Goal: Task Accomplishment & Management: Use online tool/utility

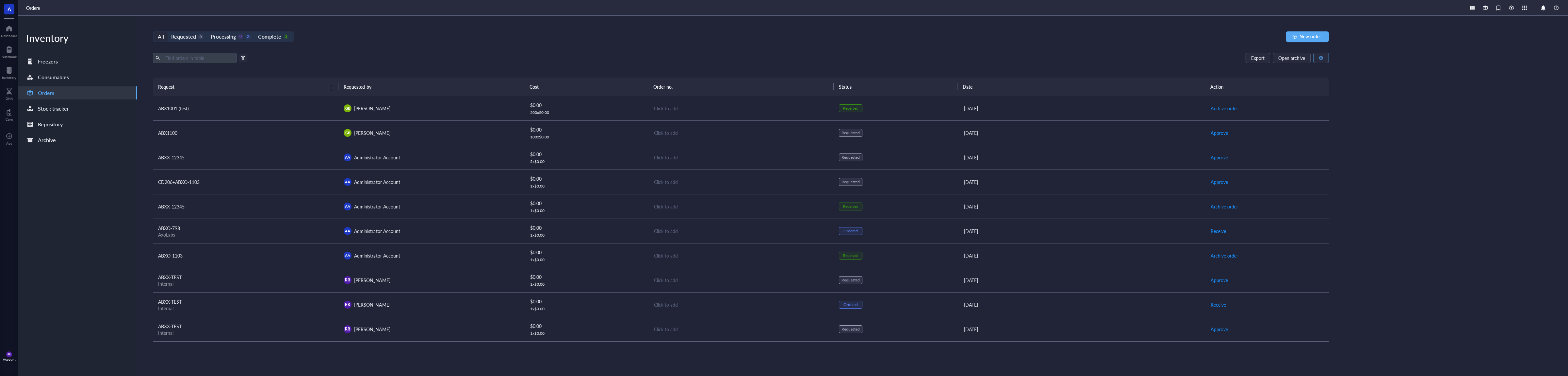
click at [1318, 57] on button "button" at bounding box center [1321, 57] width 16 height 10
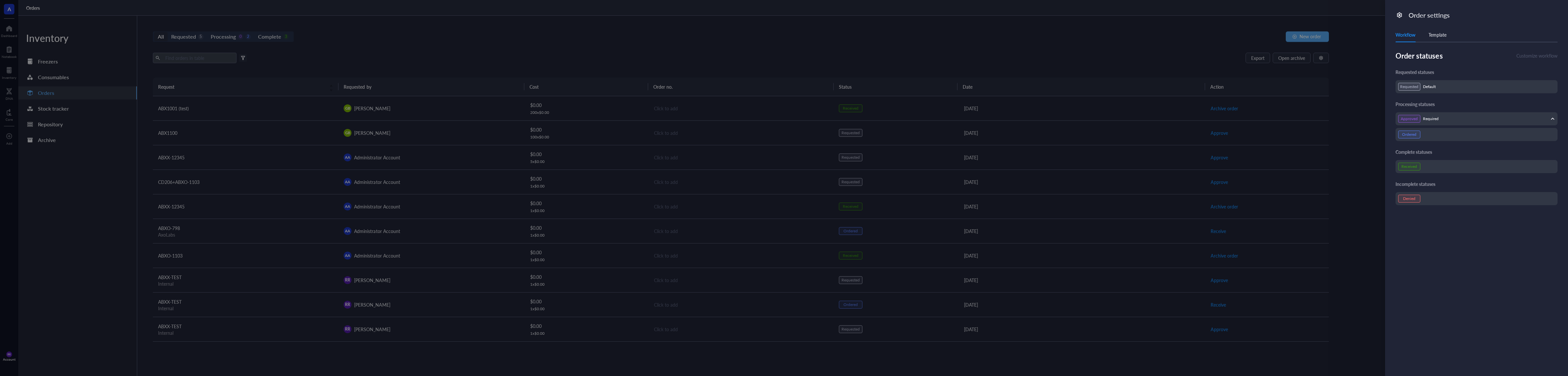
drag, startPoint x: 1443, startPoint y: 29, endPoint x: 1443, endPoint y: 34, distance: 5.0
click at [1443, 30] on div "Workflow Template" at bounding box center [1477, 35] width 162 height 15
click at [1443, 34] on div "Template" at bounding box center [1438, 35] width 18 height 7
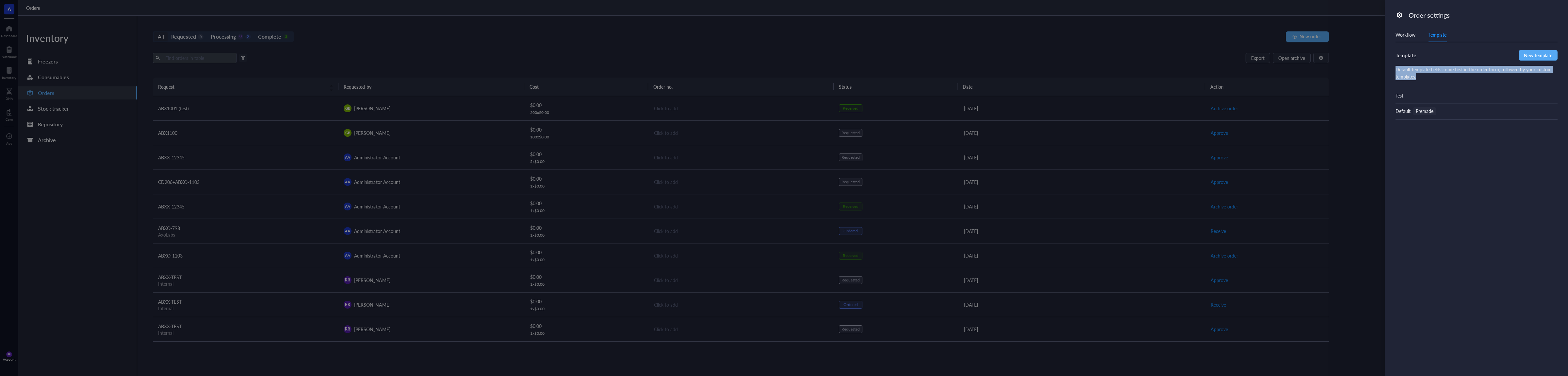
drag, startPoint x: 1433, startPoint y: 52, endPoint x: 1442, endPoint y: 80, distance: 29.4
click at [1442, 80] on div "Template New template Default template fields come first in the order form, fol…" at bounding box center [1477, 85] width 162 height 69
drag, startPoint x: 1442, startPoint y: 80, endPoint x: 1443, endPoint y: 90, distance: 10.0
click at [1442, 81] on div "Template New template Default template fields come first in the order form, fol…" at bounding box center [1477, 85] width 162 height 69
drag, startPoint x: 1443, startPoint y: 110, endPoint x: 1443, endPoint y: 85, distance: 25.0
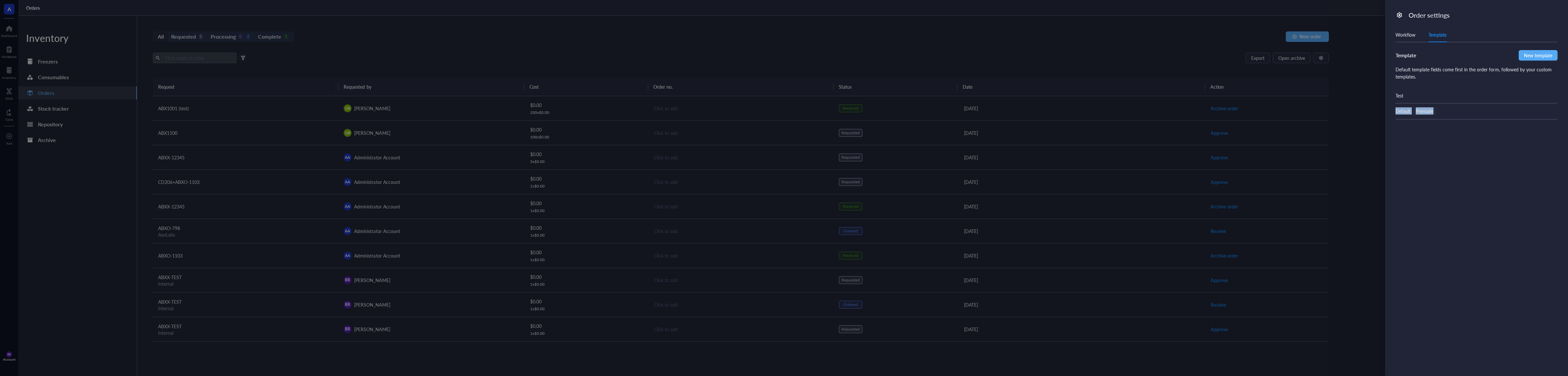
click at [1441, 87] on div "Template New template Default template fields come first in the order form, fol…" at bounding box center [1477, 85] width 162 height 69
click at [1479, 76] on div "Default template fields come first in the order form, followed by your custom t…" at bounding box center [1477, 73] width 162 height 15
click at [1531, 52] on span "New template" at bounding box center [1538, 55] width 29 height 7
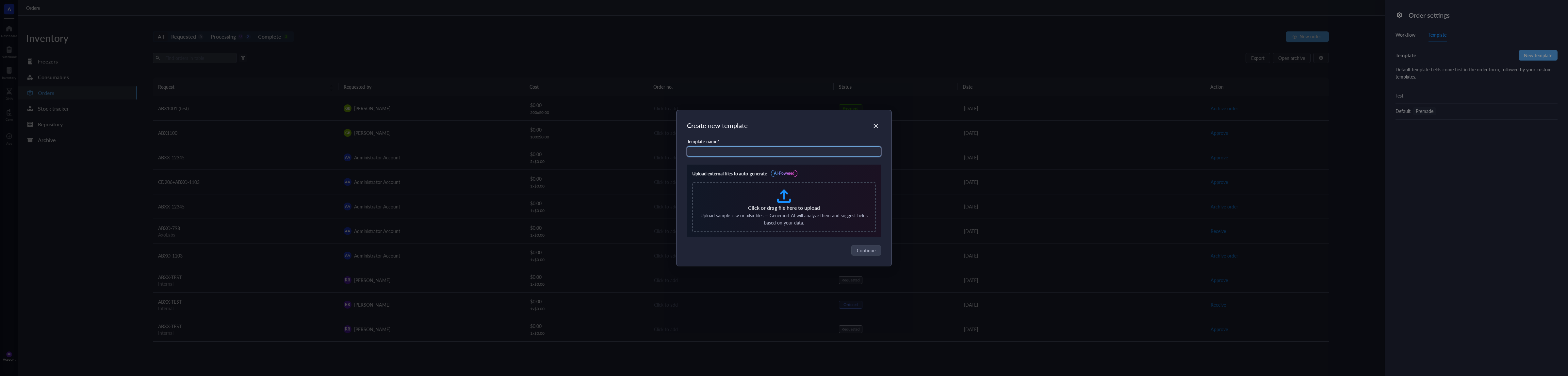
click at [789, 151] on input "text" at bounding box center [784, 151] width 194 height 10
click at [794, 152] on input "text" at bounding box center [784, 151] width 194 height 10
type input "test"
click at [870, 258] on div "Create new template Template name * test Upload external files to auto-generate…" at bounding box center [783, 188] width 215 height 155
click at [870, 254] on button "Continue" at bounding box center [867, 250] width 29 height 10
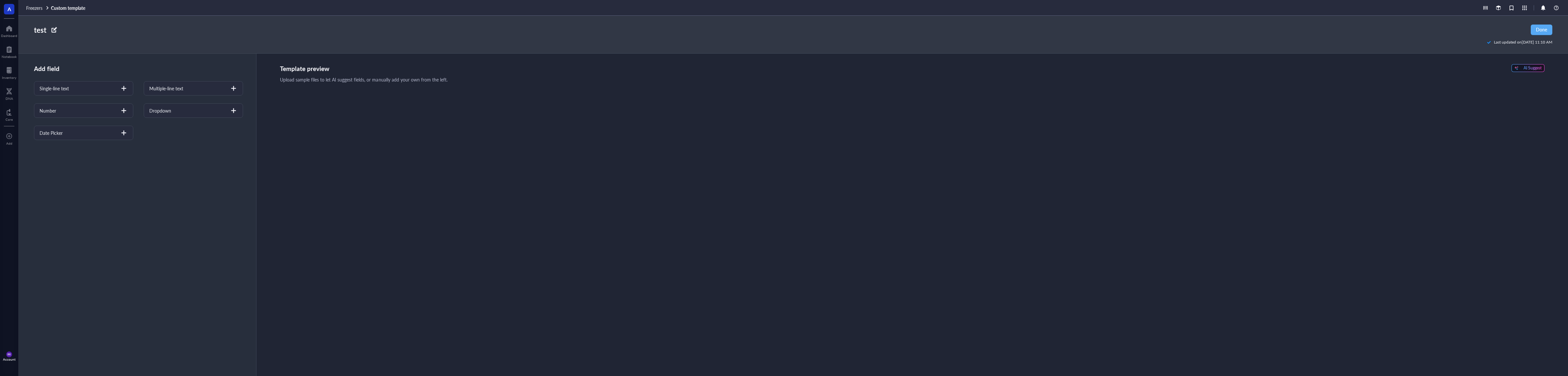
drag, startPoint x: 110, startPoint y: 92, endPoint x: 349, endPoint y: 127, distance: 241.5
click at [255, 127] on div "Add field Single-line text Multiple-line text Number Dropdown Date Picker" at bounding box center [136, 97] width 237 height 87
click at [134, 91] on div "Single-line text Multiple-line text Number Dropdown Date Picker" at bounding box center [138, 110] width 209 height 59
click at [116, 83] on div "Single-line text" at bounding box center [83, 88] width 99 height 15
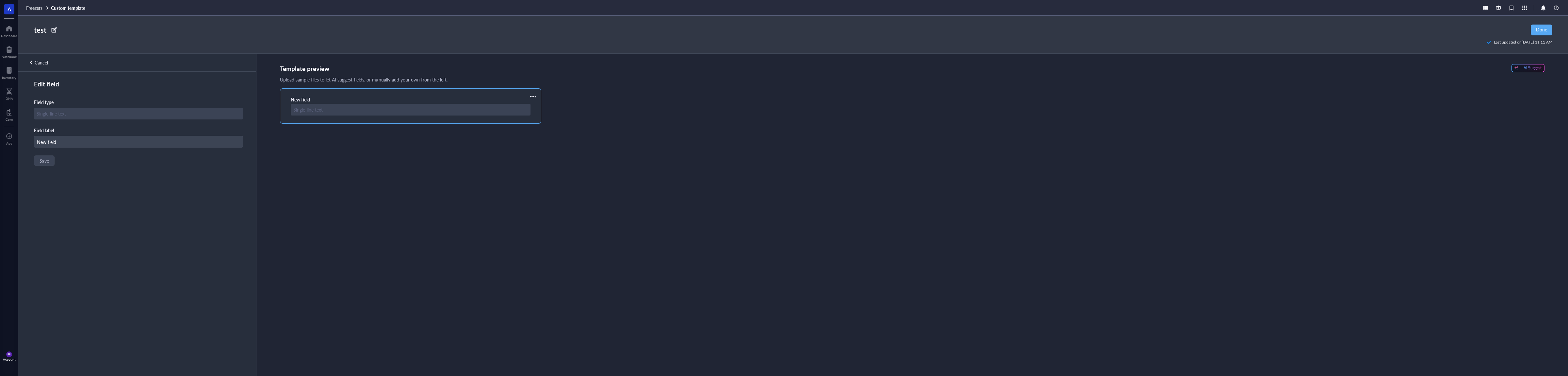
click at [150, 115] on div at bounding box center [138, 113] width 209 height 12
click at [149, 110] on div at bounding box center [138, 113] width 209 height 12
click at [318, 107] on div at bounding box center [411, 109] width 240 height 12
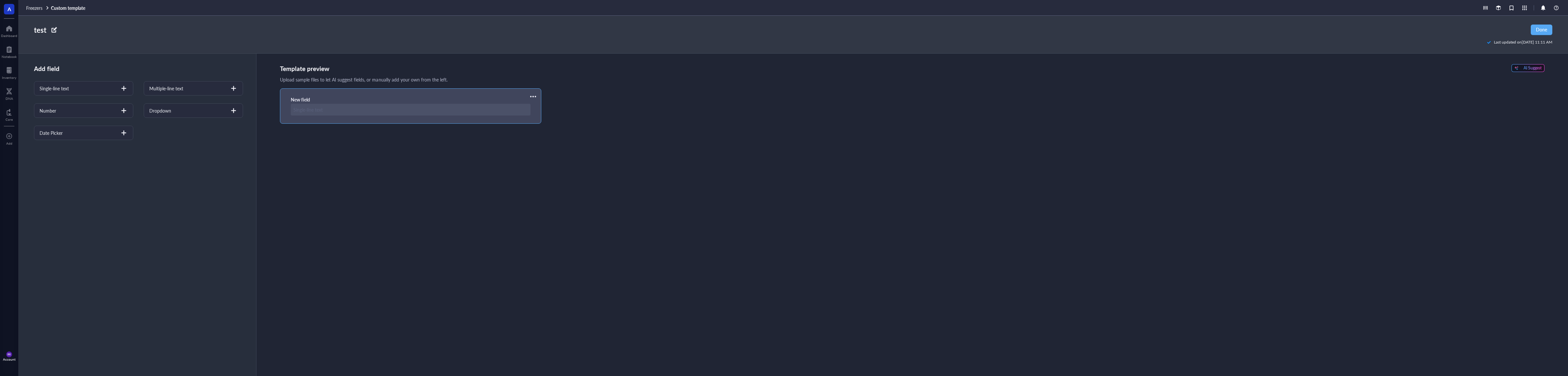
click at [390, 93] on div "New field" at bounding box center [410, 106] width 261 height 35
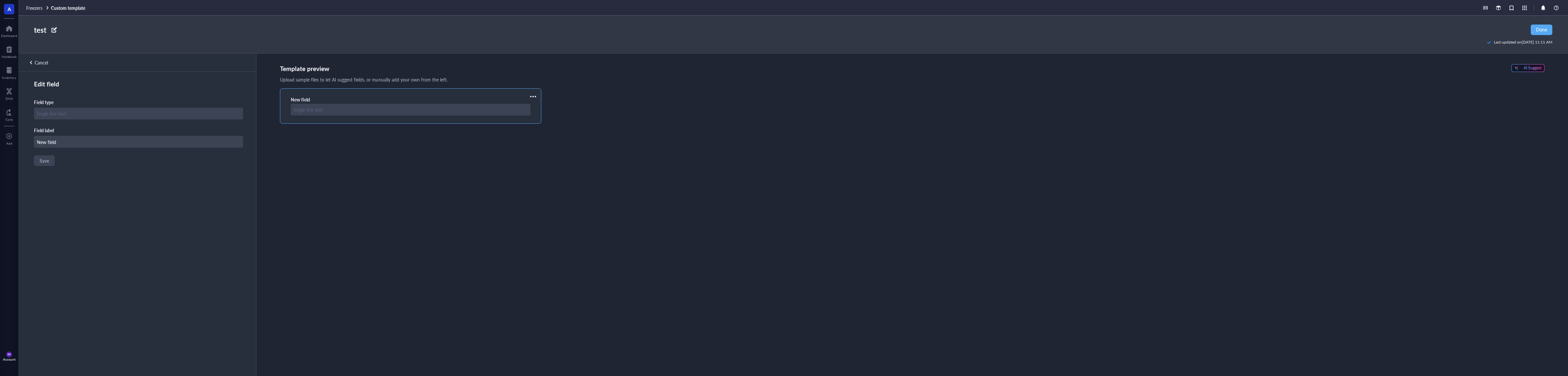
click at [537, 96] on div at bounding box center [533, 96] width 10 height 10
click at [531, 104] on li "Delete" at bounding box center [552, 107] width 46 height 10
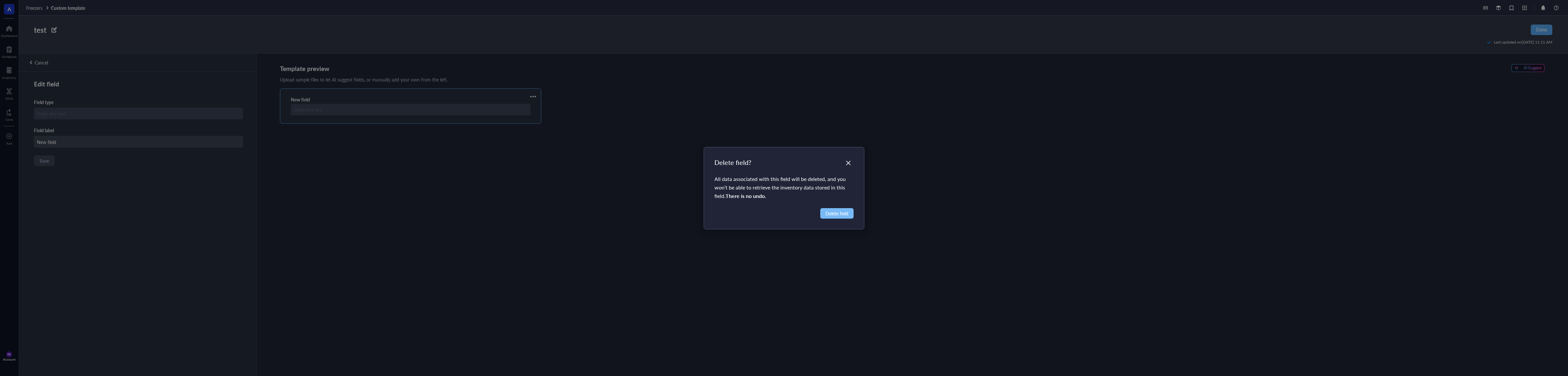
click at [831, 211] on span "Delete field" at bounding box center [837, 213] width 23 height 7
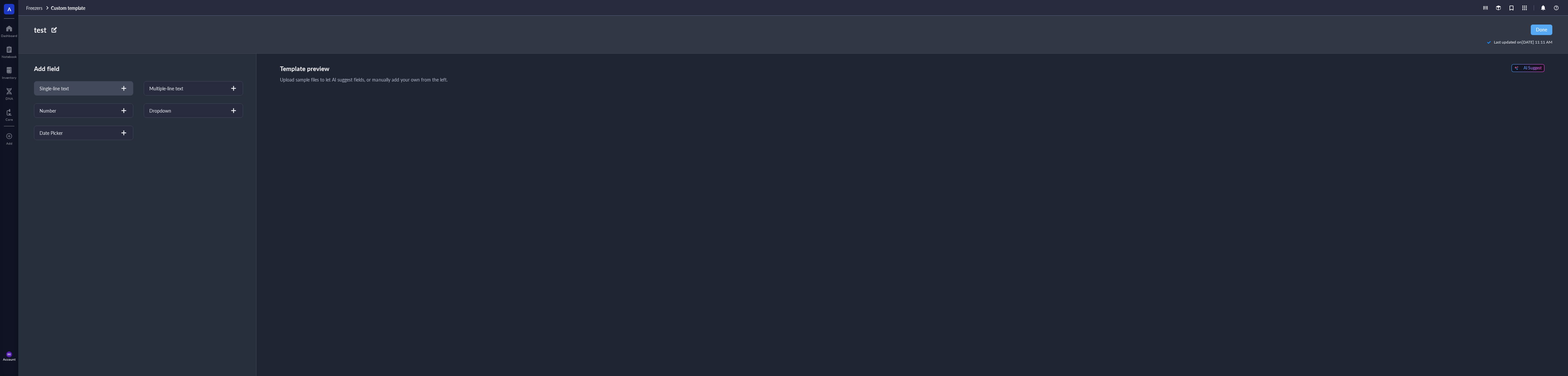
click at [108, 91] on div "Single-line text" at bounding box center [83, 88] width 99 height 15
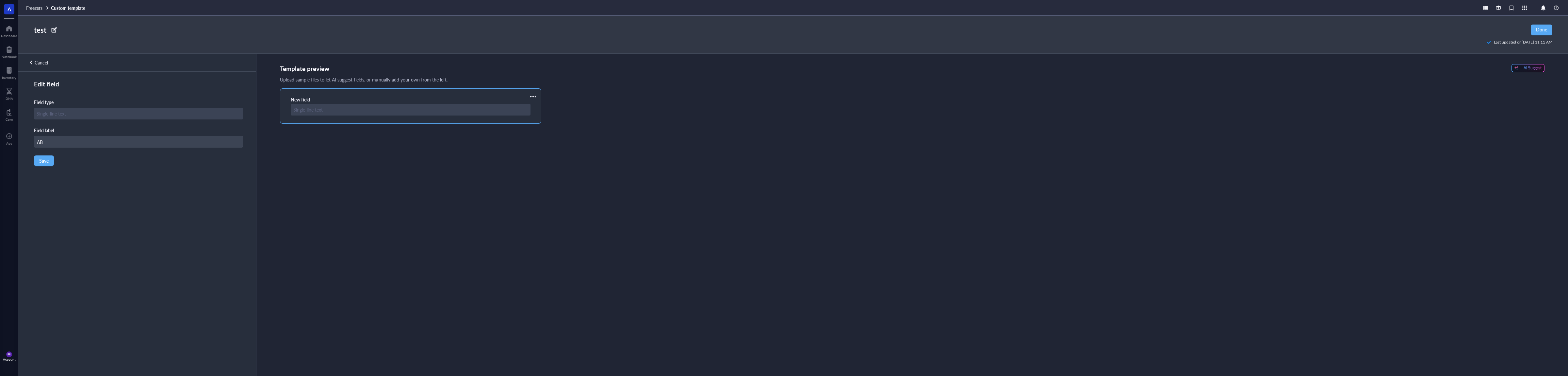
type input "A"
click at [43, 60] on div "Cancel" at bounding box center [41, 63] width 13 height 6
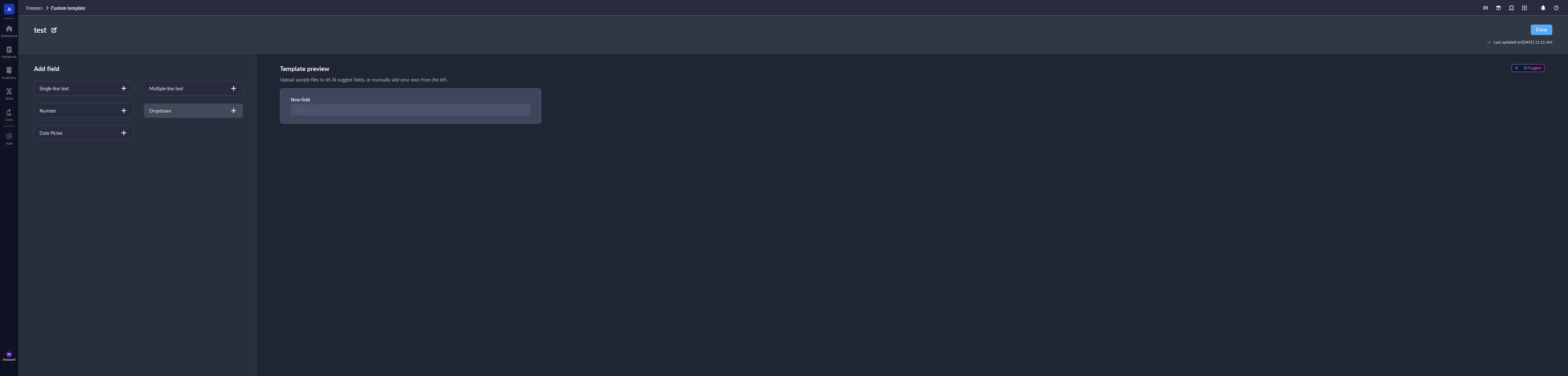
click at [167, 110] on div "Dropdown" at bounding box center [160, 110] width 22 height 7
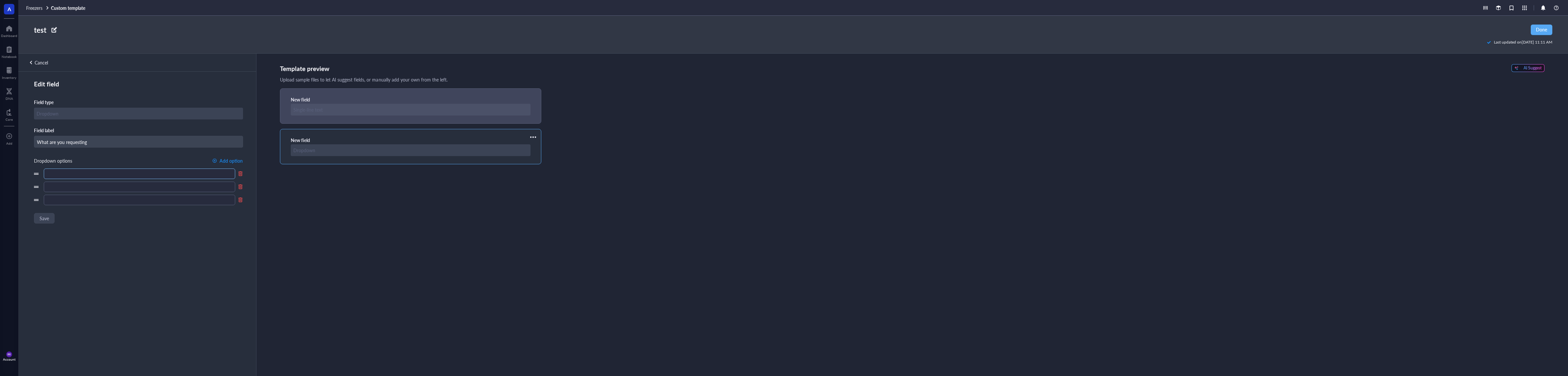
type input "What are you requesting"
click at [122, 173] on input "text" at bounding box center [139, 173] width 191 height 10
type input "Protein"
click at [122, 188] on input "text" at bounding box center [139, 186] width 191 height 10
type input "Conjugate"
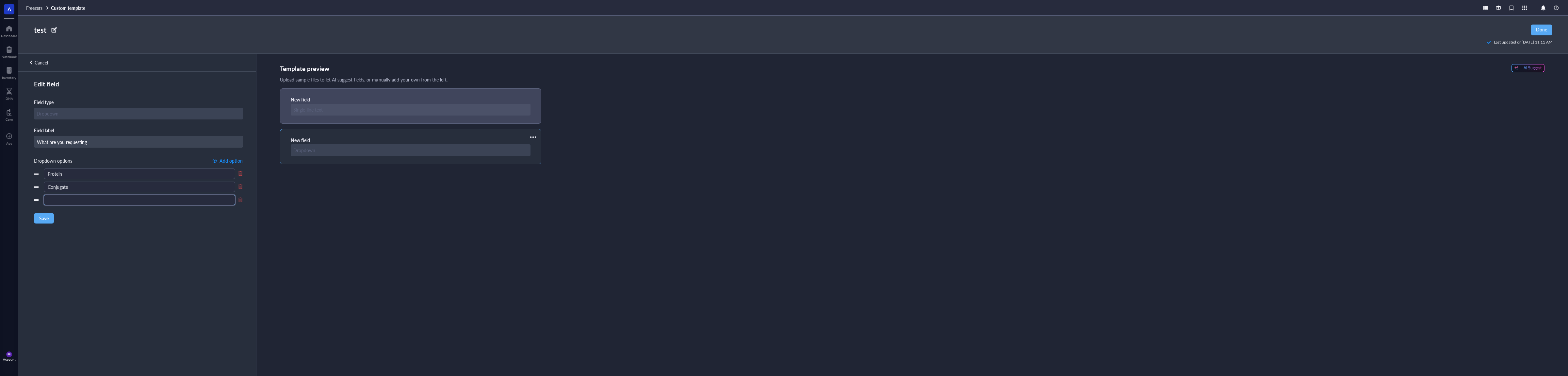
click at [122, 200] on input "text" at bounding box center [139, 199] width 191 height 10
type input "siRNA"
click at [233, 159] on span "Add option" at bounding box center [231, 160] width 23 height 5
click at [141, 216] on input "text" at bounding box center [139, 213] width 191 height 10
type input "Other (elaborate below)"
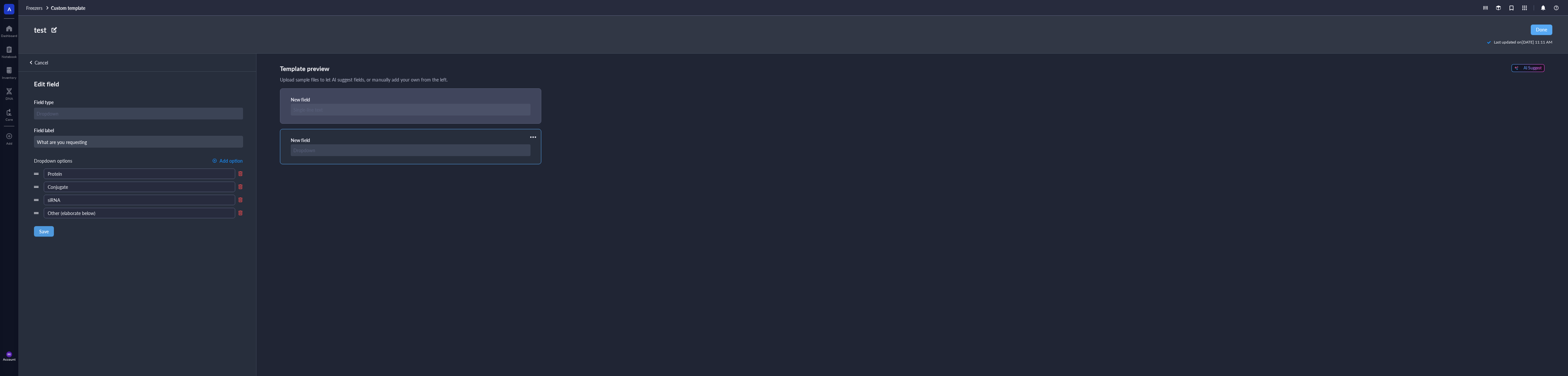
click at [44, 233] on span "Save" at bounding box center [44, 231] width 10 height 5
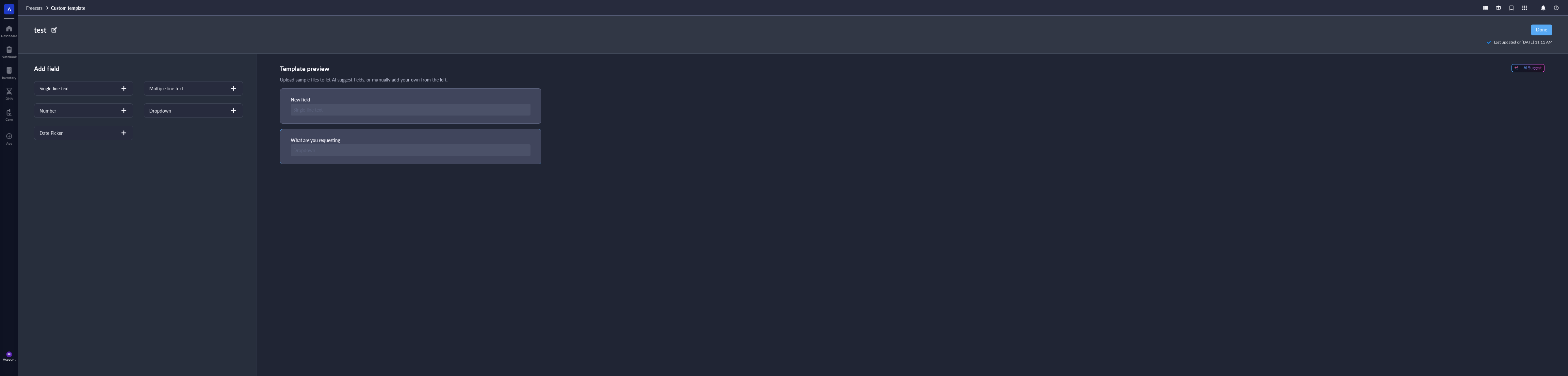
click at [409, 133] on div "What are you requesting" at bounding box center [410, 146] width 261 height 35
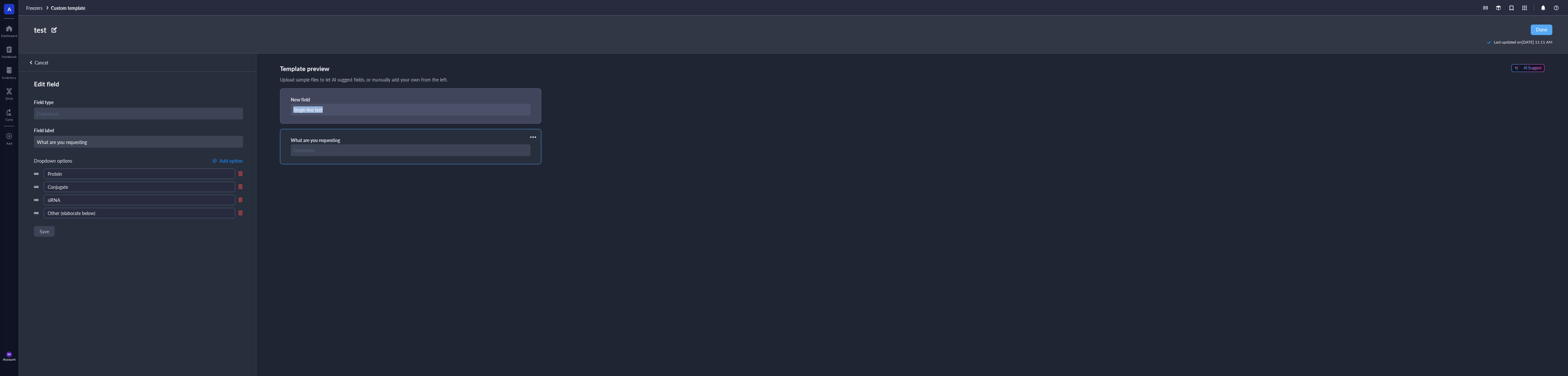
drag, startPoint x: 400, startPoint y: 137, endPoint x: 452, endPoint y: 128, distance: 52.8
click at [413, 119] on div "New field What are you requesting" at bounding box center [912, 126] width 1264 height 76
click at [536, 136] on div at bounding box center [533, 137] width 10 height 10
click at [545, 149] on span "Move up" at bounding box center [552, 149] width 37 height 7
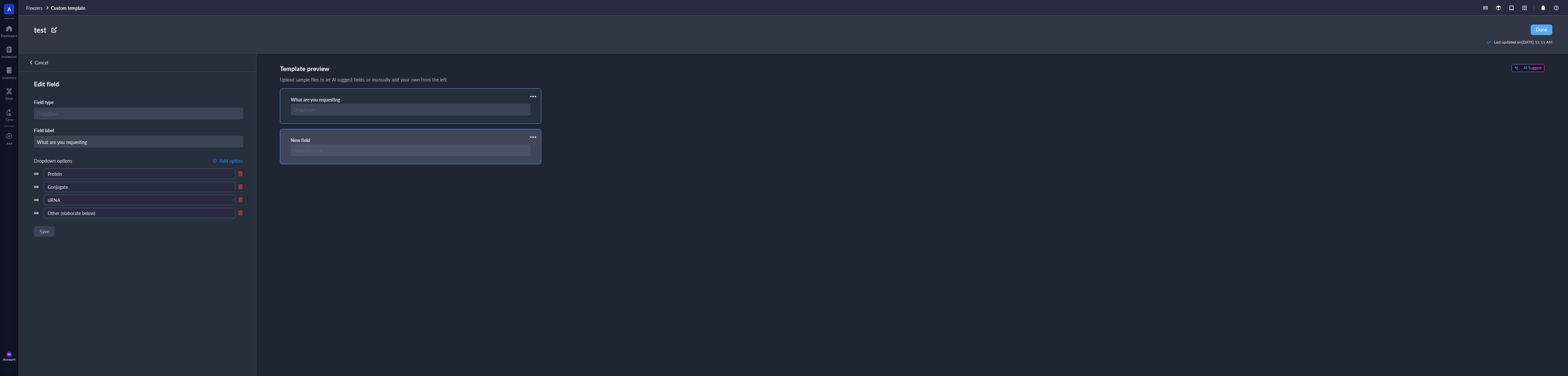
click at [303, 144] on div "New field" at bounding box center [411, 146] width 240 height 19
type input "New field"
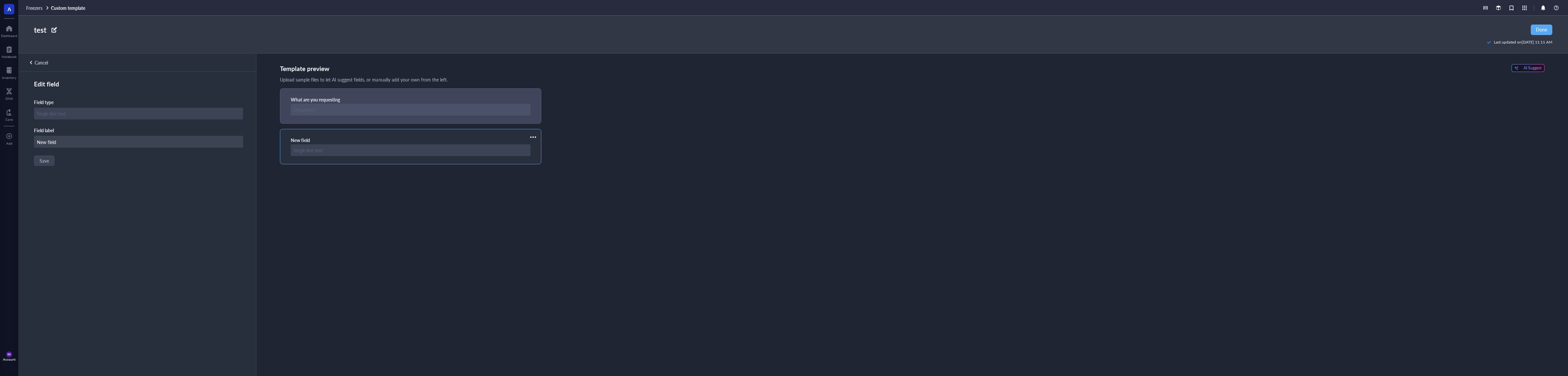
click at [141, 139] on input "New field" at bounding box center [138, 141] width 208 height 12
type input "W"
type input "Compound ABXO Number"
drag, startPoint x: 60, startPoint y: 140, endPoint x: 5, endPoint y: 138, distance: 55.0
click at [34, 138] on input "Compound ABXO Number" at bounding box center [138, 141] width 208 height 12
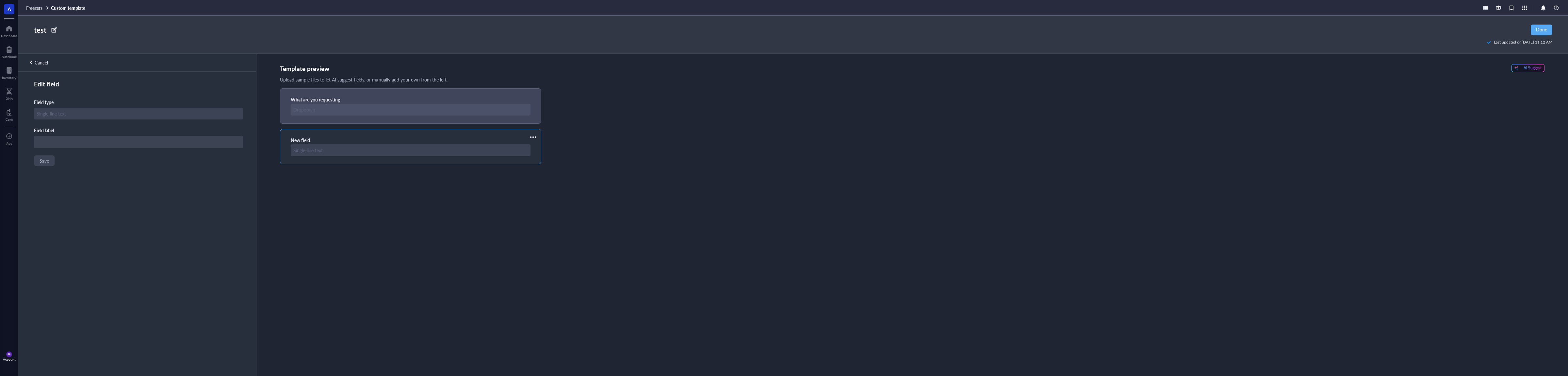
click at [55, 137] on input "text" at bounding box center [138, 141] width 208 height 12
type input "A"
type input "Compound ABX Number"
click at [45, 160] on span "Save" at bounding box center [44, 160] width 10 height 5
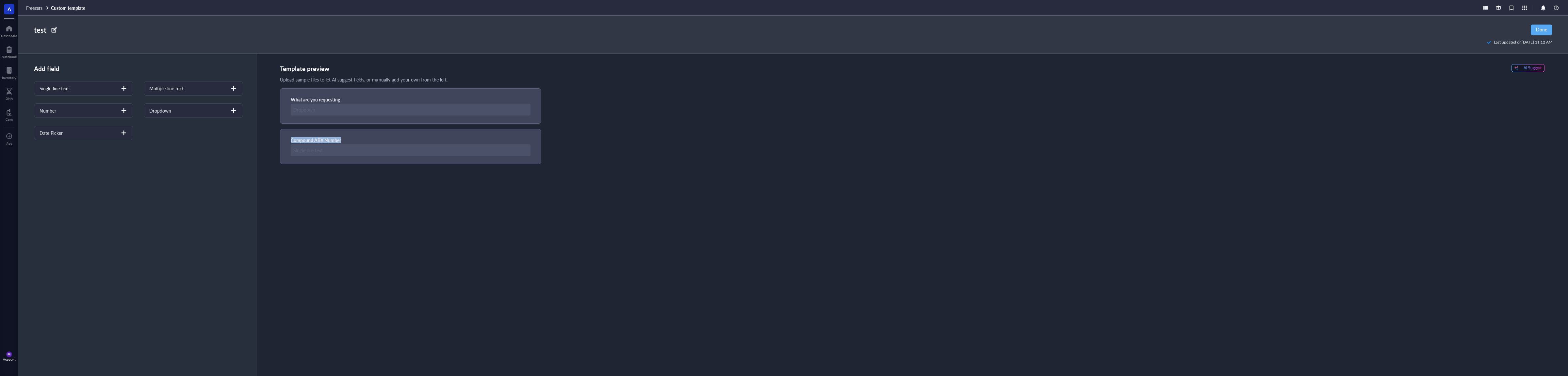
drag, startPoint x: 172, startPoint y: 87, endPoint x: 199, endPoint y: 127, distance: 48.3
click at [201, 129] on div "Single-line text Multiple-line text Number Dropdown Date Picker" at bounding box center [138, 110] width 209 height 59
click at [178, 94] on div "Multiple-line text" at bounding box center [193, 88] width 99 height 15
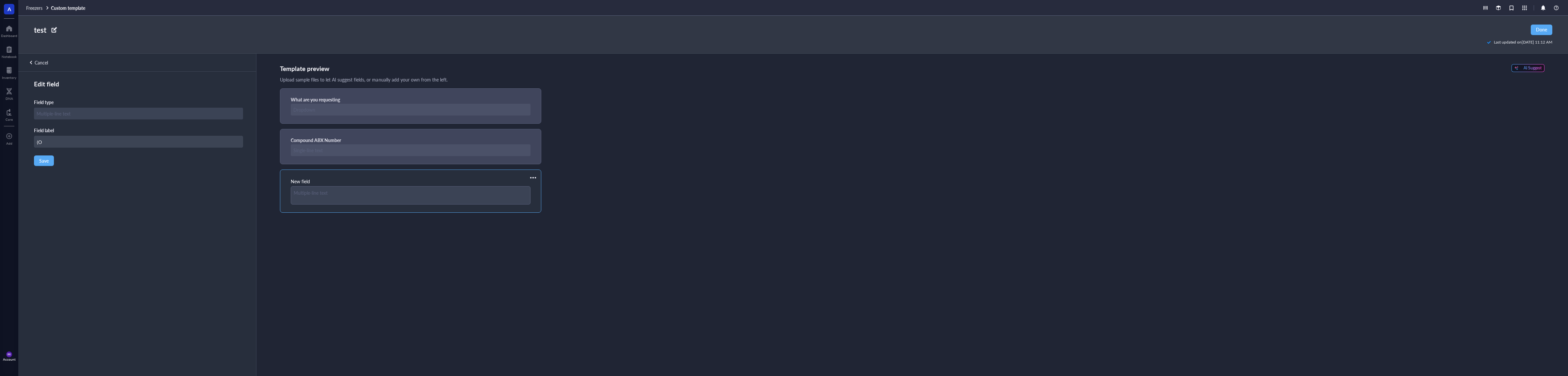
type input "("
type input "O"
type input "i"
type input "If answered other above, please elaborate"
click at [44, 160] on span "Save" at bounding box center [44, 160] width 10 height 5
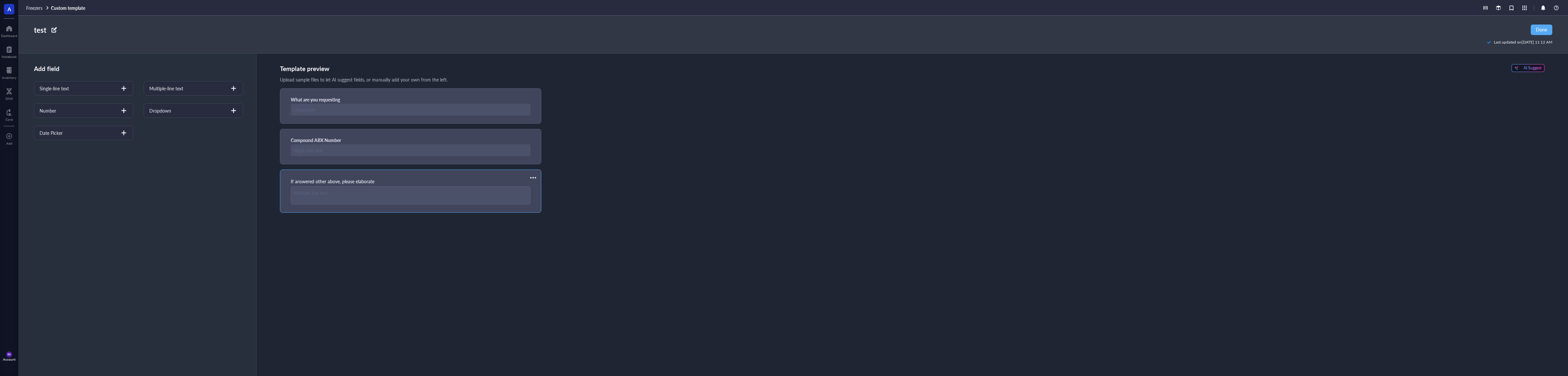
click at [536, 177] on div at bounding box center [533, 177] width 10 height 10
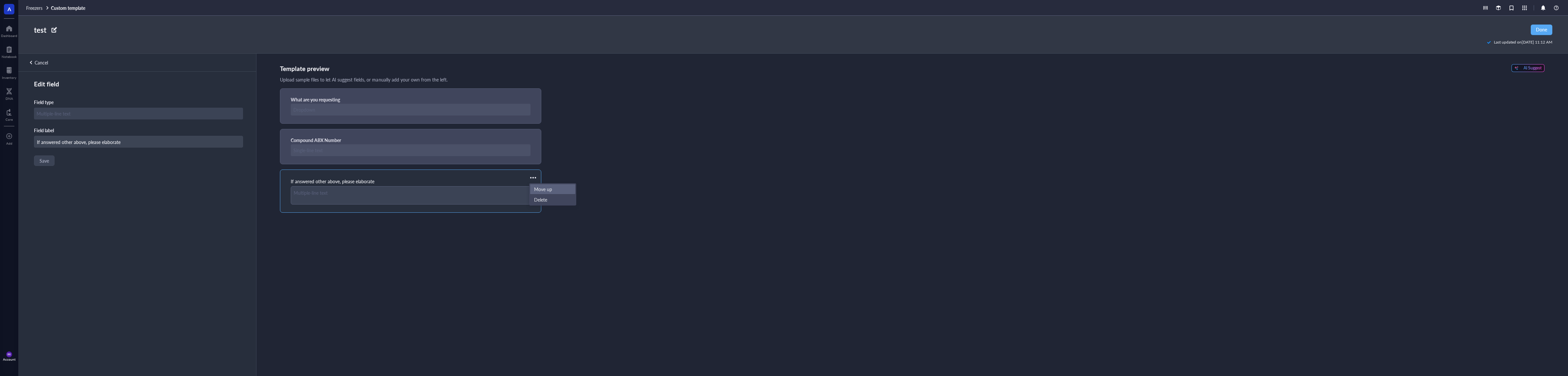
click at [547, 188] on span "Move up" at bounding box center [552, 189] width 37 height 7
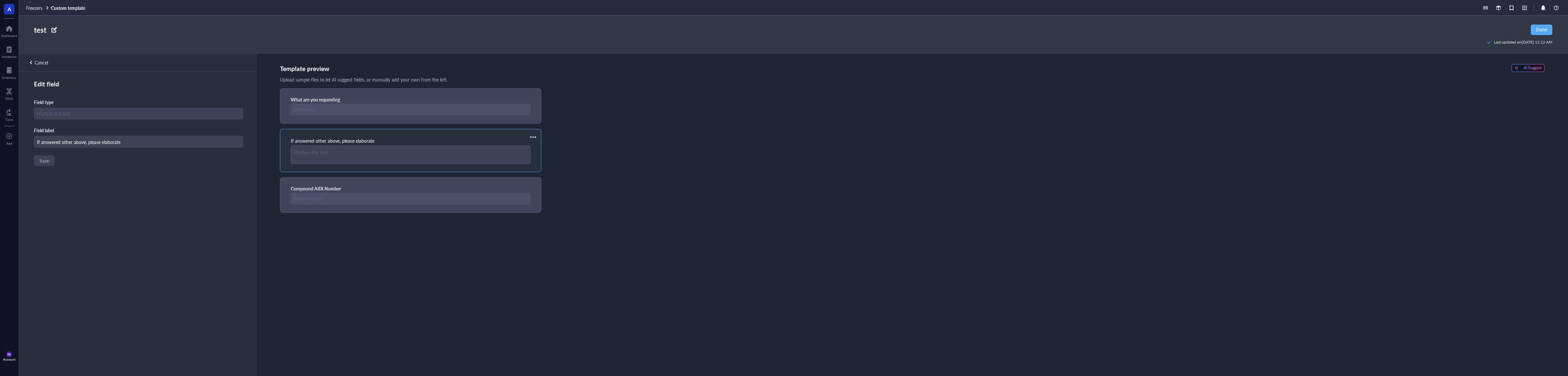
click at [357, 222] on div "Template preview AI Suggest Upload sample files to let AI suggest fields, or ma…" at bounding box center [912, 215] width 1312 height 322
click at [379, 269] on div "Template preview AI Suggest Upload sample files to let AI suggest fields, or ma…" at bounding box center [912, 215] width 1312 height 322
click at [328, 271] on div "Template preview AI Suggest Upload sample files to let AI suggest fields, or ma…" at bounding box center [912, 215] width 1312 height 322
click at [412, 194] on div at bounding box center [411, 198] width 240 height 12
type input "Compound ABX Number"
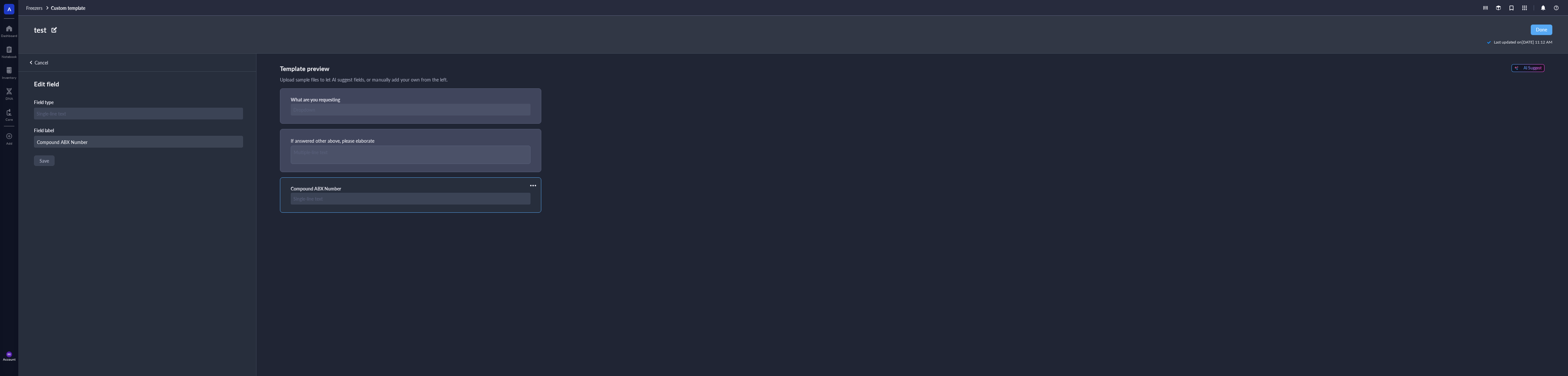
click at [360, 264] on div "Template preview AI Suggest Upload sample files to let AI suggest fields, or ma…" at bounding box center [912, 215] width 1312 height 322
click at [43, 65] on div "Cancel" at bounding box center [41, 63] width 13 height 6
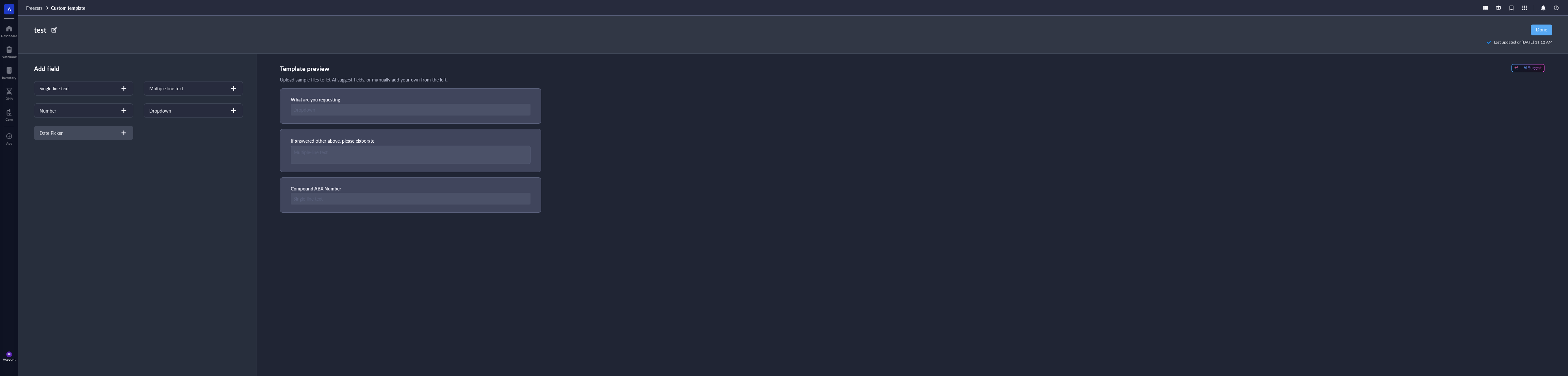
click at [88, 136] on div "Date Picker" at bounding box center [83, 133] width 99 height 15
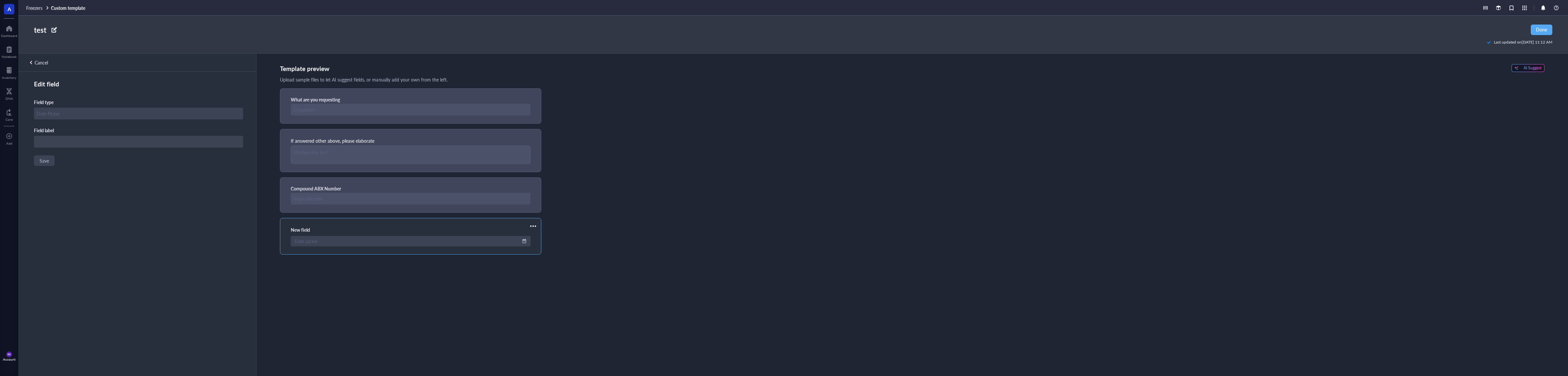
type input "N"
type input "Date Needed By"
click at [41, 158] on span "Save" at bounding box center [44, 160] width 10 height 5
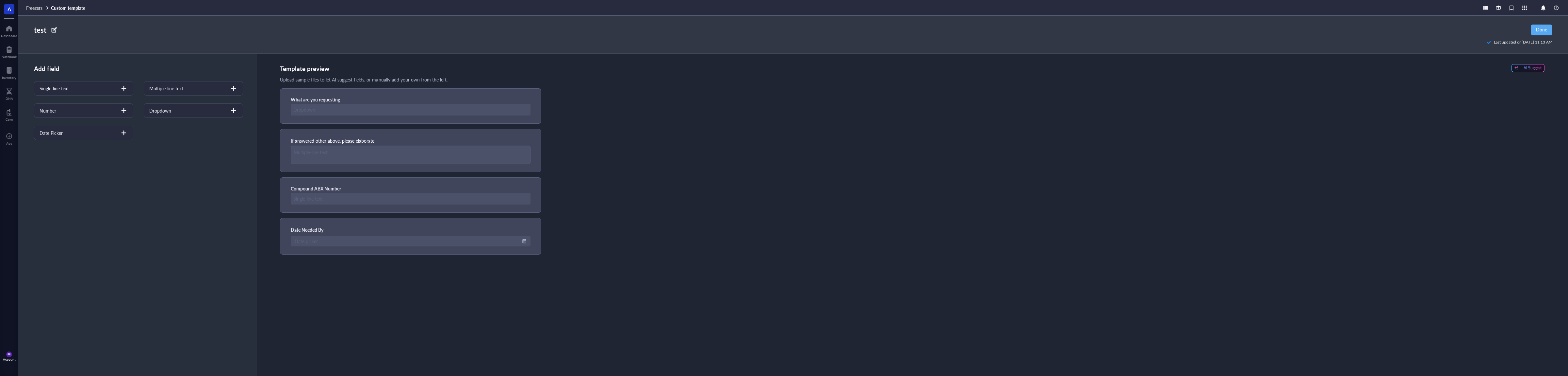
click at [391, 273] on div "Template preview AI Suggest Upload sample files to let AI suggest fields, or ma…" at bounding box center [912, 215] width 1312 height 322
click at [88, 93] on div "Single-line text" at bounding box center [83, 88] width 99 height 15
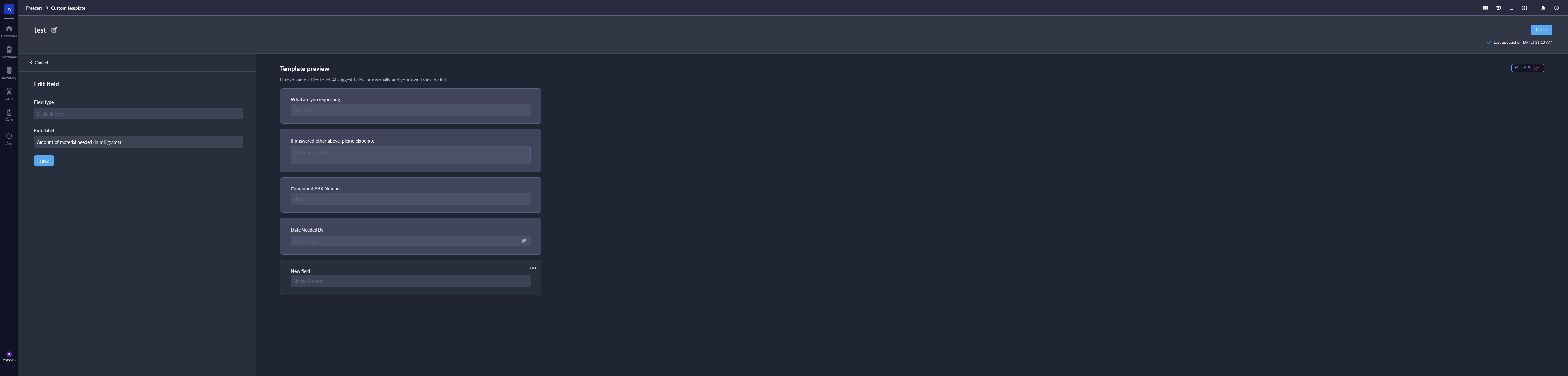
type input "Amount of material needed (in milligrams)"
click at [49, 165] on button "Save" at bounding box center [44, 160] width 20 height 10
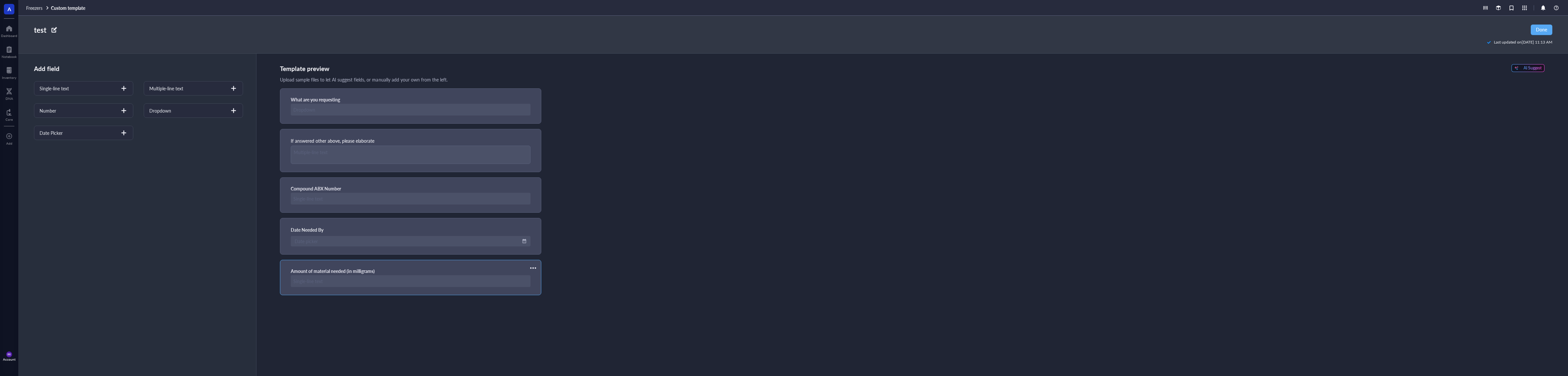
click at [522, 277] on div at bounding box center [411, 280] width 240 height 12
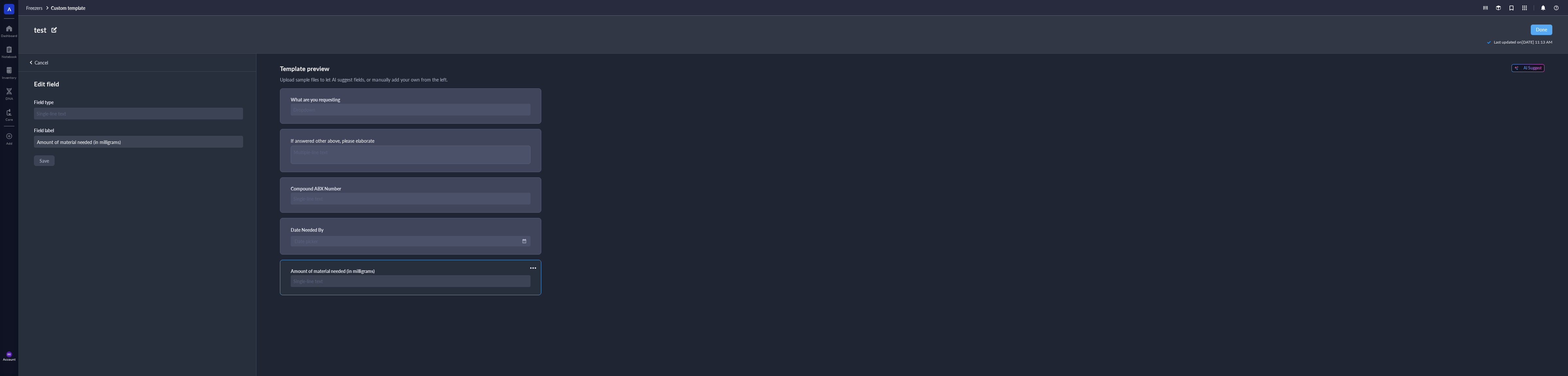
click at [533, 270] on div at bounding box center [533, 268] width 10 height 10
click at [547, 289] on span "Delete" at bounding box center [552, 290] width 37 height 7
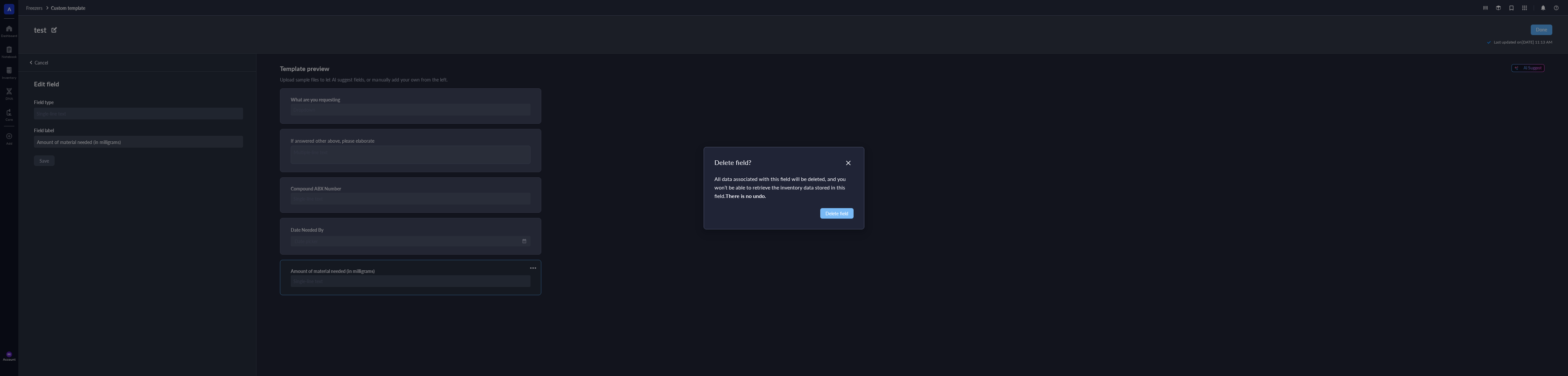
click at [832, 216] on span "Delete field" at bounding box center [837, 213] width 23 height 7
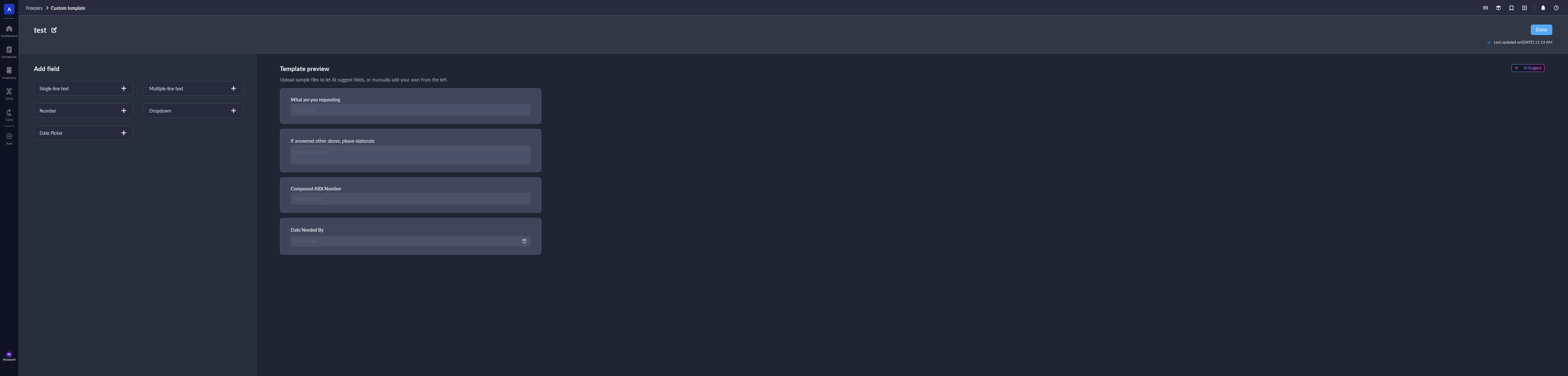
click at [737, 186] on div "What are you requesting If answered other above, please elaborate Compound ABX …" at bounding box center [912, 171] width 1264 height 166
click at [101, 108] on div "Number" at bounding box center [83, 111] width 99 height 15
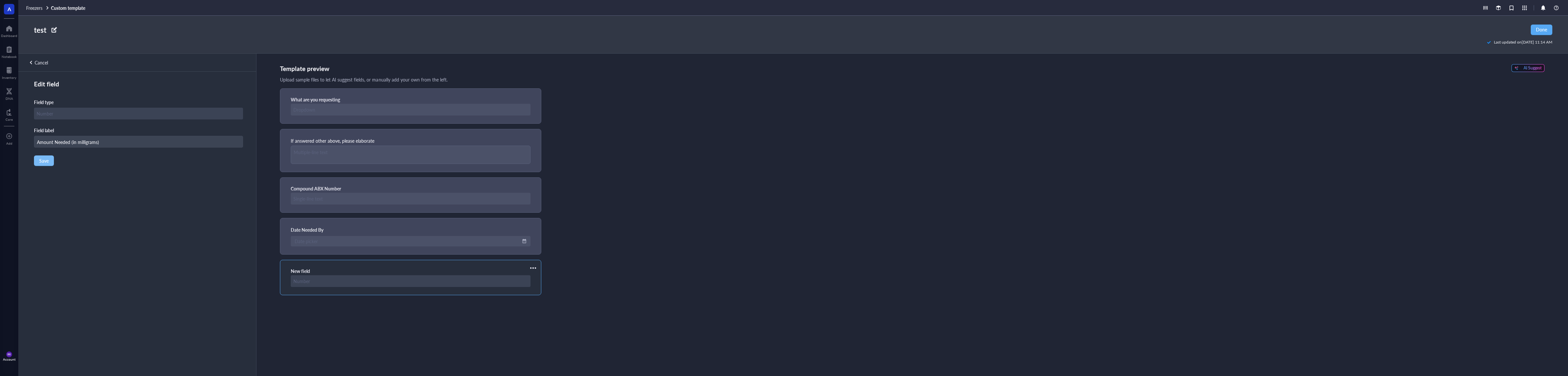
type input "Amount Needed (in milligrams)"
click at [45, 163] on span "Save" at bounding box center [44, 160] width 10 height 5
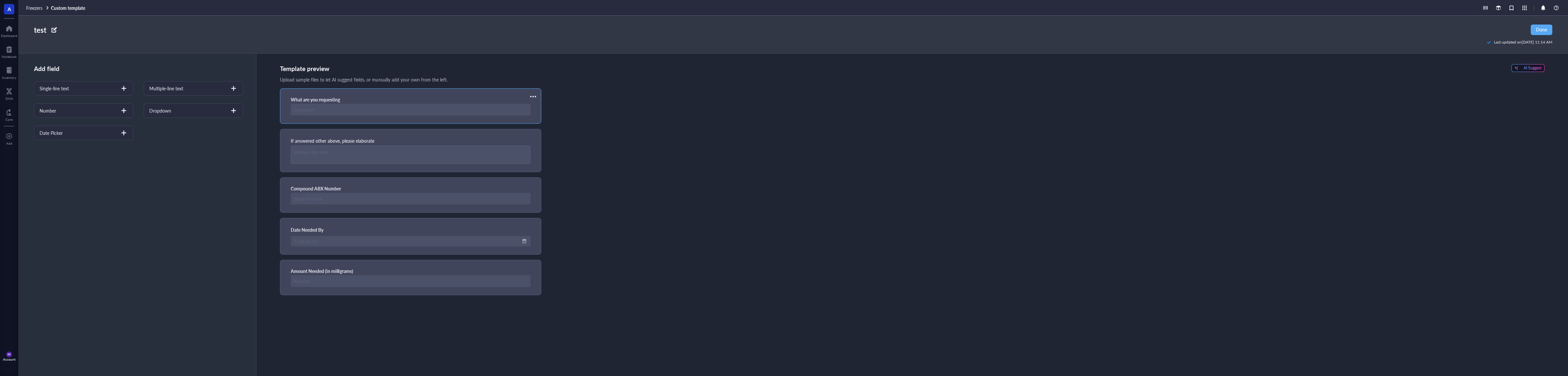
click at [429, 99] on div "What are you requesting" at bounding box center [411, 105] width 240 height 19
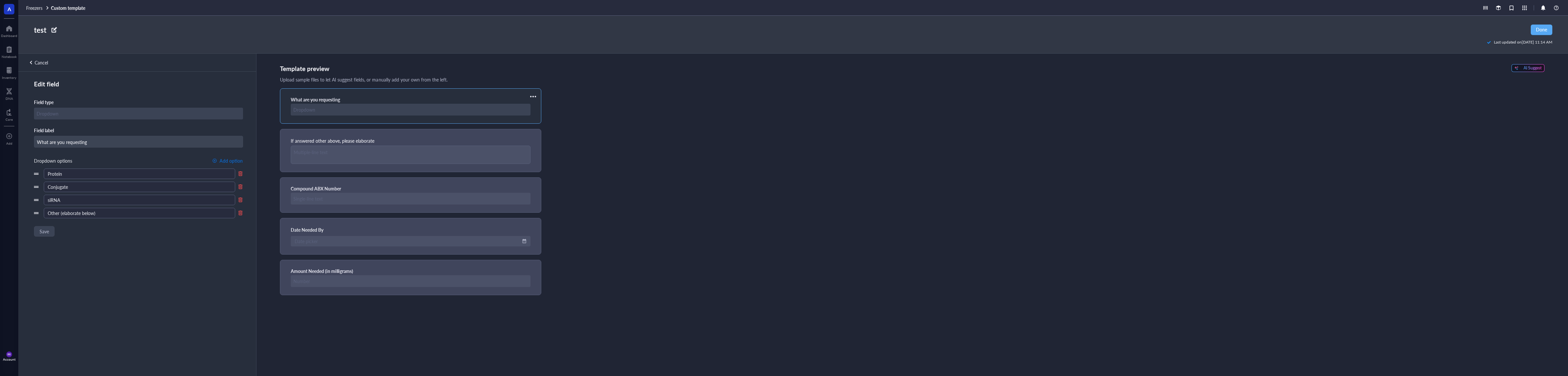
click at [228, 160] on span "Add option" at bounding box center [231, 160] width 23 height 5
click at [150, 222] on input "text" at bounding box center [139, 225] width 191 height 10
type input "Small Molecule"
drag, startPoint x: 37, startPoint y: 227, endPoint x: 39, endPoint y: 213, distance: 14.1
click at [39, 213] on div at bounding box center [39, 211] width 5 height 5
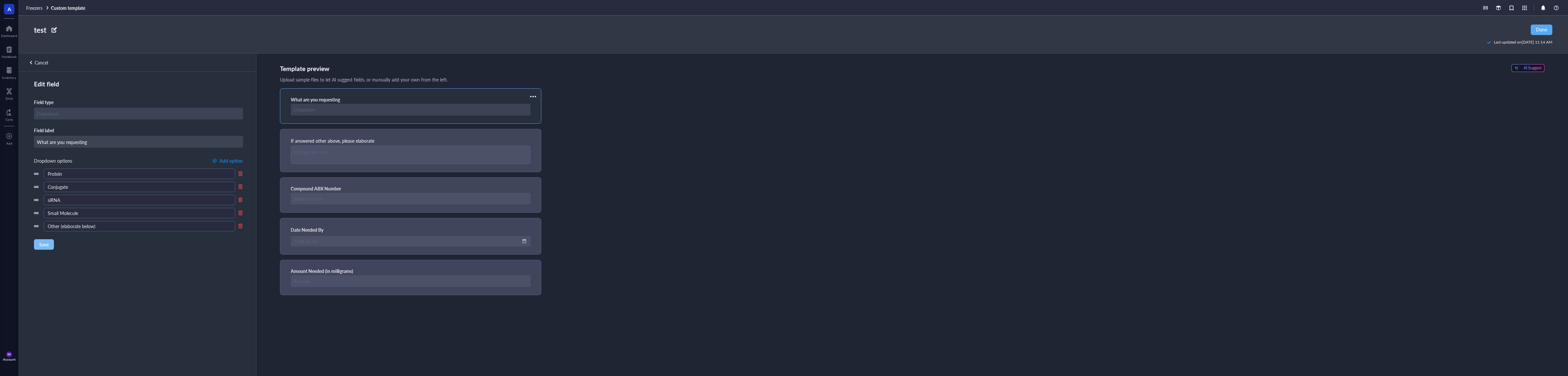
click at [43, 247] on span "Save" at bounding box center [44, 244] width 10 height 5
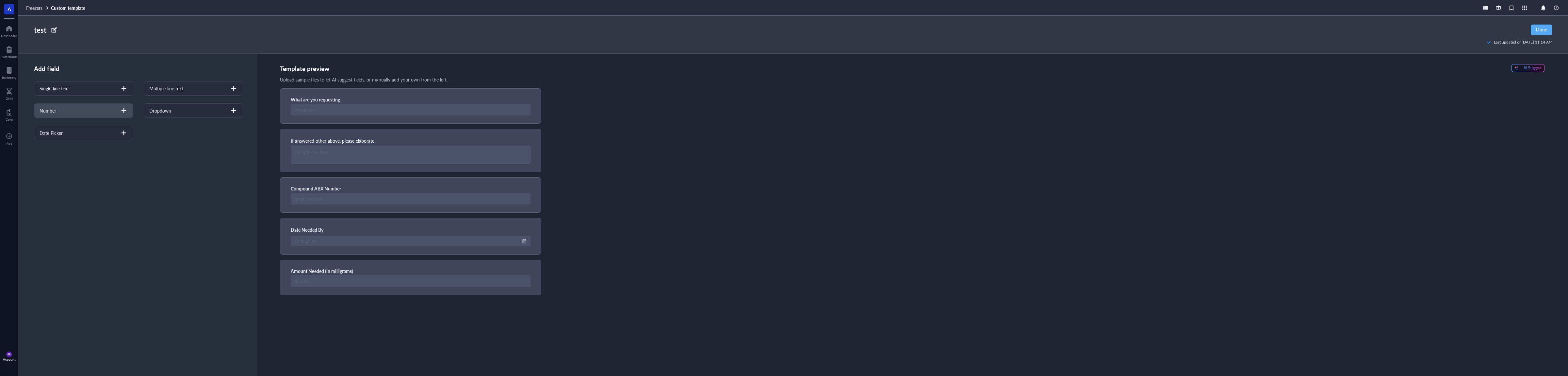
click at [93, 110] on div "Number" at bounding box center [83, 111] width 99 height 15
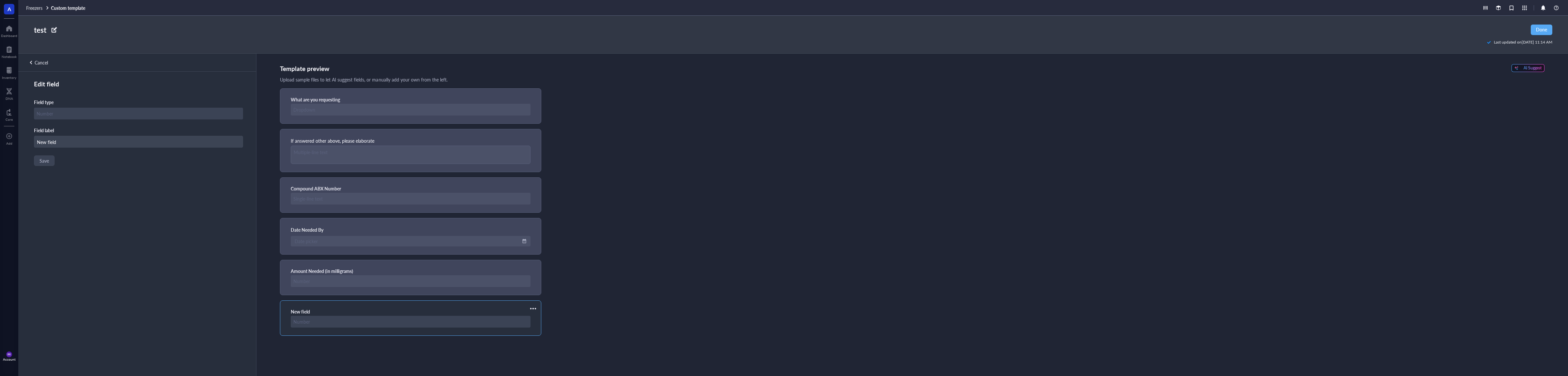
type input "A"
type input "Compound Lot Number (if known)"
click at [42, 159] on span "Save" at bounding box center [44, 160] width 10 height 5
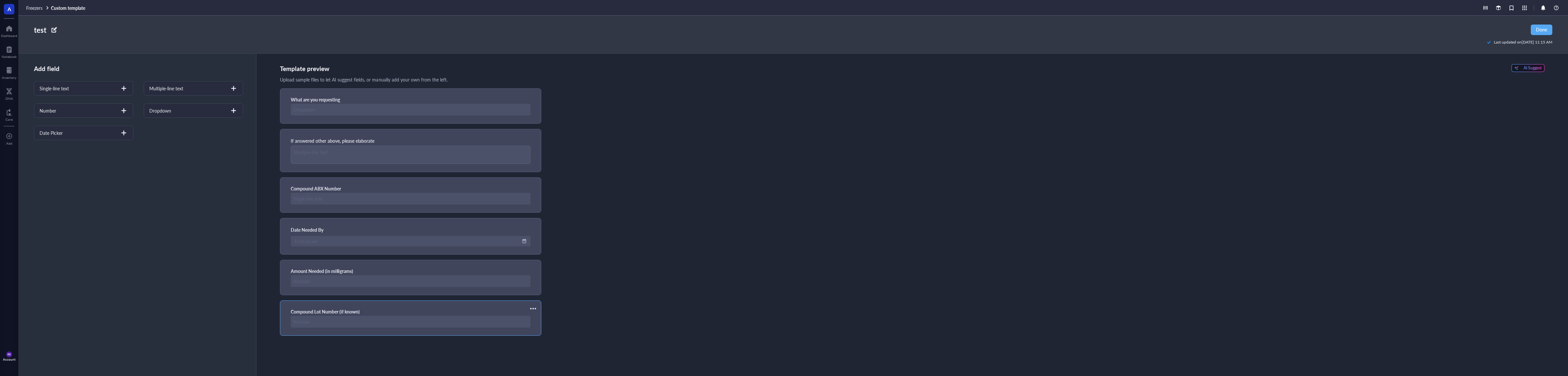
click at [511, 305] on div "Compound Lot Number (if known)" at bounding box center [410, 318] width 261 height 35
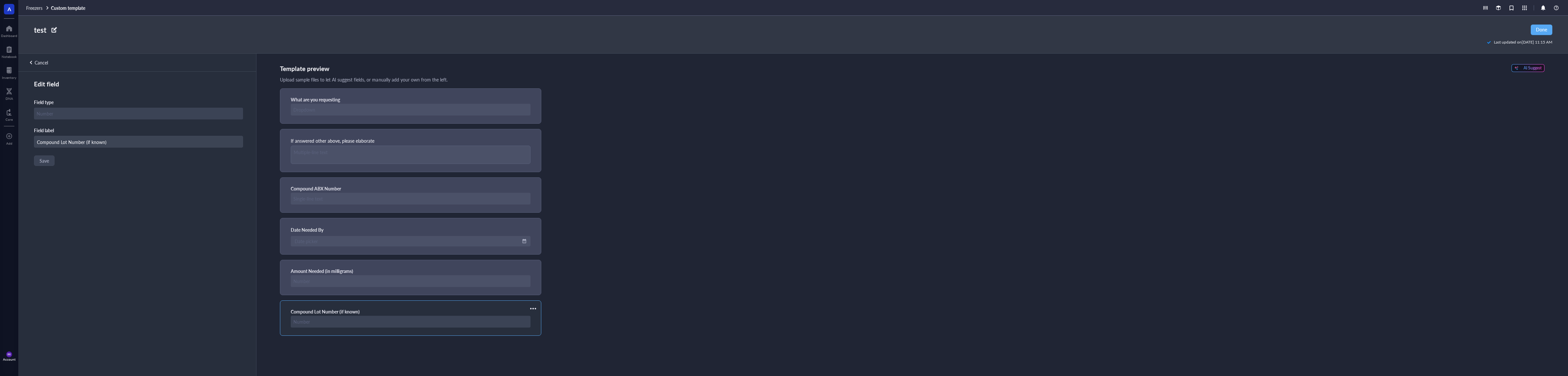
click at [531, 310] on div at bounding box center [533, 308] width 10 height 10
click at [554, 322] on span "Move up" at bounding box center [552, 321] width 37 height 7
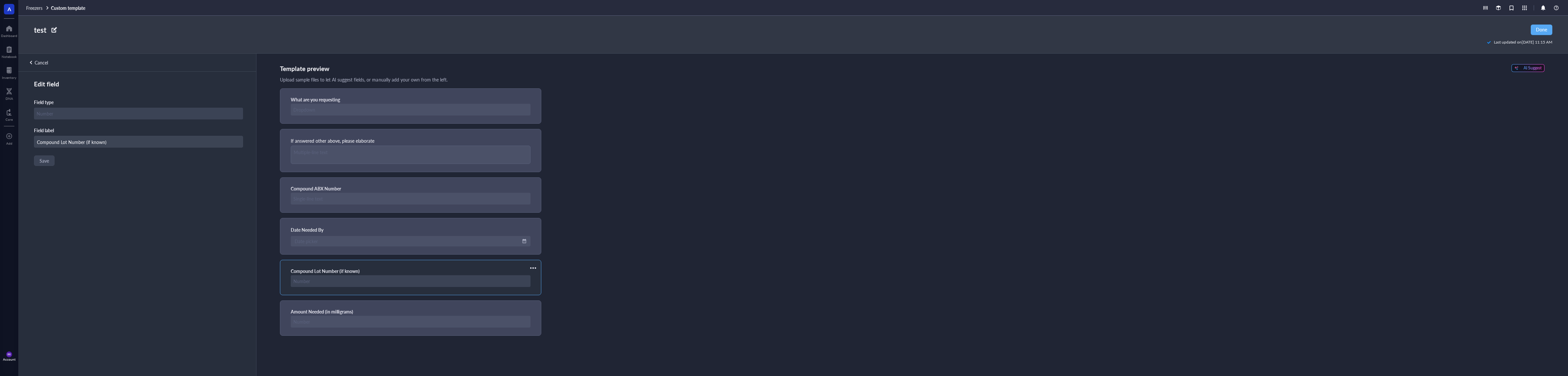
click at [536, 268] on div at bounding box center [533, 268] width 10 height 10
click at [564, 280] on span "Move up" at bounding box center [552, 280] width 37 height 7
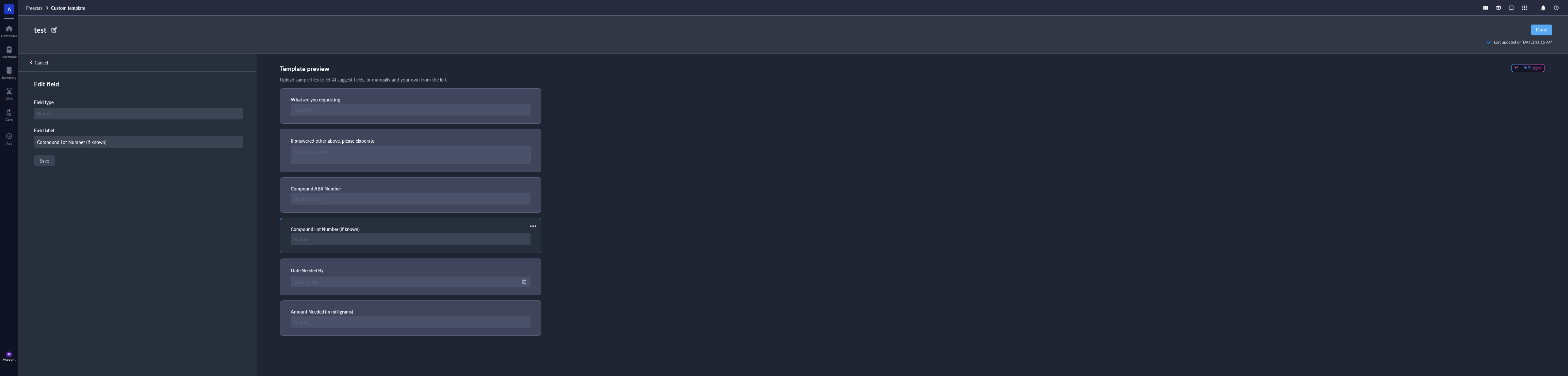
click at [654, 219] on div "What are you requesting If answered other above, please elaborate Compound ABX …" at bounding box center [912, 212] width 1264 height 247
click at [497, 194] on div at bounding box center [411, 198] width 240 height 12
type input "Compound ABX Number"
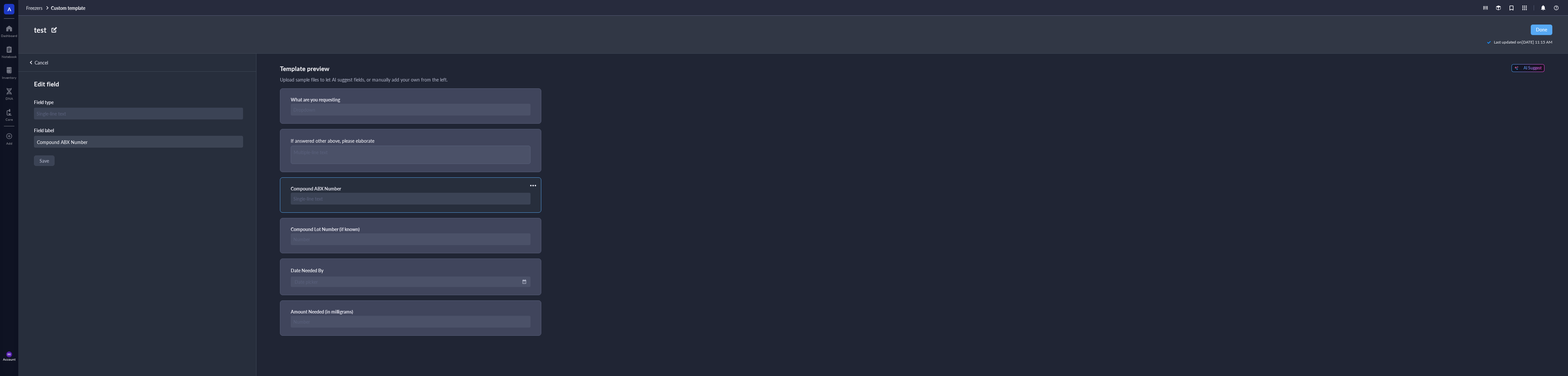
click at [531, 186] on div at bounding box center [533, 185] width 10 height 10
click at [556, 216] on span "Delete" at bounding box center [552, 218] width 37 height 7
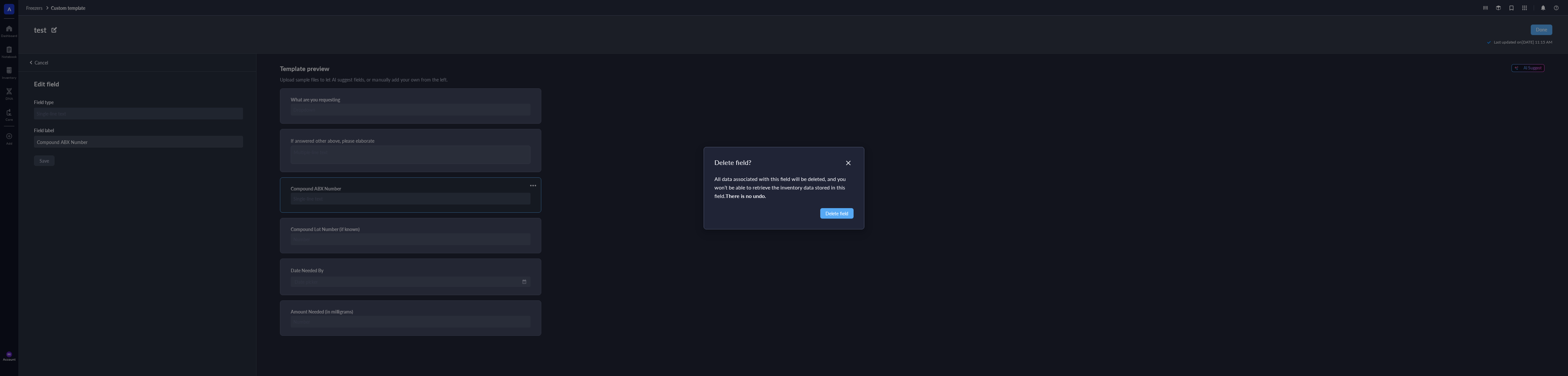
click at [861, 212] on div "Delete field? All data associated with this field will be deleted, and you won’…" at bounding box center [785, 188] width 161 height 82
click at [844, 211] on span "Delete field" at bounding box center [837, 213] width 23 height 7
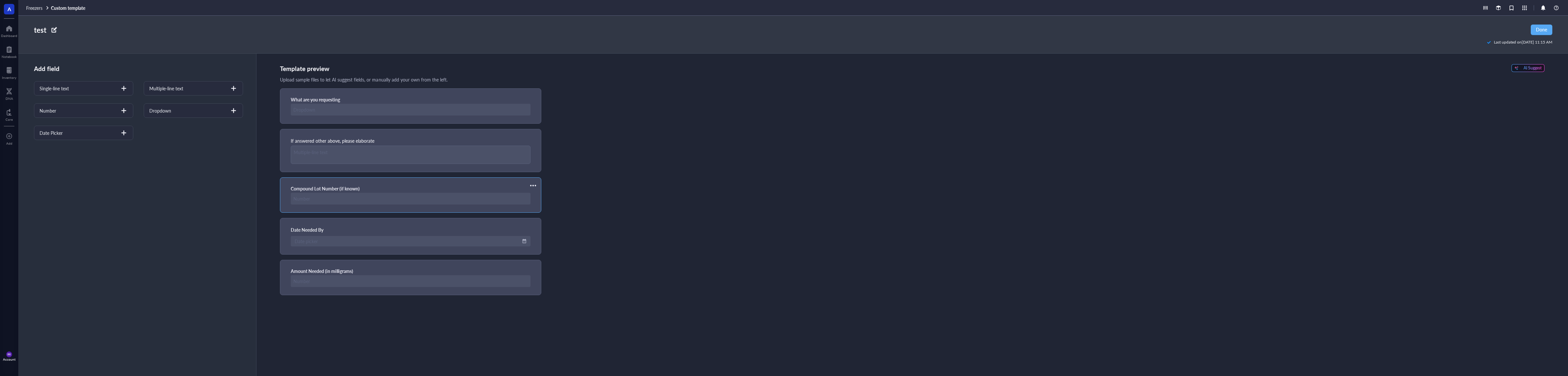
click at [416, 194] on div at bounding box center [411, 198] width 240 height 12
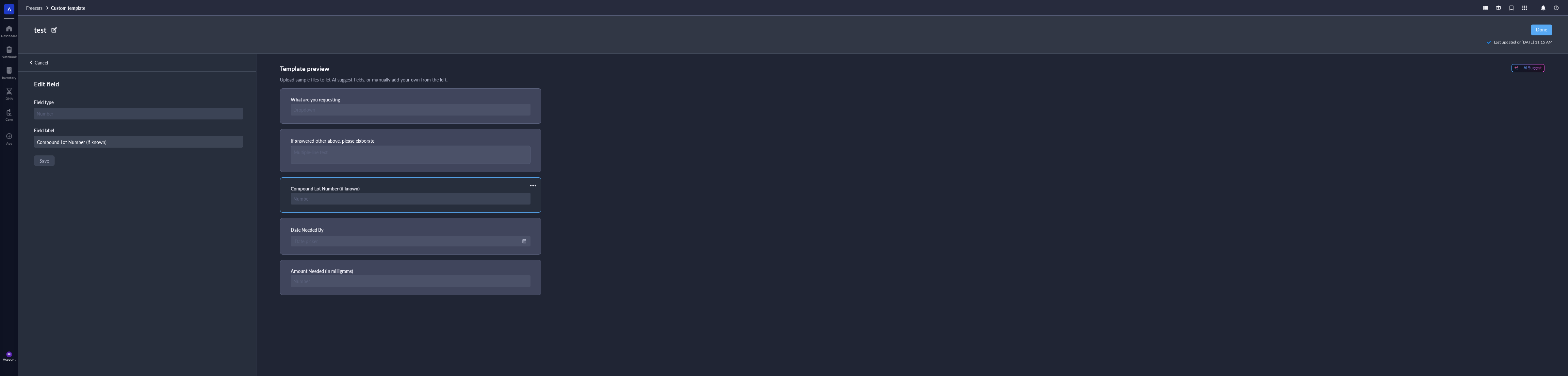
click at [532, 183] on div at bounding box center [533, 185] width 10 height 10
click at [555, 218] on span "Delete" at bounding box center [552, 218] width 37 height 7
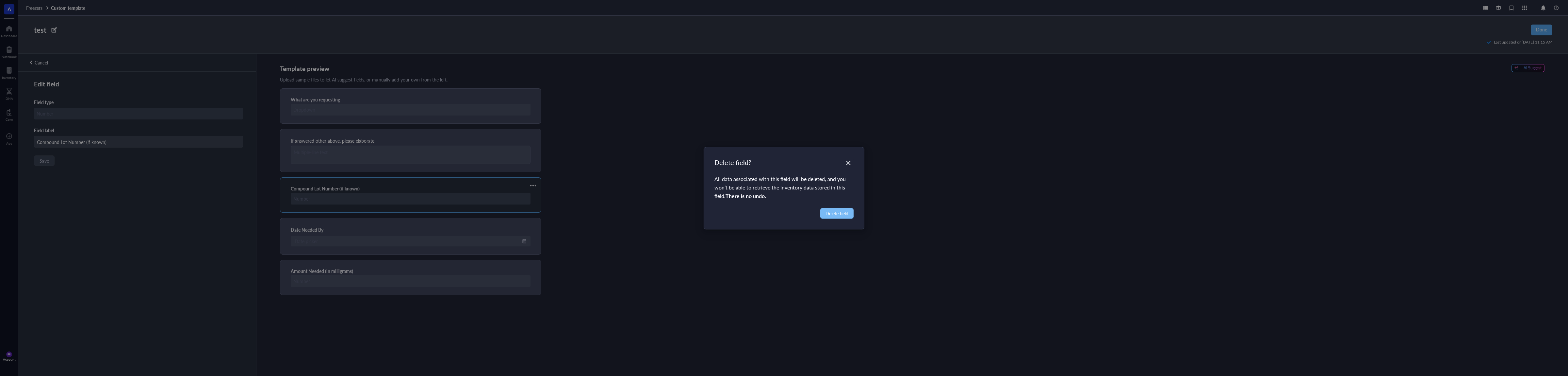
click at [838, 217] on button "Delete field" at bounding box center [837, 213] width 33 height 10
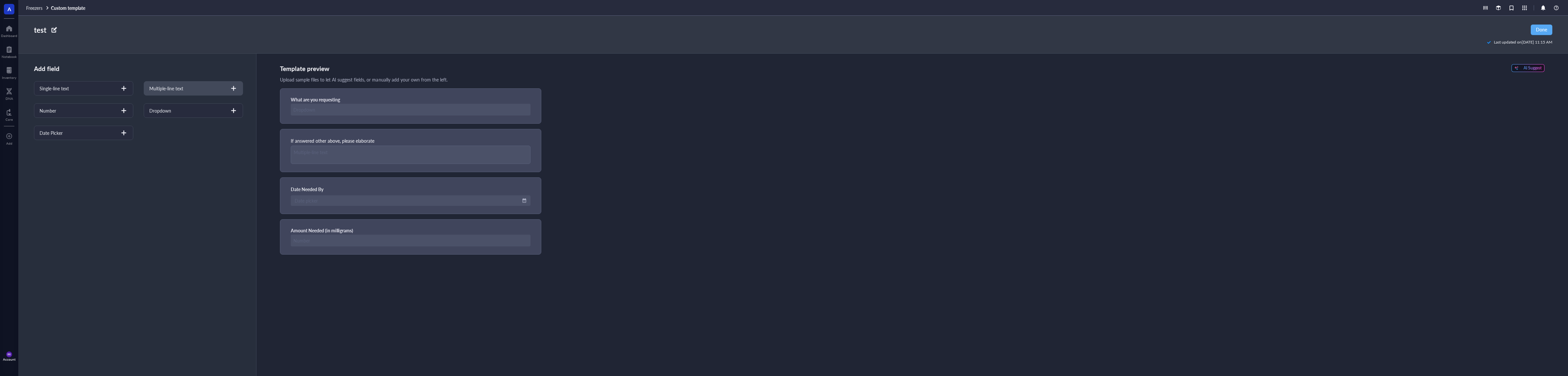
click at [195, 90] on div "Multiple-line text" at bounding box center [193, 88] width 99 height 15
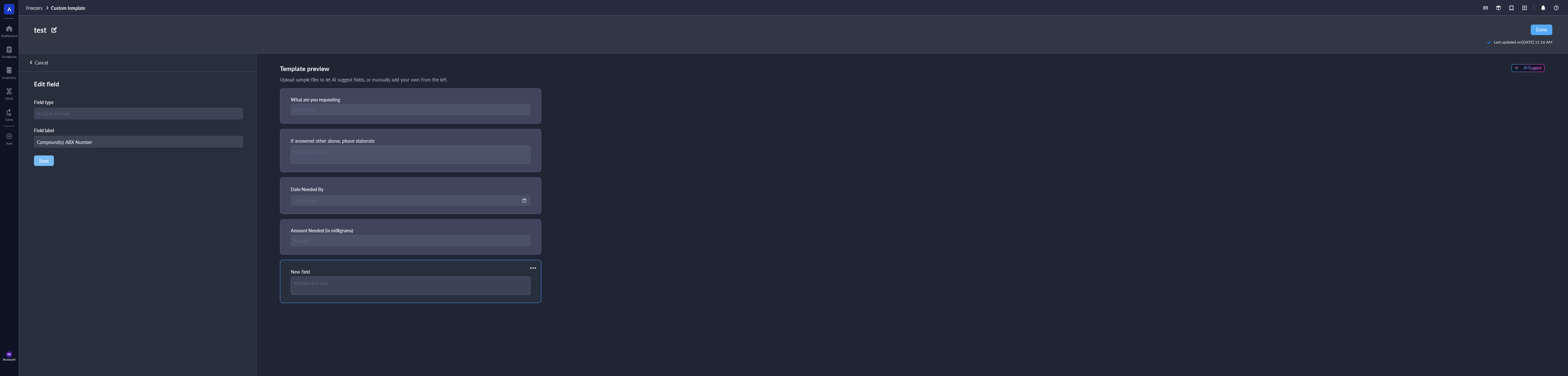
type input "Compound(s) ABX Number"
click at [46, 161] on span "Save" at bounding box center [44, 160] width 10 height 5
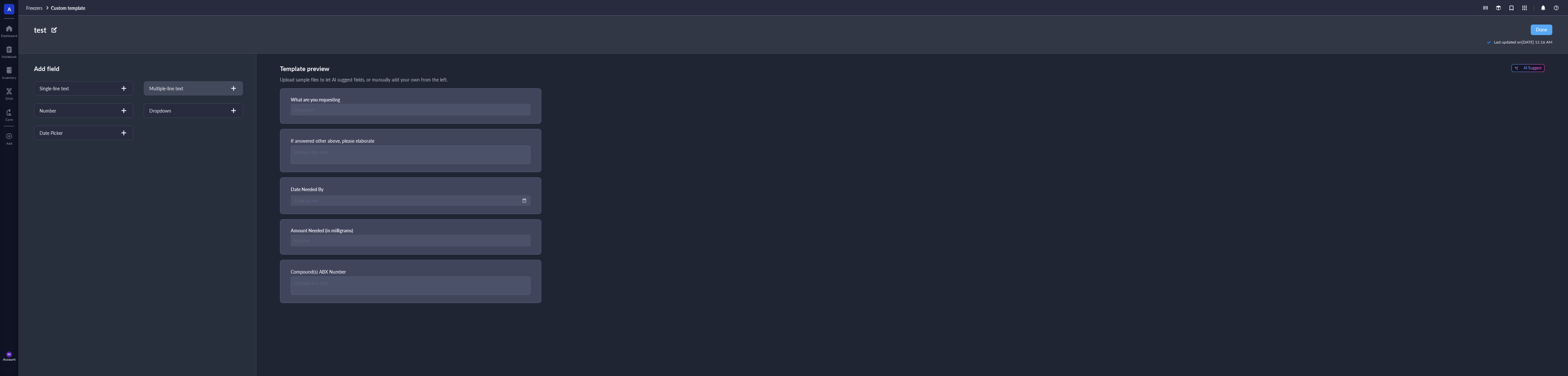
click at [184, 88] on div "Multiple-line text" at bounding box center [193, 88] width 99 height 15
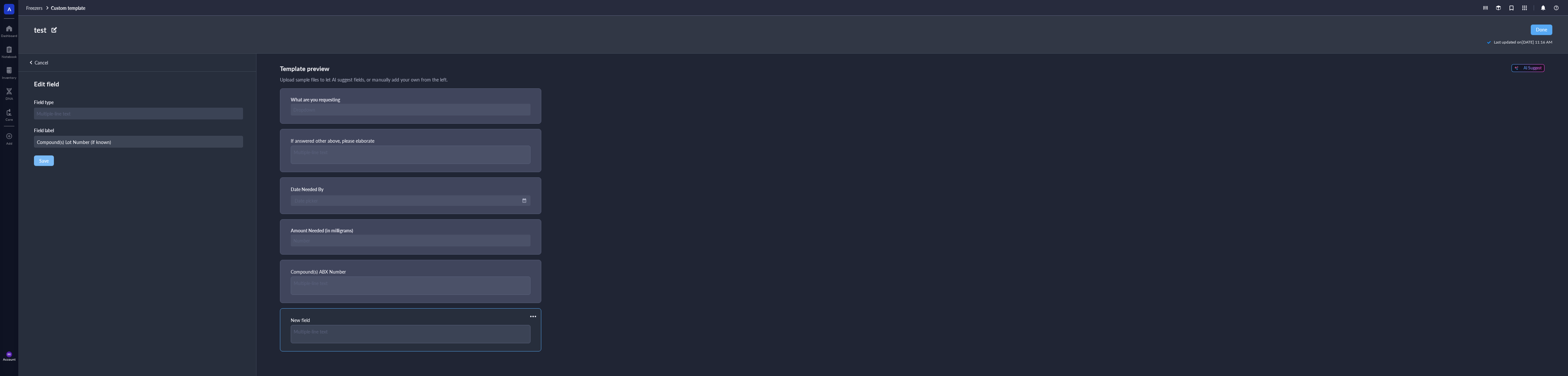
type input "Compound(s) Lot Number (if known)"
click at [38, 157] on button "Save" at bounding box center [44, 160] width 20 height 10
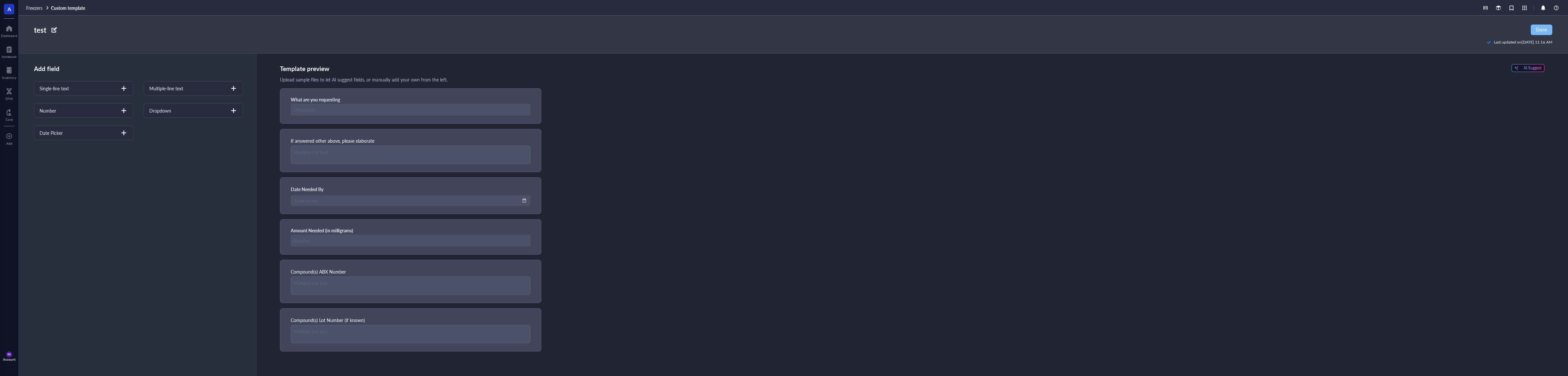
click at [1538, 30] on span "Done" at bounding box center [1541, 29] width 11 height 5
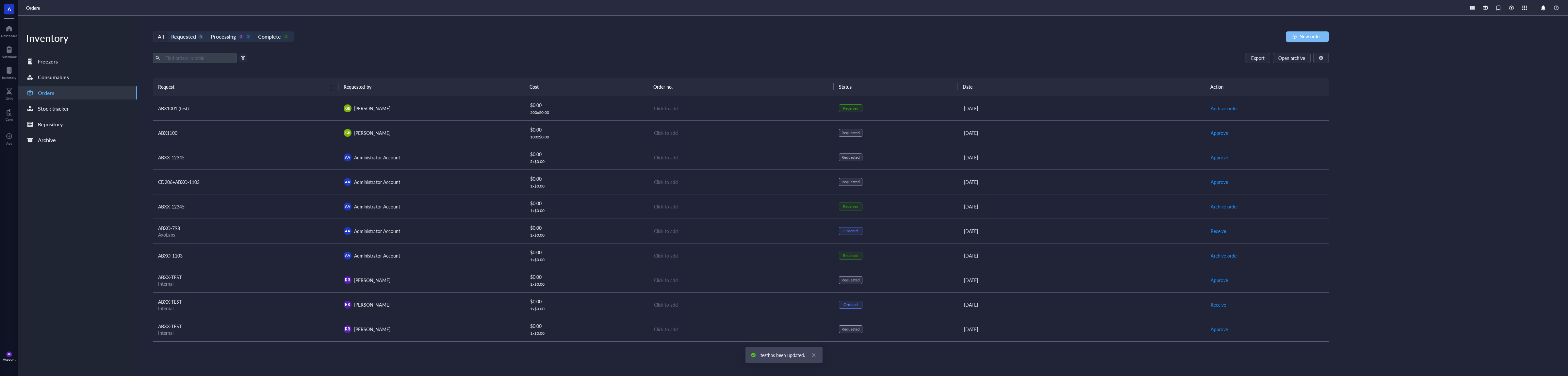
click at [1303, 38] on span "New order" at bounding box center [1310, 36] width 21 height 5
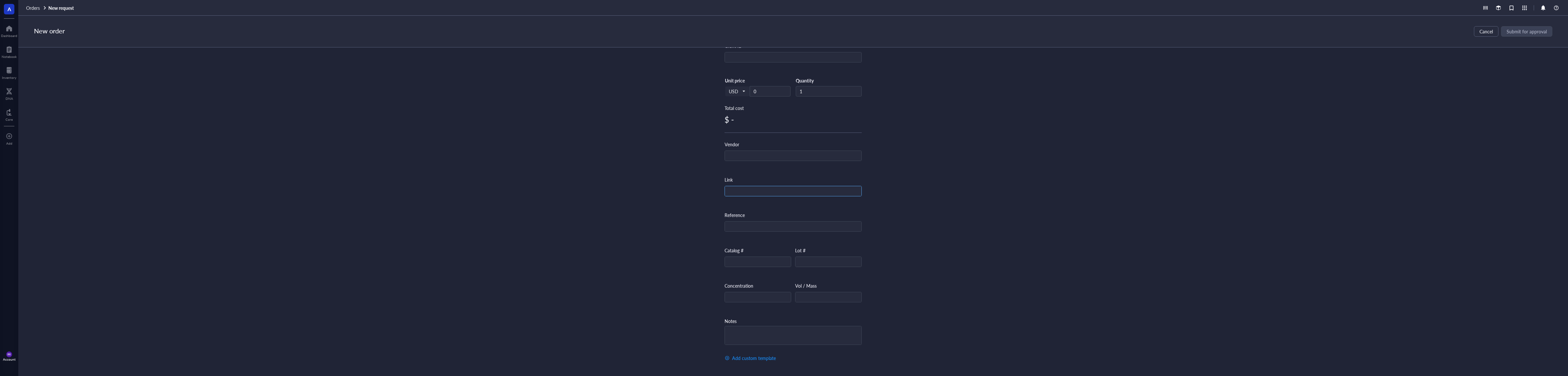
scroll to position [127, 0]
click at [765, 356] on span "Add custom template" at bounding box center [754, 356] width 44 height 5
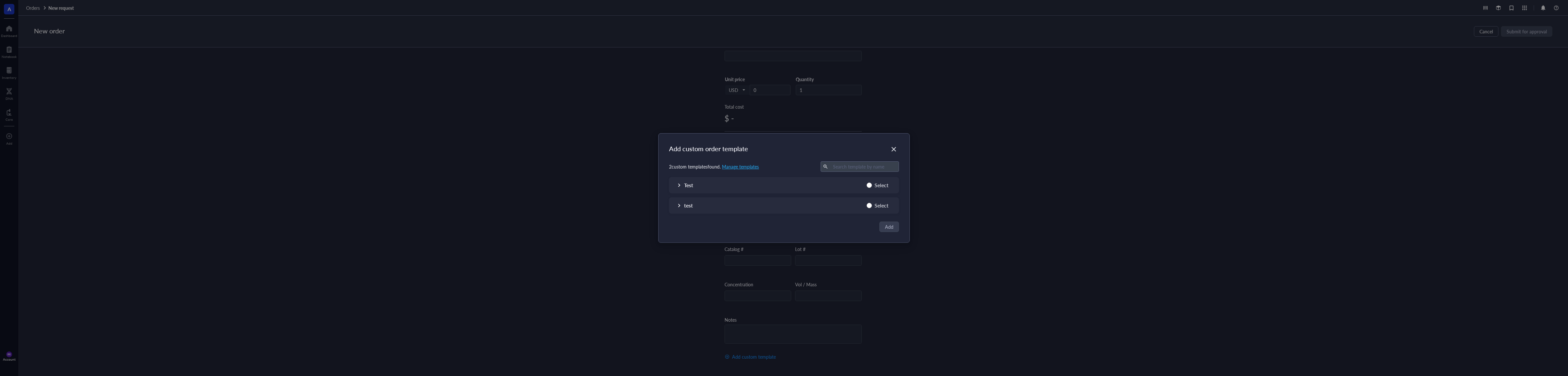
click at [674, 188] on div "Test Select" at bounding box center [784, 185] width 230 height 9
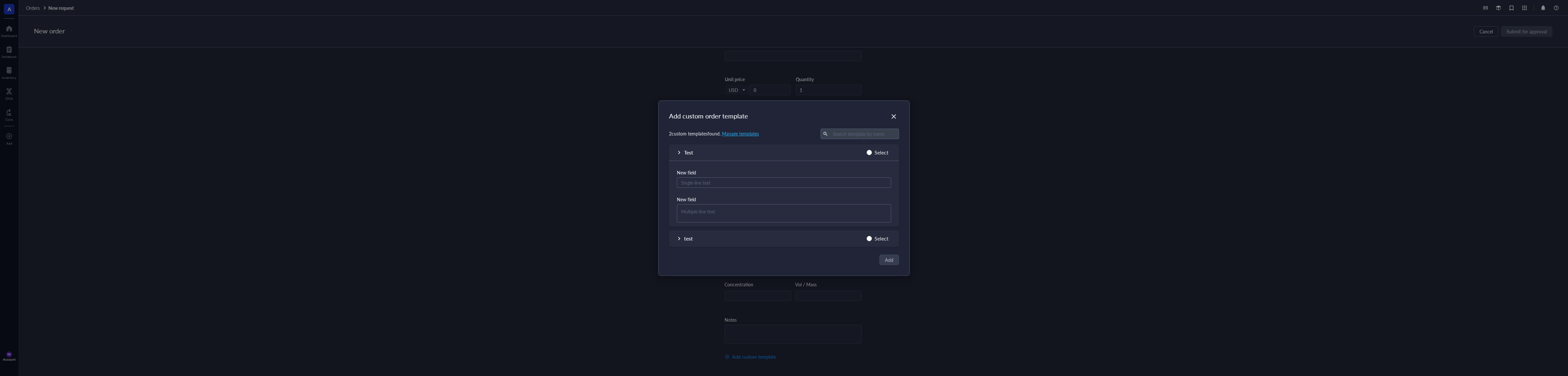
click at [678, 238] on icon at bounding box center [679, 238] width 5 height 5
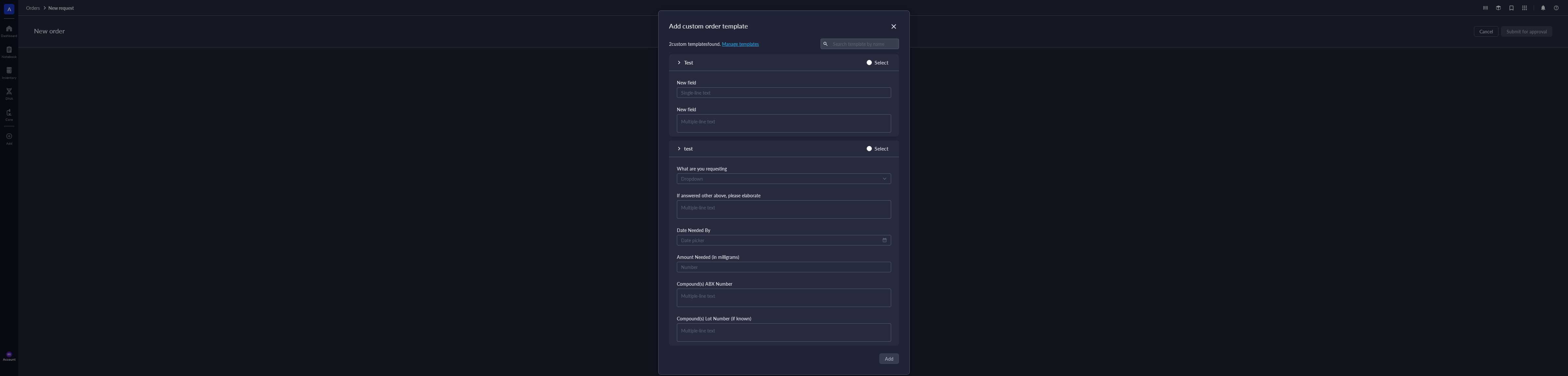
click at [676, 64] on div "Test Select" at bounding box center [784, 65] width 230 height 12
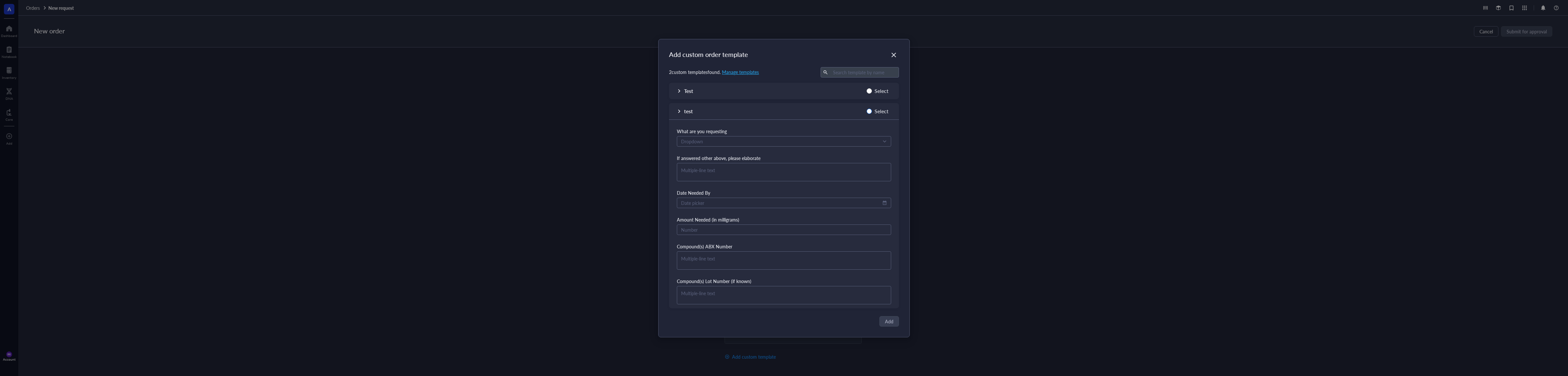
click at [869, 113] on input "Select" at bounding box center [869, 111] width 5 height 5
radio input "true"
click at [886, 322] on span "Add" at bounding box center [889, 321] width 9 height 7
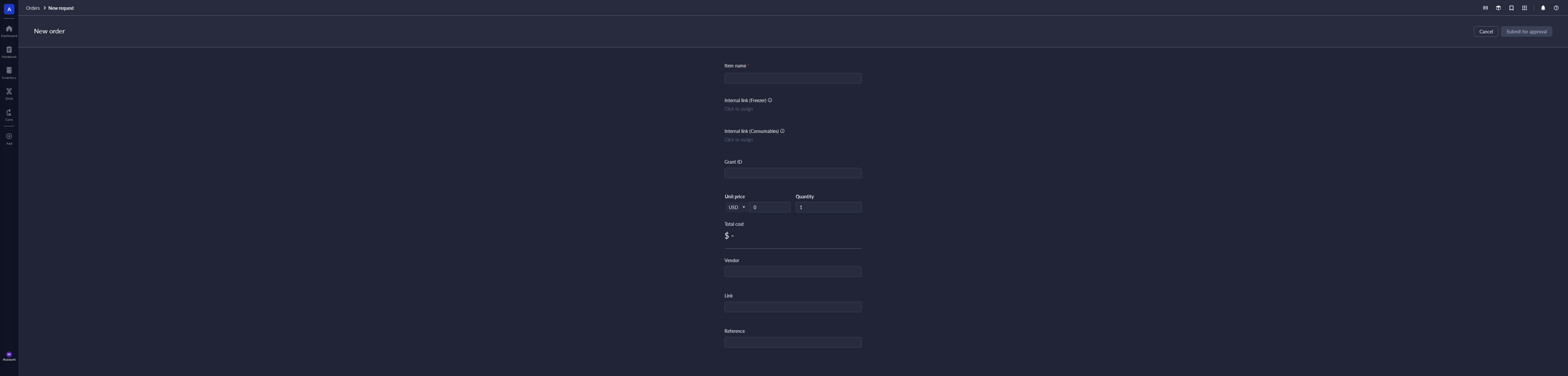
scroll to position [0, 0]
click at [781, 90] on input "search" at bounding box center [793, 87] width 130 height 10
click at [762, 176] on input "text" at bounding box center [758, 178] width 66 height 10
click at [813, 219] on div at bounding box center [828, 213] width 66 height 10
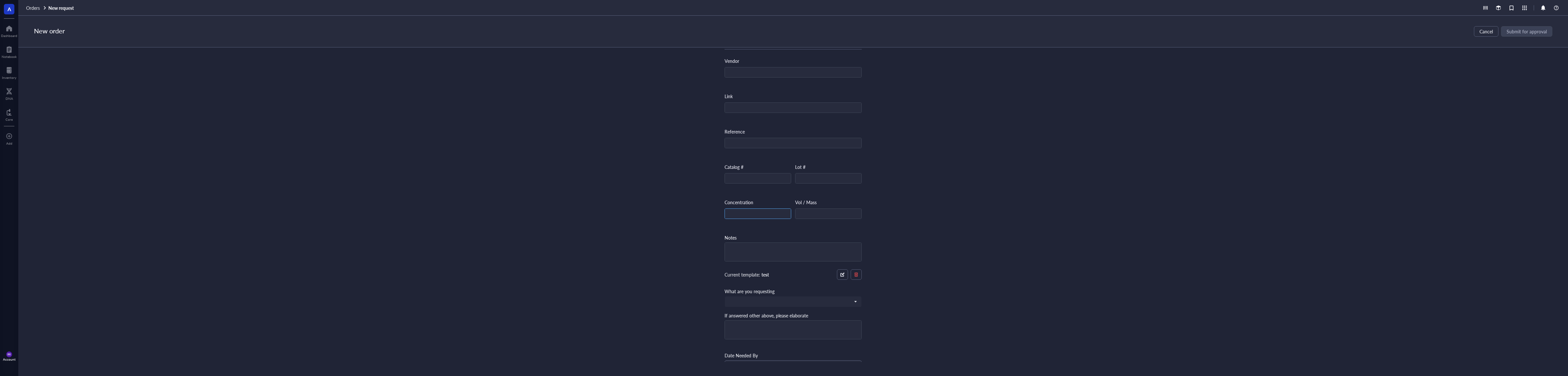
click at [785, 211] on input "text" at bounding box center [758, 213] width 66 height 10
click at [831, 181] on input "text" at bounding box center [828, 178] width 66 height 10
click at [821, 209] on input "text" at bounding box center [828, 213] width 66 height 10
click at [808, 209] on textarea at bounding box center [793, 218] width 136 height 18
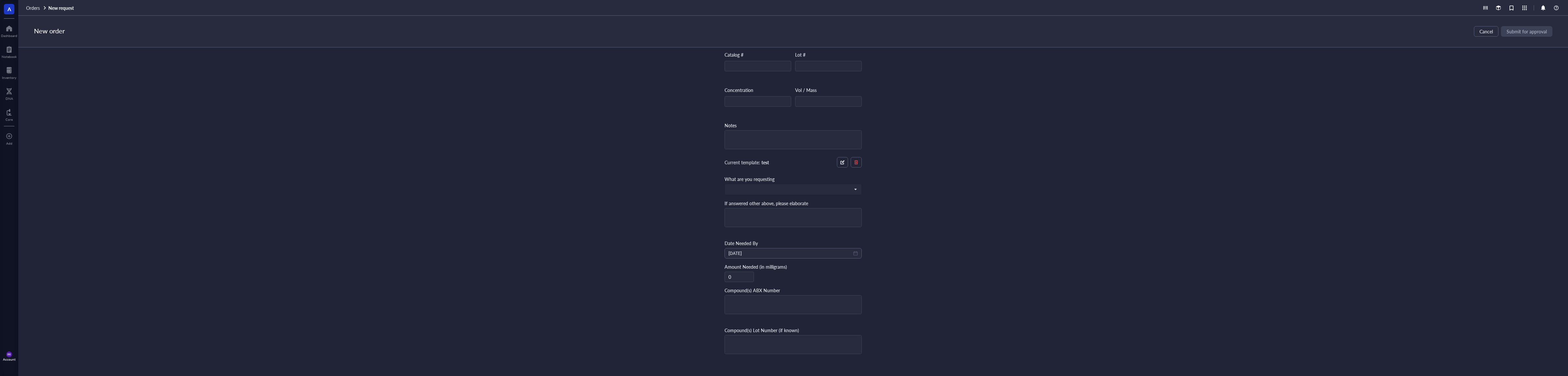
click at [827, 183] on div "What are you requesting" at bounding box center [793, 185] width 137 height 20
click at [828, 189] on input "search" at bounding box center [790, 190] width 124 height 10
click at [926, 215] on div "Item name * Internal link (Freezer) Click to assign Internal link (Consumables)…" at bounding box center [793, 205] width 1550 height 314
click at [845, 160] on button "button" at bounding box center [842, 162] width 11 height 10
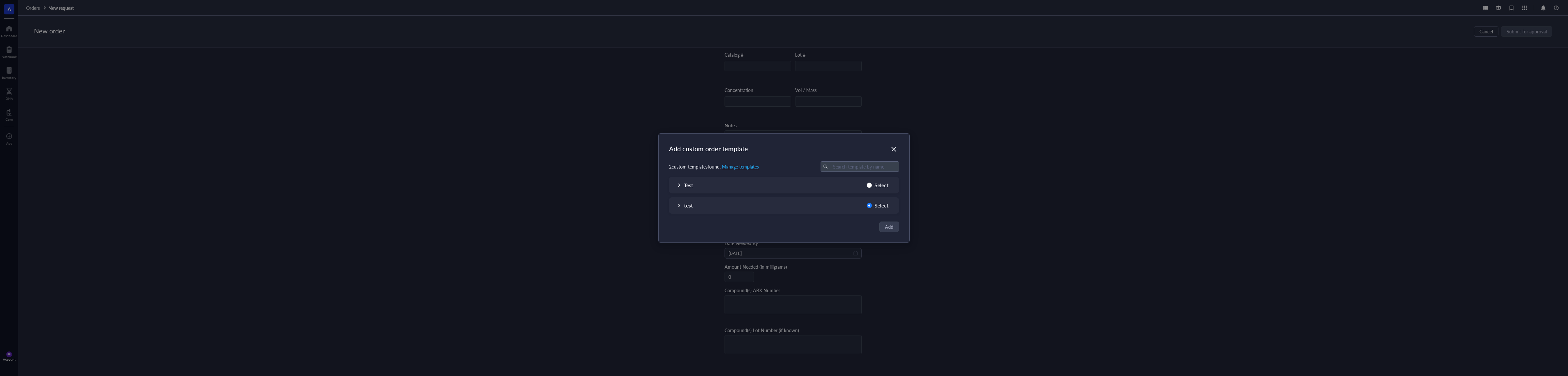
click at [736, 166] on u "Manage templates" at bounding box center [740, 166] width 37 height 7
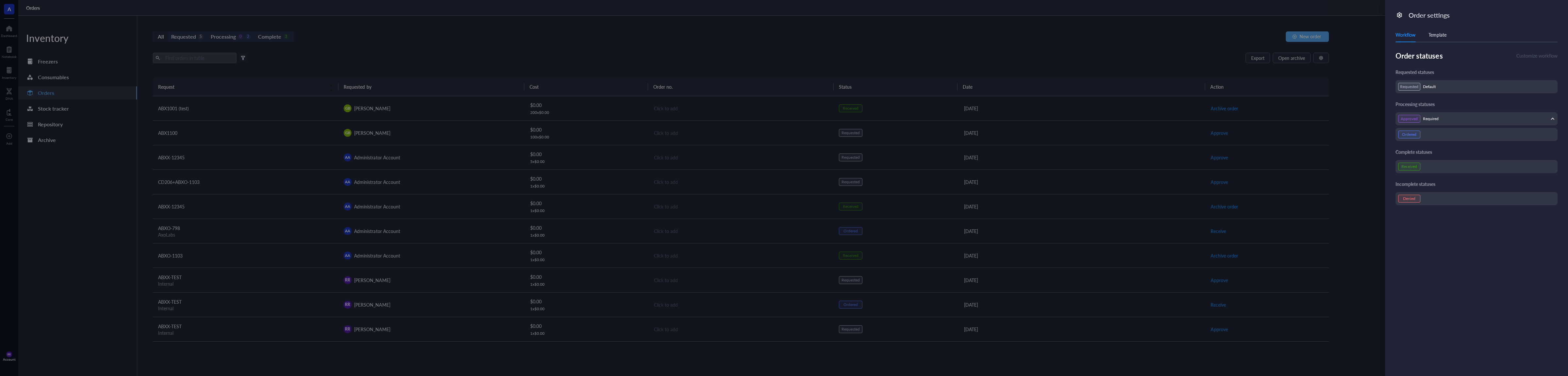
click at [1431, 35] on div "Template" at bounding box center [1438, 35] width 18 height 7
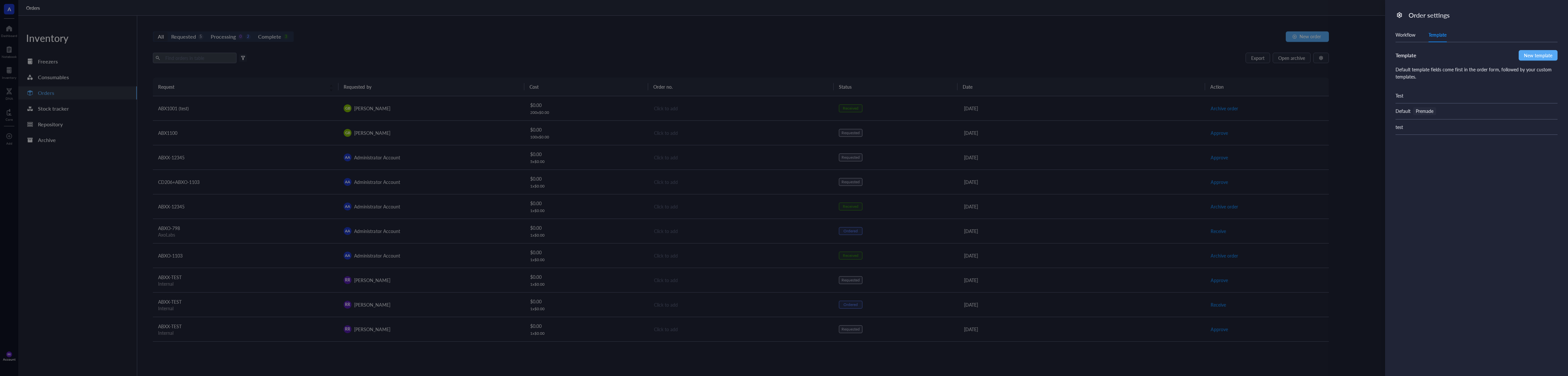
click at [1437, 96] on div "Test" at bounding box center [1477, 95] width 162 height 15
click at [1540, 32] on div "Delete" at bounding box center [1545, 33] width 13 height 7
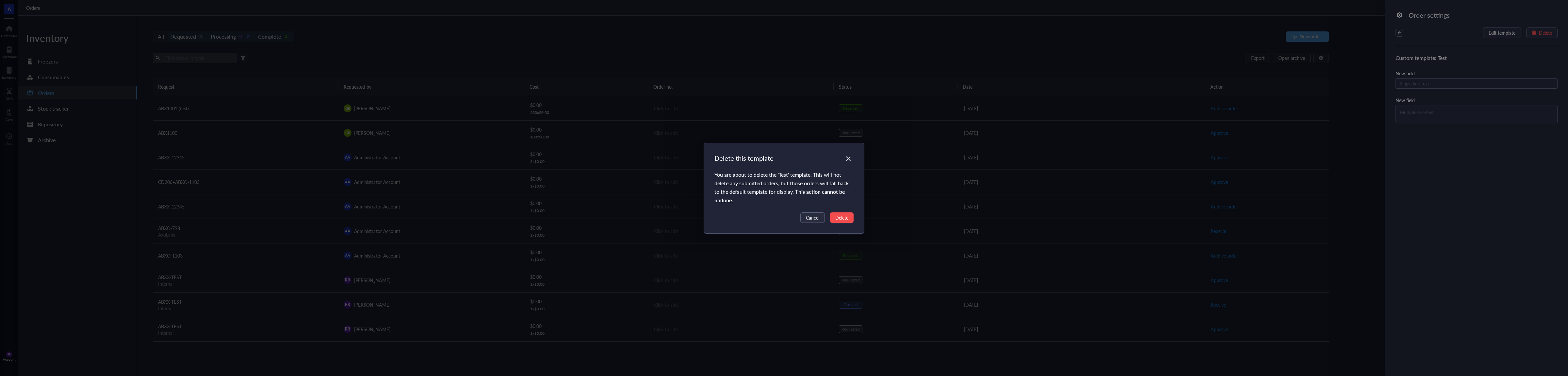
click at [854, 215] on div "Delete this template You are about to delete the ' Test ' template. This will n…" at bounding box center [785, 188] width 161 height 90
click at [852, 215] on button "Delete" at bounding box center [842, 217] width 24 height 10
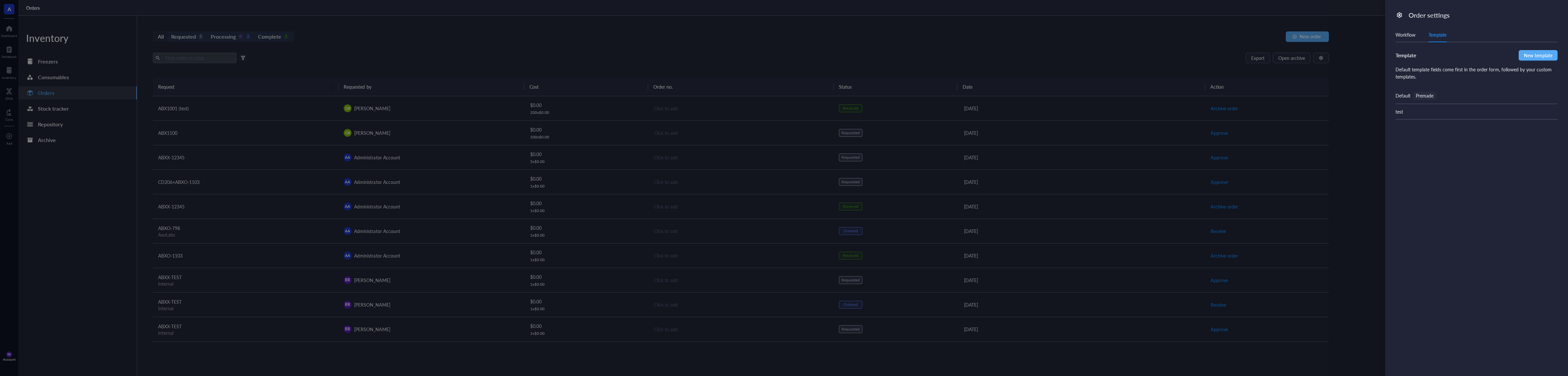
click at [1444, 98] on div "Default Premade" at bounding box center [1477, 96] width 162 height 16
click at [1531, 30] on span "Edit template" at bounding box center [1539, 32] width 27 height 5
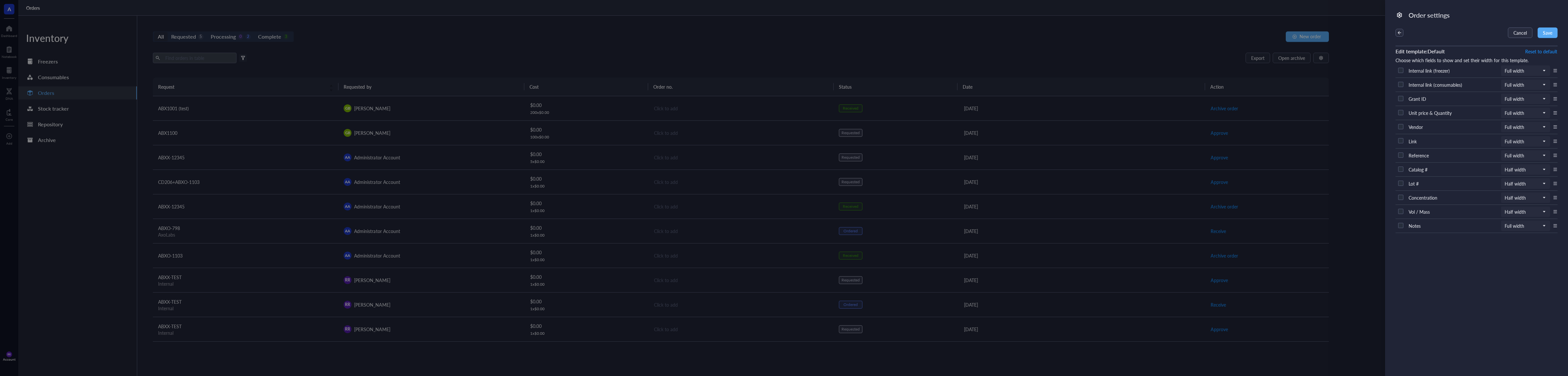
checkbox input "true"
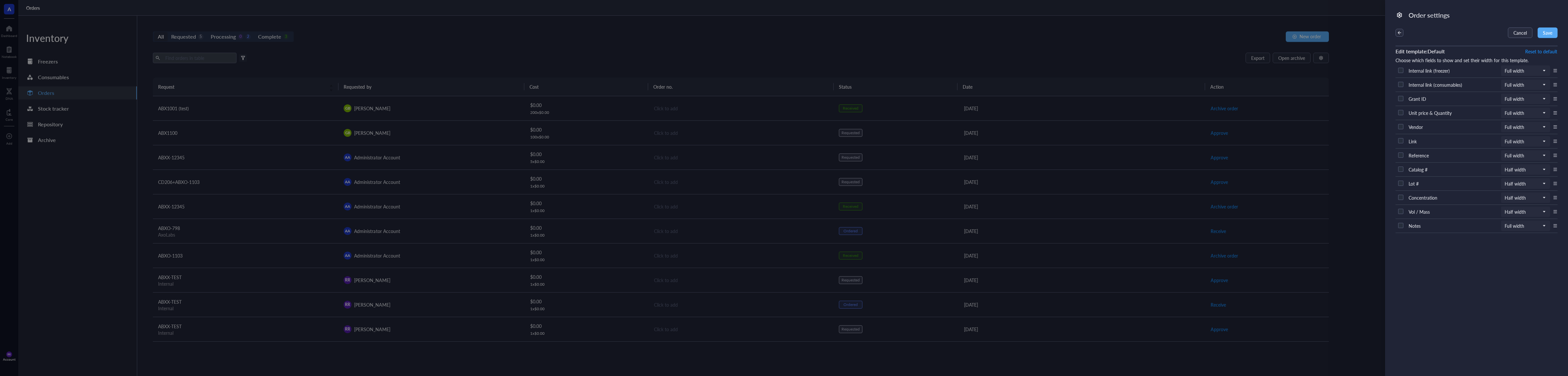
checkbox input "true"
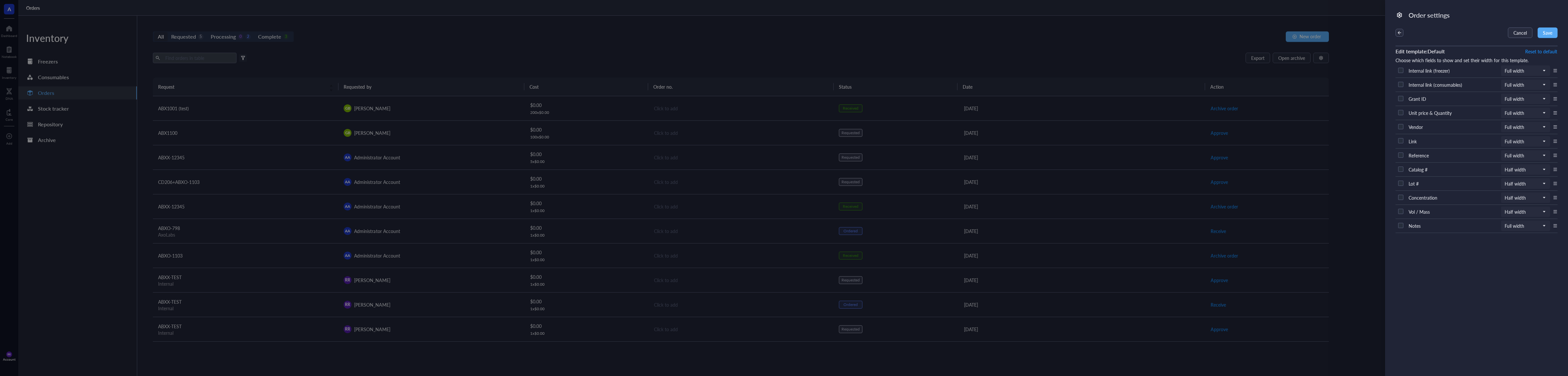
checkbox input "true"
click at [1400, 100] on input "checkbox" at bounding box center [1401, 98] width 10 height 10
checkbox input "false"
click at [1398, 115] on input "checkbox" at bounding box center [1401, 112] width 10 height 10
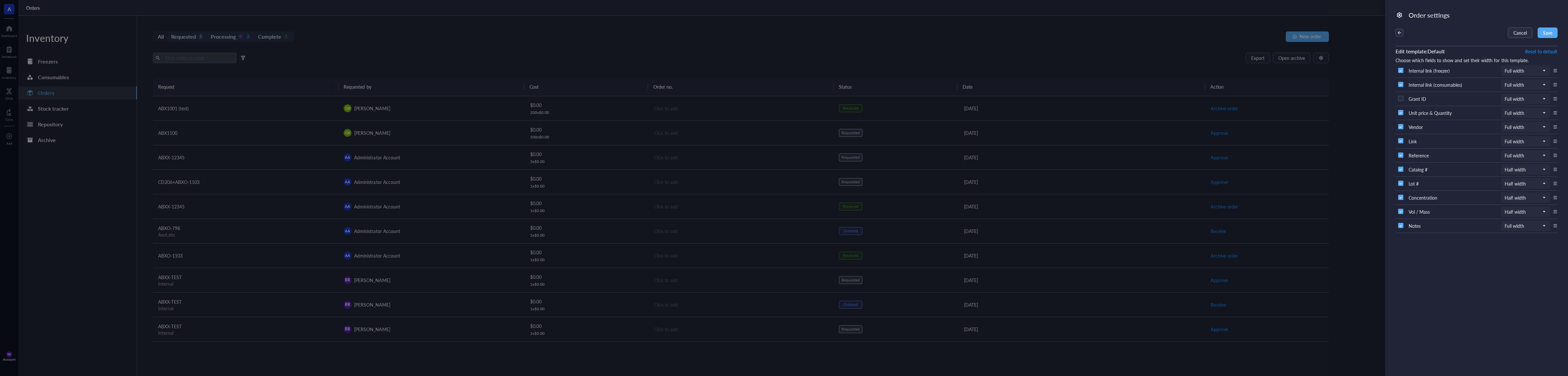
checkbox input "false"
click at [1398, 143] on input "checkbox" at bounding box center [1401, 140] width 10 height 10
checkbox input "false"
click at [1509, 155] on span "Full width" at bounding box center [1525, 155] width 41 height 6
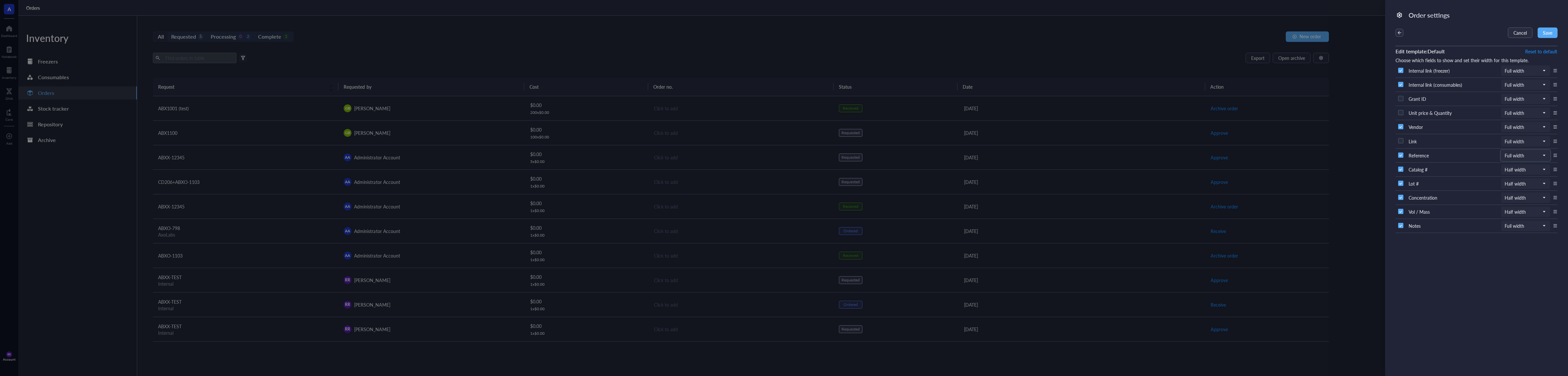
click at [1400, 126] on input "checkbox" at bounding box center [1401, 126] width 10 height 10
checkbox input "false"
click at [1399, 82] on input "checkbox" at bounding box center [1401, 84] width 10 height 10
click at [1400, 85] on input "checkbox" at bounding box center [1401, 84] width 10 height 10
checkbox input "true"
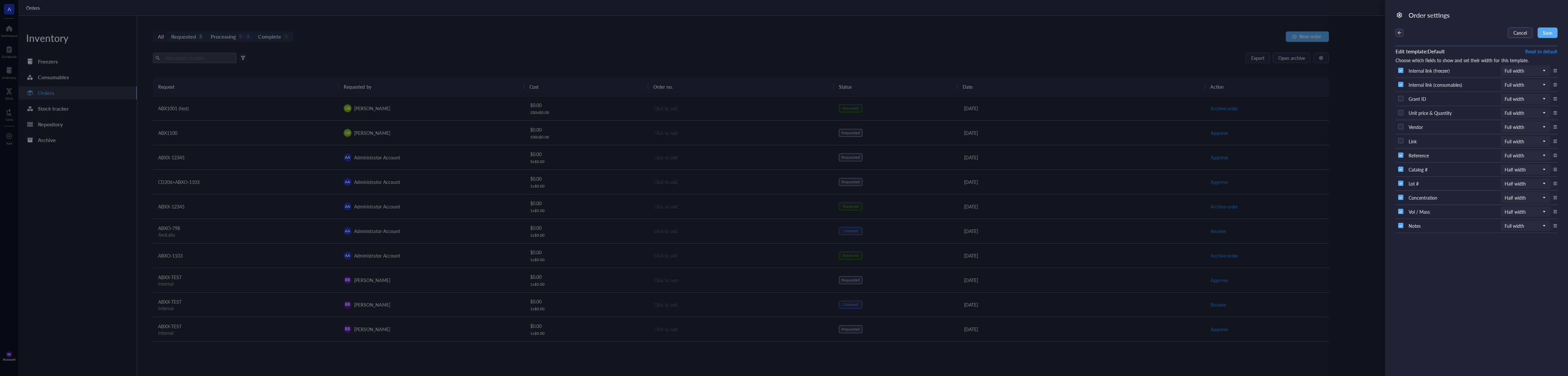
click at [1402, 157] on input "checkbox" at bounding box center [1401, 155] width 10 height 10
checkbox input "false"
click at [1551, 34] on span "Save" at bounding box center [1548, 32] width 10 height 5
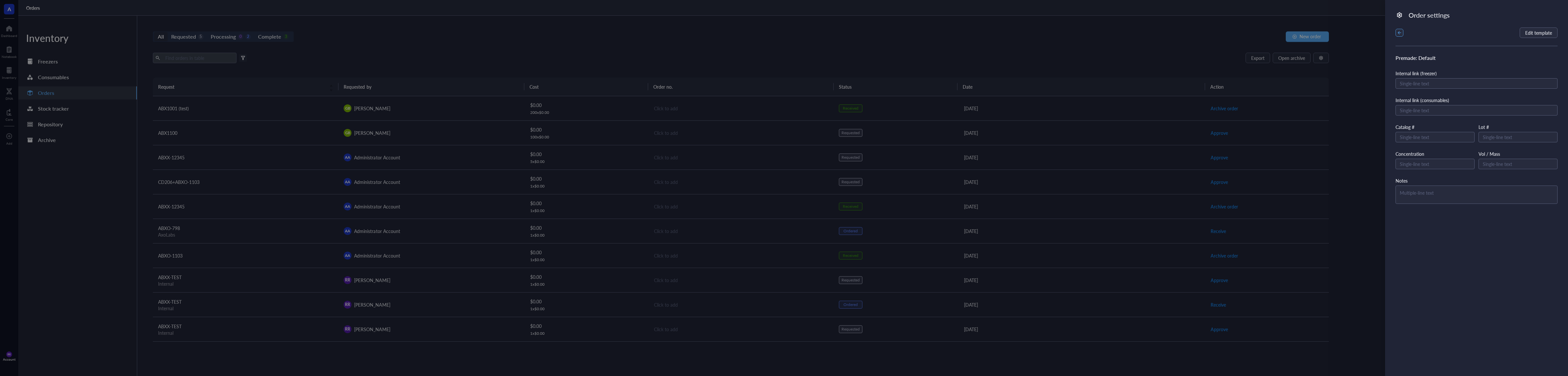
click at [1400, 30] on icon "button" at bounding box center [1399, 33] width 5 height 5
click at [1424, 90] on div "test" at bounding box center [1477, 95] width 162 height 15
click at [1400, 33] on icon "button" at bounding box center [1399, 33] width 5 height 5
click at [1455, 108] on div "Default Premade" at bounding box center [1477, 112] width 162 height 16
click at [1528, 32] on span "Edit template" at bounding box center [1539, 32] width 27 height 5
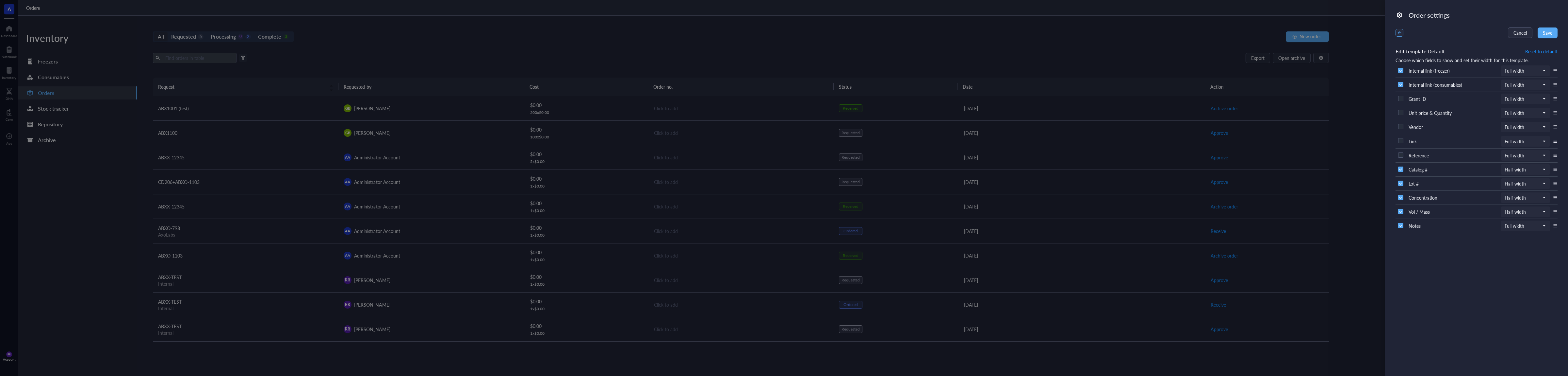
click at [1399, 30] on icon "button" at bounding box center [1399, 33] width 5 height 5
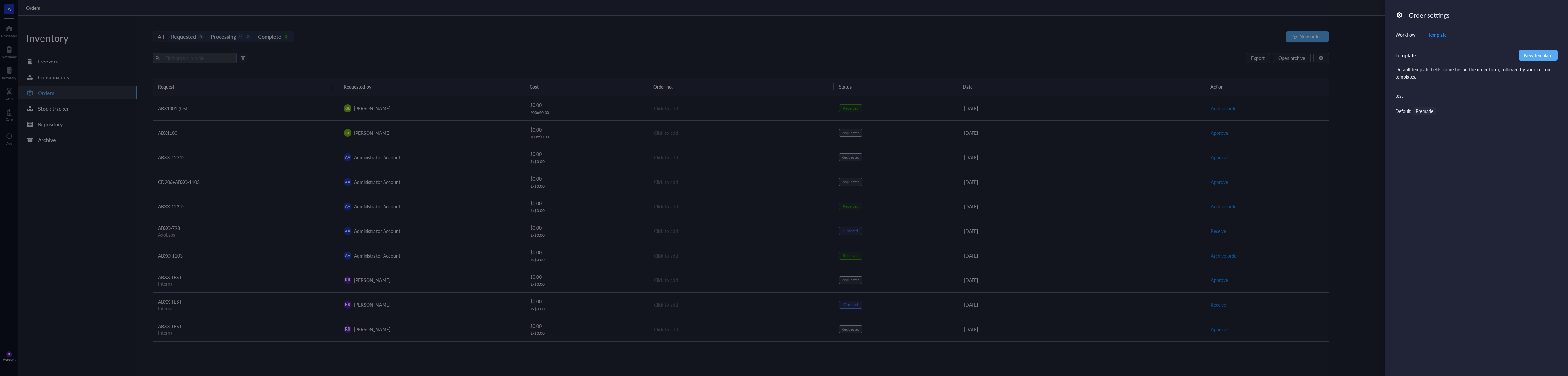
click at [1438, 94] on div "test" at bounding box center [1477, 95] width 162 height 15
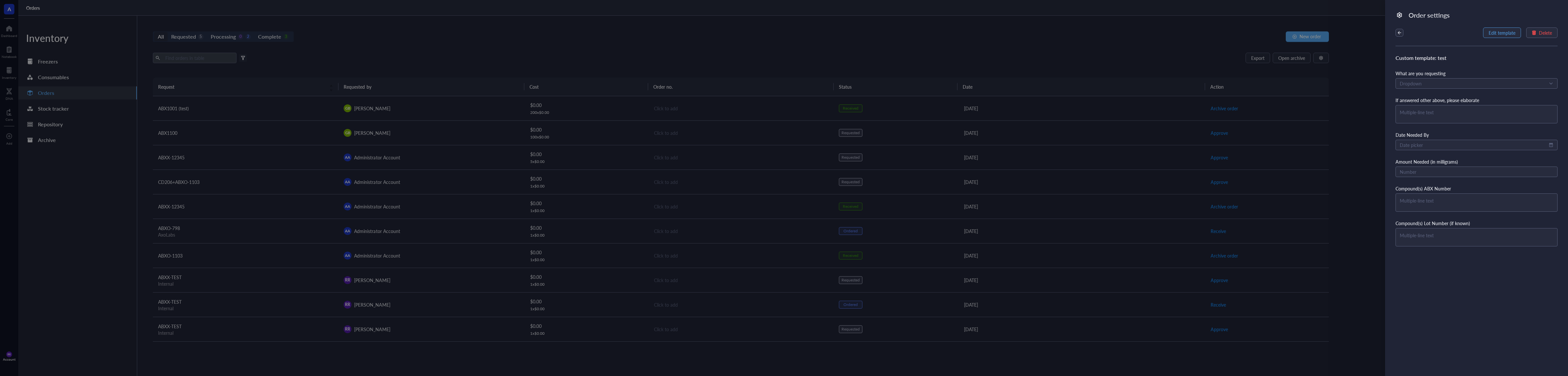
click at [1511, 34] on span "Edit template" at bounding box center [1502, 32] width 27 height 5
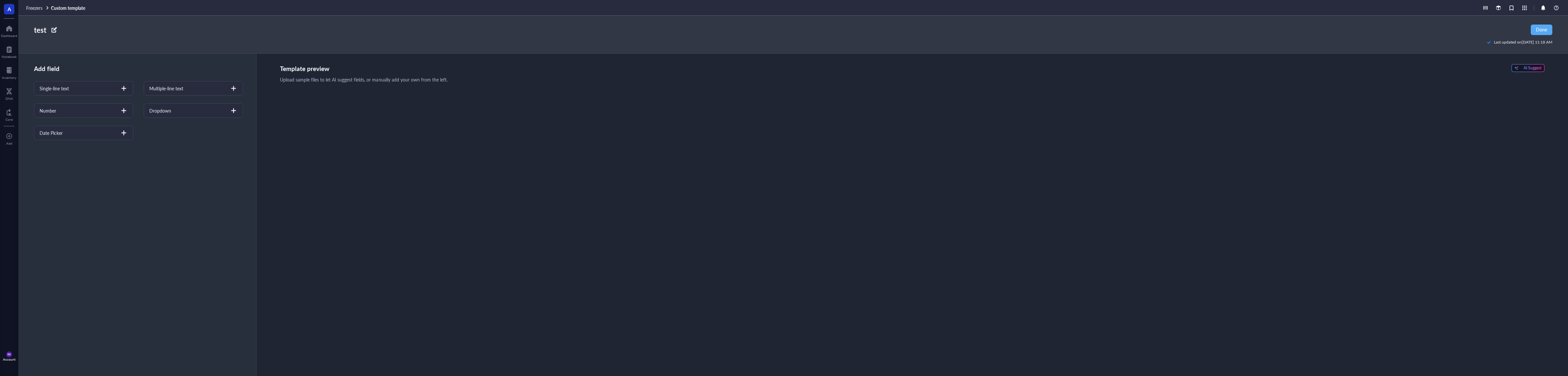
type textarea "Multiple-line text"
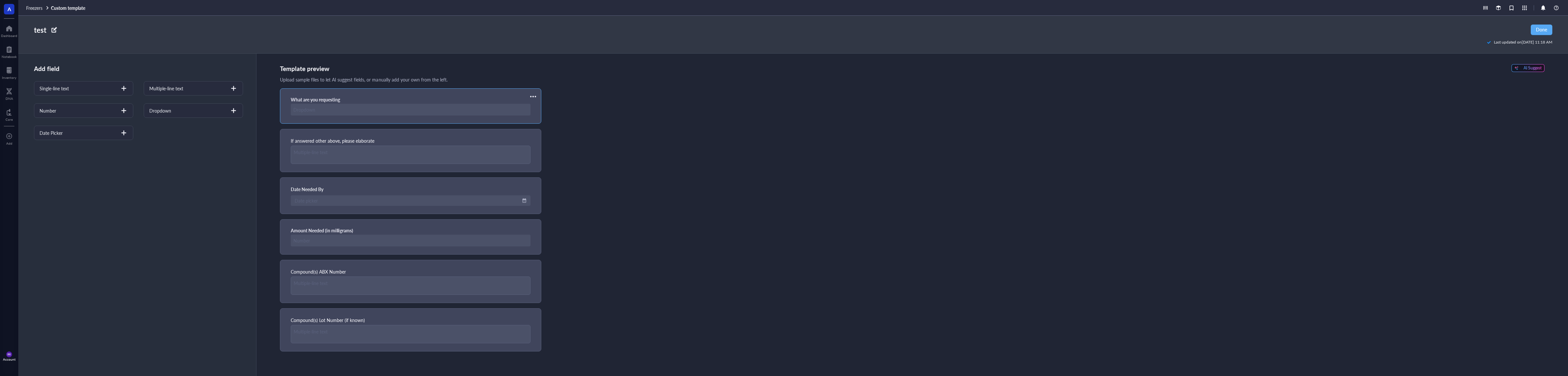
click at [375, 111] on div at bounding box center [411, 109] width 240 height 12
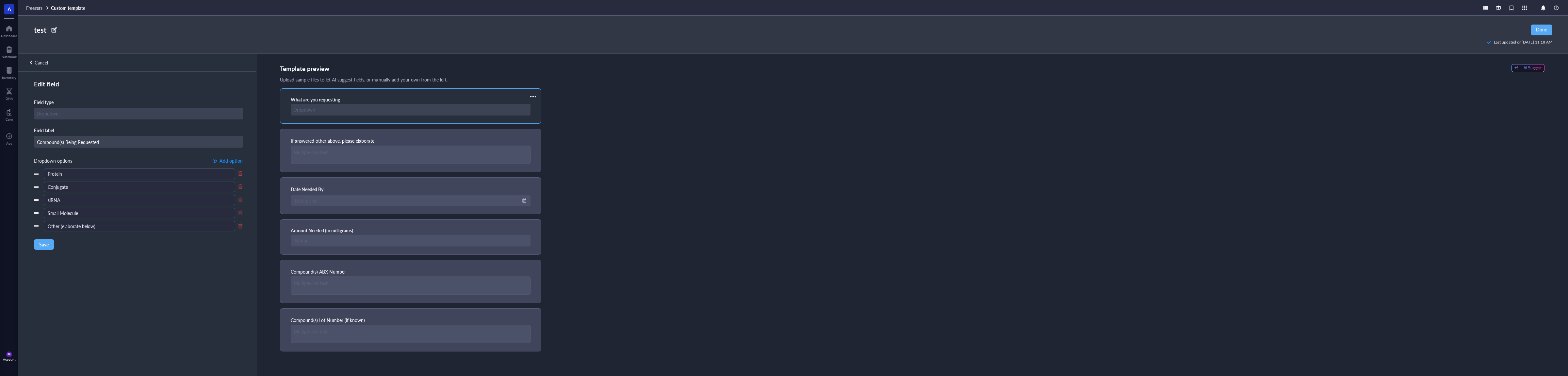
click at [65, 141] on input "Compound(s) Being Requested" at bounding box center [138, 141] width 208 height 12
type input "Compound(s) Type Being Requested"
click at [44, 247] on span "Save" at bounding box center [44, 244] width 10 height 5
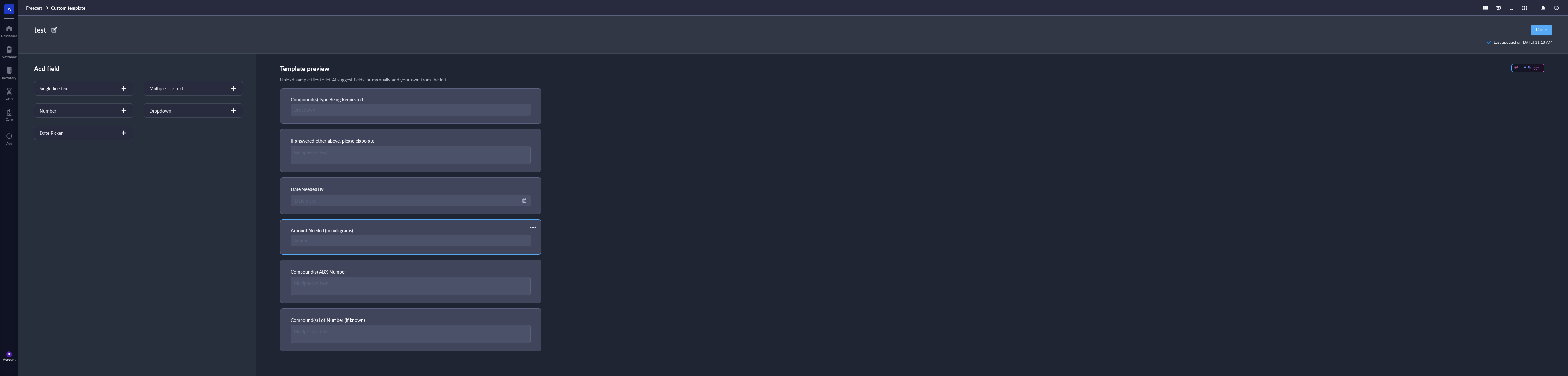
click at [533, 226] on div at bounding box center [533, 227] width 10 height 10
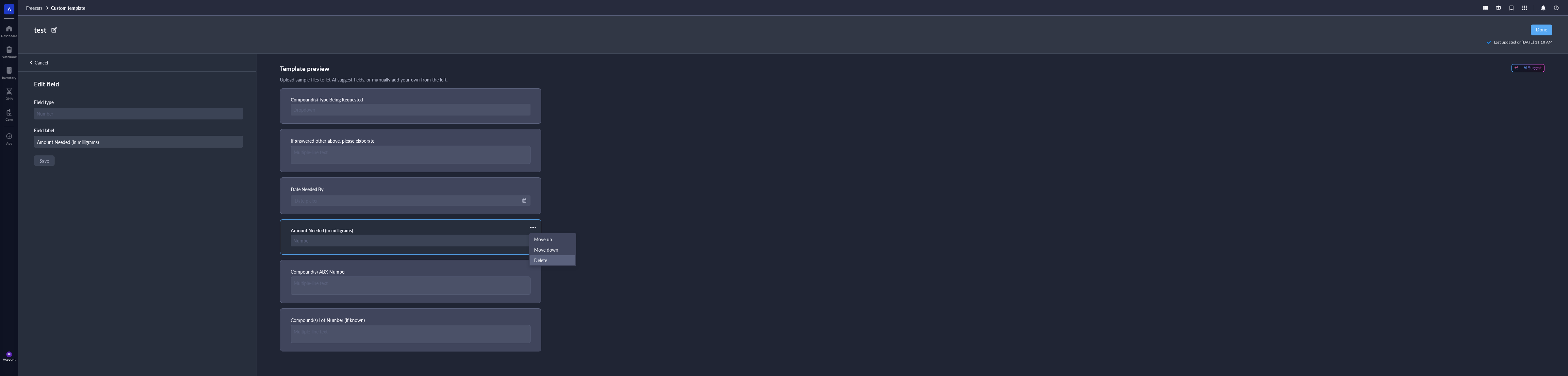
click at [550, 260] on span "Delete" at bounding box center [552, 260] width 37 height 7
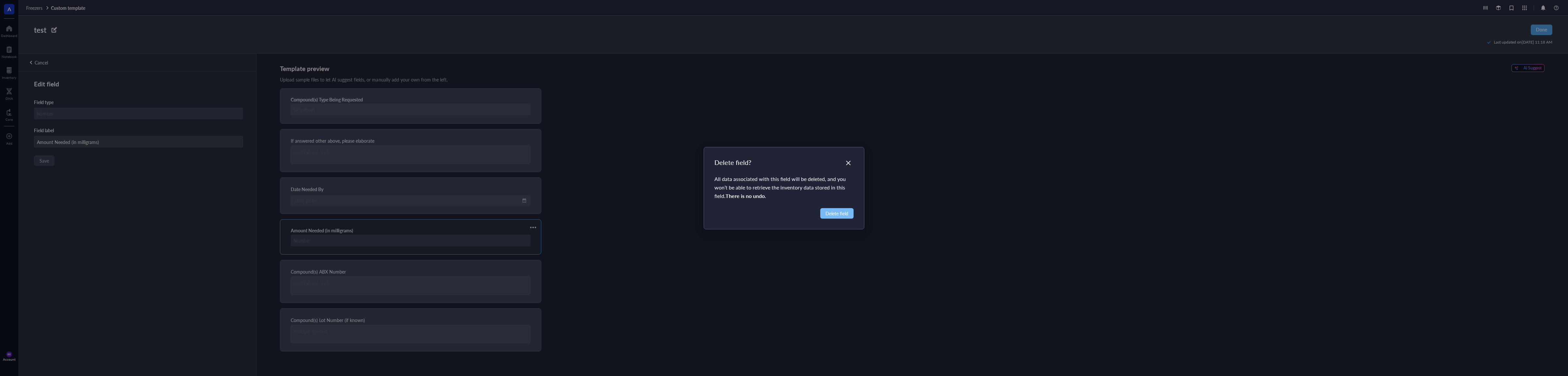
click at [831, 216] on span "Delete field" at bounding box center [837, 213] width 23 height 7
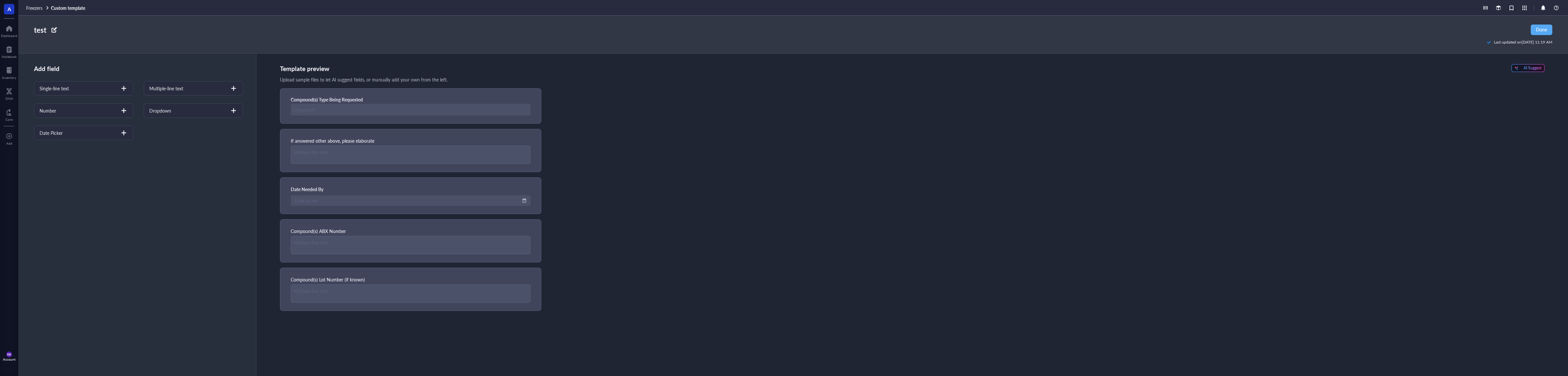
click at [39, 29] on div "test" at bounding box center [40, 30] width 12 height 11
click at [54, 30] on div at bounding box center [54, 29] width 10 height 10
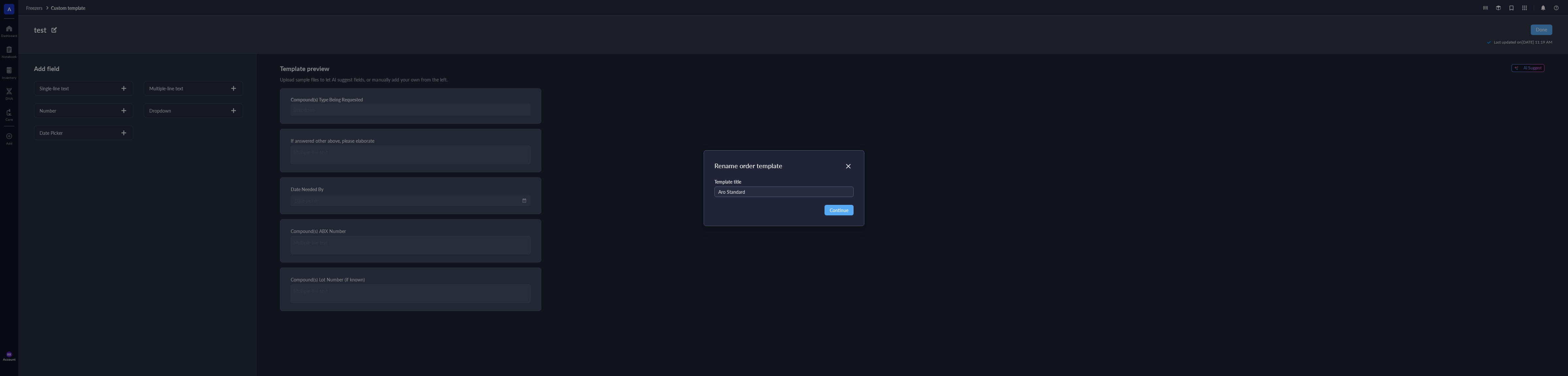
type input "Aro Standard"
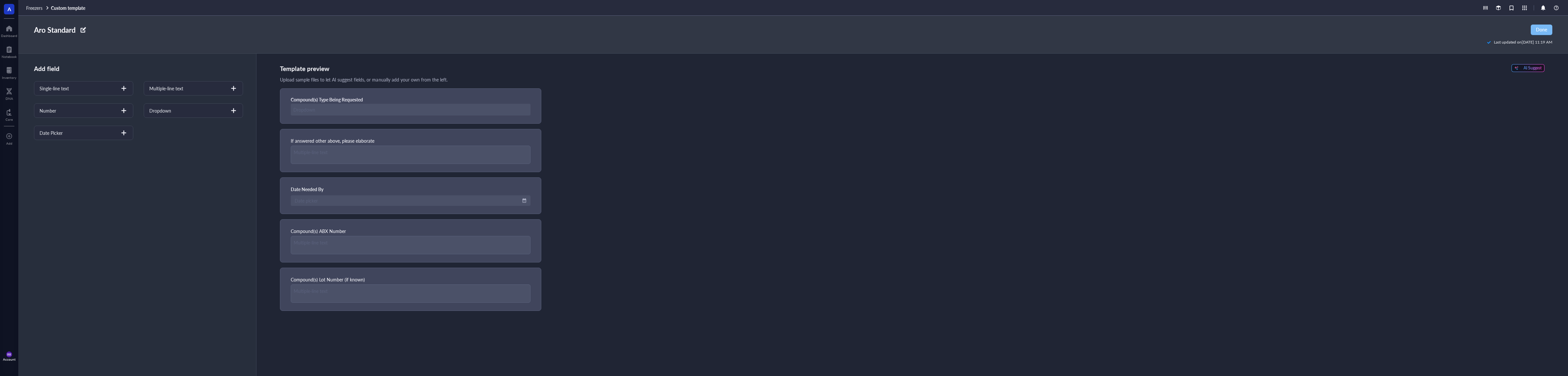
click at [1540, 30] on span "Done" at bounding box center [1541, 29] width 11 height 5
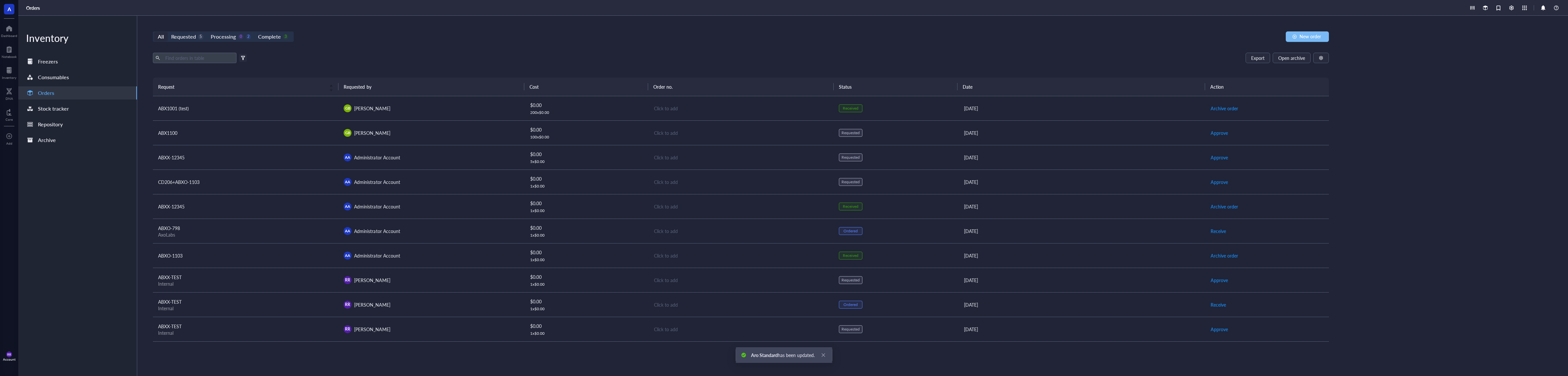
click at [1315, 38] on span "New order" at bounding box center [1310, 36] width 21 height 5
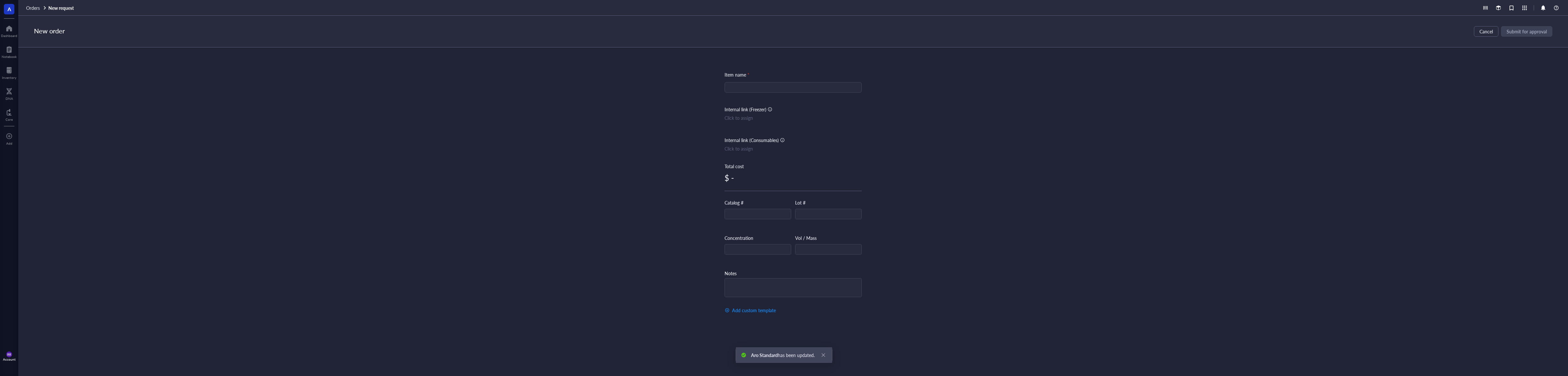
click at [776, 309] on div "Item name * Internal link (Freezer) Click to assign Internal link (Consumables)…" at bounding box center [793, 190] width 137 height 252
click at [768, 311] on span "Add custom template" at bounding box center [754, 310] width 44 height 5
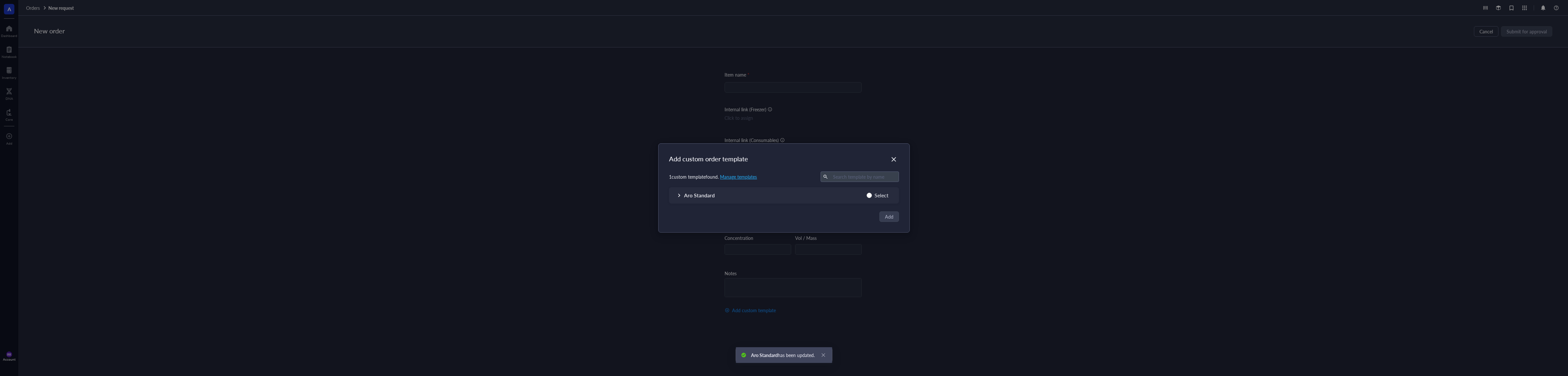
click at [808, 198] on div "Aro Standard Select" at bounding box center [784, 195] width 230 height 9
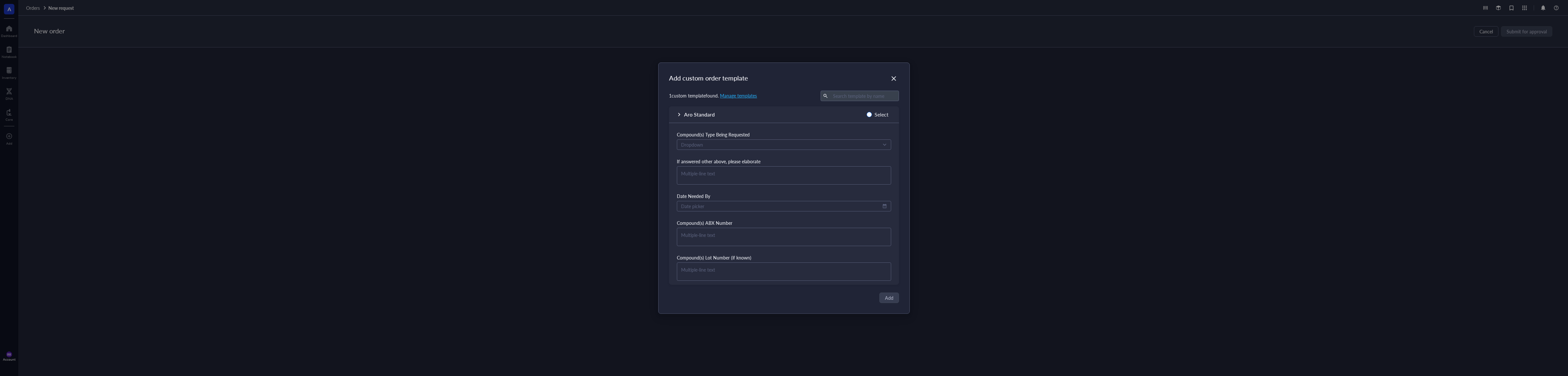
click at [882, 112] on span "Select" at bounding box center [881, 115] width 19 height 9
click at [872, 112] on input "Select" at bounding box center [869, 115] width 5 height 5
radio input "true"
click at [894, 297] on button "Add" at bounding box center [889, 297] width 19 height 10
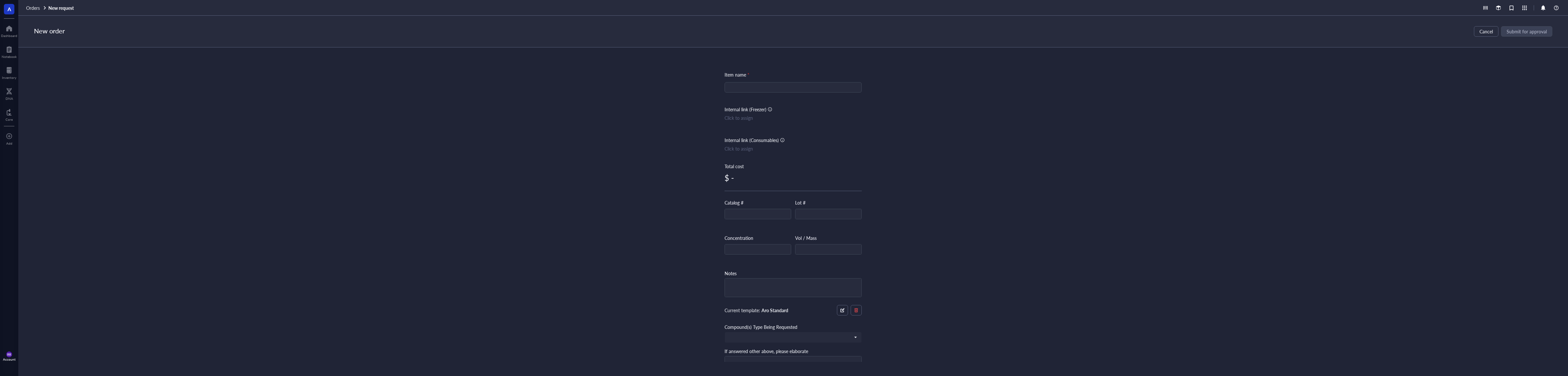
click at [812, 80] on div "Item name * Internal link (Freezer) Click to assign Internal link (Consumables)…" at bounding box center [793, 188] width 137 height 234
click at [807, 86] on input "search" at bounding box center [793, 87] width 130 height 10
click at [760, 117] on div "Click to assign" at bounding box center [793, 118] width 137 height 7
click at [988, 151] on div "Item name * Internal link (Freezer) Click to assign Internal link (Consumables)…" at bounding box center [793, 205] width 1550 height 314
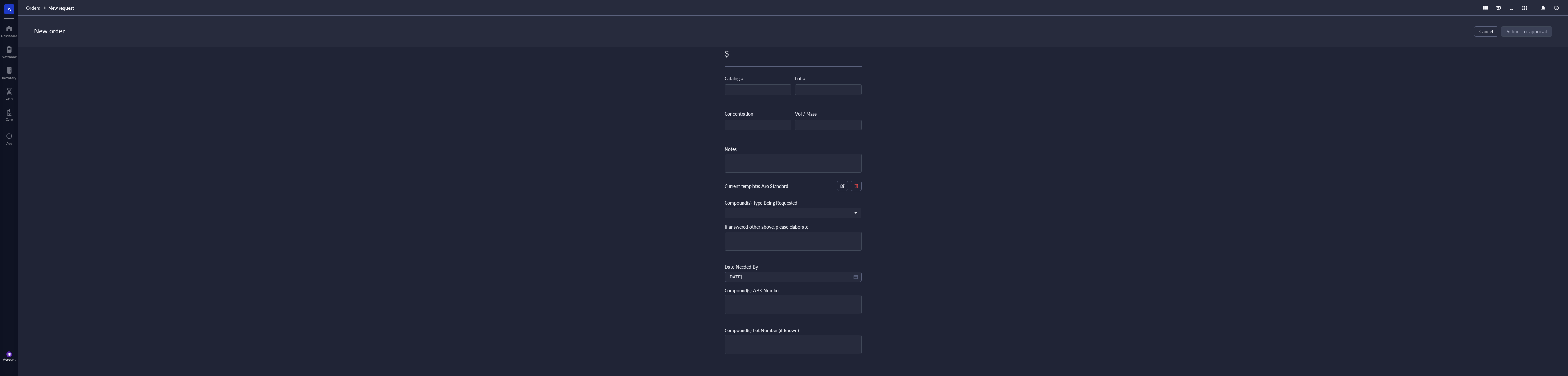
scroll to position [0, 0]
click at [1489, 32] on span "Cancel" at bounding box center [1486, 31] width 13 height 5
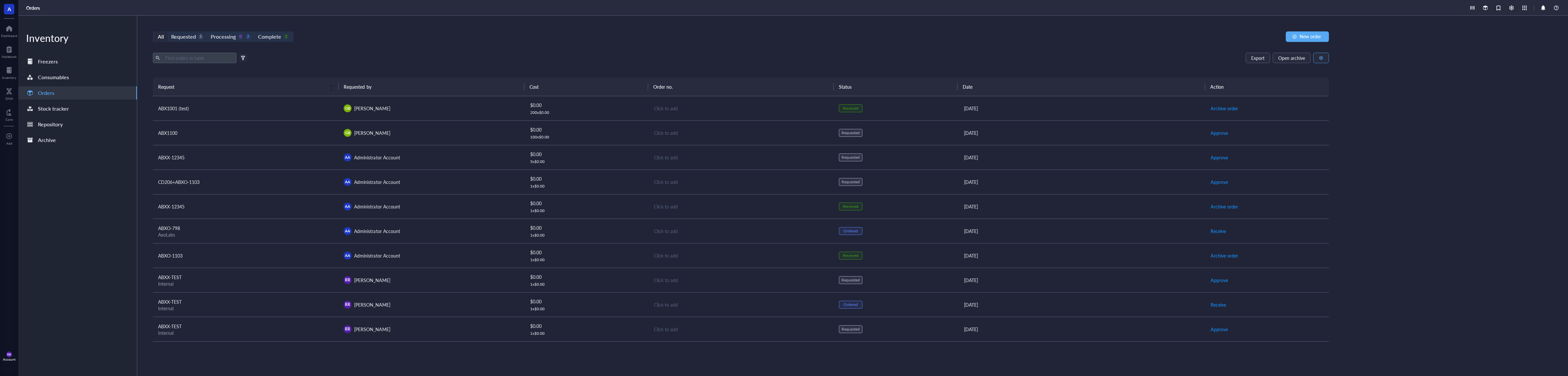
click at [1321, 57] on div "button" at bounding box center [1321, 58] width 5 height 5
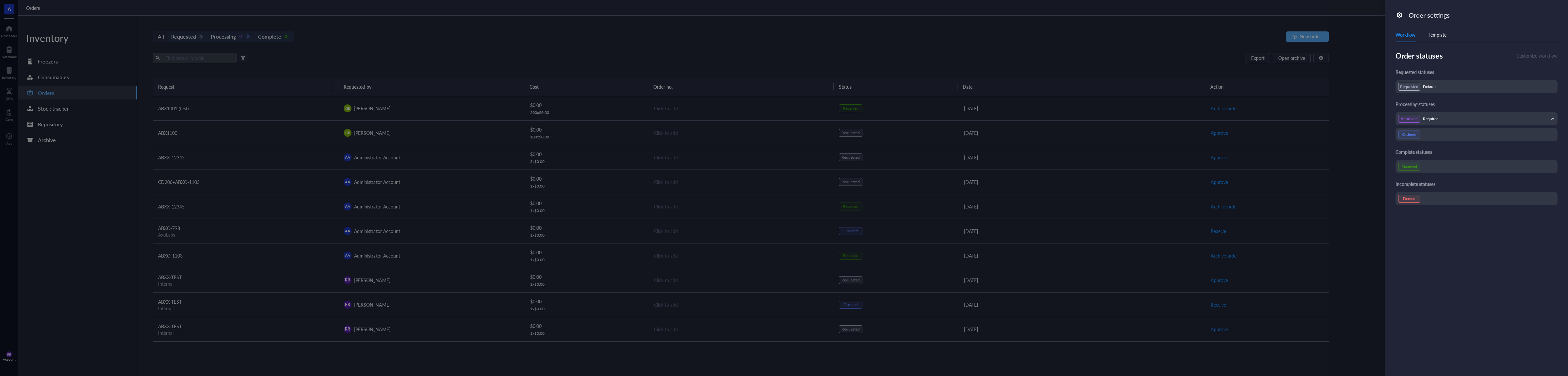
click at [1436, 37] on div "Template" at bounding box center [1438, 35] width 18 height 7
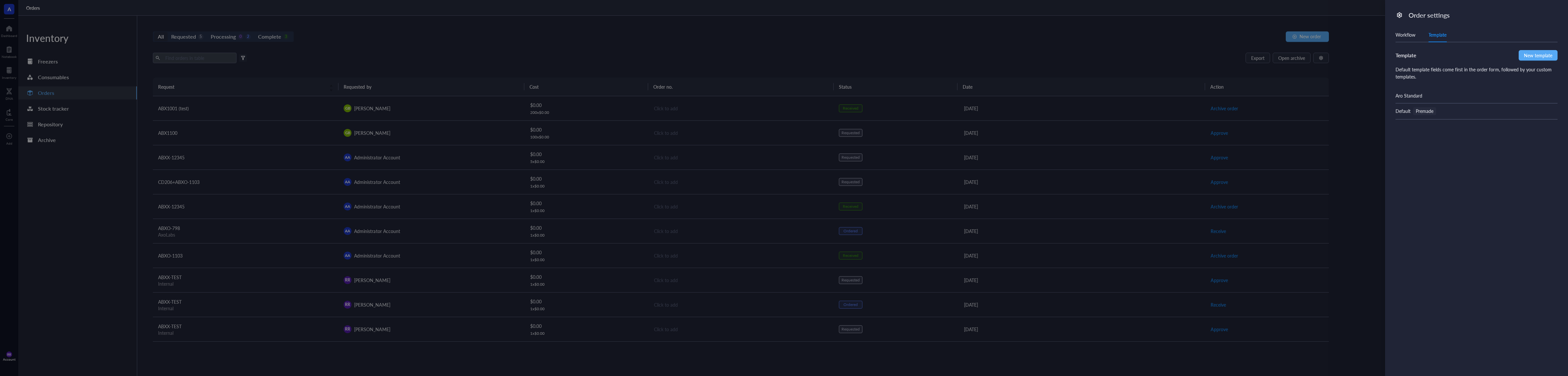
click at [1464, 111] on div "Default Premade" at bounding box center [1477, 112] width 162 height 16
click at [1544, 32] on span "Edit template" at bounding box center [1539, 32] width 27 height 5
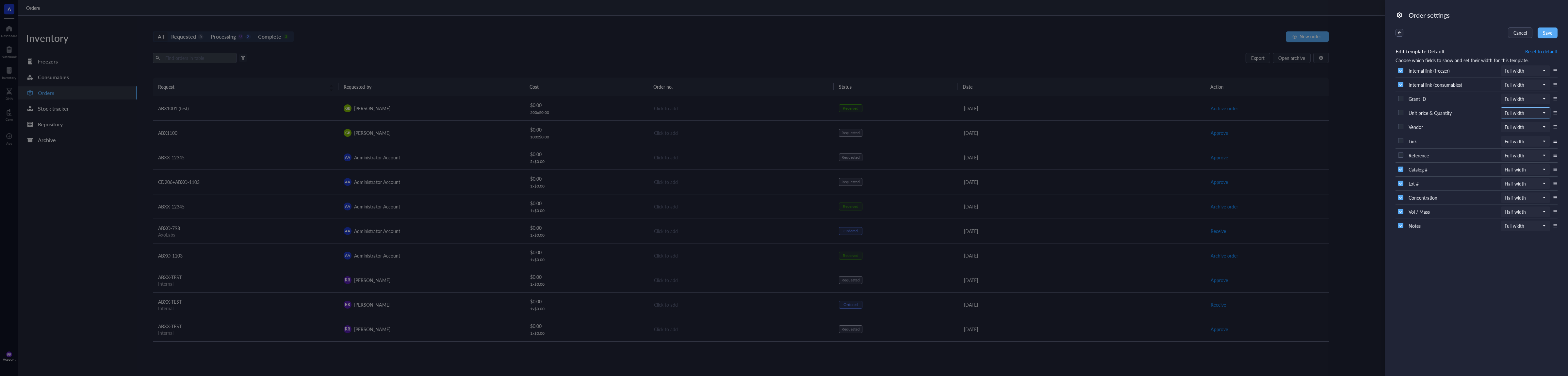
click at [1545, 114] on span at bounding box center [1525, 113] width 42 height 10
click at [1558, 115] on div "Order settings Cancel Save Edit template: Default Reset to default Choose which…" at bounding box center [1476, 188] width 183 height 376
click at [1555, 113] on icon at bounding box center [1555, 113] width 5 height 5
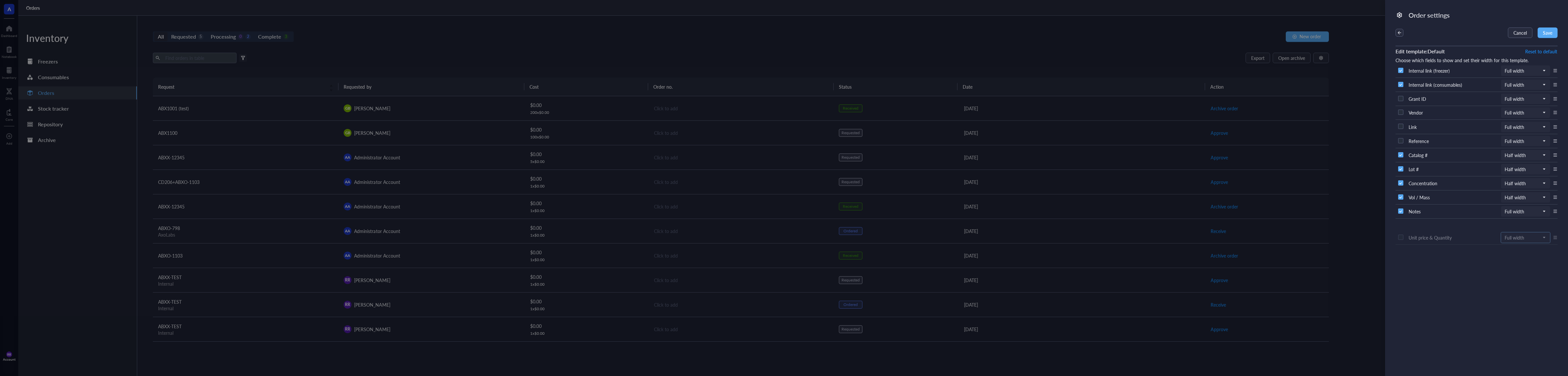
drag, startPoint x: 1555, startPoint y: 115, endPoint x: 1529, endPoint y: 240, distance: 127.7
click at [1529, 233] on div "Internal link (freezer) Full width Internal link (consumables) Full width Grant…" at bounding box center [1477, 148] width 162 height 169
drag, startPoint x: 1556, startPoint y: 98, endPoint x: 1525, endPoint y: 240, distance: 145.3
click at [1525, 233] on div "Internal link (freezer) Full width Internal link (consumables) Full width Grant…" at bounding box center [1477, 148] width 162 height 169
drag, startPoint x: 1552, startPoint y: 127, endPoint x: 1534, endPoint y: 224, distance: 98.7
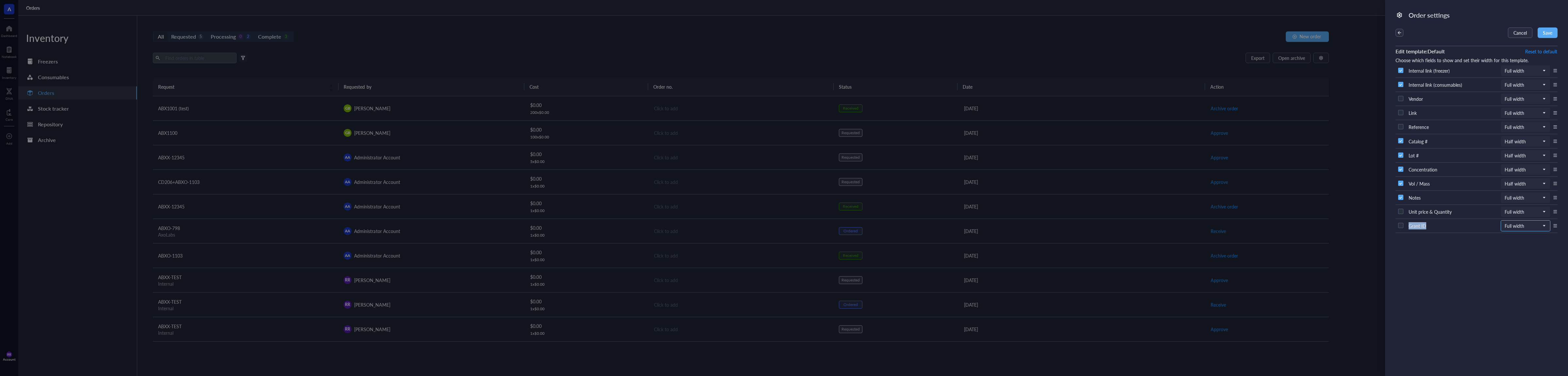
click at [1534, 224] on div "Internal link (freezer) Full width Internal link (consumables) Full width Vendo…" at bounding box center [1477, 148] width 162 height 169
click at [1552, 102] on div "Vendor Full width" at bounding box center [1477, 99] width 162 height 14
drag, startPoint x: 1556, startPoint y: 98, endPoint x: 1536, endPoint y: 222, distance: 125.6
click at [1536, 222] on div "Internal link (freezer) Full width Internal link (consumables) Full width Vendo…" at bounding box center [1477, 148] width 162 height 169
click at [1401, 84] on input "checkbox" at bounding box center [1401, 84] width 10 height 10
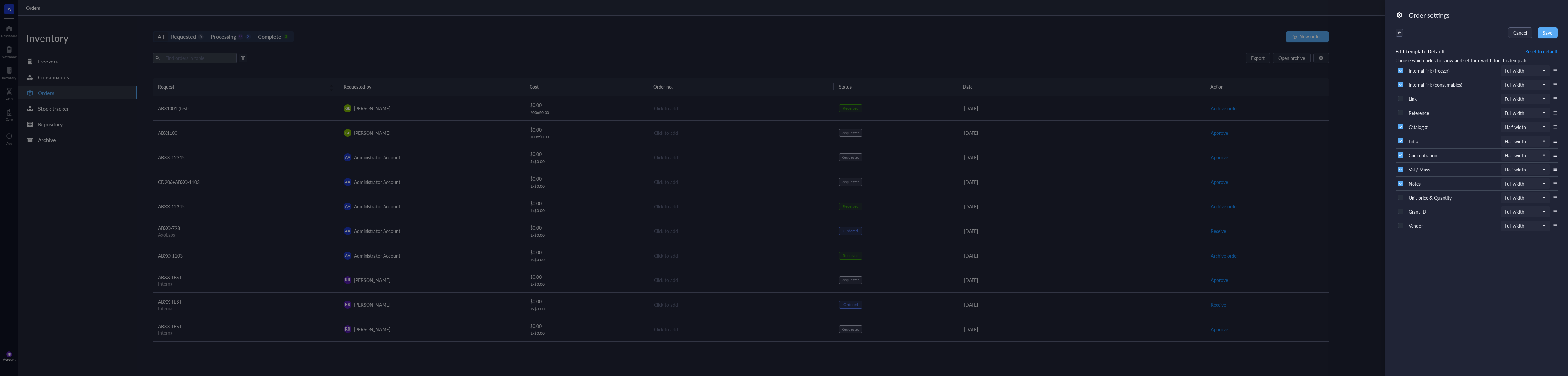
checkbox input "false"
drag, startPoint x: 1556, startPoint y: 85, endPoint x: 1525, endPoint y: 202, distance: 121.0
click at [1525, 202] on div "Internal link (freezer) Full width Internal link (consumables) Full width Link …" at bounding box center [1477, 148] width 162 height 169
drag, startPoint x: 1557, startPoint y: 100, endPoint x: 1519, endPoint y: 227, distance: 132.6
click at [1519, 227] on div "Internal link (freezer) Full width Link Full width Reference Full width Catalog…" at bounding box center [1477, 148] width 162 height 169
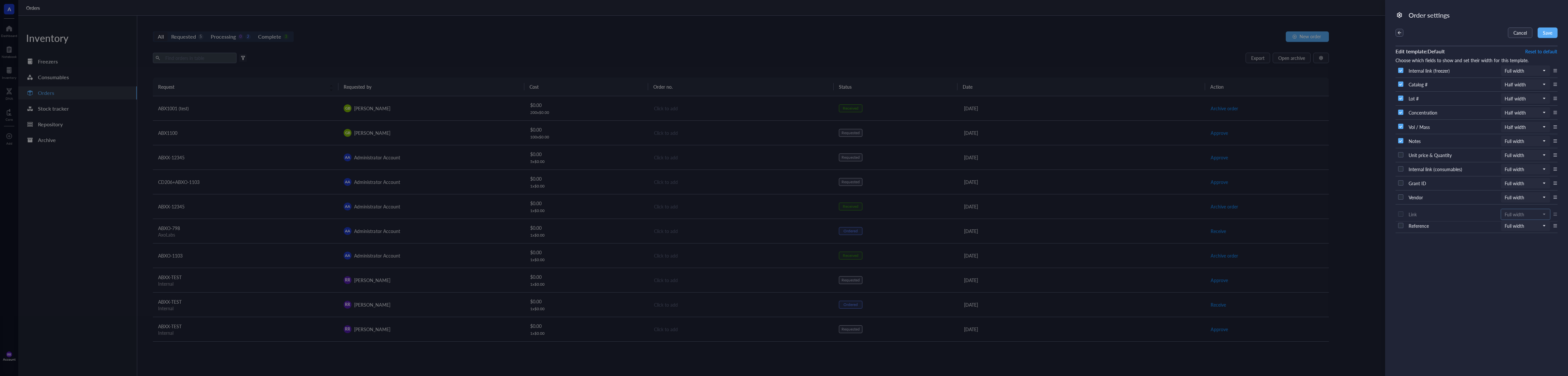
drag, startPoint x: 1556, startPoint y: 85, endPoint x: 1539, endPoint y: 215, distance: 131.1
click at [1539, 215] on div "Internal link (freezer) Full width Link Full width Catalog # Half width Lot # H…" at bounding box center [1477, 148] width 162 height 169
click at [1545, 32] on span "Save" at bounding box center [1548, 32] width 10 height 5
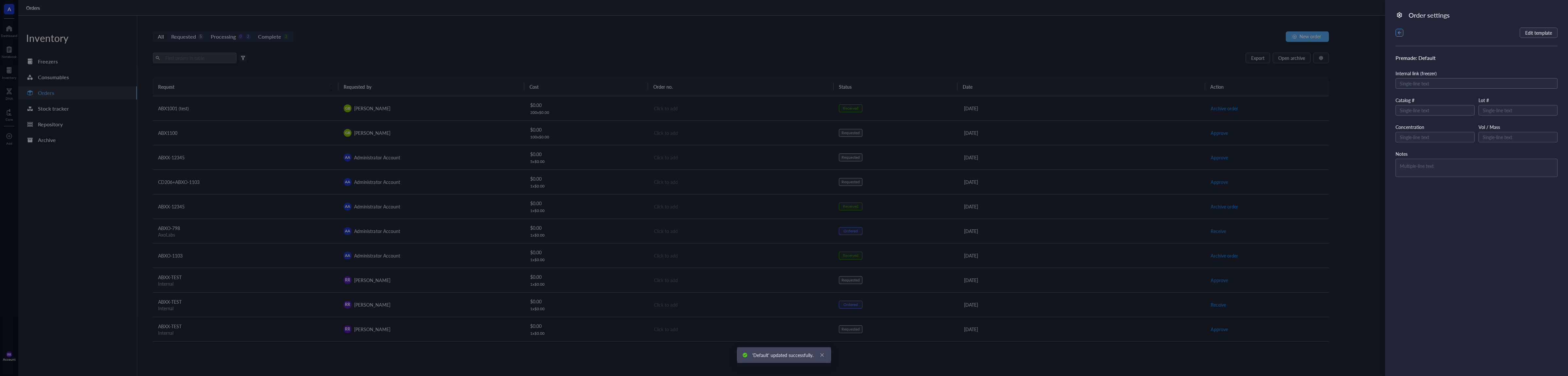
click at [1398, 32] on button "button" at bounding box center [1399, 32] width 8 height 8
click at [1413, 34] on div "Workflow" at bounding box center [1405, 35] width 20 height 7
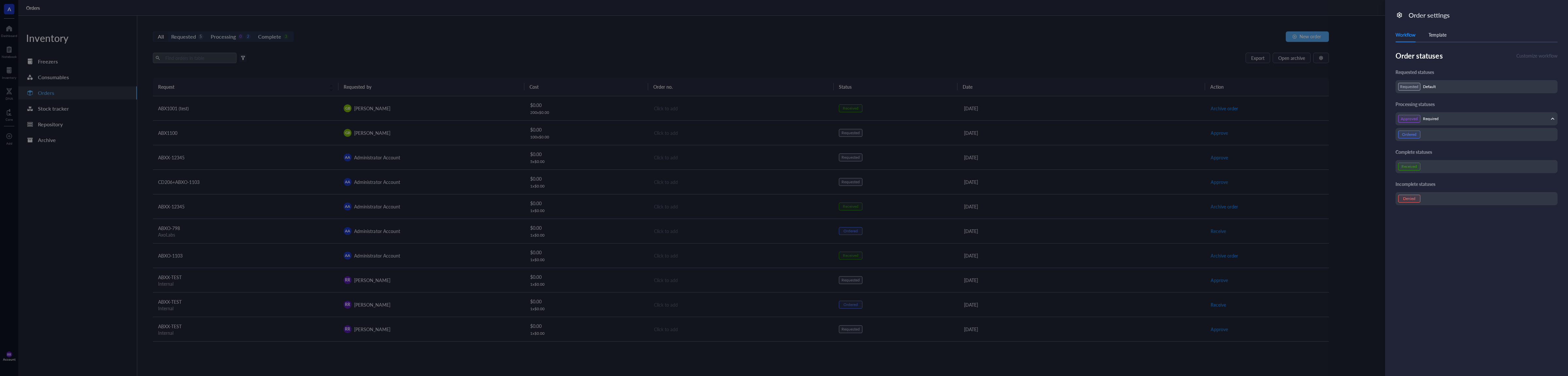
click at [1436, 121] on div "Required" at bounding box center [1431, 119] width 16 height 5
click at [1444, 86] on div "Requested Default" at bounding box center [1477, 87] width 157 height 8
click at [1447, 160] on div "Ordered" at bounding box center [1477, 161] width 157 height 8
click at [1422, 163] on div "Ordered" at bounding box center [1477, 161] width 157 height 8
drag, startPoint x: 1407, startPoint y: 161, endPoint x: 1410, endPoint y: 200, distance: 39.1
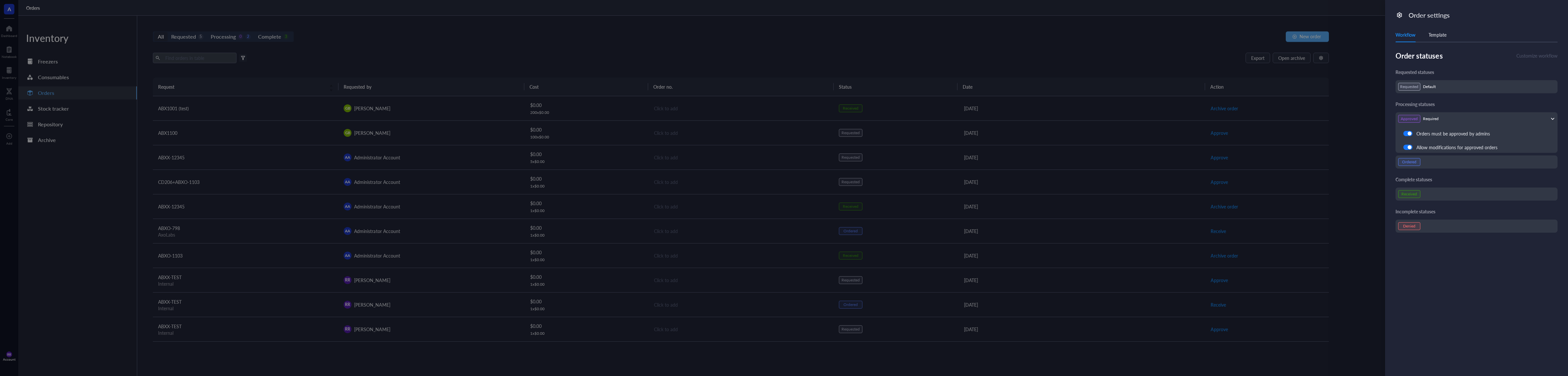
click at [1407, 161] on div "Ordered" at bounding box center [1409, 161] width 15 height 5
click at [1410, 201] on div "Requested statuses Requested Default Processing statuses Approved Required Orde…" at bounding box center [1477, 151] width 162 height 163
click at [1432, 191] on div "Received" at bounding box center [1477, 194] width 157 height 8
click at [1186, 28] on div at bounding box center [784, 188] width 1568 height 376
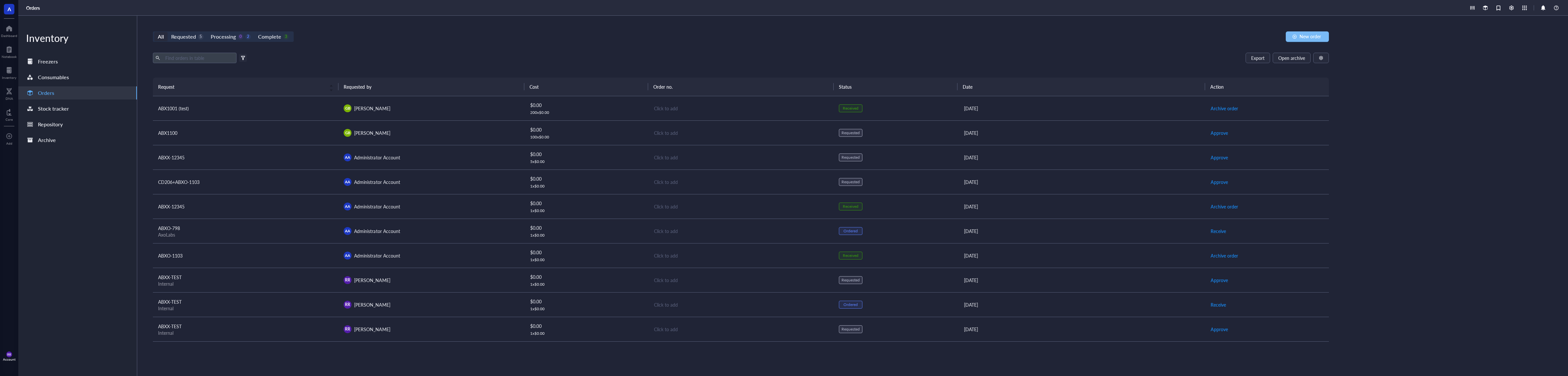
click at [1312, 38] on span "New order" at bounding box center [1310, 36] width 21 height 5
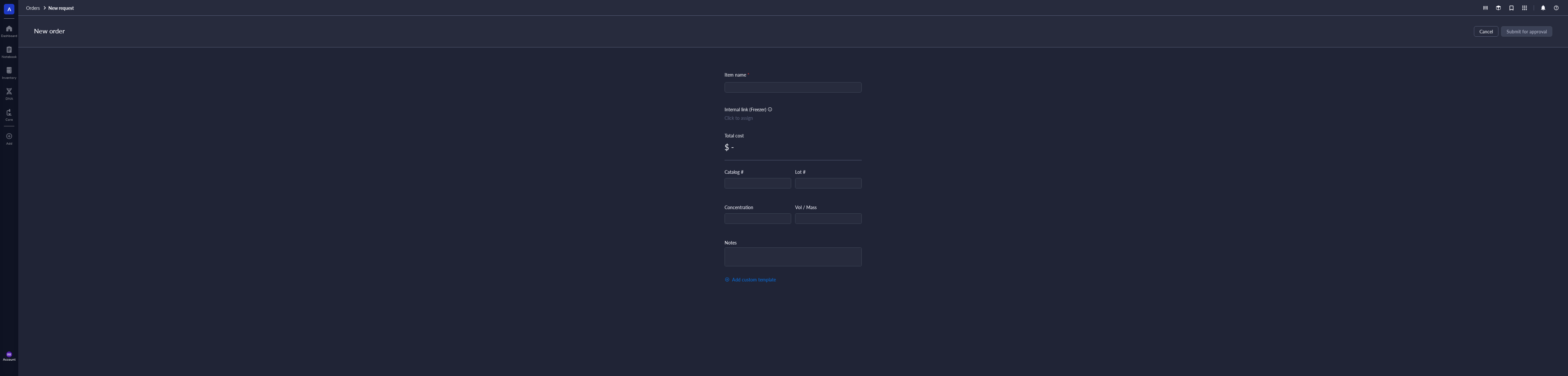
click at [772, 275] on button "Add custom template" at bounding box center [750, 279] width 52 height 10
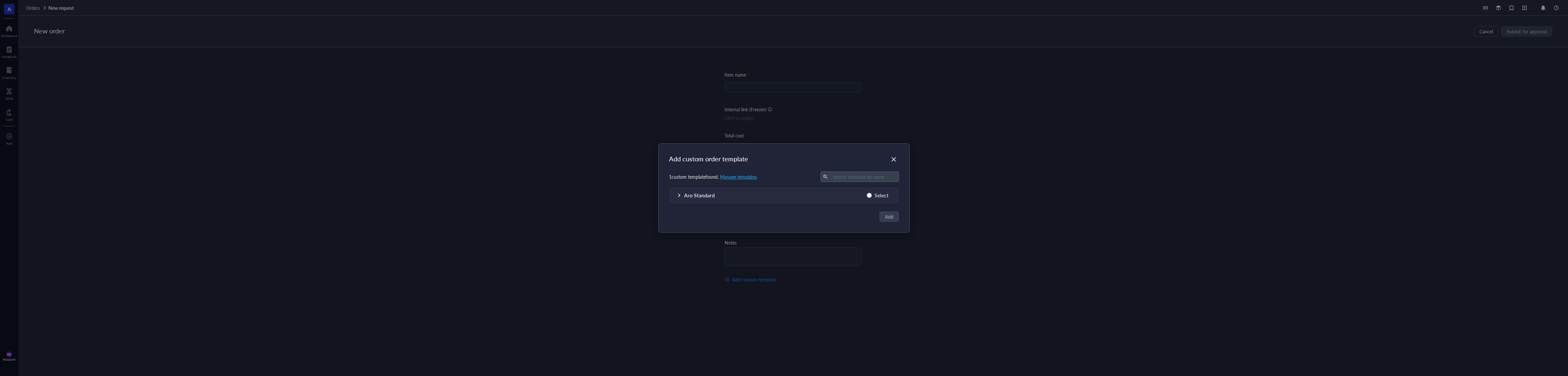
click at [884, 196] on span "Select" at bounding box center [881, 195] width 19 height 9
click at [872, 196] on input "Select" at bounding box center [869, 195] width 5 height 5
radio input "true"
click at [888, 214] on span "Add" at bounding box center [889, 216] width 9 height 7
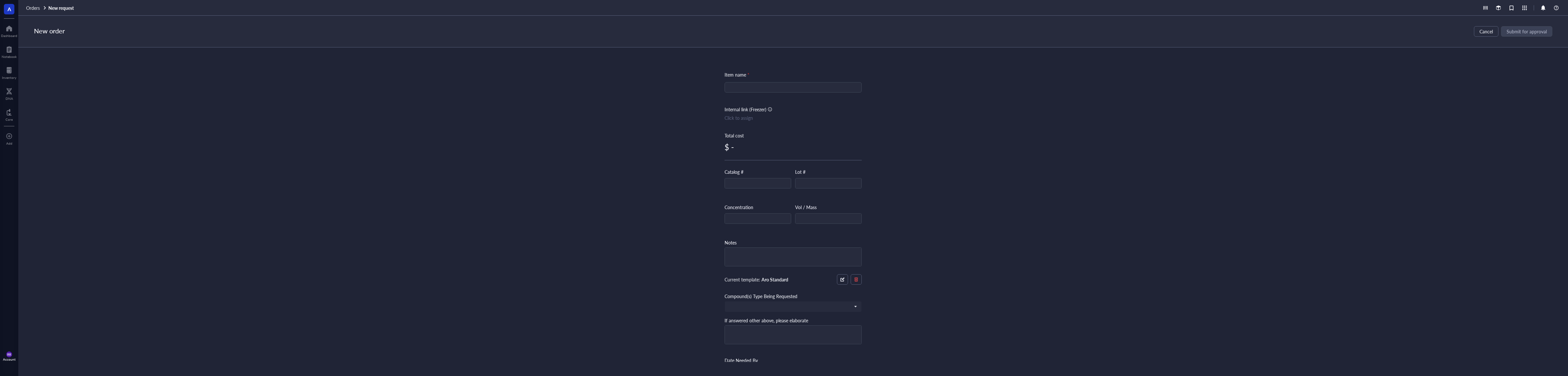
click at [743, 143] on div "$ -" at bounding box center [793, 146] width 137 height 10
click at [725, 145] on div "$ -" at bounding box center [793, 146] width 137 height 10
click at [805, 83] on div at bounding box center [793, 87] width 137 height 10
click at [777, 215] on input "search" at bounding box center [790, 213] width 124 height 10
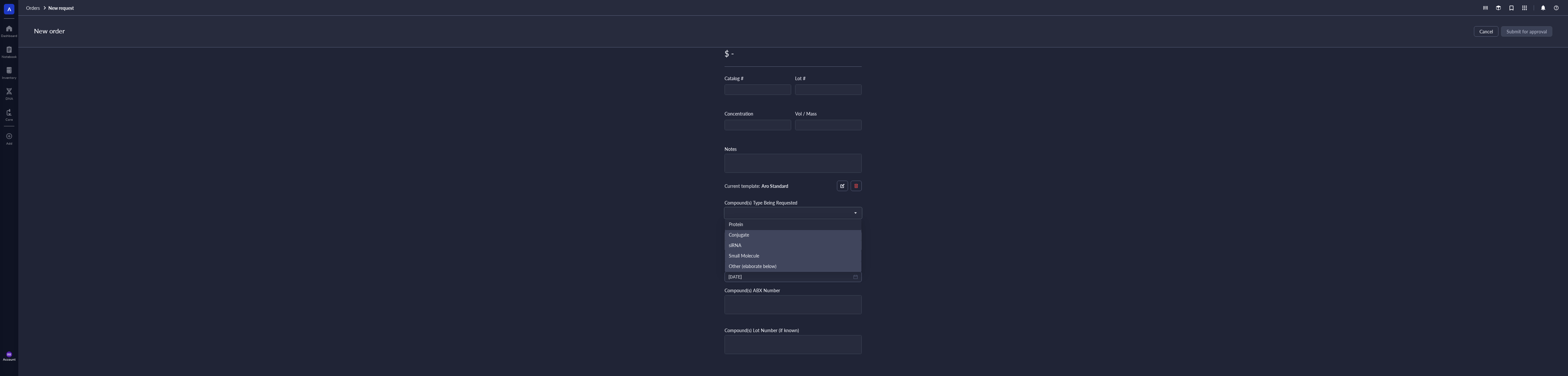
scroll to position [0, 0]
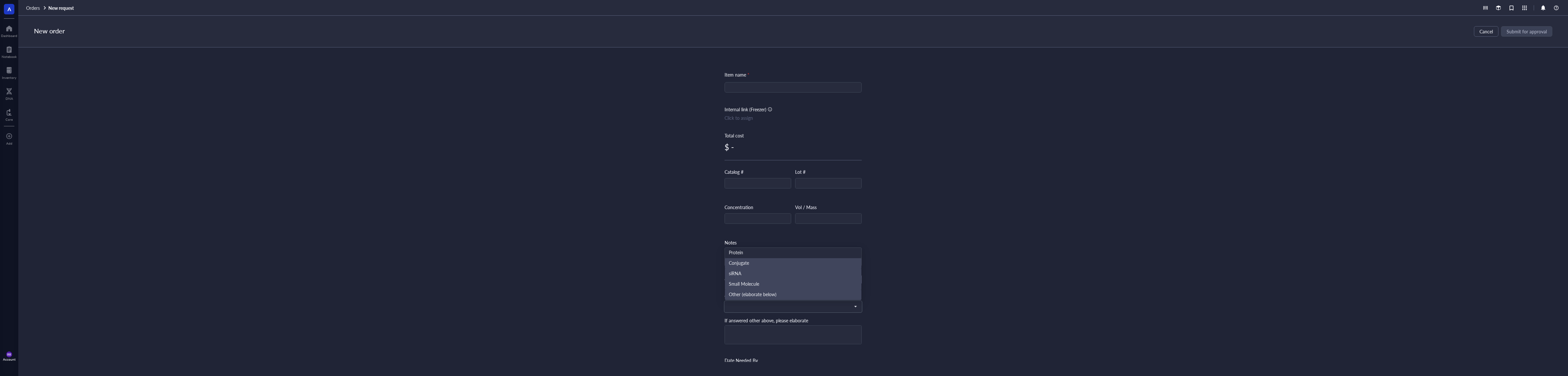
click at [936, 171] on div "Item name * Internal link (Freezer) Click to assign Total cost $ - Catalog # Lo…" at bounding box center [793, 205] width 1550 height 314
click at [838, 90] on input "search" at bounding box center [793, 87] width 130 height 10
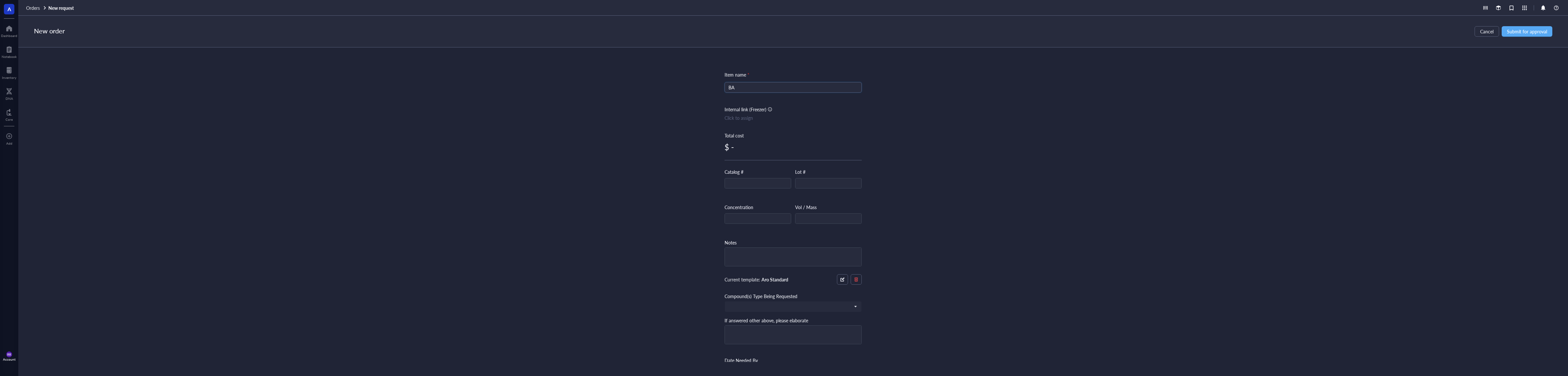
type input "B"
click at [822, 127] on div "Internal link (Freezer) Click to assign" at bounding box center [793, 118] width 137 height 26
click at [802, 93] on div "Item name * ABXO-611 Internal link (Freezer) Click to assign Total cost $ - Cat…" at bounding box center [793, 172] width 137 height 203
click at [798, 90] on input "ABXO-611" at bounding box center [793, 87] width 130 height 10
click at [749, 113] on div "Internal link (Freezer) Click to assign" at bounding box center [793, 118] width 137 height 26
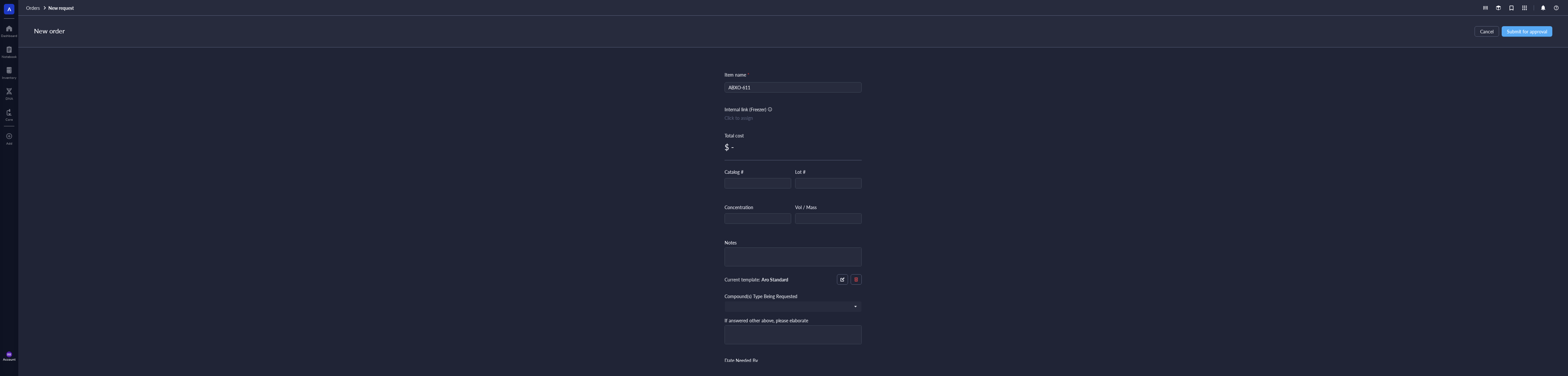
click at [751, 110] on div "Internal link (Freezer)" at bounding box center [745, 109] width 42 height 7
click at [747, 119] on div "Click to assign" at bounding box center [793, 118] width 137 height 7
click at [789, 79] on div "CHEM 736 4°C" at bounding box center [793, 80] width 155 height 14
click at [965, 64] on div "Item name * ABXO-611 Internal link (Freezer) Click to assign Total cost $ - Cat…" at bounding box center [793, 205] width 1550 height 314
click at [779, 88] on input "ABXO-611" at bounding box center [793, 87] width 130 height 10
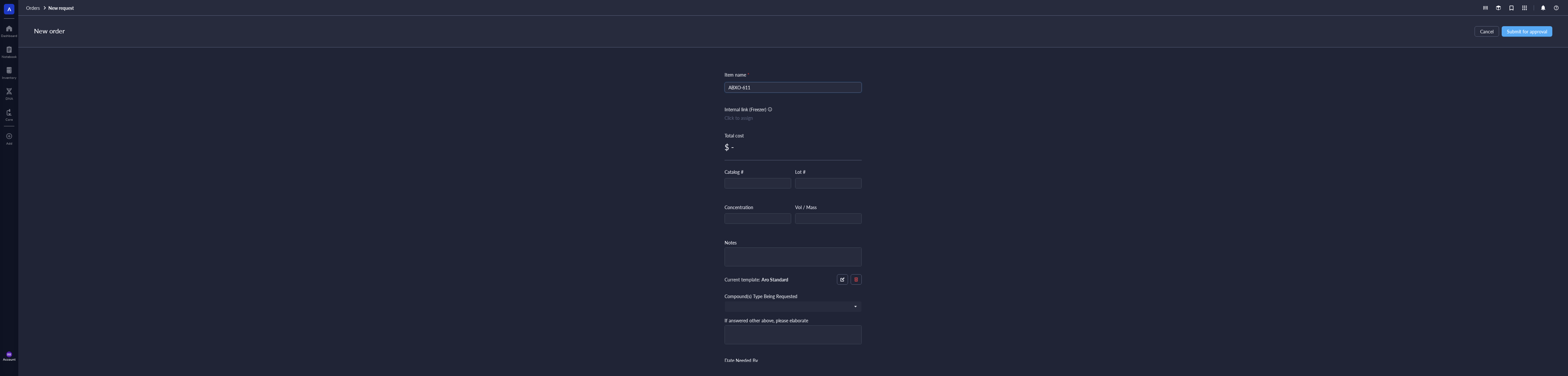
drag, startPoint x: 778, startPoint y: 88, endPoint x: 697, endPoint y: 88, distance: 81.0
click at [729, 88] on input "ABXO-611" at bounding box center [793, 87] width 130 height 10
click at [785, 88] on input "ABXP-1" at bounding box center [793, 87] width 130 height 10
type input "ABXP-1168"
click at [757, 115] on div "Click to assign" at bounding box center [793, 118] width 137 height 7
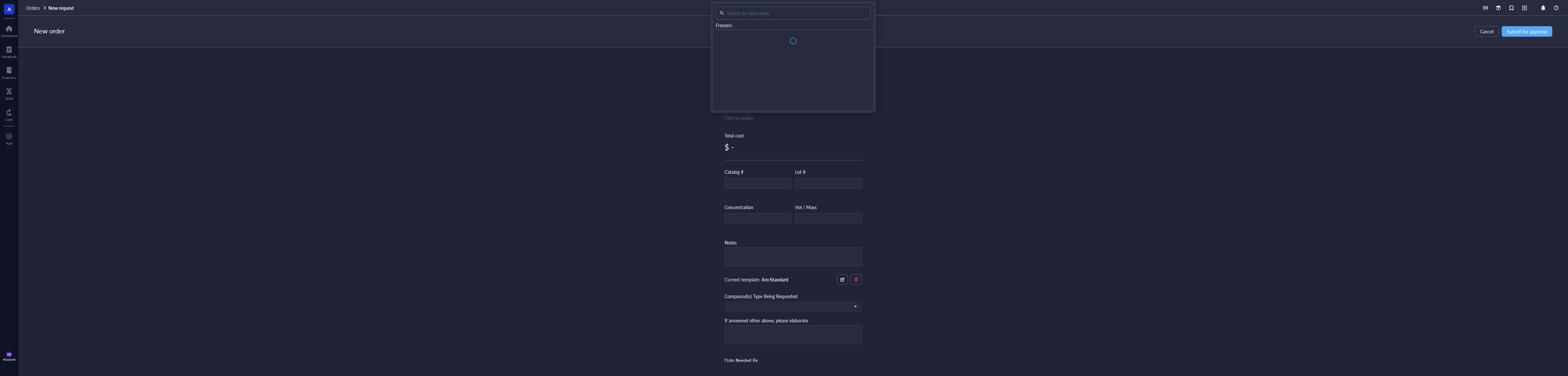
click at [937, 135] on div "Item name * ABXP-1168 Internal link (Freezer) Click to assign Total cost $ - Ca…" at bounding box center [793, 205] width 1550 height 314
click at [756, 182] on input "text" at bounding box center [758, 183] width 66 height 10
click at [756, 182] on input "A" at bounding box center [758, 183] width 66 height 10
click at [756, 182] on input "AB" at bounding box center [758, 183] width 66 height 10
drag, startPoint x: 755, startPoint y: 186, endPoint x: 741, endPoint y: 193, distance: 15.7
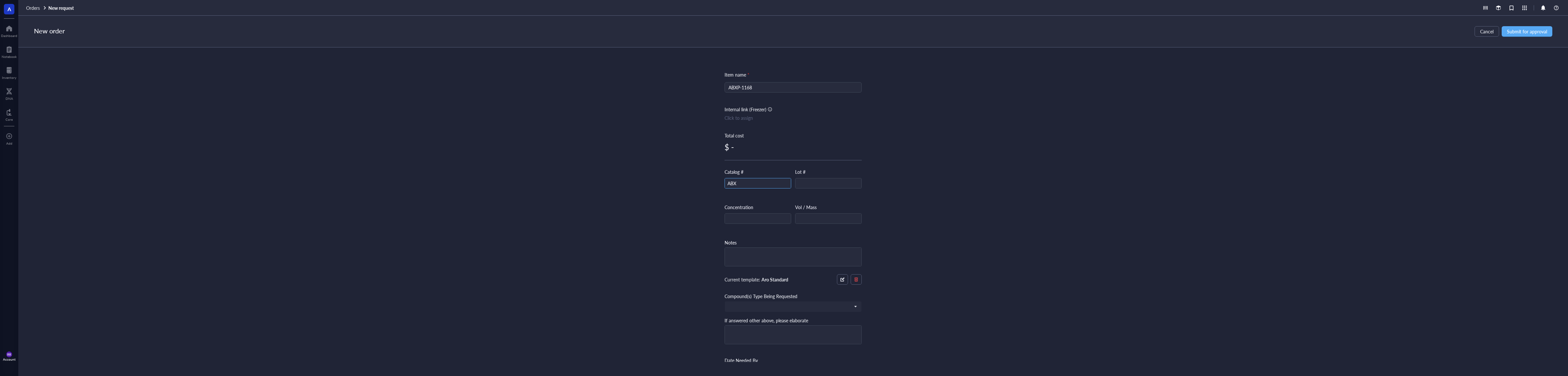
click at [741, 189] on input "ABX" at bounding box center [758, 183] width 66 height 10
click at [750, 186] on input "ABXP" at bounding box center [758, 183] width 66 height 10
click at [822, 177] on div "Lot #" at bounding box center [828, 178] width 66 height 20
click at [821, 186] on input "text" at bounding box center [828, 183] width 66 height 10
click at [766, 218] on input "text" at bounding box center [758, 218] width 66 height 10
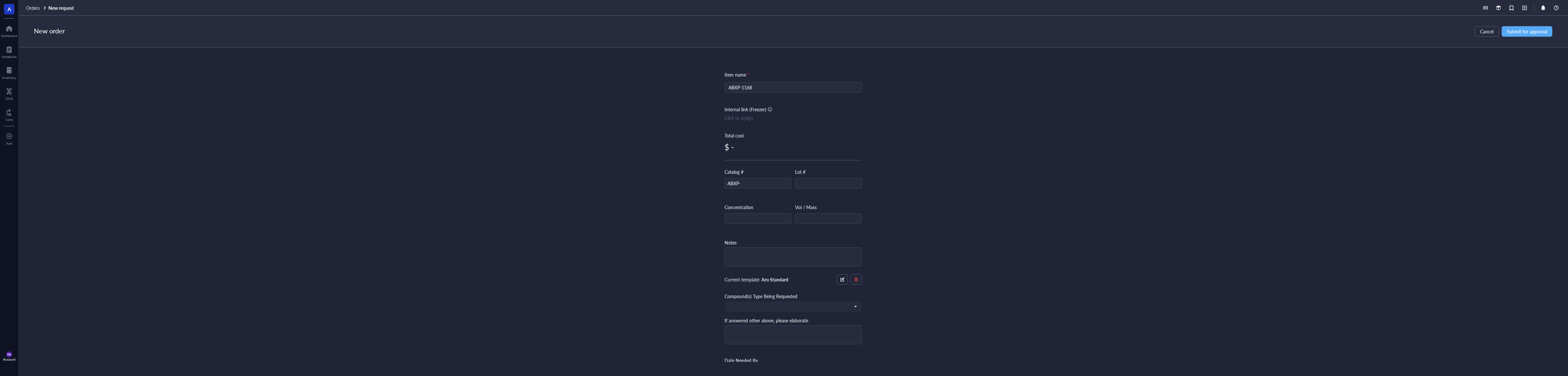
click at [826, 212] on div "Vol / Mass" at bounding box center [828, 213] width 66 height 20
click at [826, 215] on input "text" at bounding box center [828, 218] width 66 height 10
click at [826, 216] on input "1" at bounding box center [828, 218] width 66 height 10
click at [840, 209] on input "search" at bounding box center [790, 213] width 124 height 10
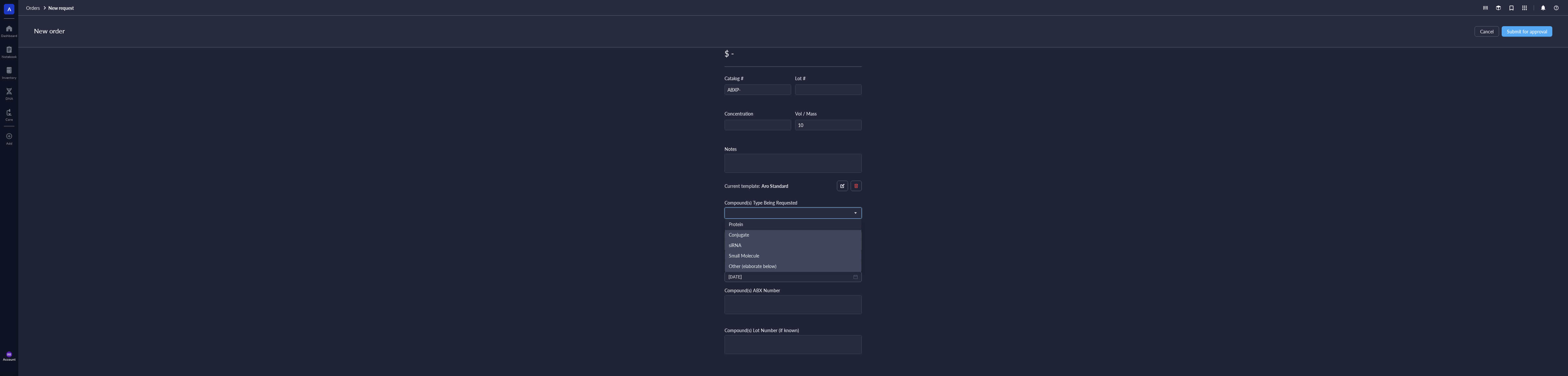
click at [808, 221] on div "Protein" at bounding box center [793, 224] width 136 height 10
click at [861, 276] on div "2025-10-01" at bounding box center [793, 276] width 137 height 10
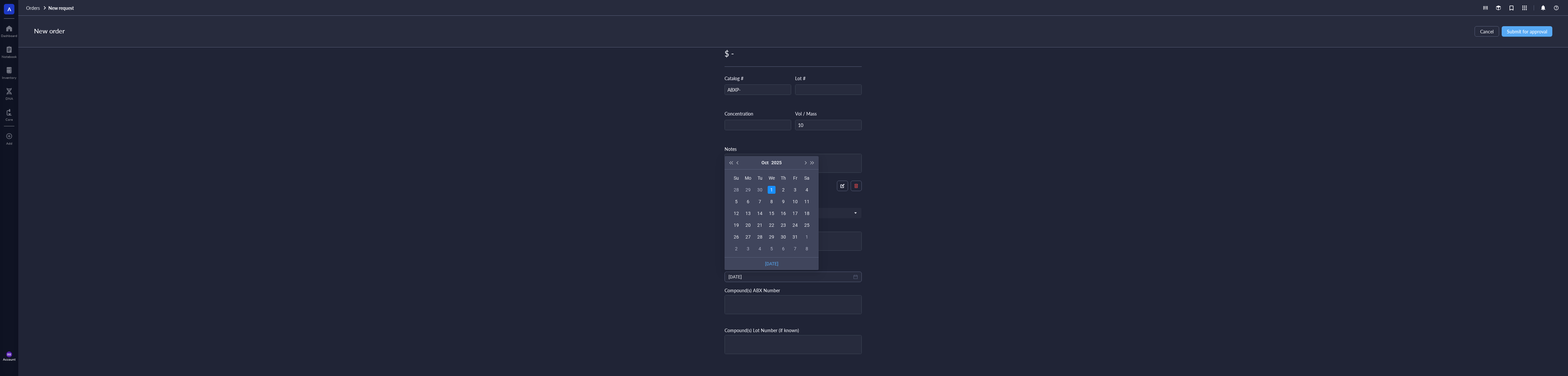
click at [960, 254] on div "Item name * ABXP-1168 Internal link (Freezer) Click to assign Total cost $ - Ca…" at bounding box center [793, 205] width 1550 height 314
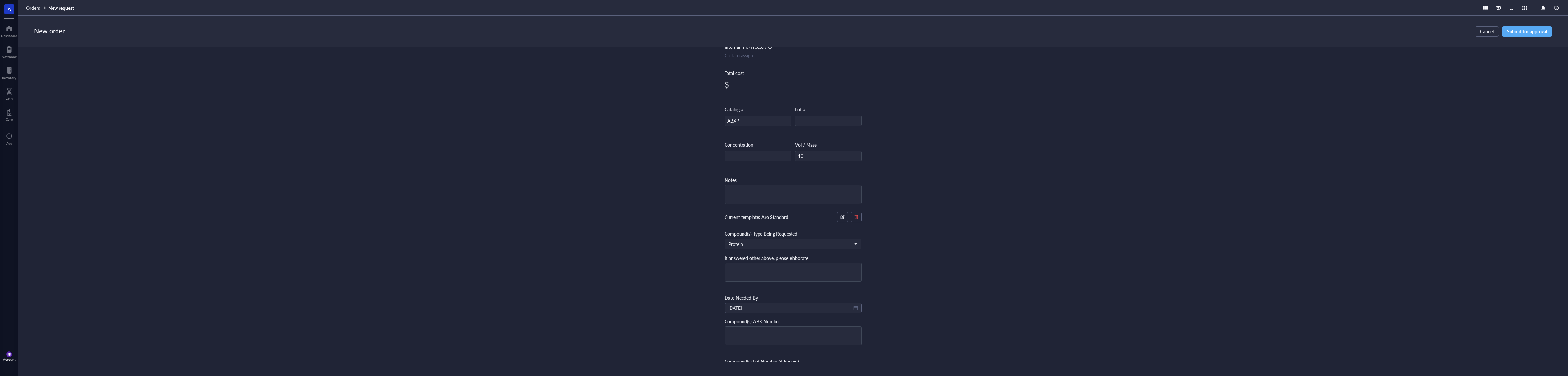
scroll to position [0, 0]
click at [780, 183] on input "ABXP-" at bounding box center [758, 183] width 66 height 10
click at [780, 183] on input "ABXP-1" at bounding box center [758, 183] width 66 height 10
click at [780, 183] on input "ABXP-11" at bounding box center [758, 183] width 66 height 10
click at [780, 183] on input "ABXP-116" at bounding box center [758, 183] width 66 height 10
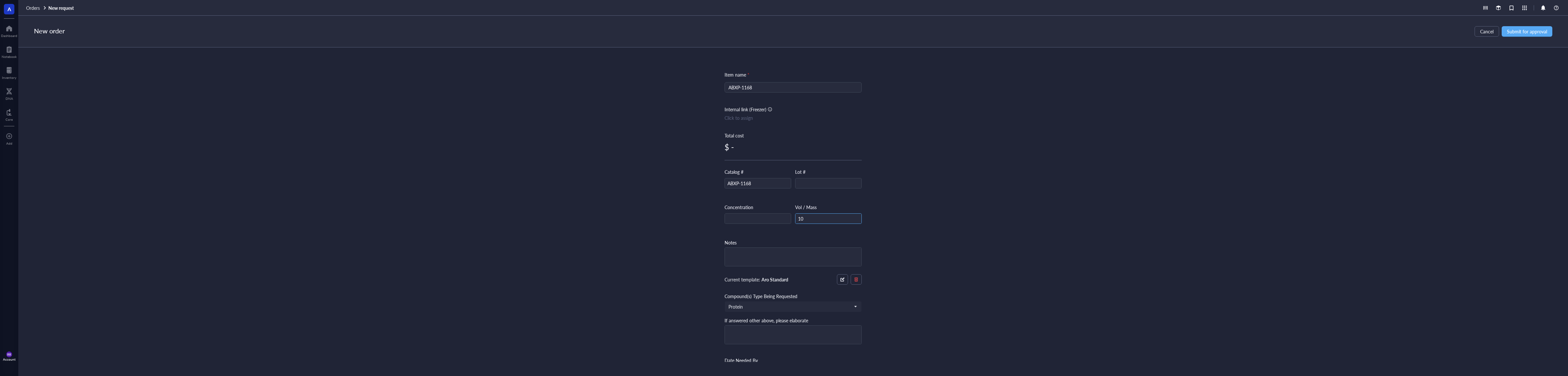
click at [836, 215] on input "10" at bounding box center [828, 218] width 66 height 10
click at [837, 218] on input "10" at bounding box center [828, 218] width 66 height 10
click at [837, 218] on input "10 m" at bounding box center [828, 218] width 66 height 10
click at [1012, 227] on div "Item name * ABXP-1168 Internal link (Freezer) Click to assign Total cost $ - Ca…" at bounding box center [793, 205] width 1550 height 314
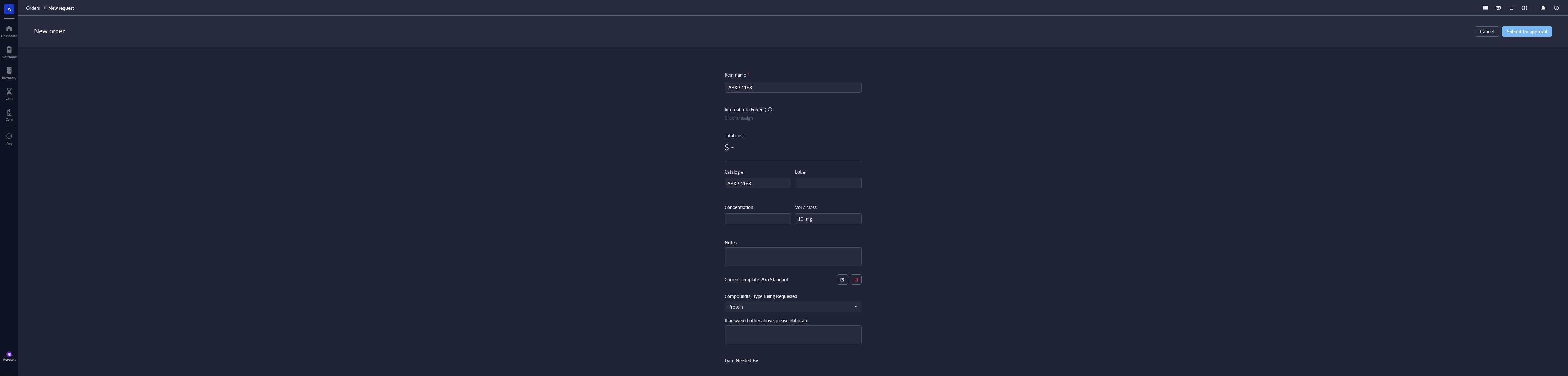
click at [1524, 29] on span "Submit for approval" at bounding box center [1527, 31] width 40 height 5
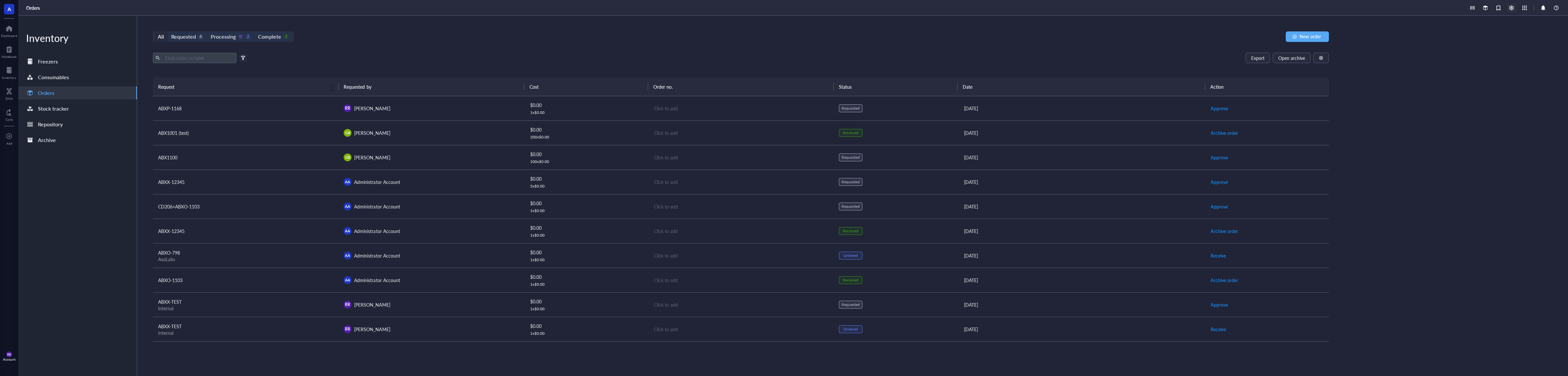
click at [1510, 7] on div at bounding box center [1511, 7] width 8 height 8
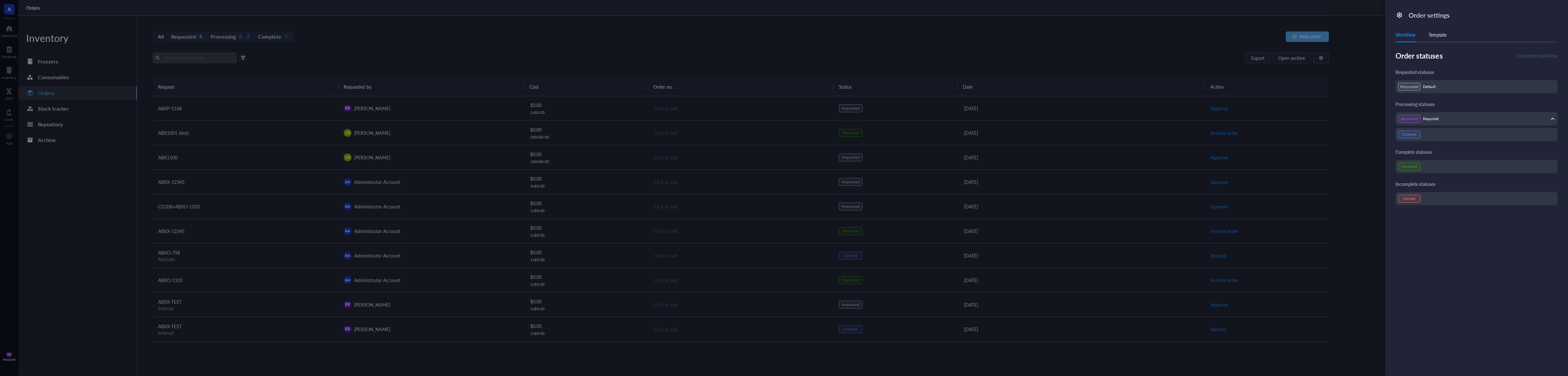
click at [678, 87] on div at bounding box center [784, 188] width 1568 height 376
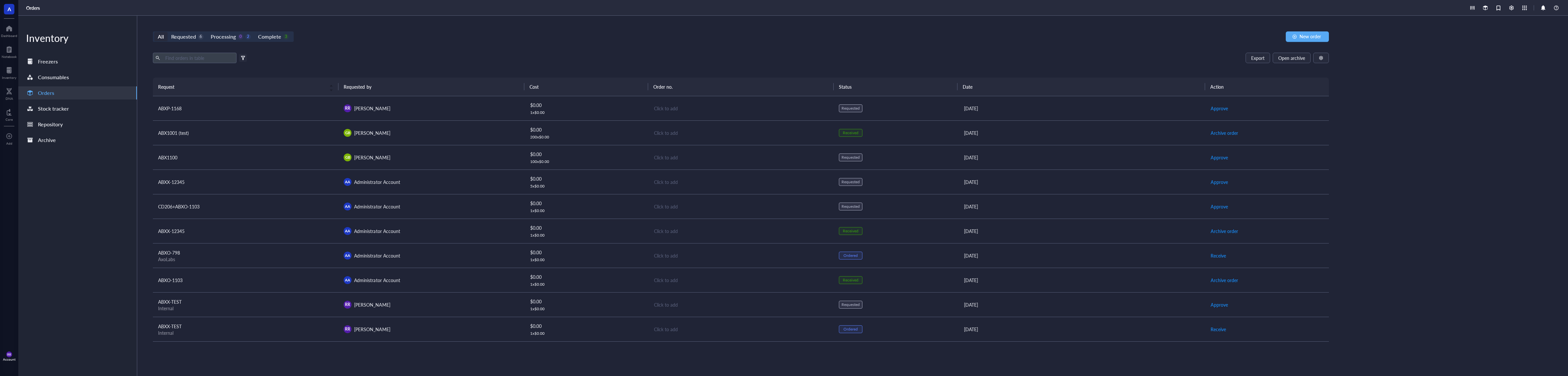
click at [571, 88] on th "Cost" at bounding box center [586, 87] width 124 height 18
click at [579, 98] on td "$ 0.00 1 x $ 0.00" at bounding box center [586, 108] width 124 height 24
click at [585, 88] on th "Cost" at bounding box center [586, 87] width 124 height 18
click at [575, 77] on div "Export Open archive Filter by: Requester Requested on Source / Vendor Last upda…" at bounding box center [741, 65] width 1176 height 25
drag, startPoint x: 393, startPoint y: 60, endPoint x: 377, endPoint y: 60, distance: 16.0
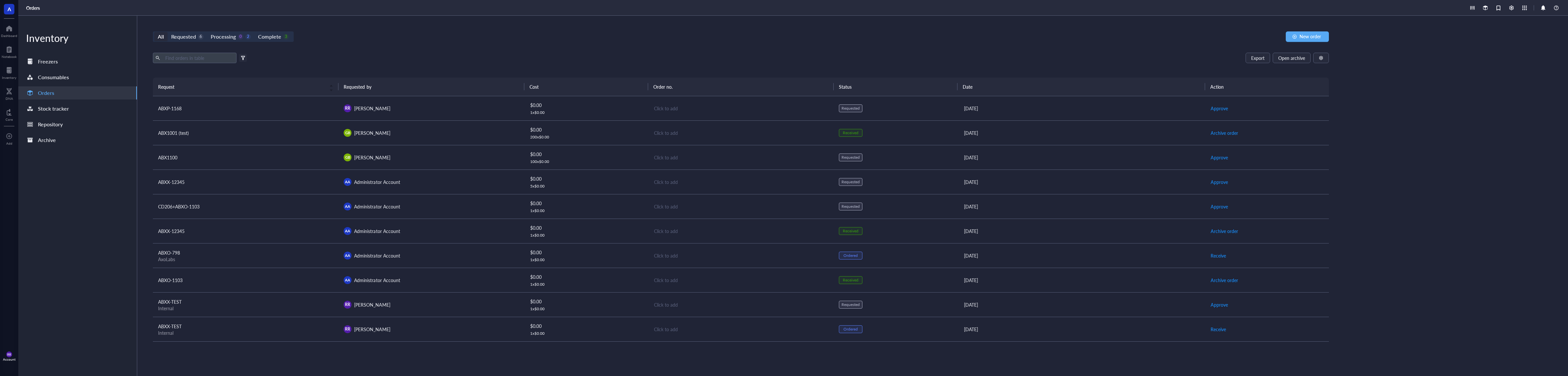
click at [377, 60] on div "Export Open archive" at bounding box center [741, 57] width 1176 height 10
click at [245, 54] on span at bounding box center [243, 58] width 8 height 8
click at [240, 57] on span at bounding box center [243, 58] width 8 height 8
click at [243, 59] on div at bounding box center [243, 58] width 5 height 5
click at [328, 54] on div "Export Open archive" at bounding box center [741, 57] width 1176 height 10
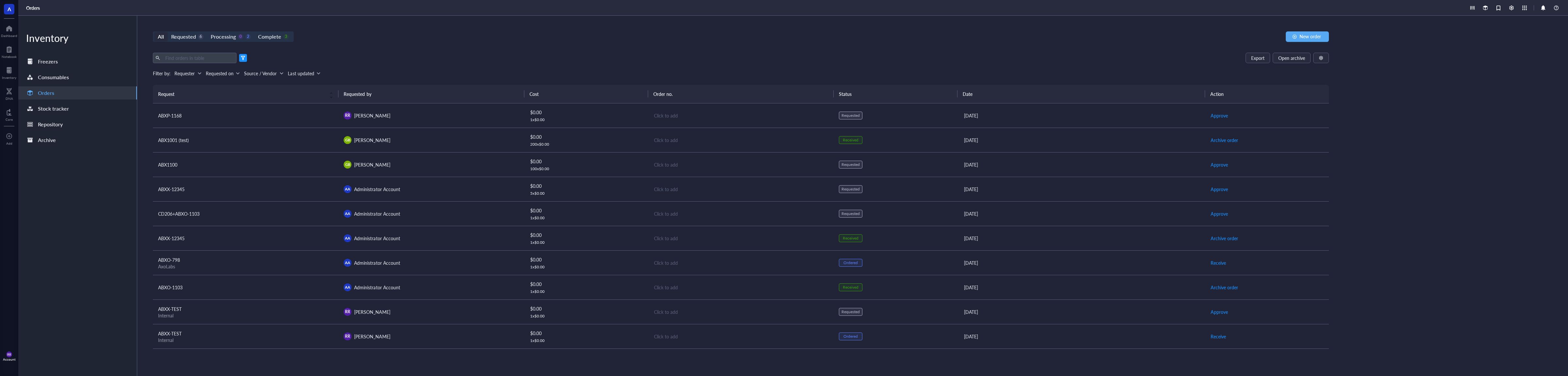
click at [243, 60] on div at bounding box center [243, 58] width 5 height 5
click at [1320, 60] on button "button" at bounding box center [1321, 57] width 16 height 10
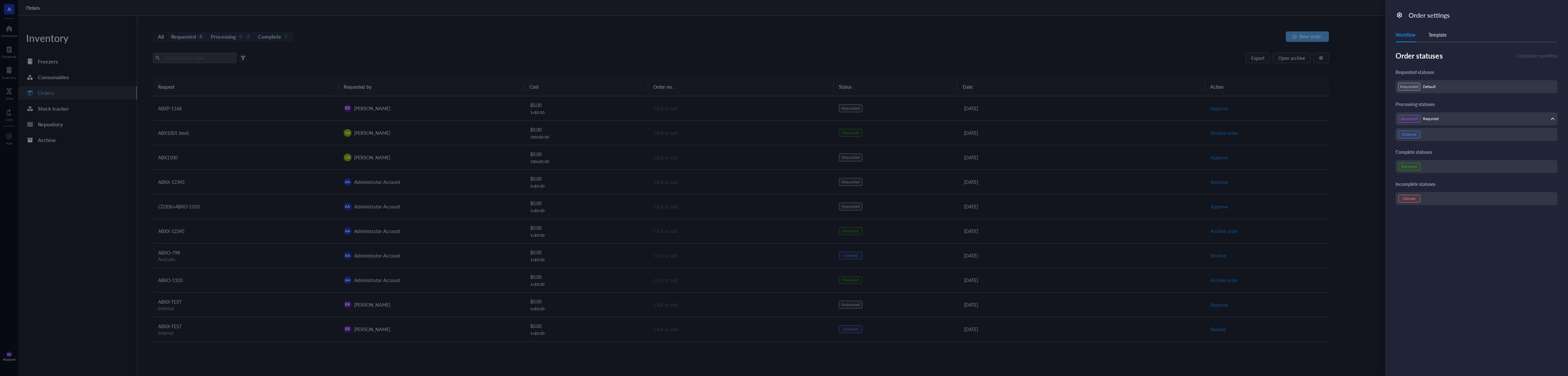
click at [1452, 124] on div "Approved Required Orders must be approved by admins Allow modifications for app…" at bounding box center [1477, 118] width 162 height 13
click at [1454, 118] on div "Approved Required" at bounding box center [1477, 118] width 157 height 8
click at [1452, 155] on div "Ordered" at bounding box center [1477, 161] width 162 height 13
click at [1424, 162] on div "Ordered" at bounding box center [1477, 161] width 157 height 8
click at [1423, 186] on div "Complete statuses Received" at bounding box center [1477, 188] width 162 height 24
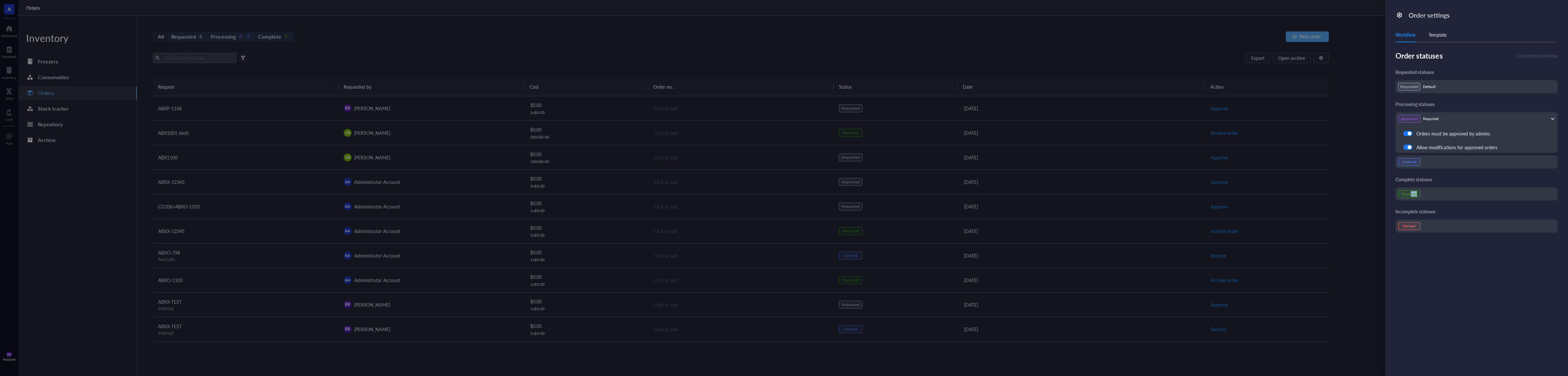
click at [1411, 193] on div "Received" at bounding box center [1409, 194] width 22 height 8
click at [1362, 225] on div at bounding box center [784, 188] width 1568 height 376
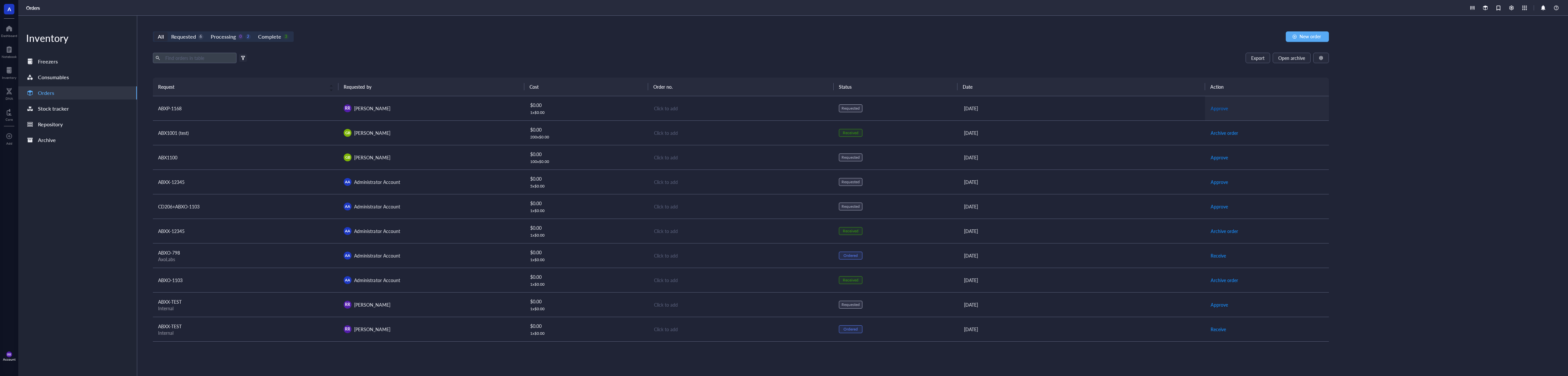
click at [1217, 108] on span "Approve" at bounding box center [1219, 108] width 17 height 7
click at [1228, 110] on span "Place order" at bounding box center [1222, 108] width 23 height 7
click at [1223, 110] on span "Receive" at bounding box center [1218, 108] width 15 height 7
click at [1513, 8] on div at bounding box center [1511, 7] width 8 height 8
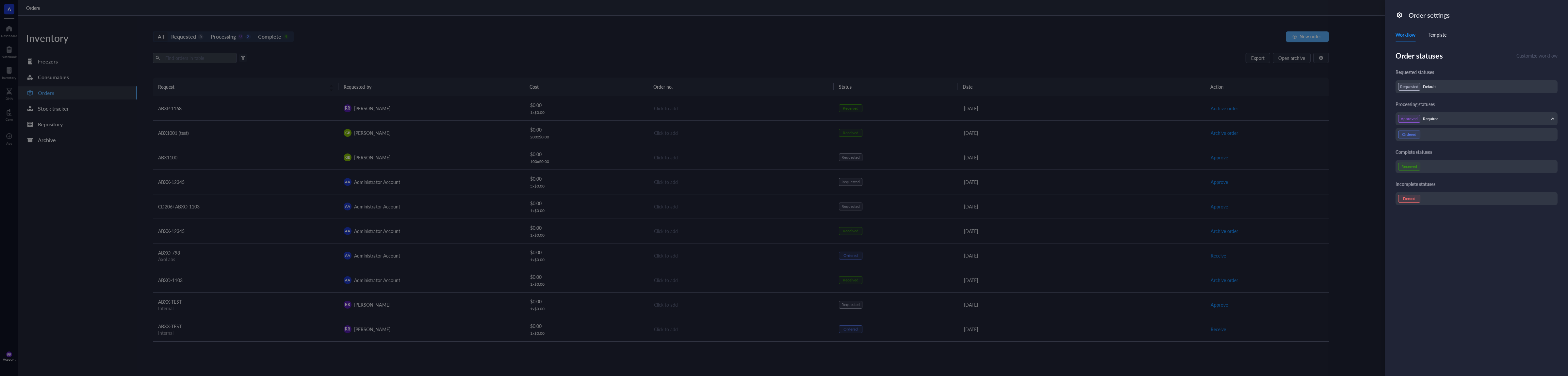
click at [1487, 119] on div "Approved Required" at bounding box center [1477, 118] width 157 height 8
click at [1469, 163] on div "Ordered" at bounding box center [1477, 161] width 157 height 8
click at [1435, 164] on div "Ordered" at bounding box center [1477, 161] width 157 height 8
click at [1419, 169] on div "Requested statuses Requested Default Processing statuses Approved Required Orde…" at bounding box center [1477, 151] width 162 height 163
click at [1418, 170] on div "Requested statuses Requested Default Processing statuses Approved Required Orde…" at bounding box center [1477, 151] width 162 height 163
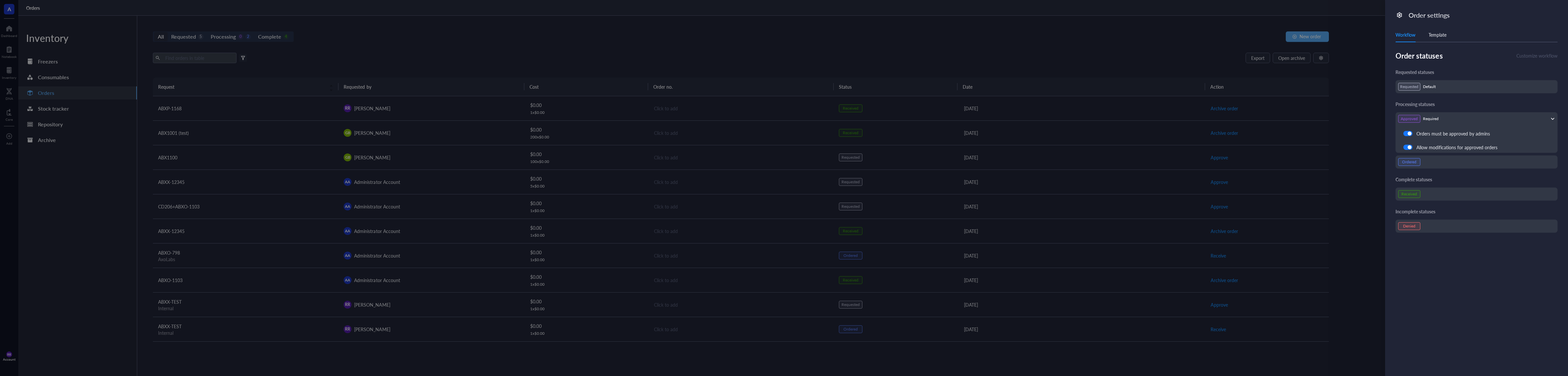
click at [1418, 193] on div "Received" at bounding box center [1409, 194] width 22 height 8
click at [1419, 217] on div "Incomplete statuses Denied" at bounding box center [1477, 221] width 162 height 24
click at [1419, 224] on div "Denied" at bounding box center [1409, 225] width 22 height 8
click at [1422, 191] on div "Received" at bounding box center [1477, 194] width 157 height 8
click at [1365, 186] on div at bounding box center [784, 188] width 1568 height 376
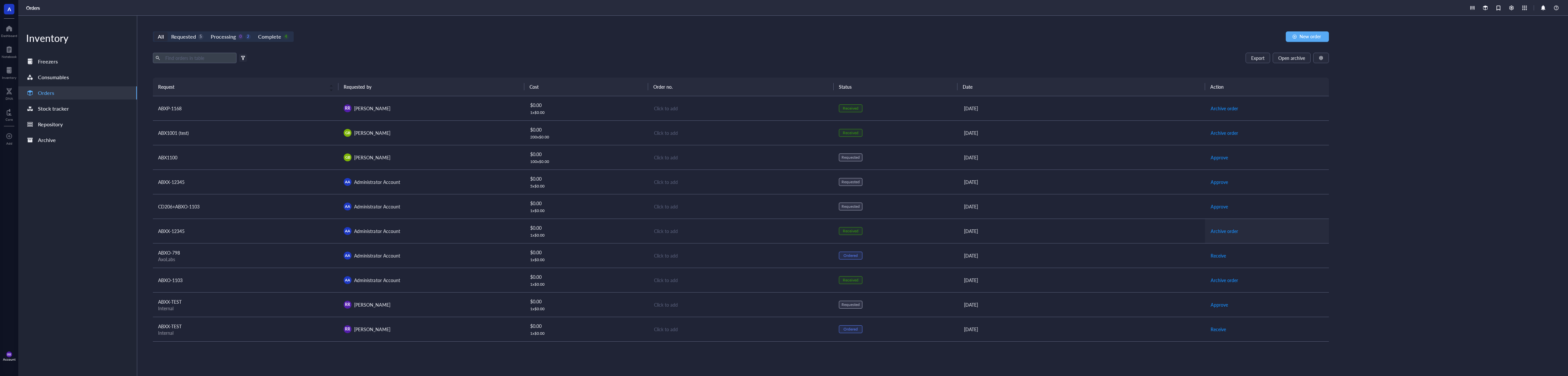
scroll to position [22, 0]
click at [1221, 235] on span "Receive" at bounding box center [1218, 234] width 15 height 7
click at [1221, 236] on span "Archive order" at bounding box center [1224, 234] width 27 height 7
click at [1227, 230] on span "Archive order" at bounding box center [1224, 231] width 27 height 7
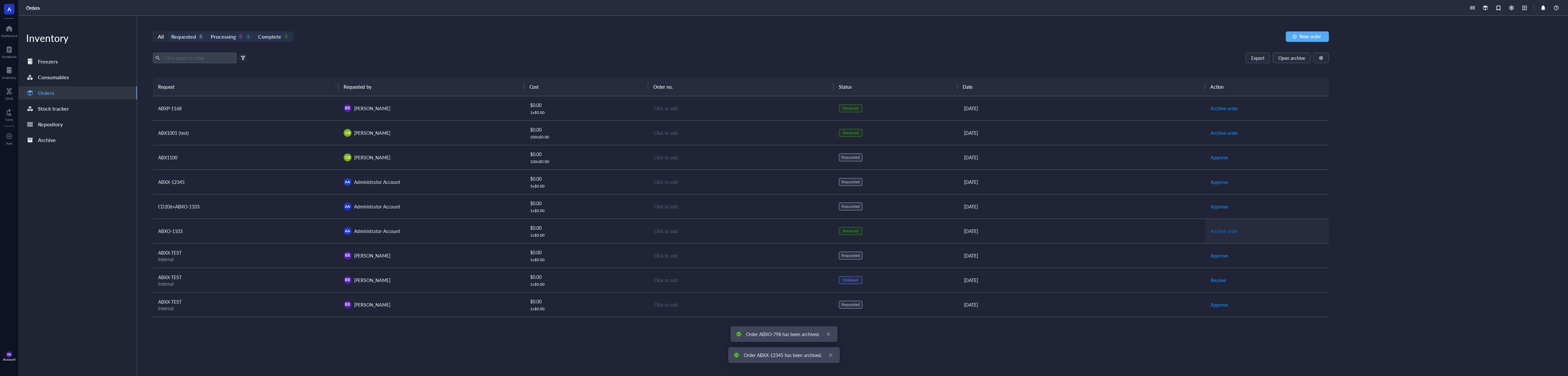
click at [1226, 233] on span "Archive order" at bounding box center [1224, 231] width 27 height 7
click at [1226, 233] on span "Approve" at bounding box center [1219, 231] width 17 height 7
click at [1226, 233] on span "Place order" at bounding box center [1222, 231] width 23 height 7
click at [1226, 233] on span "Receive" at bounding box center [1218, 231] width 15 height 7
click at [1225, 233] on span "Archive order" at bounding box center [1224, 231] width 27 height 7
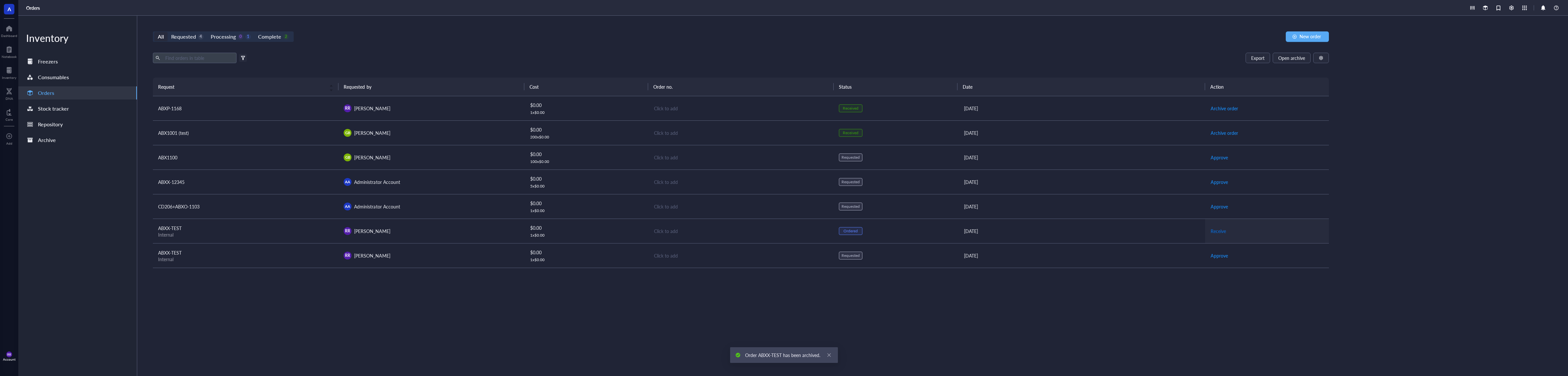
click at [1219, 230] on span "Receive" at bounding box center [1218, 231] width 15 height 7
click at [1219, 230] on span "Approve" at bounding box center [1219, 231] width 17 height 7
click at [1219, 230] on span "Place order" at bounding box center [1222, 231] width 23 height 7
click at [240, 57] on span at bounding box center [243, 58] width 8 height 8
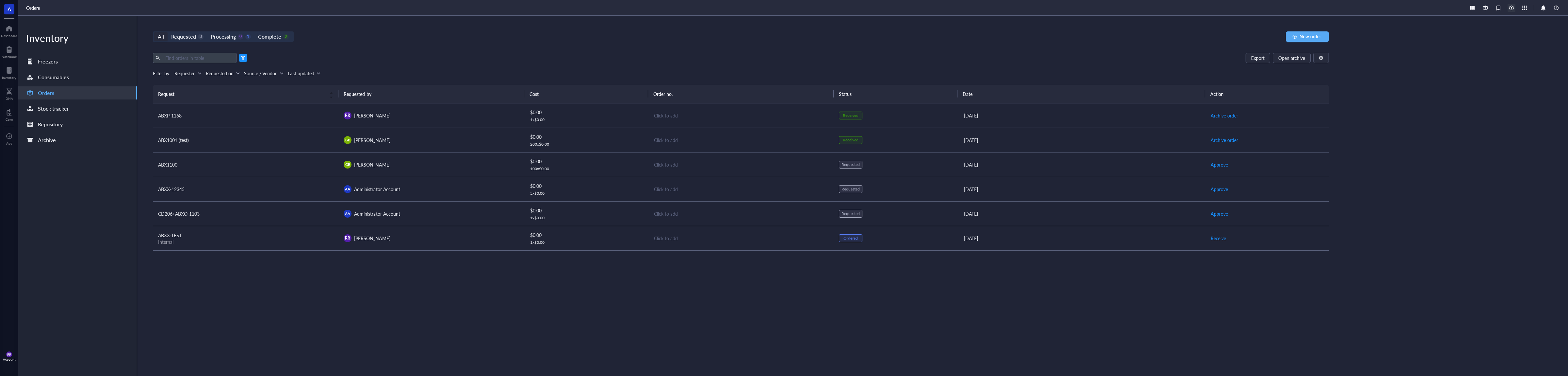
click at [1511, 10] on div at bounding box center [1511, 7] width 8 height 8
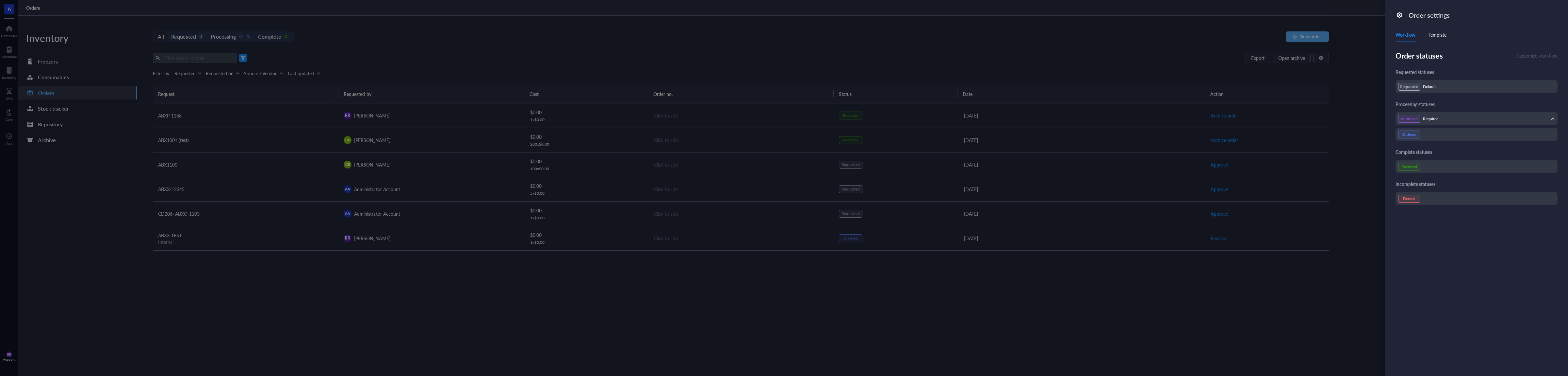
click at [1400, 14] on icon at bounding box center [1399, 15] width 6 height 6
click at [1445, 38] on div "Template" at bounding box center [1438, 35] width 18 height 7
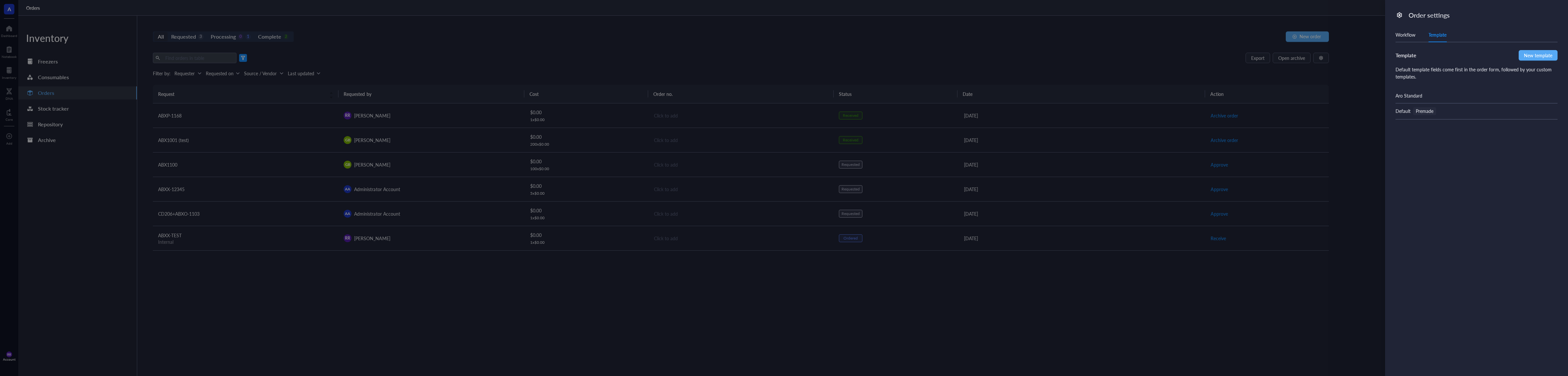
click at [1409, 35] on div "Workflow" at bounding box center [1405, 35] width 20 height 7
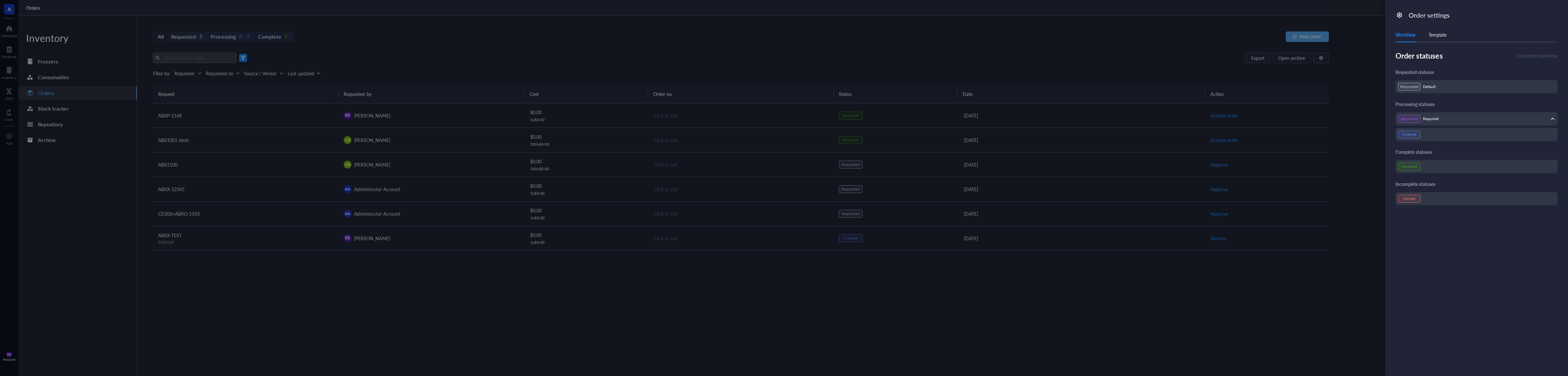
click at [1438, 35] on div "Template" at bounding box center [1438, 35] width 18 height 7
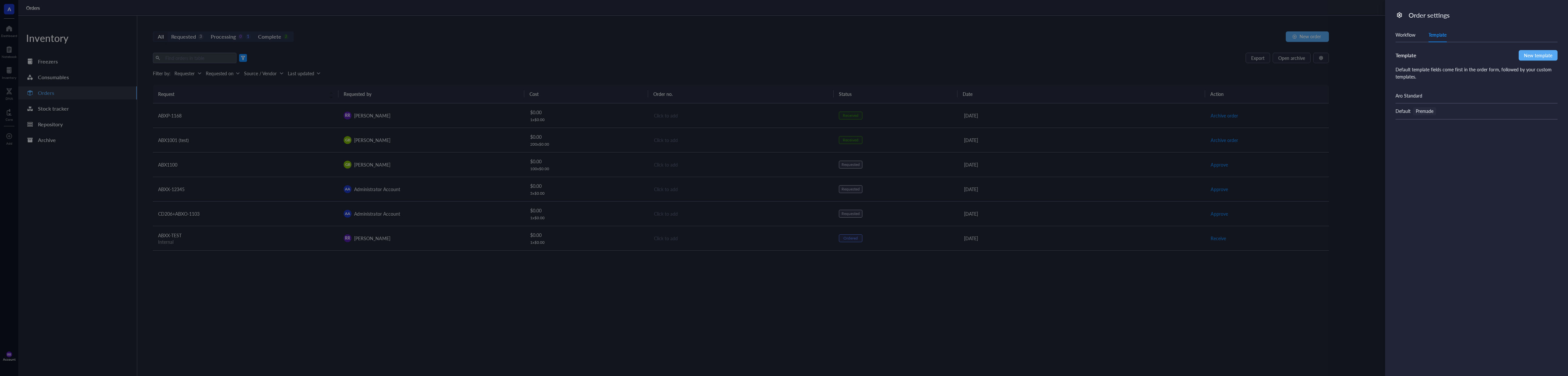
click at [407, 63] on div at bounding box center [784, 188] width 1568 height 376
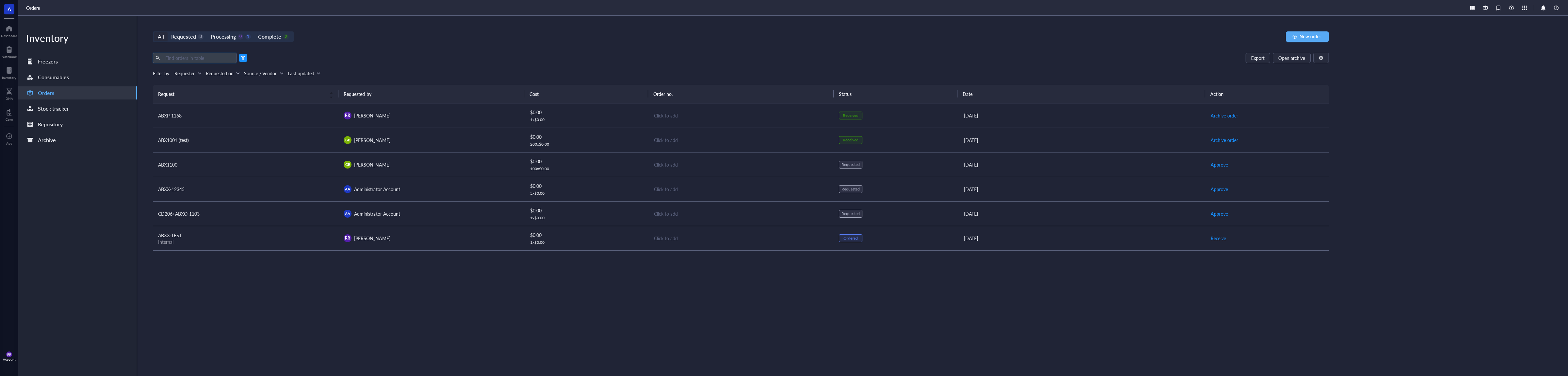
click at [206, 59] on input "text" at bounding box center [198, 58] width 71 height 10
click at [242, 60] on div at bounding box center [243, 58] width 5 height 5
click at [307, 77] on div "Last updated" at bounding box center [301, 73] width 26 height 7
click at [327, 135] on div "Custom range" at bounding box center [318, 138] width 58 height 10
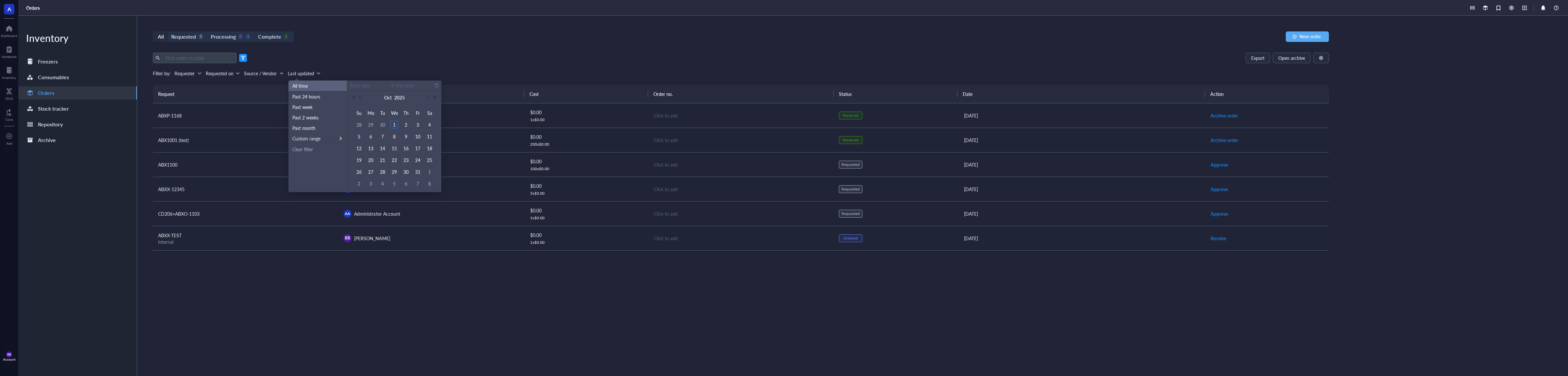
click at [398, 60] on div "Export Open archive" at bounding box center [741, 57] width 1176 height 10
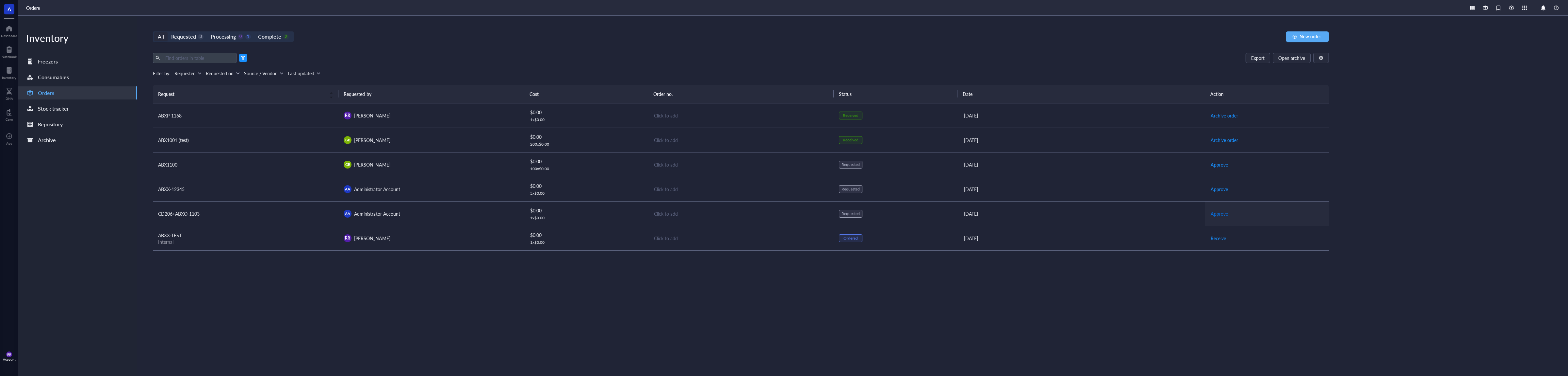
click at [1220, 216] on span "Approve" at bounding box center [1219, 214] width 17 height 7
click at [1220, 215] on span "Approve" at bounding box center [1219, 214] width 17 height 7
click at [1220, 215] on span "Place order" at bounding box center [1222, 214] width 23 height 7
click at [1217, 233] on button "Receive" at bounding box center [1218, 238] width 16 height 10
click at [1226, 215] on span "Receive" at bounding box center [1218, 214] width 15 height 7
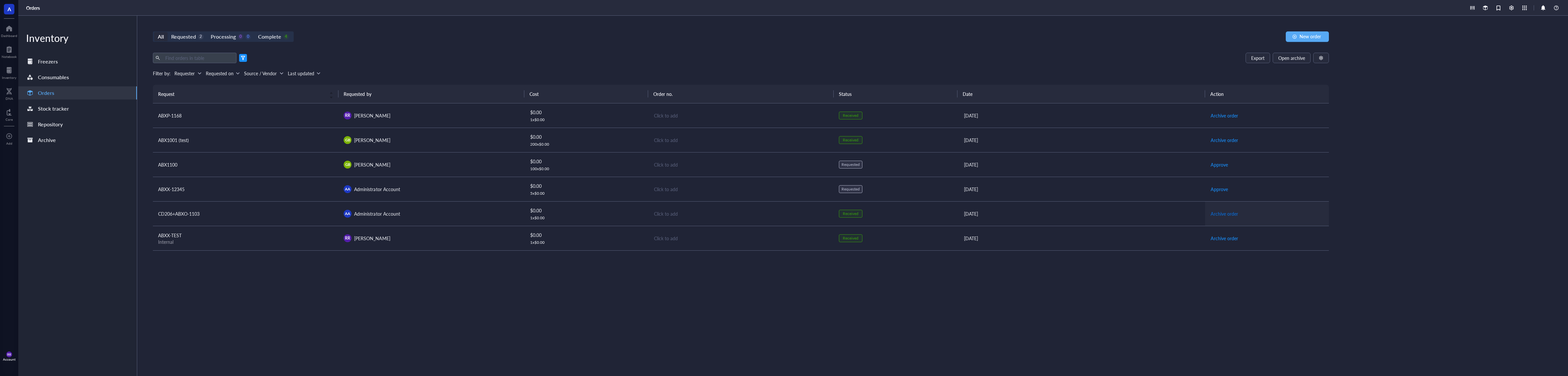
click at [1227, 215] on span "Archive order" at bounding box center [1224, 214] width 27 height 7
click at [1222, 217] on span "Archive order" at bounding box center [1224, 214] width 27 height 7
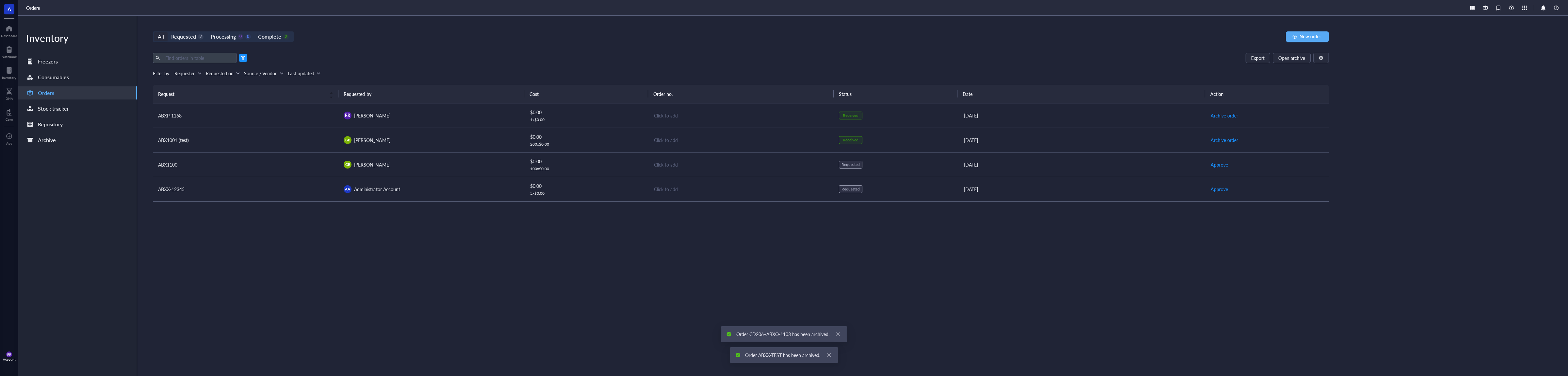
click at [1461, 148] on div "Inventory Freezers Consumables Orders Stock tracker Repository Archive All Requ…" at bounding box center [793, 196] width 1550 height 360
click at [75, 60] on div "Freezers" at bounding box center [77, 61] width 119 height 13
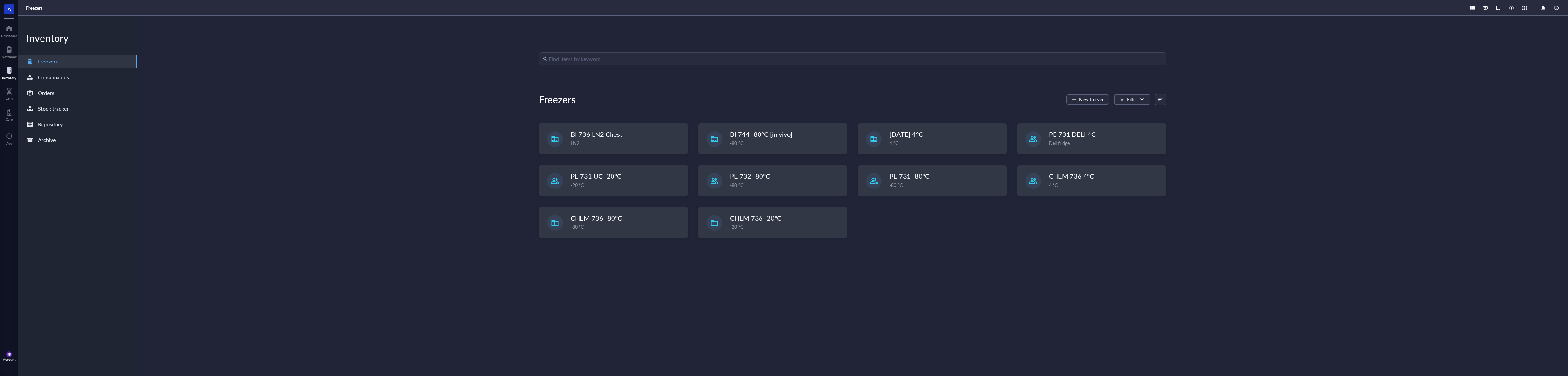
click at [635, 61] on input "search" at bounding box center [856, 59] width 614 height 12
type input "abxp-1168"
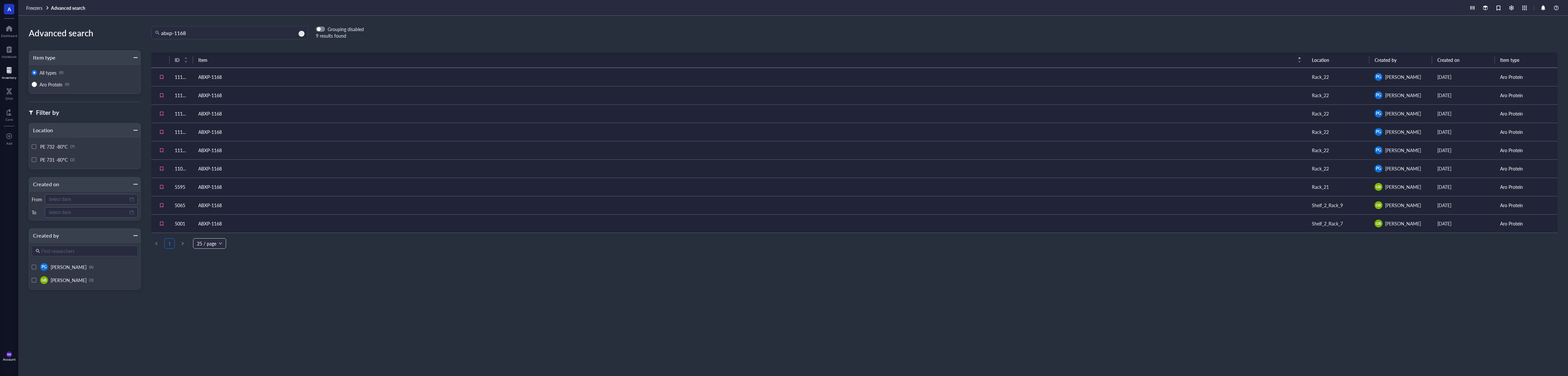
click at [617, 79] on td "ABXP-1168" at bounding box center [749, 77] width 1113 height 18
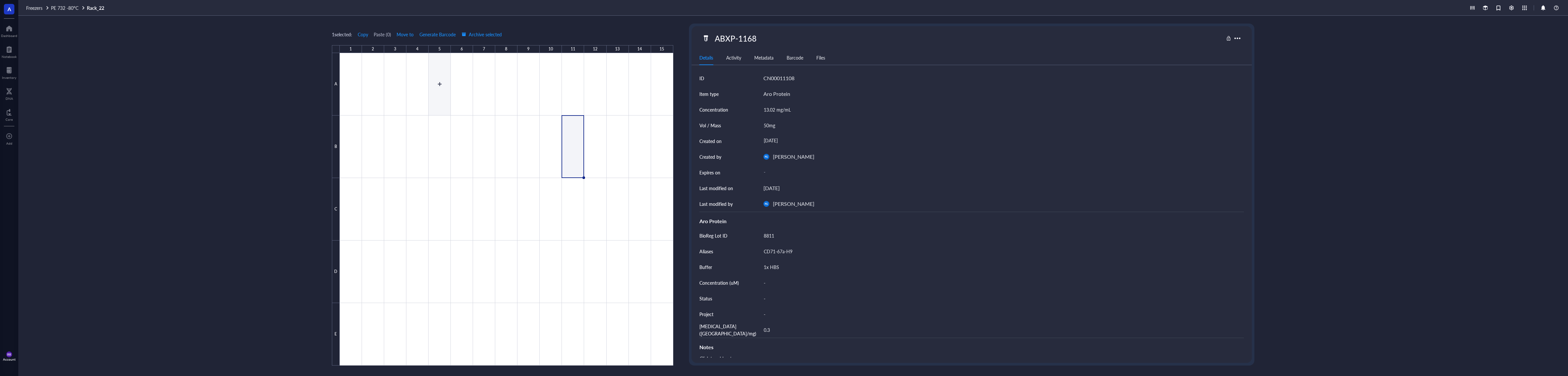
type textarea "Keep everyone on the same page…"
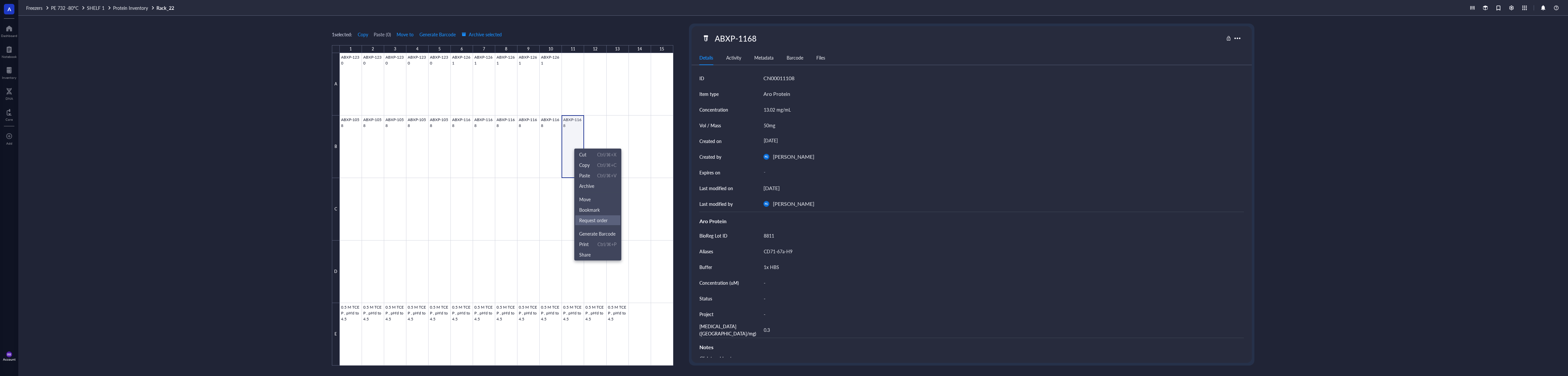
click at [611, 218] on span "Request order" at bounding box center [598, 220] width 37 height 7
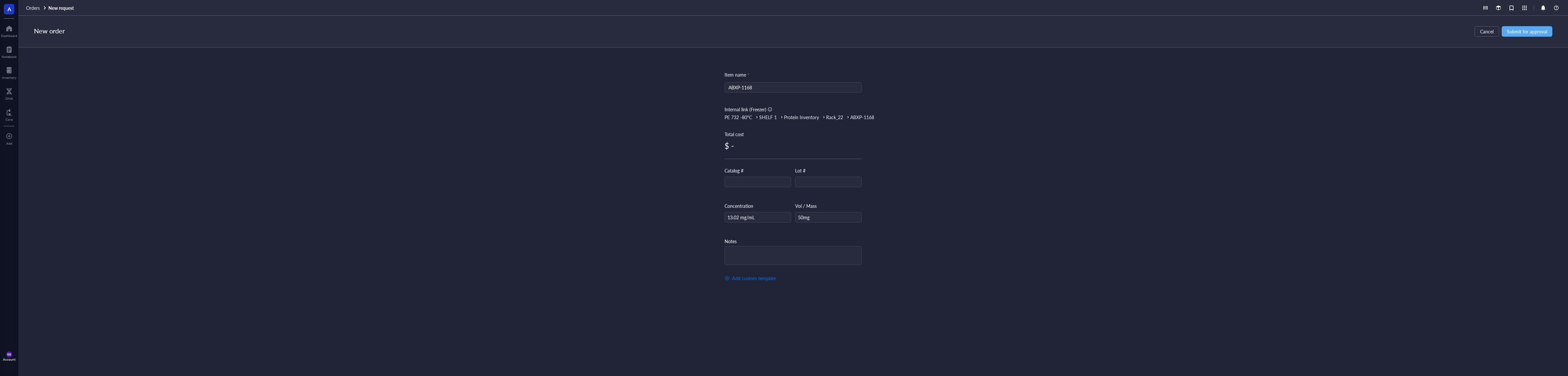
click at [761, 278] on span "Add custom template" at bounding box center [754, 278] width 44 height 5
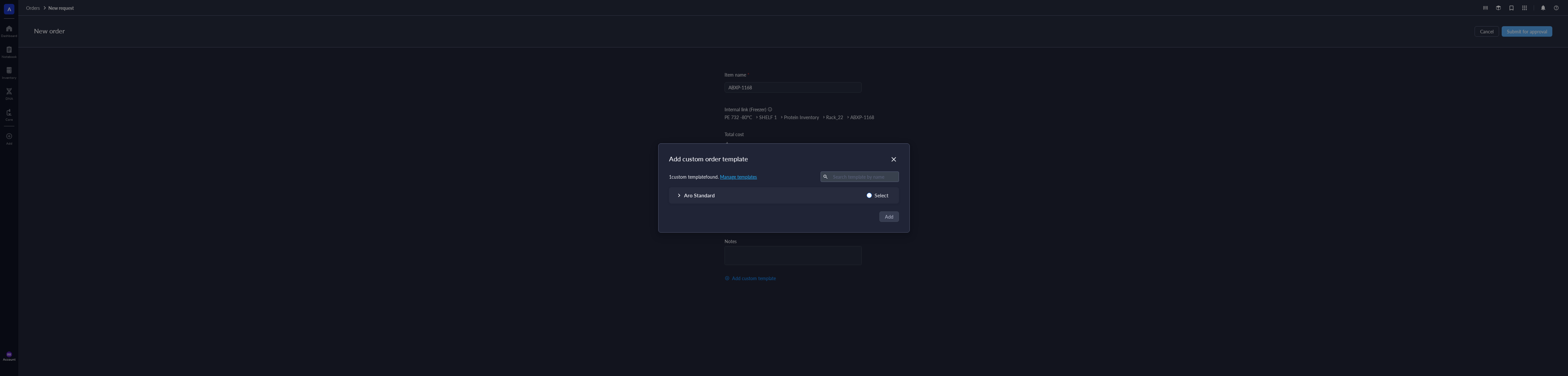
click at [875, 194] on span "Select" at bounding box center [881, 195] width 19 height 9
click at [872, 194] on input "Select" at bounding box center [869, 195] width 5 height 5
radio input "true"
click at [892, 218] on span "Add" at bounding box center [889, 216] width 9 height 7
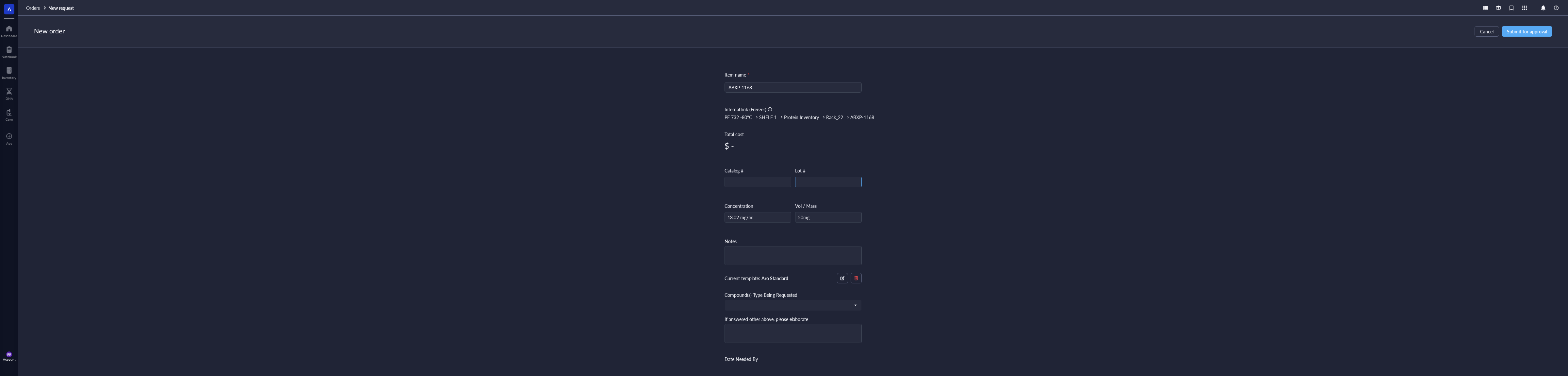
click at [814, 180] on input "text" at bounding box center [828, 182] width 66 height 10
click at [755, 180] on input "text" at bounding box center [758, 182] width 66 height 10
click at [755, 180] on input "A" at bounding box center [758, 182] width 66 height 10
click at [755, 180] on input "AB" at bounding box center [758, 182] width 66 height 10
click at [744, 179] on input "ABX" at bounding box center [758, 182] width 66 height 10
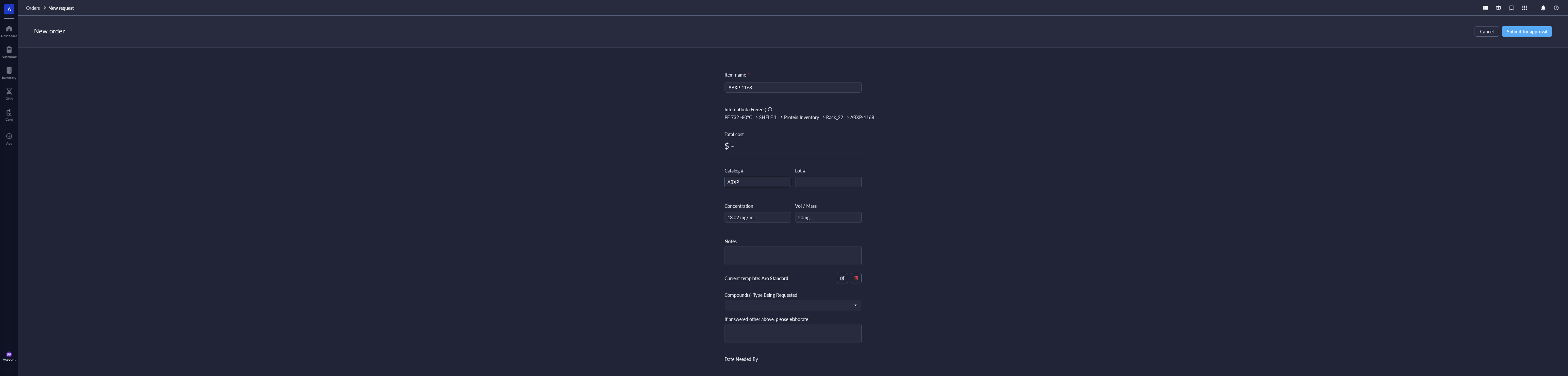
click at [746, 180] on input "ABXP" at bounding box center [758, 182] width 66 height 10
click at [746, 180] on input "ABXP-" at bounding box center [758, 182] width 66 height 10
drag, startPoint x: 747, startPoint y: 180, endPoint x: 674, endPoint y: 172, distance: 73.4
click at [725, 177] on input "ABXP-" at bounding box center [758, 182] width 66 height 10
click at [1538, 34] on span "Submit for approval" at bounding box center [1527, 31] width 40 height 5
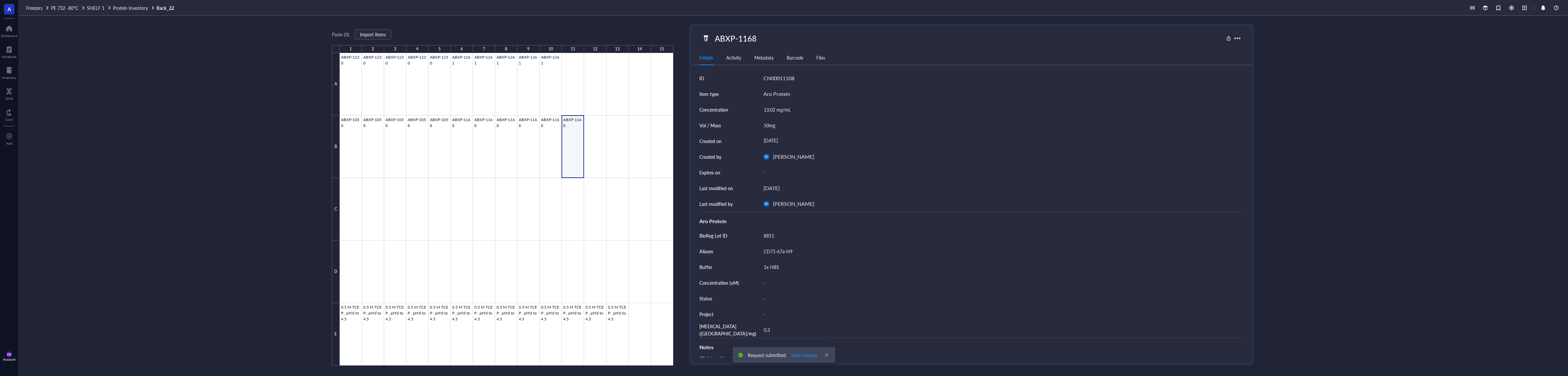
type textarea "Keep everyone on the same page…"
click at [807, 355] on span "View request" at bounding box center [803, 355] width 26 height 7
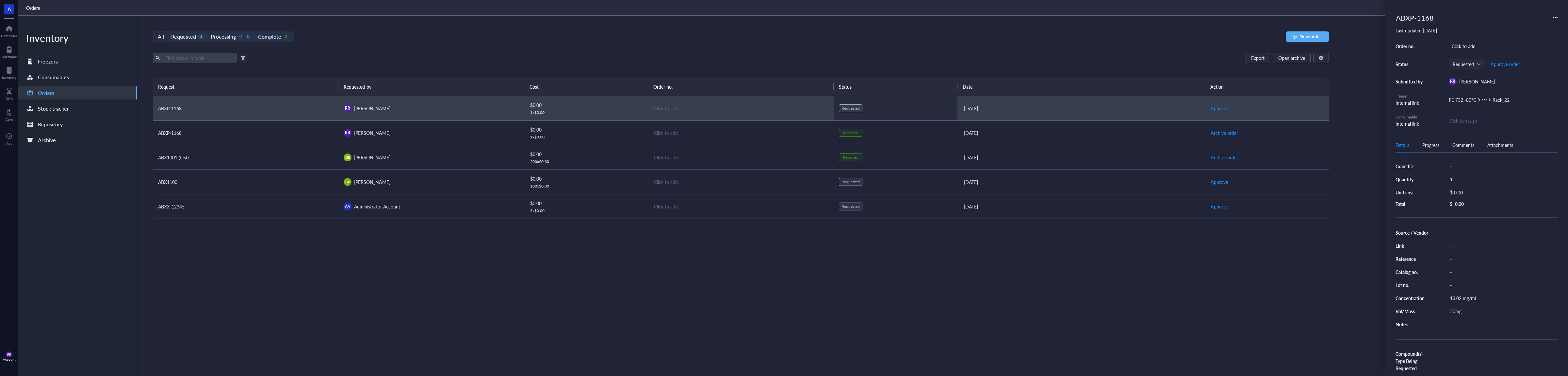
click at [851, 108] on div "Requested" at bounding box center [850, 108] width 18 height 5
click at [1219, 106] on span "Approve" at bounding box center [1219, 108] width 17 height 7
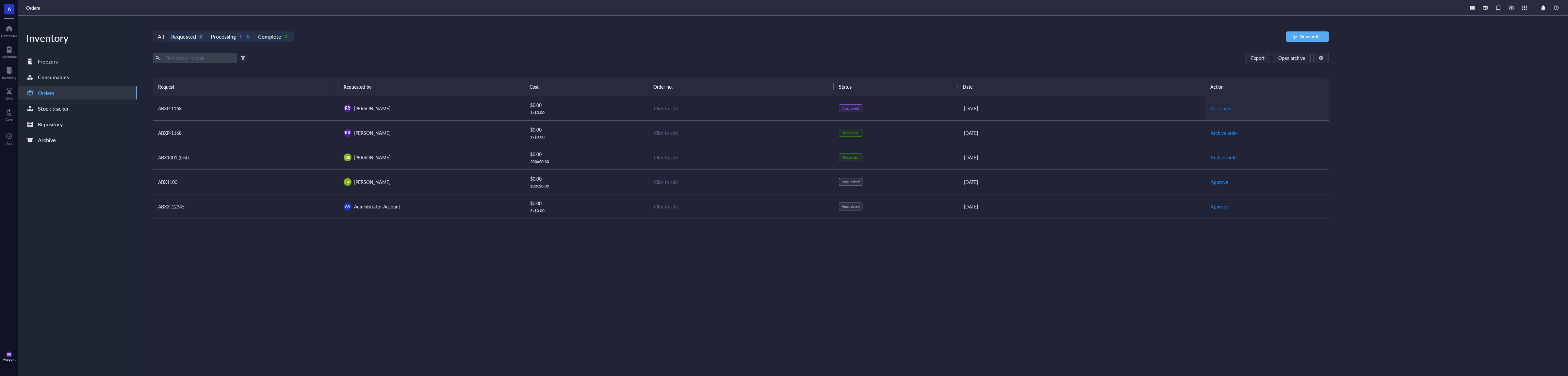
click at [1230, 109] on span "Place order" at bounding box center [1222, 108] width 23 height 7
click at [1215, 110] on span "Receive" at bounding box center [1218, 108] width 15 height 7
click at [242, 109] on div "ABXP-1168" at bounding box center [246, 108] width 175 height 7
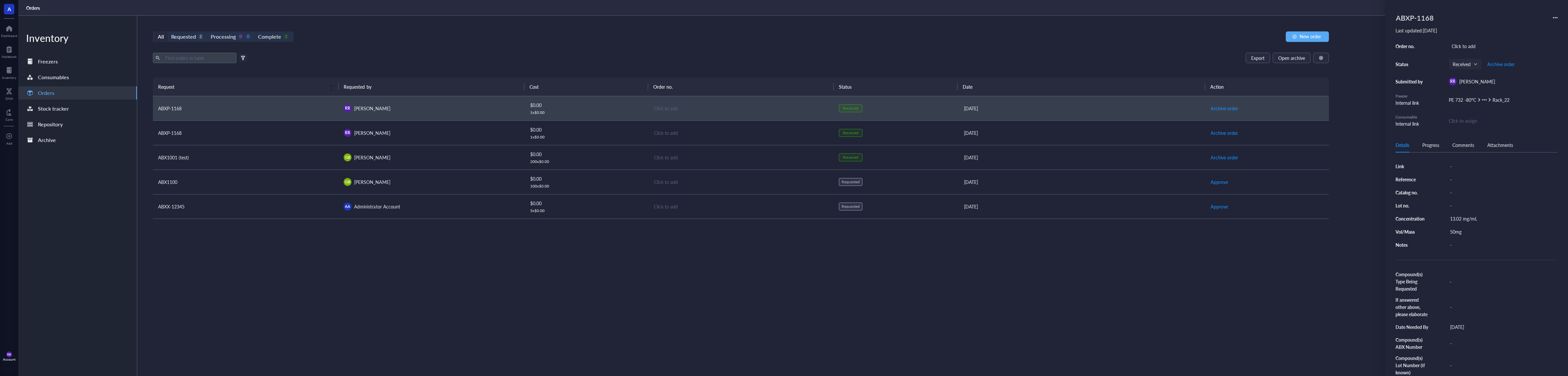
scroll to position [93, 0]
click at [1430, 147] on div "Progress" at bounding box center [1431, 145] width 17 height 7
click at [1469, 148] on div "Comments" at bounding box center [1463, 145] width 22 height 7
click at [1500, 144] on div "Attachments" at bounding box center [1500, 145] width 26 height 7
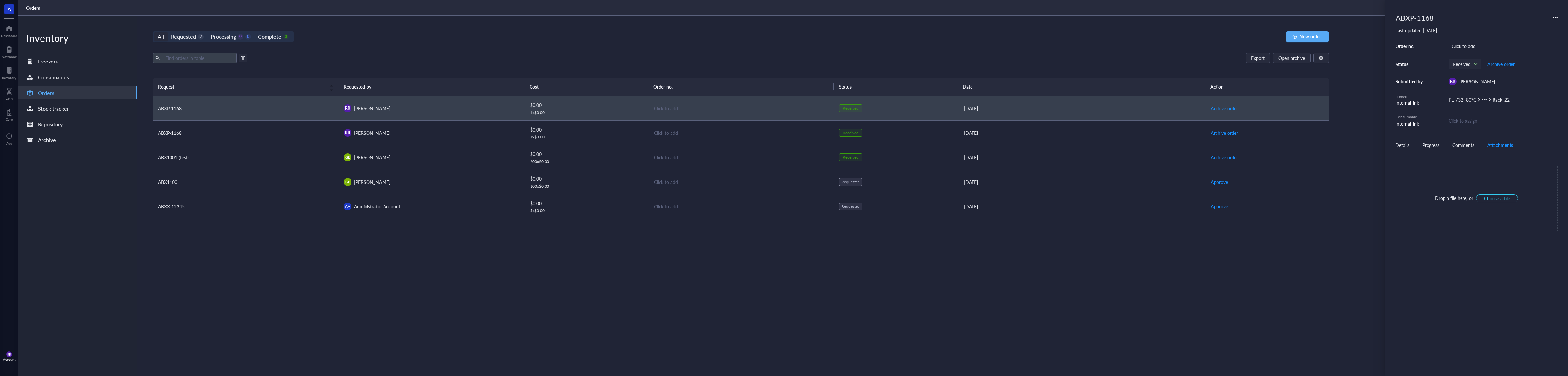
click at [1465, 147] on div "Comments" at bounding box center [1463, 145] width 22 height 7
click at [1402, 146] on div "Details" at bounding box center [1402, 145] width 14 height 7
click at [1471, 120] on div "Click to assign" at bounding box center [1503, 121] width 109 height 7
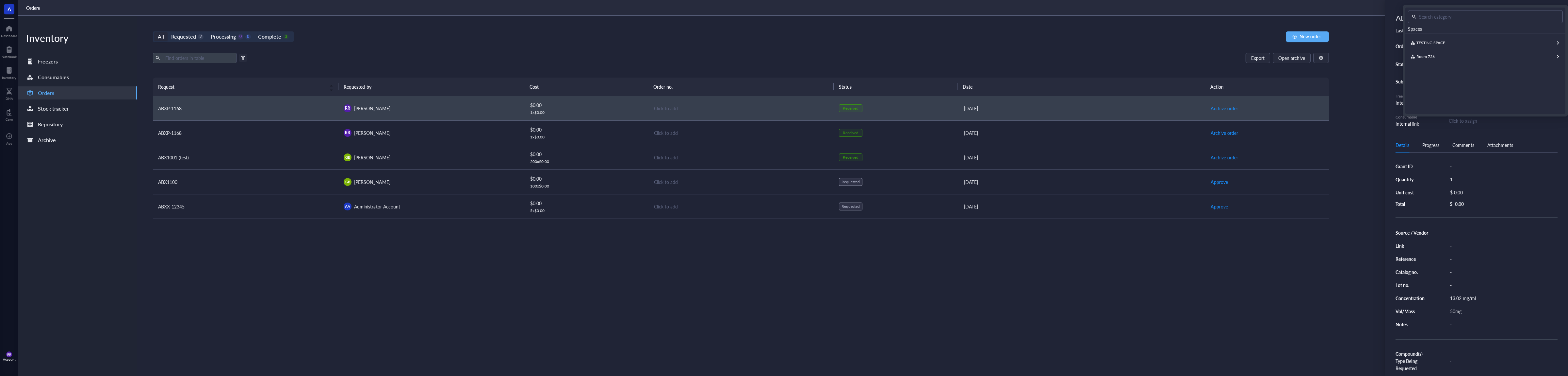
click at [1564, 154] on div "ABXP-1168 Last updated: October 1, 2025 Order no. Click to add Status Received …" at bounding box center [1476, 188] width 183 height 376
click at [1556, 21] on div "ABXP-1168" at bounding box center [1477, 18] width 162 height 15
click at [1553, 18] on icon at bounding box center [1555, 18] width 5 height 5
click at [1093, 57] on div "Export Open archive" at bounding box center [741, 57] width 1176 height 10
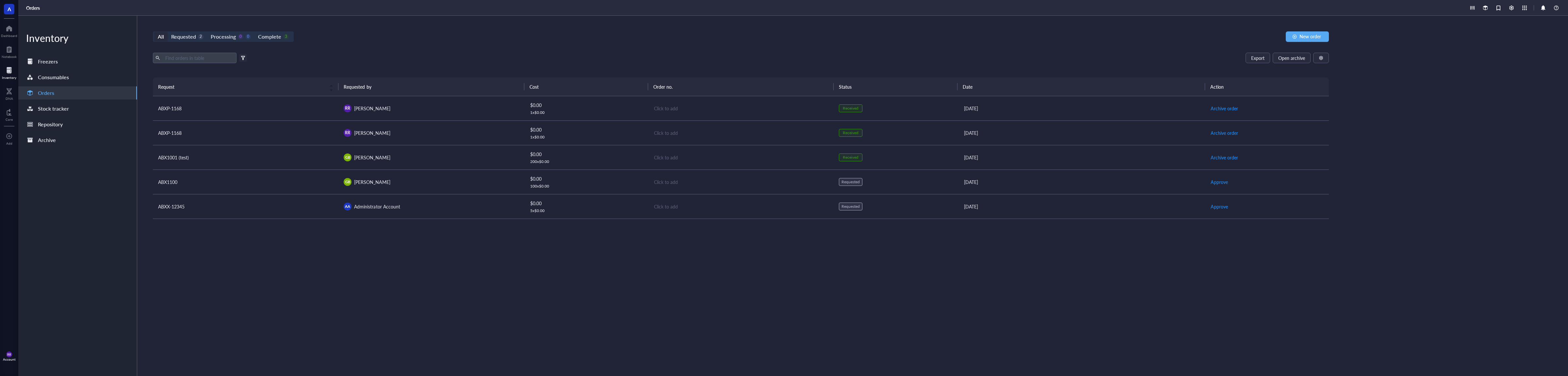
click at [2, 66] on div "Inventory" at bounding box center [9, 73] width 18 height 18
click at [10, 79] on div "Inventory" at bounding box center [9, 77] width 15 height 4
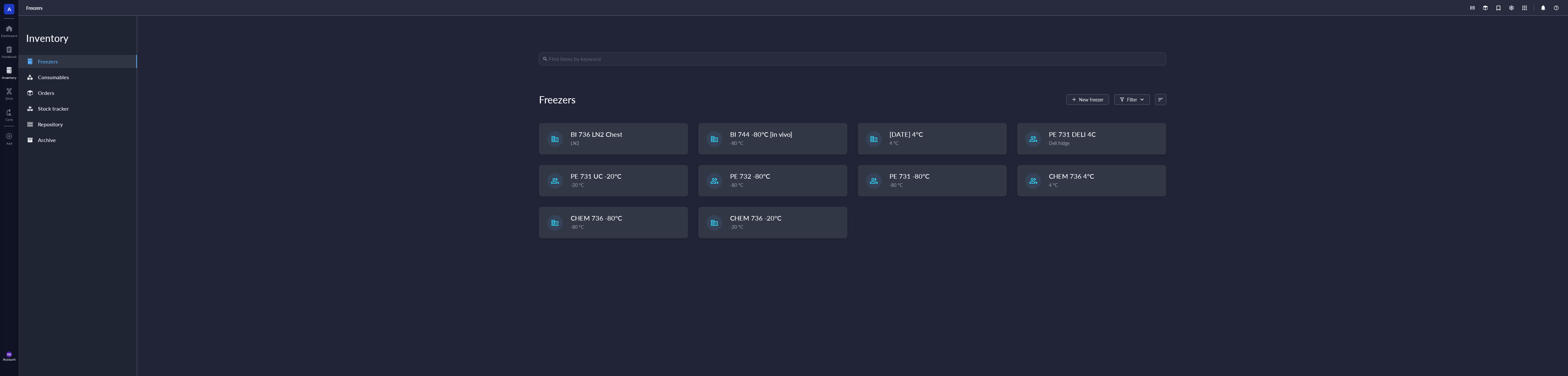
click at [635, 57] on input "search" at bounding box center [856, 59] width 614 height 12
type input "abxp-1168"
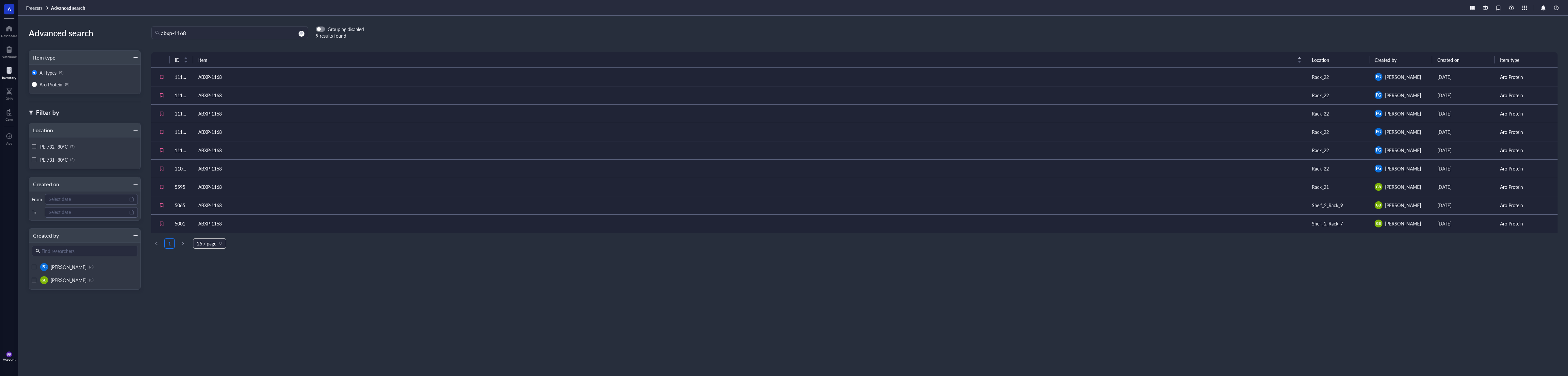
click at [691, 76] on td "ABXP-1168" at bounding box center [749, 77] width 1113 height 18
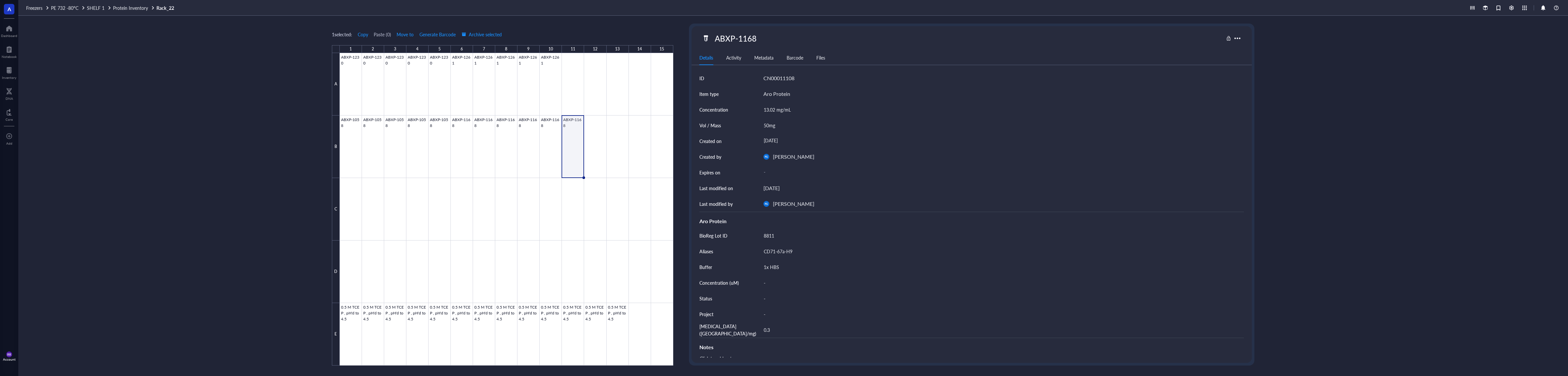
scroll to position [122, 0]
click at [11, 79] on div "Inventory" at bounding box center [9, 77] width 15 height 4
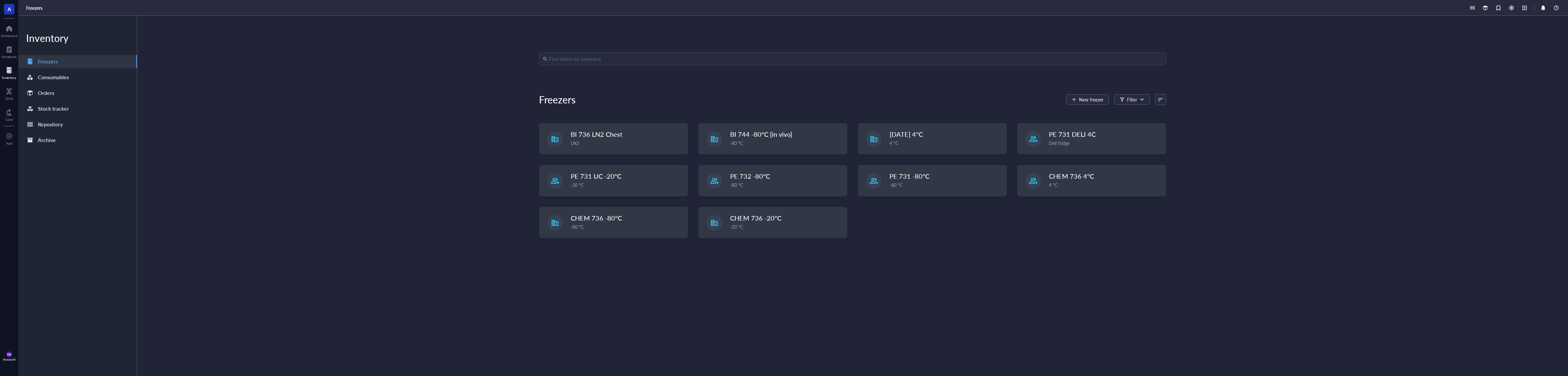
click at [46, 90] on div "Orders" at bounding box center [46, 93] width 16 height 9
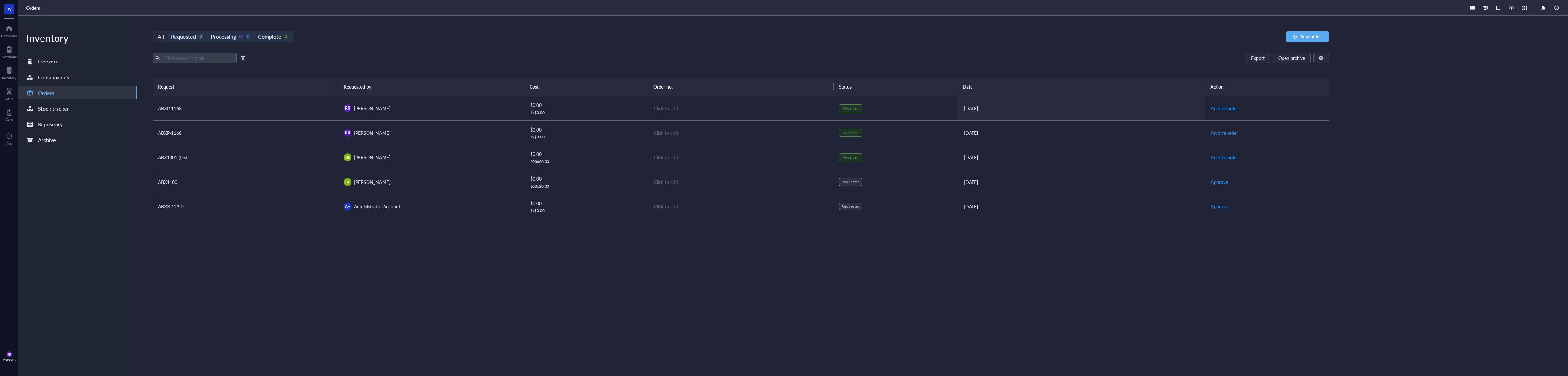
click at [1015, 110] on div "Oct 1, 2025" at bounding box center [1082, 108] width 236 height 7
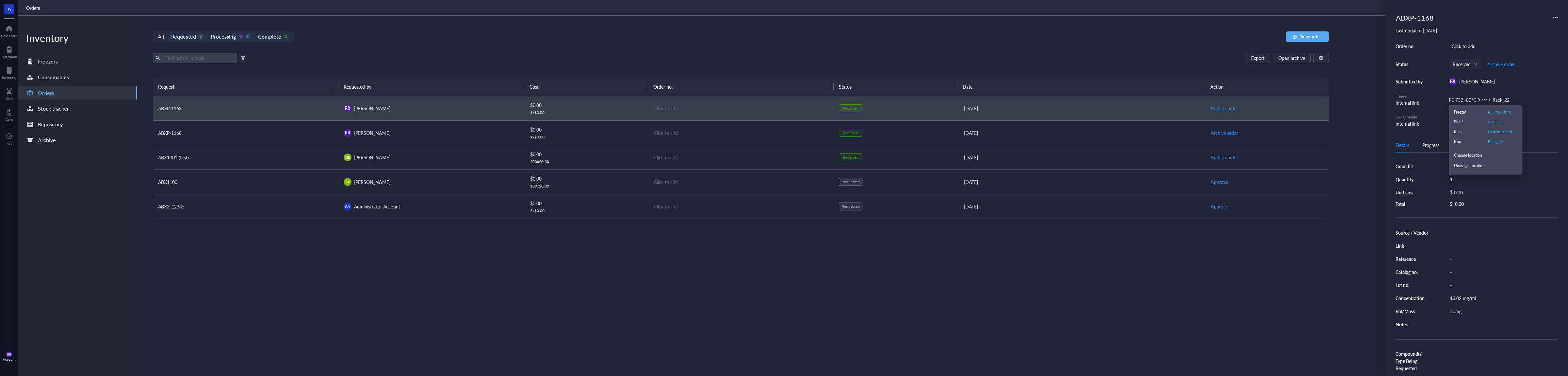
click at [1470, 140] on div "Box" at bounding box center [1468, 142] width 29 height 6
click at [1496, 142] on span "Rack_22" at bounding box center [1496, 141] width 15 height 5
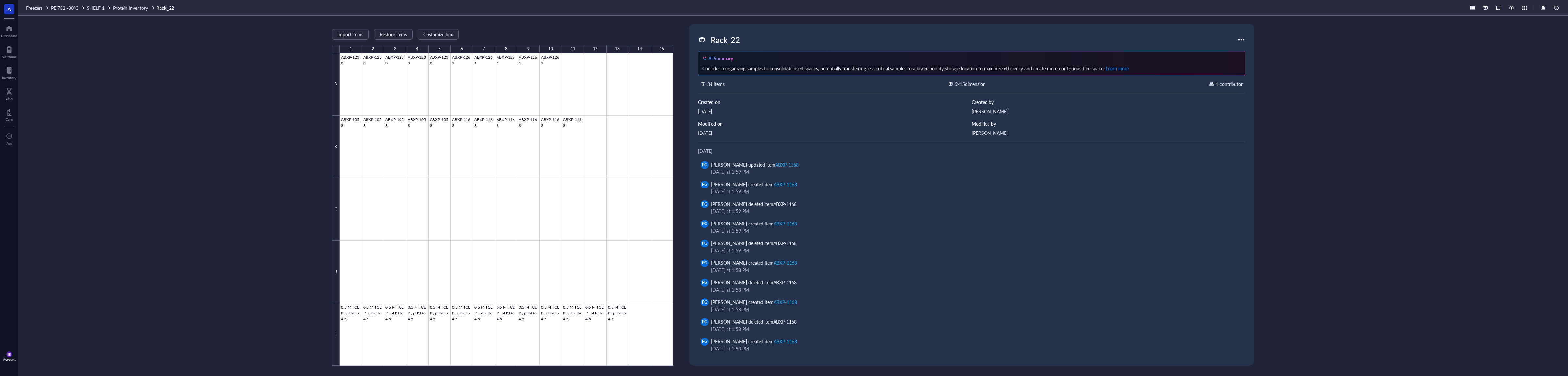
click at [1229, 85] on div "1 contributor" at bounding box center [1229, 84] width 27 height 7
click at [1240, 37] on div at bounding box center [1241, 39] width 10 height 10
click at [1239, 38] on div at bounding box center [1241, 39] width 10 height 10
click at [1104, 69] on div "Consider reorganizing samples to consolidate used spaces, potentially transferr…" at bounding box center [971, 68] width 539 height 8
click at [1110, 71] on span "Learn more" at bounding box center [1118, 68] width 23 height 7
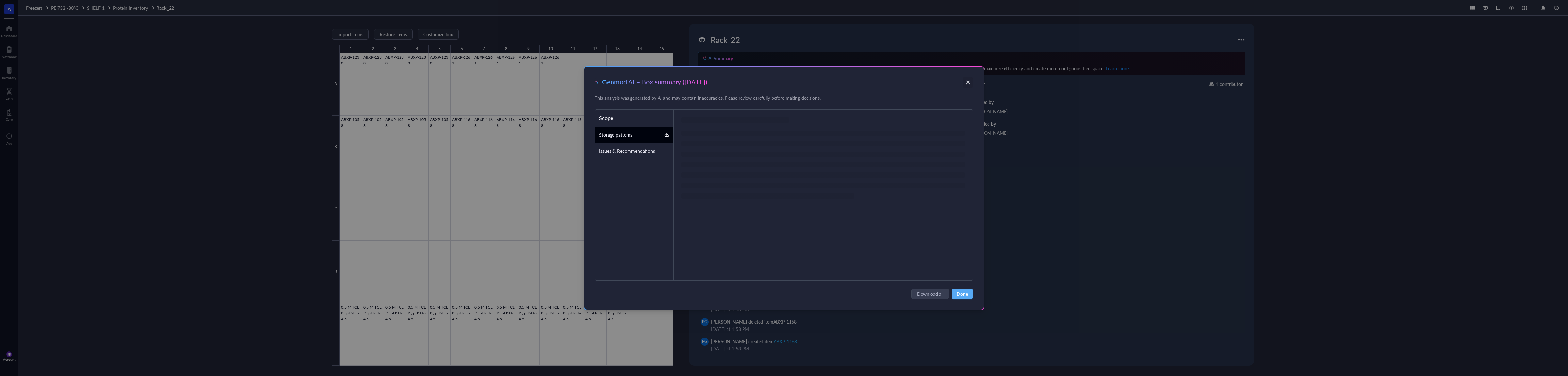
click at [973, 79] on div "Genmod AI – Box summary (October 2025) This analysis was generated by AI and ma…" at bounding box center [783, 188] width 399 height 243
click at [969, 79] on div "Close" at bounding box center [968, 82] width 10 height 10
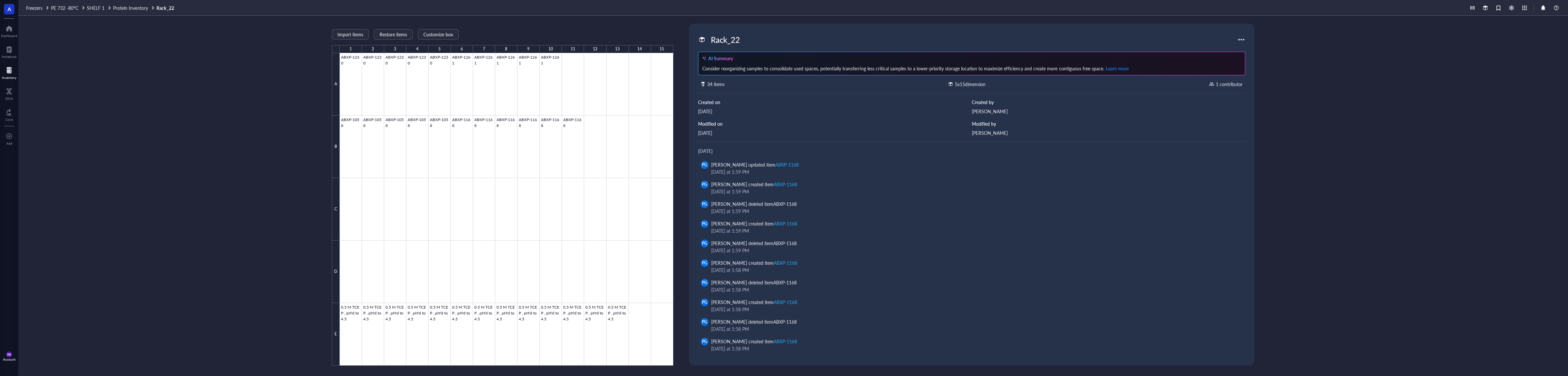
click at [15, 73] on div at bounding box center [9, 70] width 15 height 10
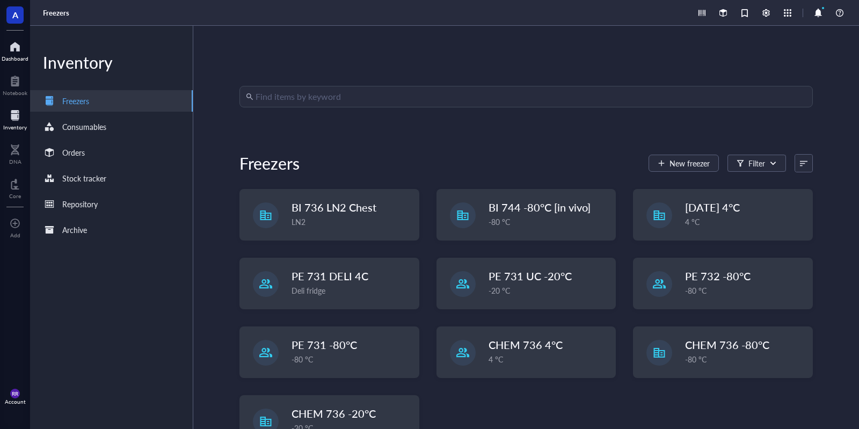
click at [12, 43] on div at bounding box center [15, 46] width 27 height 17
click at [18, 16] on span "A" at bounding box center [15, 14] width 6 height 13
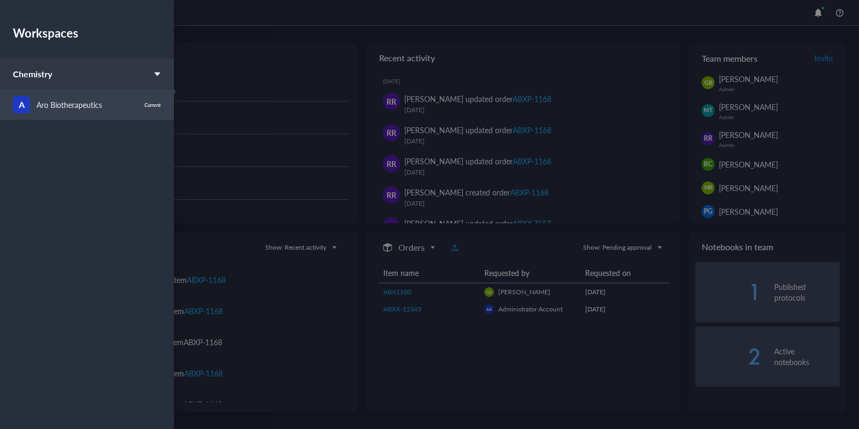
click at [112, 96] on div "A Aro Biotherapeutics" at bounding box center [75, 104] width 125 height 17
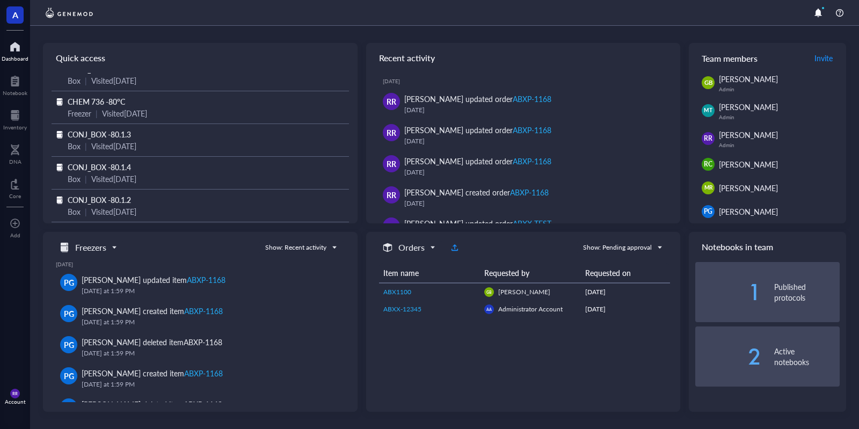
scroll to position [90, 0]
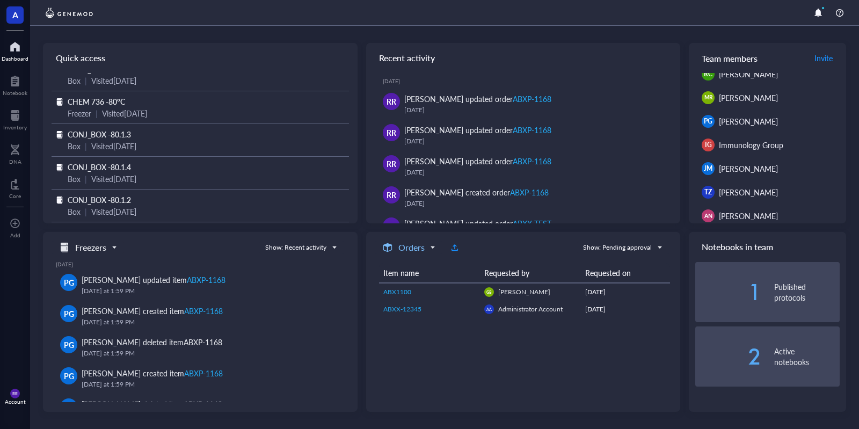
click at [423, 246] on h5 "Orders" at bounding box center [411, 247] width 26 height 13
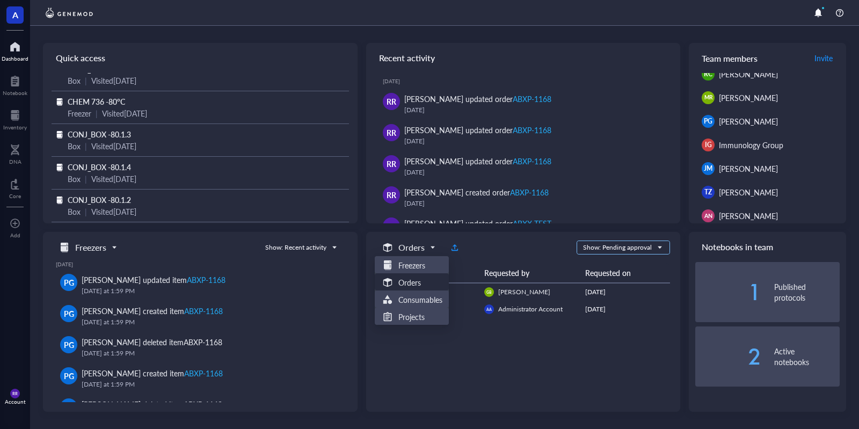
click at [613, 244] on input "search" at bounding box center [618, 247] width 71 height 16
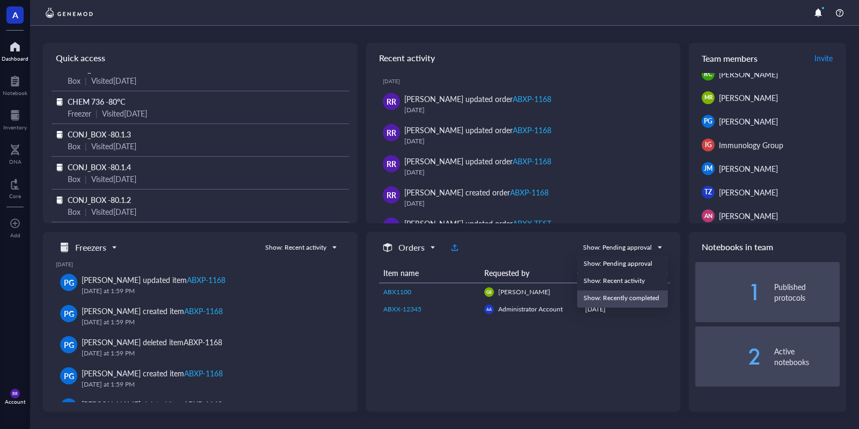
click at [630, 282] on div "Show: Recent activity" at bounding box center [622, 281] width 78 height 10
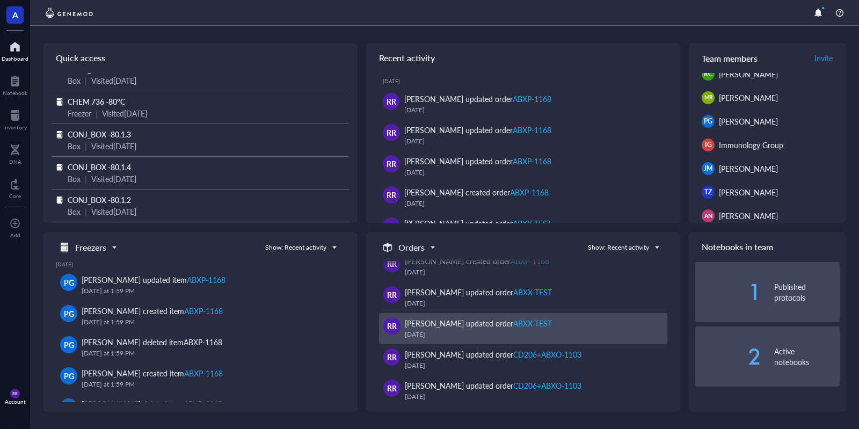
scroll to position [0, 0]
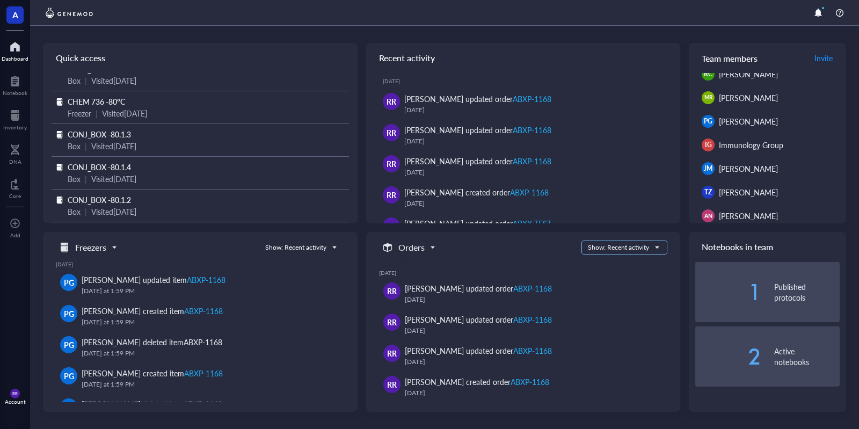
drag, startPoint x: 649, startPoint y: 251, endPoint x: 646, endPoint y: 263, distance: 12.2
click at [649, 252] on div "Show: Recent activity" at bounding box center [618, 248] width 61 height 10
click at [653, 297] on div "Show: Recently completed" at bounding box center [626, 298] width 76 height 10
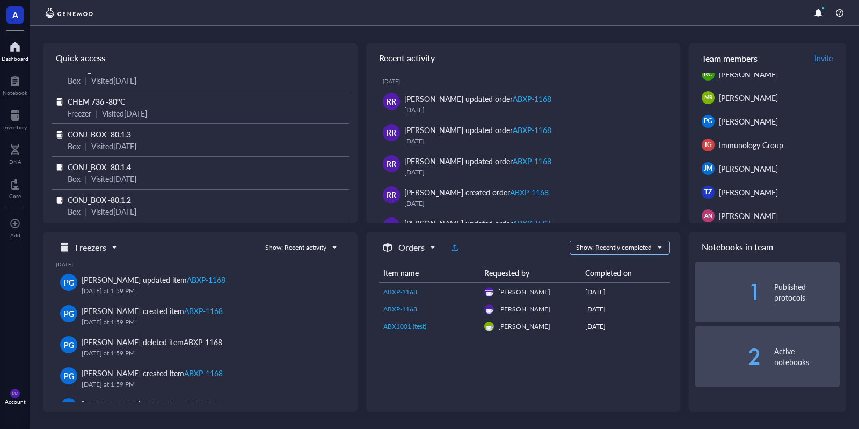
drag, startPoint x: 639, startPoint y: 246, endPoint x: 640, endPoint y: 252, distance: 6.6
click at [639, 247] on div "Show: Recently completed" at bounding box center [614, 248] width 76 height 10
click at [643, 262] on div "Show: Pending approval" at bounding box center [618, 264] width 85 height 10
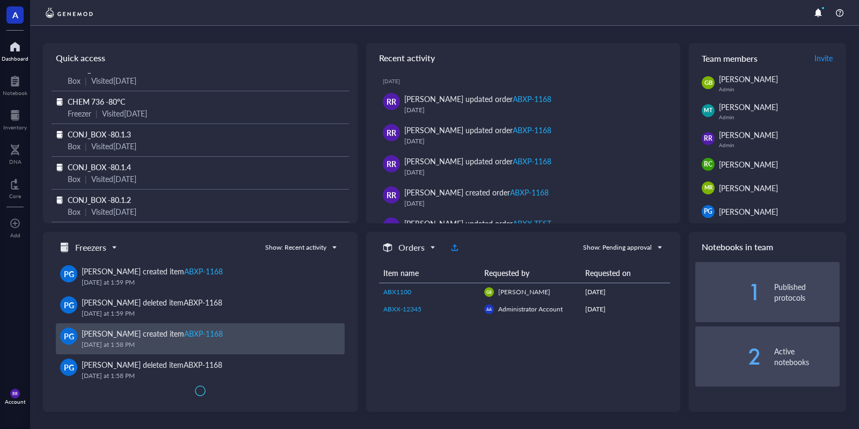
scroll to position [113, 0]
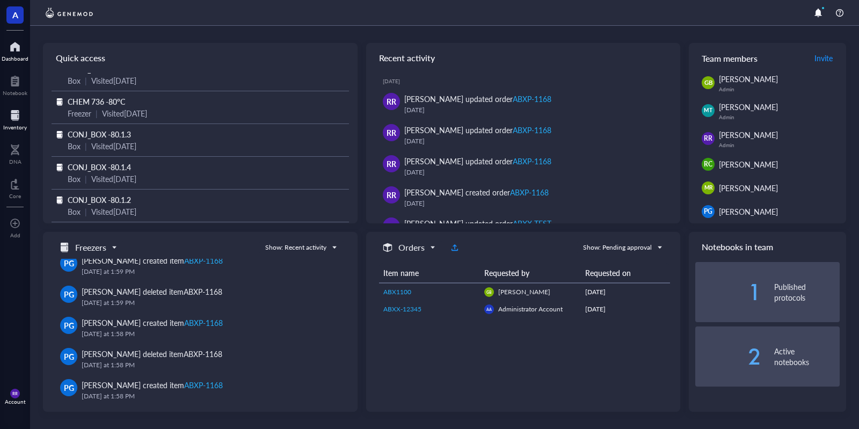
click at [4, 122] on div "Inventory" at bounding box center [15, 119] width 30 height 30
click at [22, 119] on div at bounding box center [15, 115] width 24 height 17
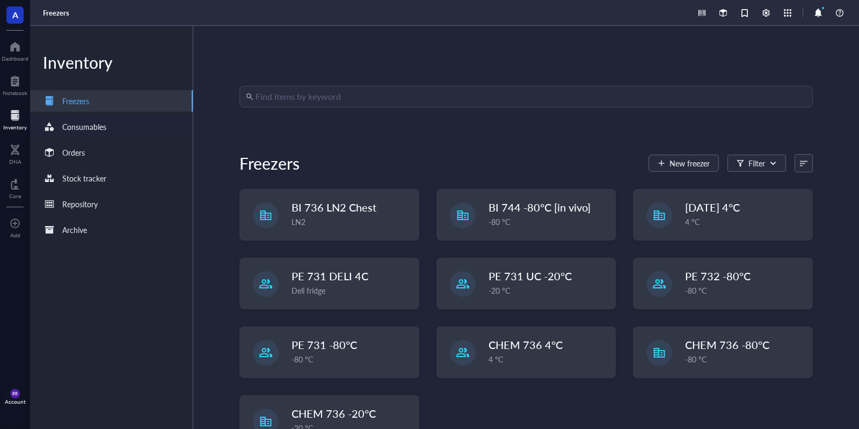
click at [156, 129] on div "Consumables" at bounding box center [111, 126] width 163 height 21
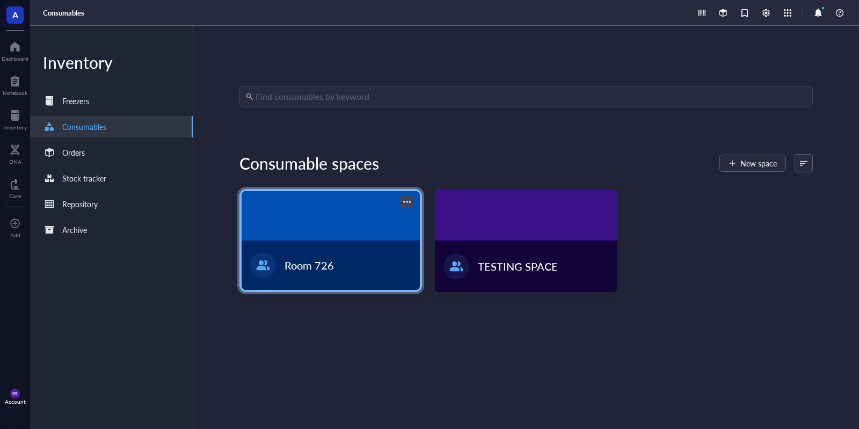
click at [373, 238] on div at bounding box center [330, 215] width 178 height 49
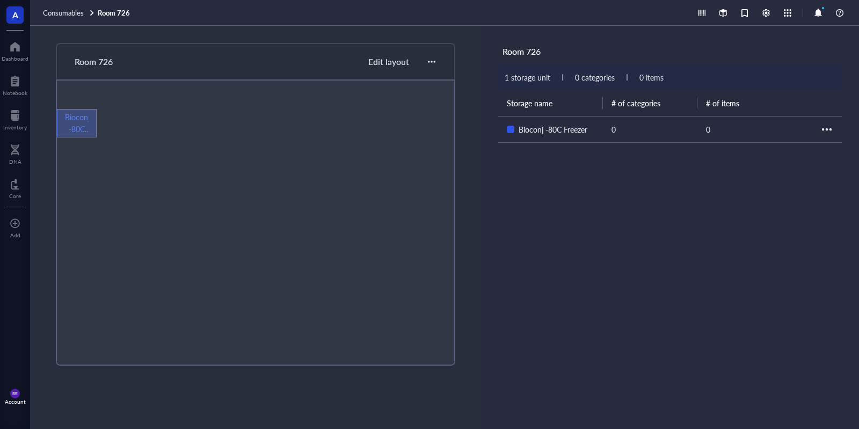
click at [528, 130] on div "Bioconj -80C Freezer" at bounding box center [552, 129] width 69 height 12
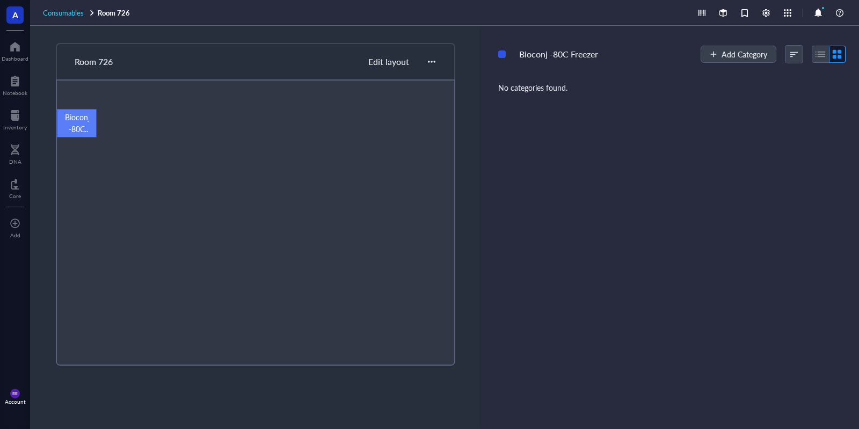
click at [74, 14] on span "Consumables" at bounding box center [63, 13] width 41 height 10
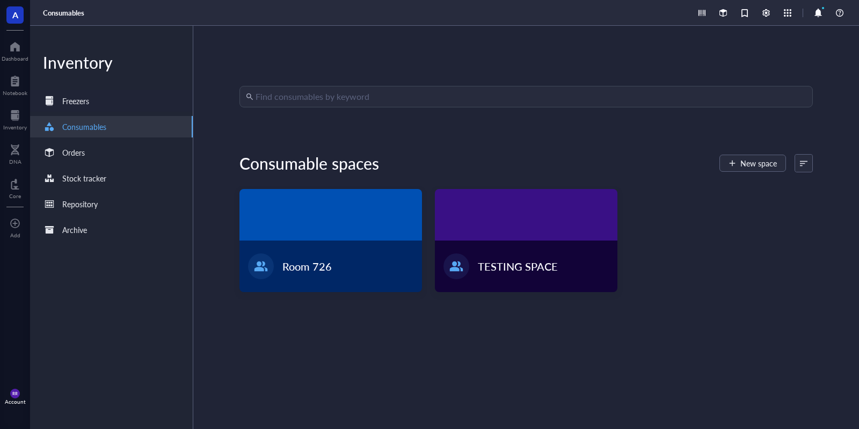
click at [155, 98] on div "Freezers" at bounding box center [111, 100] width 163 height 21
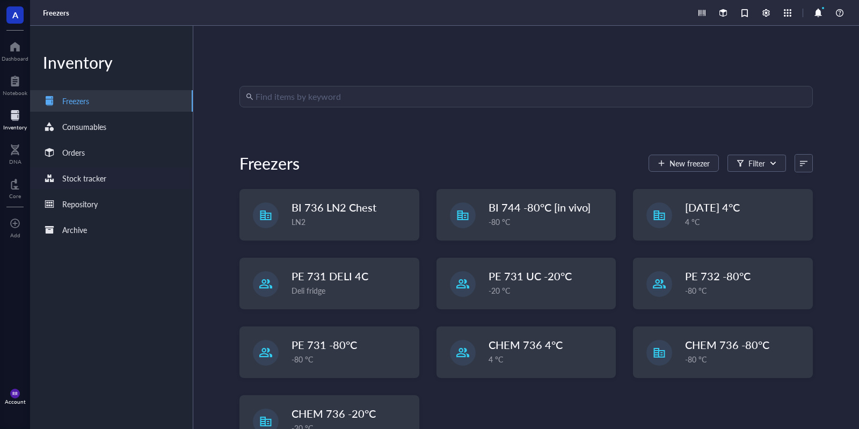
scroll to position [35, 0]
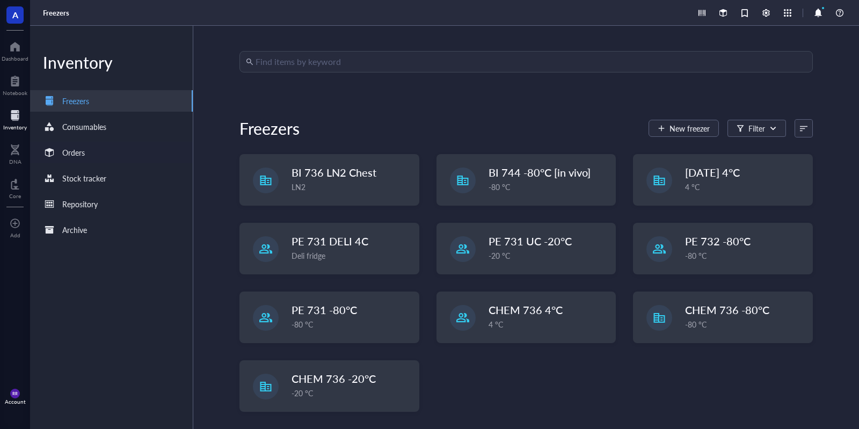
click at [134, 152] on div "Orders" at bounding box center [111, 152] width 163 height 21
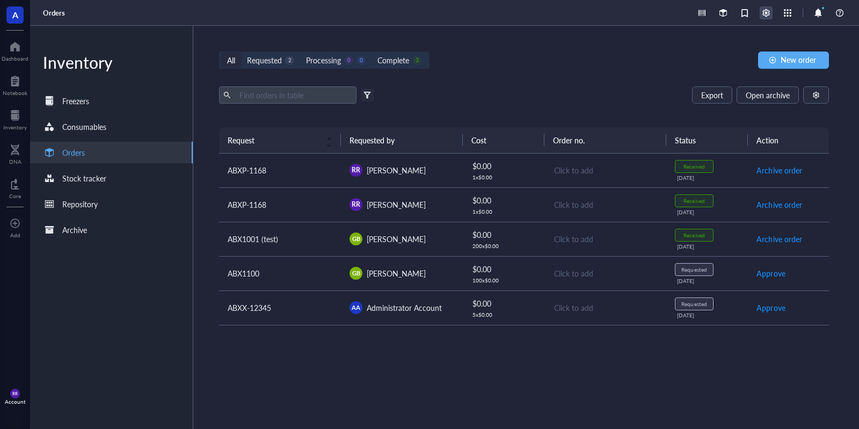
click at [769, 14] on div at bounding box center [766, 13] width 12 height 12
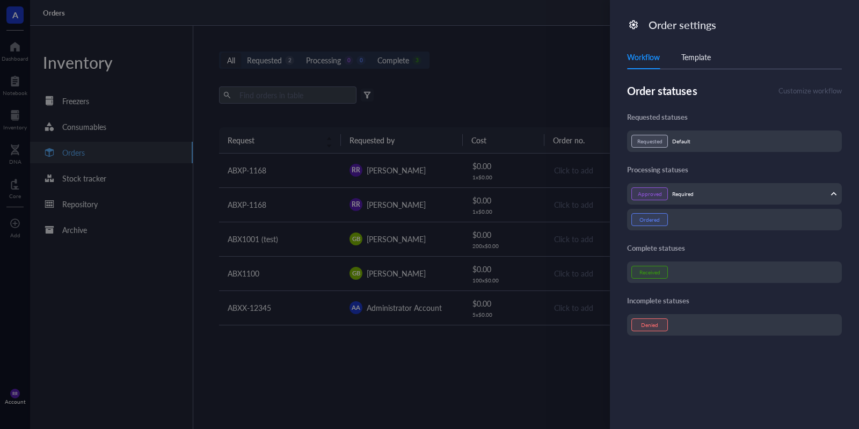
click at [706, 58] on div "Template" at bounding box center [696, 57] width 30 height 12
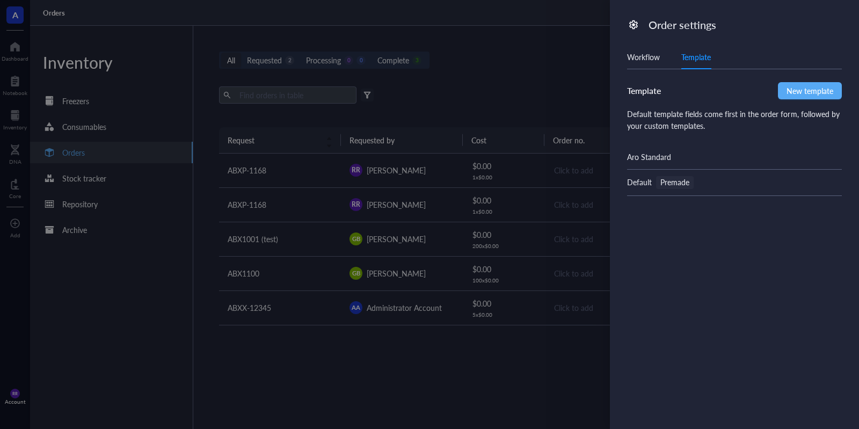
click at [705, 153] on div "Aro Standard" at bounding box center [734, 156] width 215 height 25
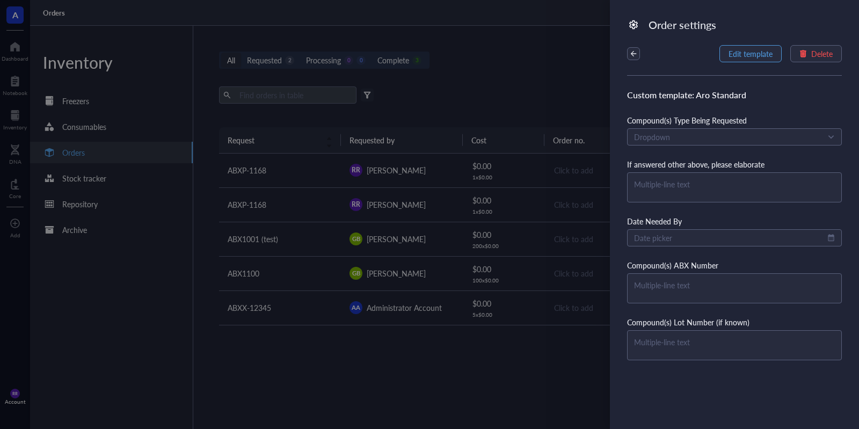
click at [752, 50] on span "Edit template" at bounding box center [750, 53] width 44 height 9
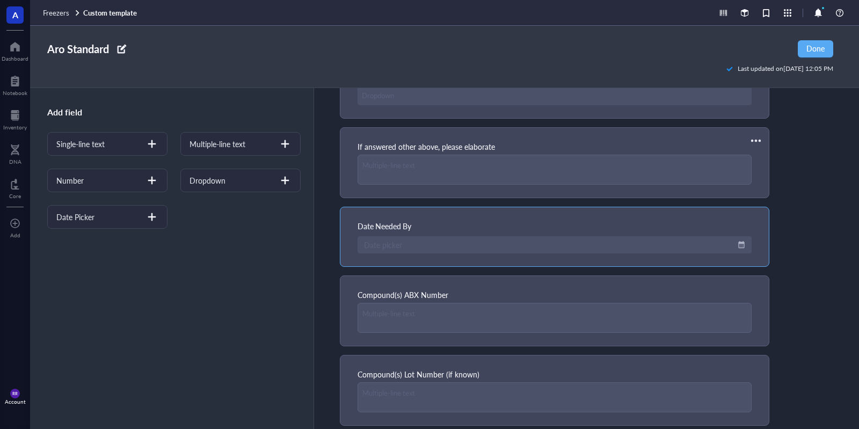
scroll to position [96, 0]
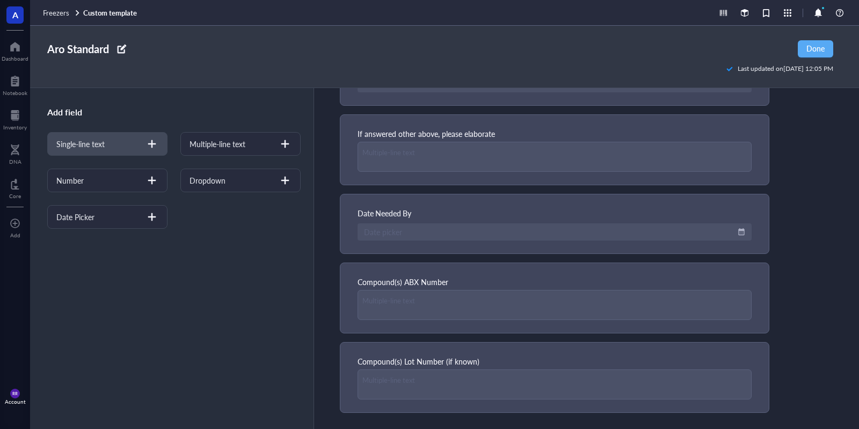
click at [107, 133] on div "Single-line text" at bounding box center [107, 144] width 120 height 24
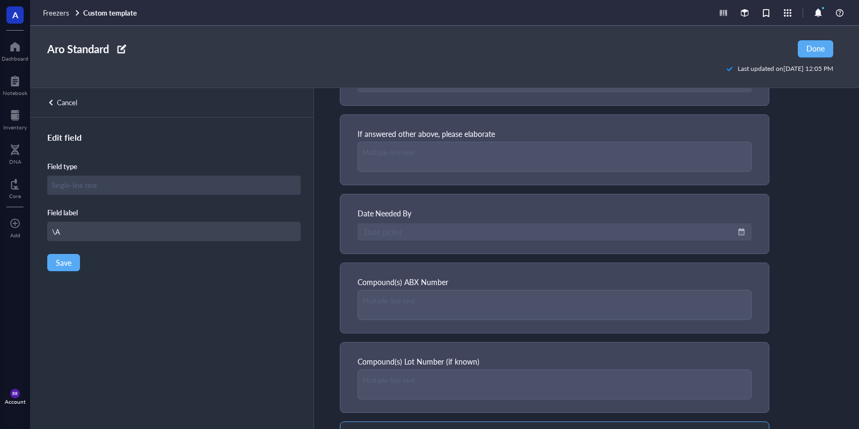
type input "\"
type input "Associated Study Number"
click at [69, 260] on span "Save" at bounding box center [64, 262] width 16 height 9
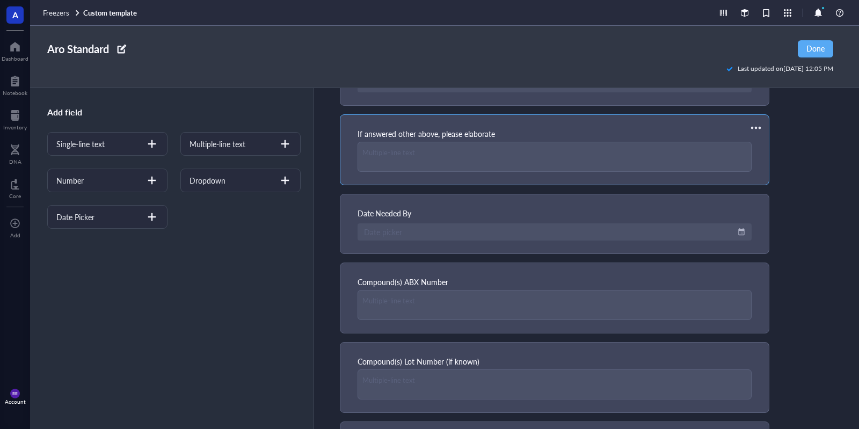
scroll to position [162, 0]
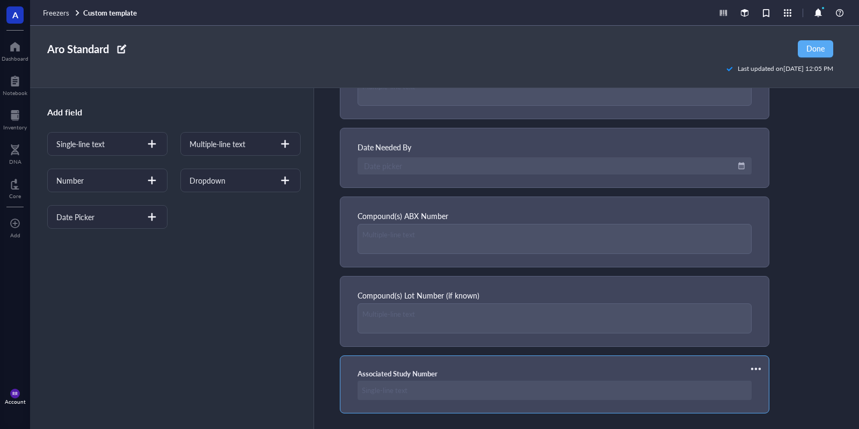
click at [752, 367] on div at bounding box center [755, 368] width 17 height 17
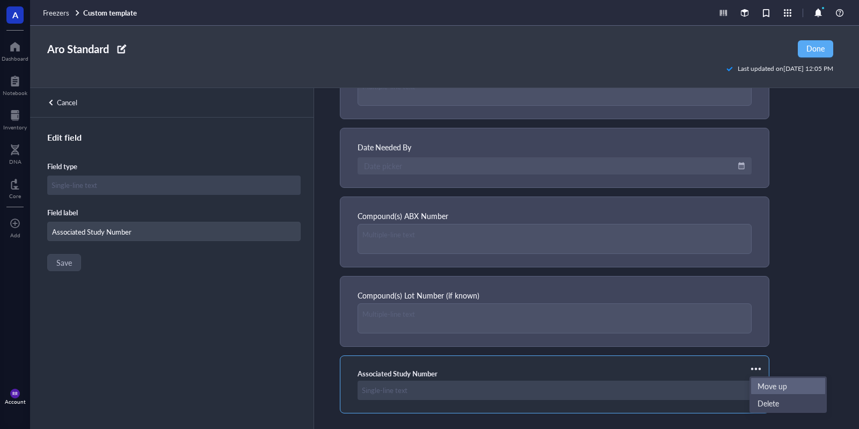
click at [773, 385] on span "Move up" at bounding box center [787, 386] width 61 height 12
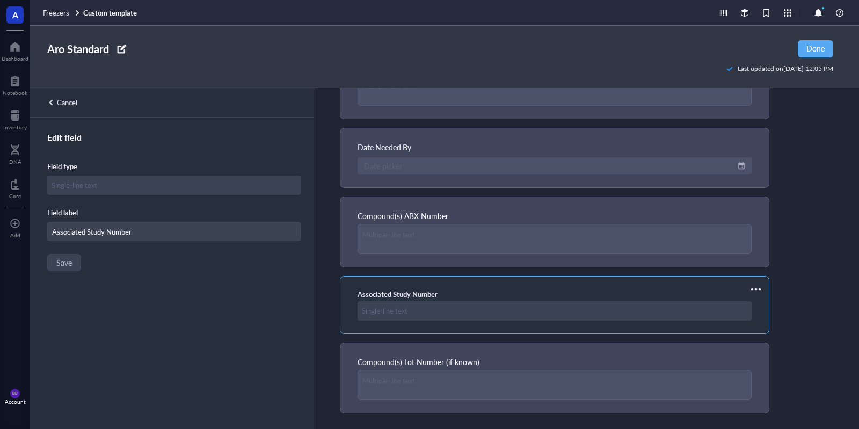
click at [755, 281] on div at bounding box center [755, 289] width 17 height 17
click at [764, 306] on span "Move up" at bounding box center [787, 307] width 61 height 12
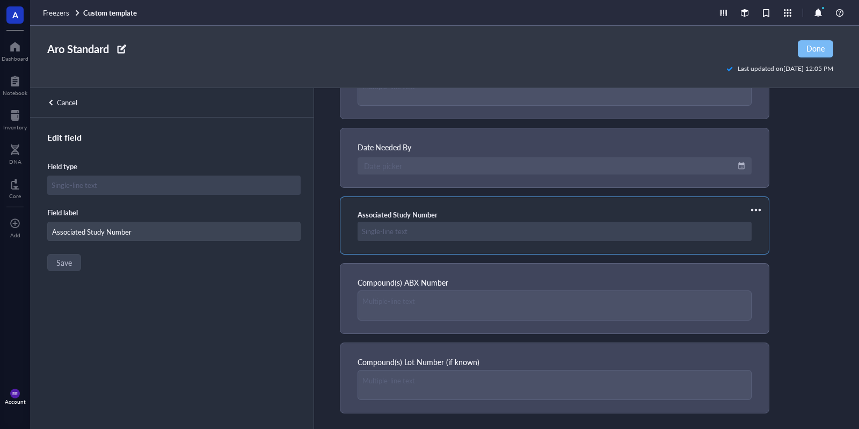
click at [821, 49] on span "Done" at bounding box center [815, 48] width 18 height 9
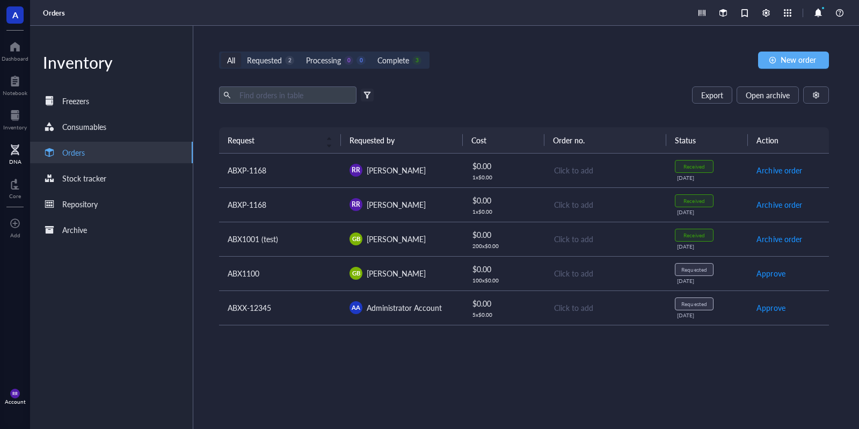
click at [4, 159] on div "DNA" at bounding box center [15, 153] width 30 height 30
click at [12, 224] on div at bounding box center [15, 223] width 11 height 17
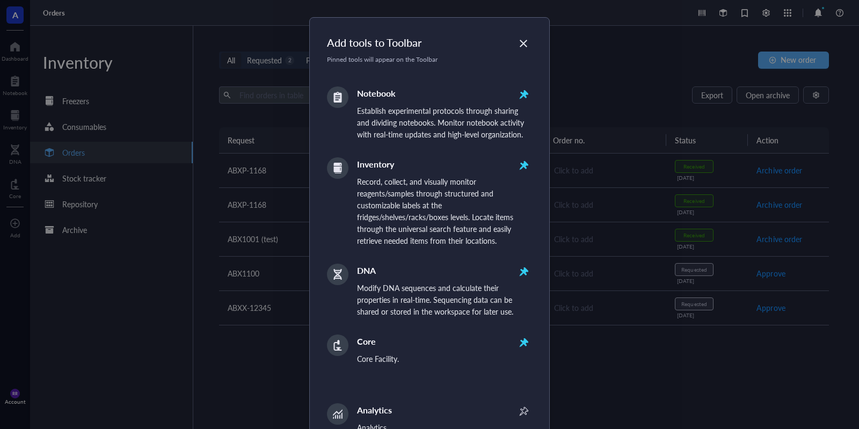
scroll to position [87, 0]
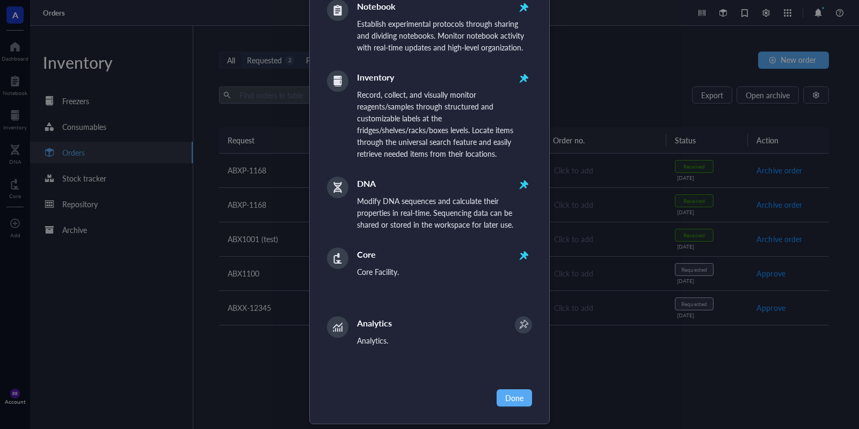
click at [528, 316] on icon at bounding box center [523, 324] width 17 height 17
click at [519, 392] on span "Done" at bounding box center [514, 398] width 18 height 12
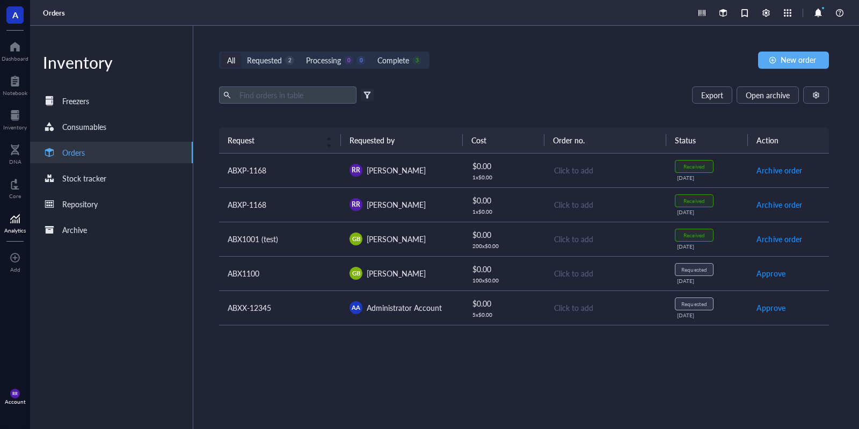
click at [4, 215] on div "Analytics" at bounding box center [15, 222] width 30 height 30
click at [13, 219] on div at bounding box center [14, 218] width 21 height 17
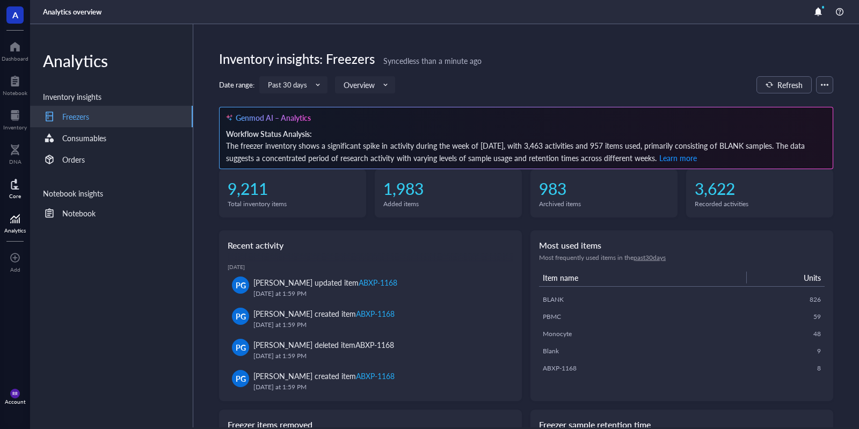
click at [24, 184] on div "Core" at bounding box center [15, 187] width 30 height 30
click at [9, 187] on div "Core" at bounding box center [15, 187] width 30 height 30
click at [19, 149] on div at bounding box center [15, 149] width 12 height 17
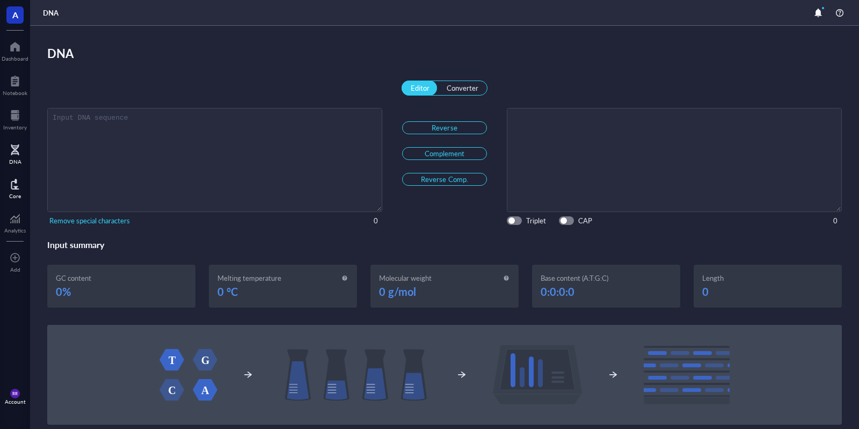
click at [16, 189] on div at bounding box center [15, 183] width 12 height 17
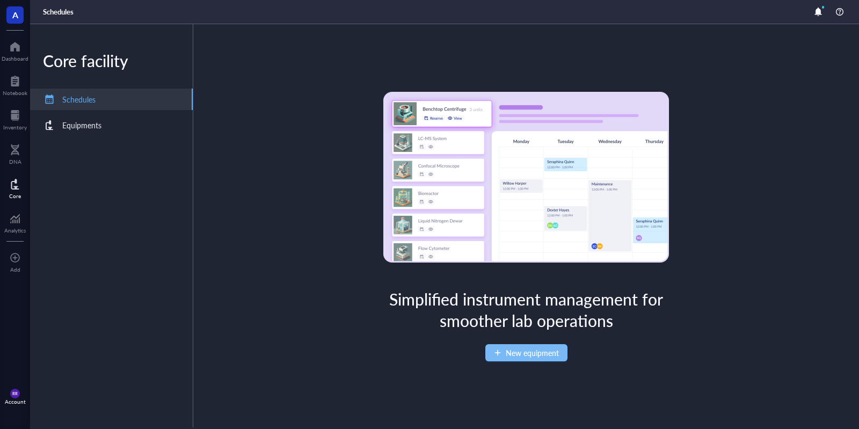
click at [539, 350] on span "New equipment" at bounding box center [532, 352] width 53 height 9
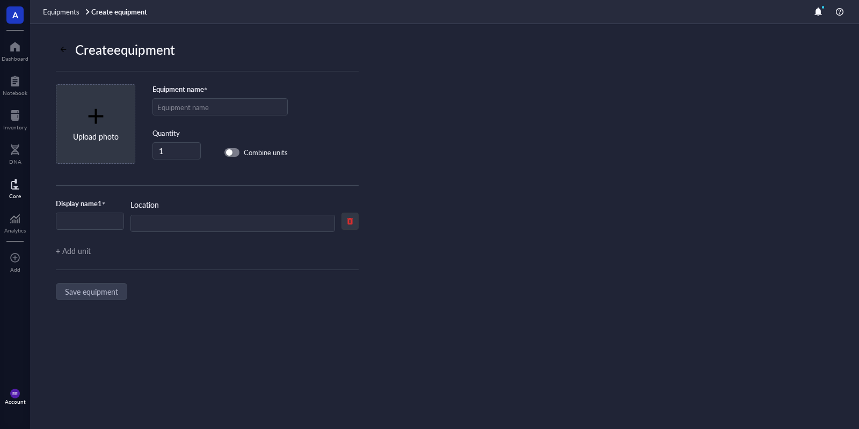
click at [466, 389] on div "Create equipment Upload photo Equipment name * Quantity 1 Combine units Display…" at bounding box center [444, 226] width 829 height 405
click at [246, 114] on input "text" at bounding box center [220, 107] width 134 height 17
type input "LCMS"
click at [189, 226] on input "text" at bounding box center [233, 223] width 204 height 17
click at [92, 222] on input "LCMS 1" at bounding box center [89, 221] width 67 height 17
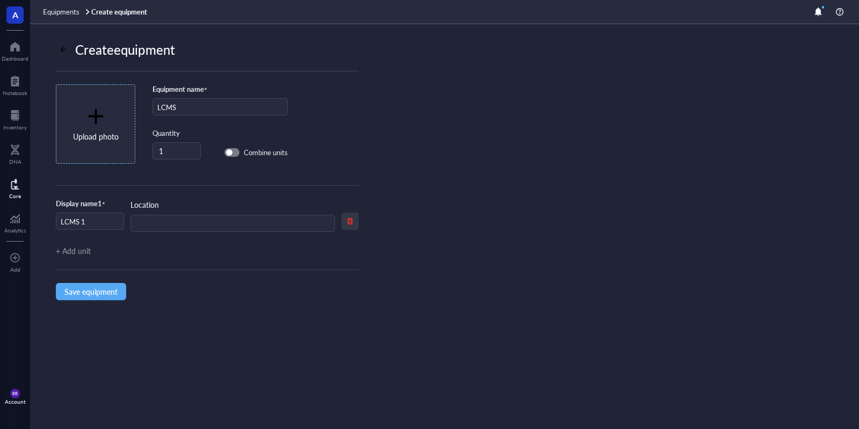
drag, startPoint x: 109, startPoint y: 128, endPoint x: 128, endPoint y: 132, distance: 19.2
click at [110, 128] on div "Upload photo" at bounding box center [96, 124] width 46 height 36
click at [125, 127] on img at bounding box center [95, 124] width 78 height 78
drag, startPoint x: 57, startPoint y: 115, endPoint x: 62, endPoint y: 114, distance: 5.5
click at [62, 114] on img at bounding box center [95, 124] width 78 height 78
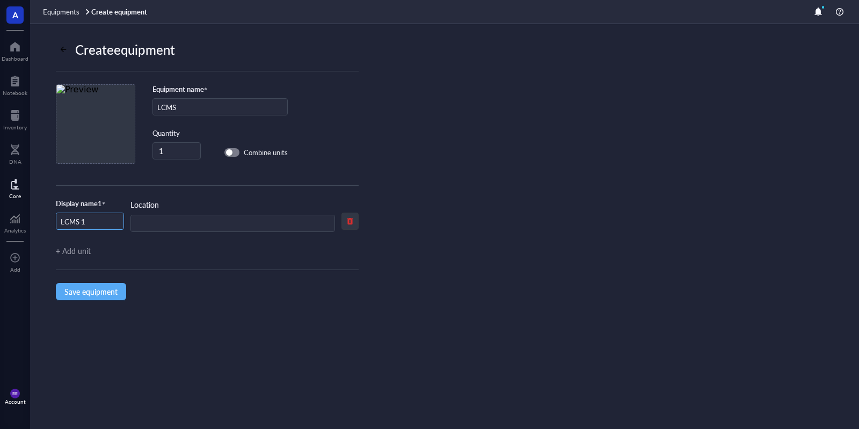
click at [112, 214] on input "LCMS 1" at bounding box center [89, 221] width 67 height 17
type input "LCMS"
click at [114, 278] on div "Create equipment Equipment name * LCMS Quantity 1 Combine units Display name 1 …" at bounding box center [194, 196] width 328 height 345
click at [98, 290] on span "Save equipment" at bounding box center [90, 291] width 53 height 9
click at [480, 412] on div "Create equipment Equipment name * LCMS Quantity 1 Combine units Display name 1 …" at bounding box center [444, 226] width 829 height 405
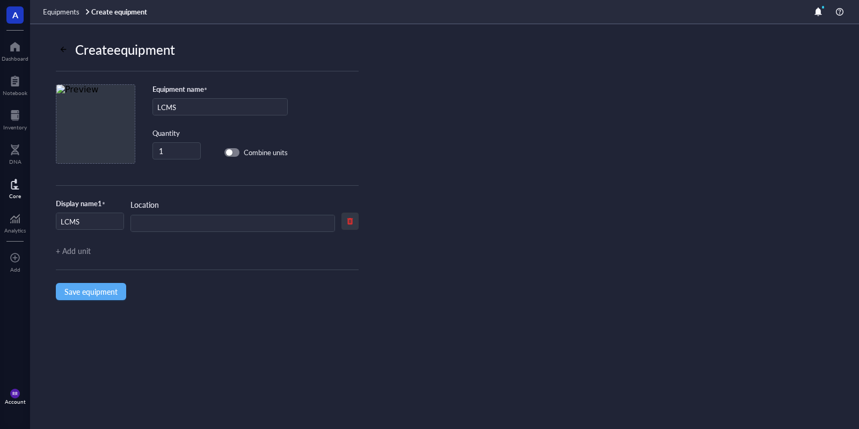
click at [104, 11] on link "Create equipment" at bounding box center [120, 12] width 58 height 10
click at [79, 7] on div "Equipments Create equipment" at bounding box center [444, 12] width 829 height 24
click at [78, 8] on span "Equipments" at bounding box center [61, 11] width 36 height 10
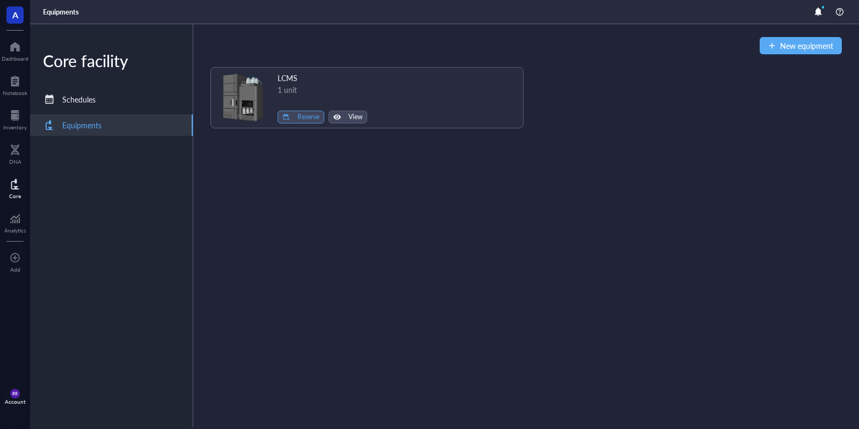
click at [305, 115] on span "Reserve" at bounding box center [308, 117] width 22 height 8
click at [286, 137] on span "LCMS" at bounding box center [285, 135] width 61 height 12
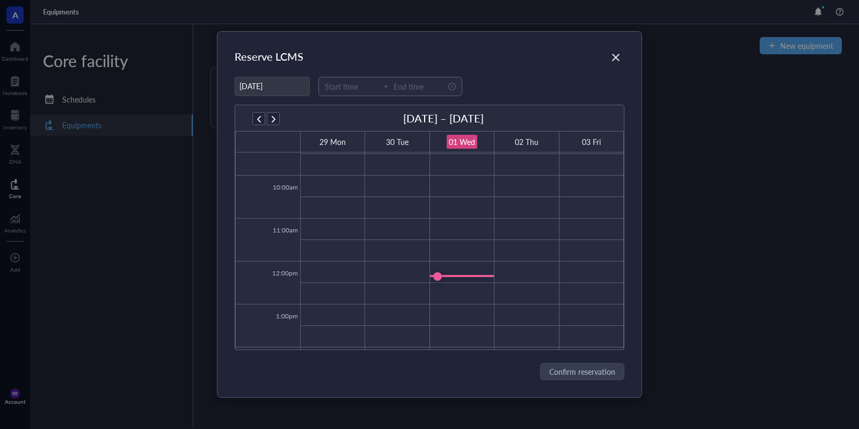
scroll to position [477, 0]
drag, startPoint x: 435, startPoint y: 204, endPoint x: 430, endPoint y: 246, distance: 42.1
click at [430, 245] on tbody "12:00am 1:00am 2:00am 3:00am 4:00am 5:00am 6:00am 7:00am 8:00am 9:00am 10:00am …" at bounding box center [430, 190] width 388 height 1030
click at [618, 68] on div "Reserve LCMS 10/01/2025 September 29 – October 3 29 Mon 30 Tue 01 Wed 02 Thu 03…" at bounding box center [429, 214] width 424 height 365
click at [616, 55] on icon "Close" at bounding box center [616, 57] width 10 height 10
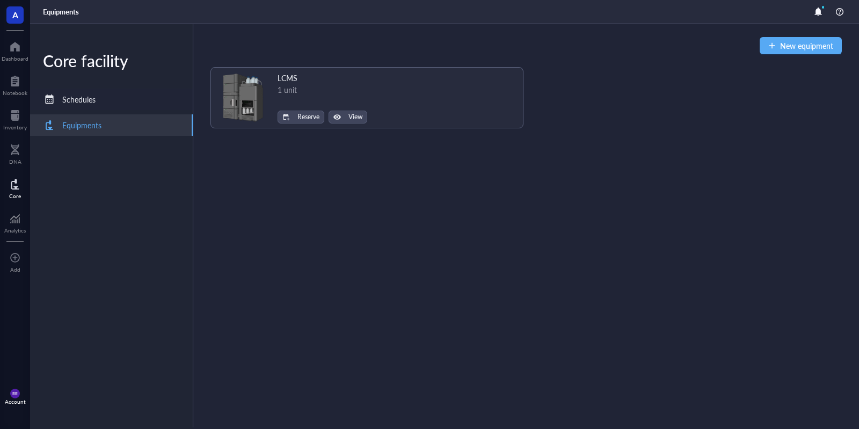
click at [133, 101] on div "Schedules" at bounding box center [111, 99] width 163 height 21
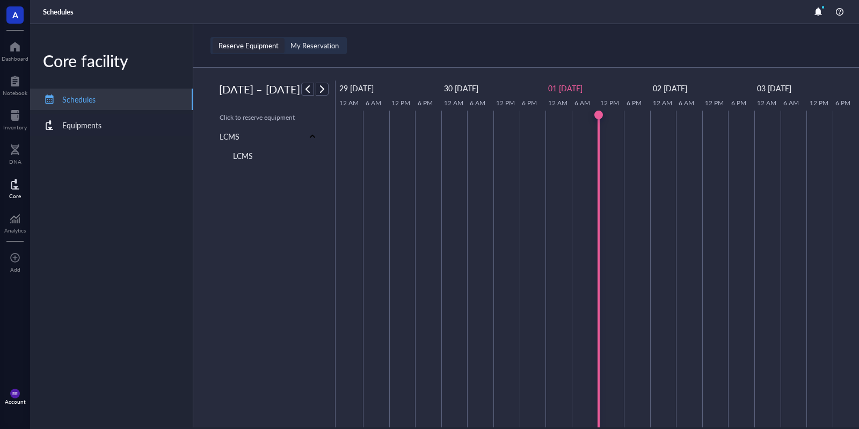
click at [126, 120] on div "Equipments" at bounding box center [111, 124] width 163 height 21
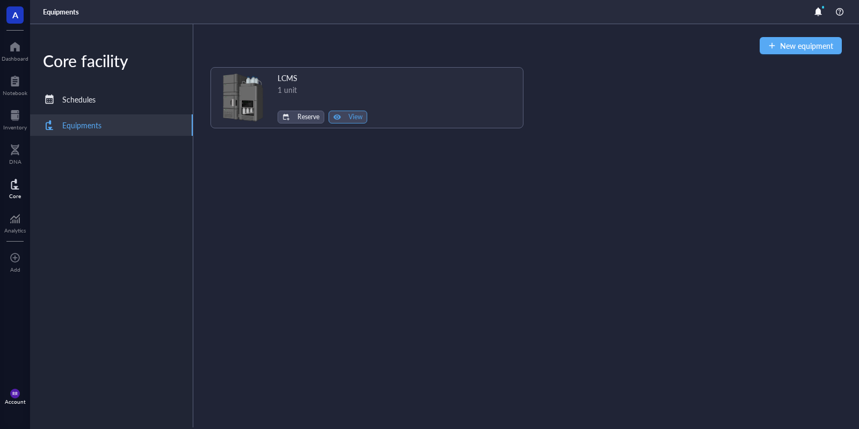
click at [356, 117] on span "View" at bounding box center [355, 117] width 14 height 8
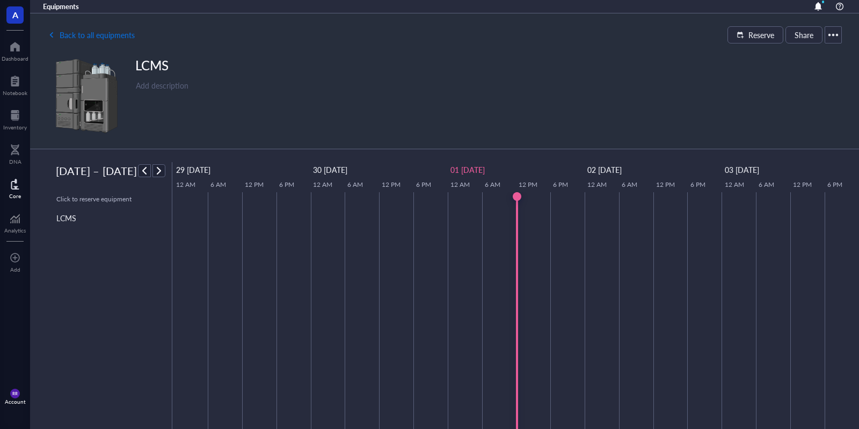
click at [87, 36] on span "Back to all equipments" at bounding box center [97, 35] width 75 height 9
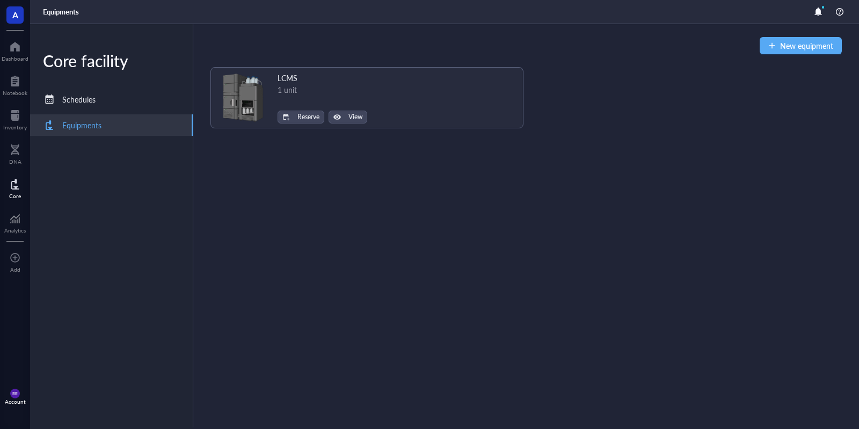
click at [793, 56] on div "New equipment LCMS 1 unit Reserve View" at bounding box center [525, 226] width 665 height 405
click at [793, 52] on button "New equipment" at bounding box center [800, 45] width 82 height 17
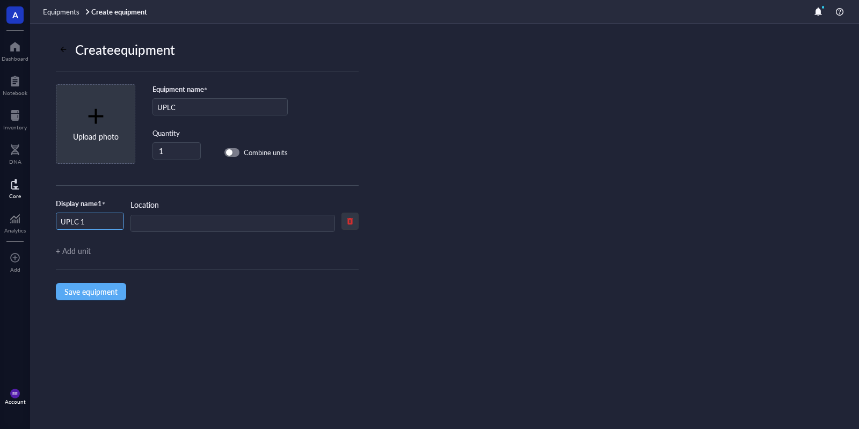
type input "UPLC"
click at [116, 220] on input "UPLC 1" at bounding box center [89, 221] width 67 height 17
type input "UPLC"
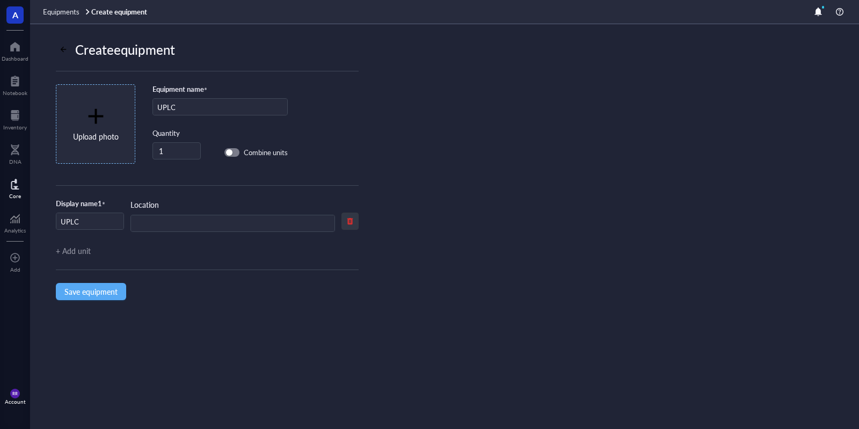
click at [77, 133] on div "Upload photo" at bounding box center [96, 136] width 46 height 12
click at [104, 289] on span "Save equipment" at bounding box center [90, 291] width 53 height 9
click at [69, 10] on span "Equipments" at bounding box center [61, 11] width 36 height 10
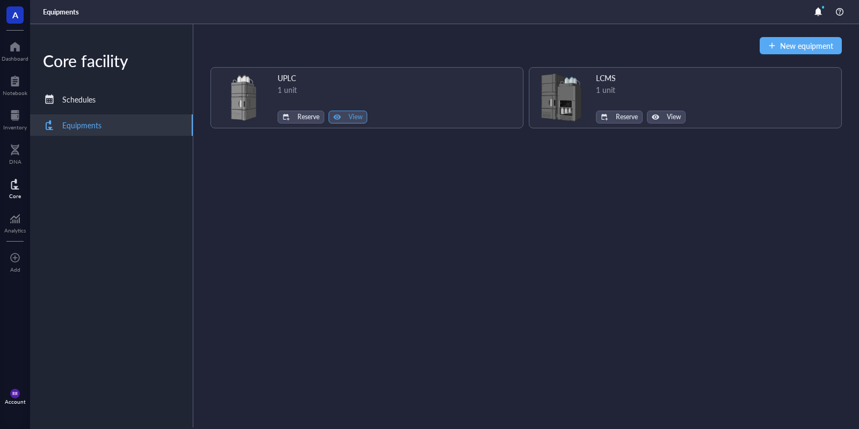
click at [347, 114] on button "View" at bounding box center [347, 117] width 39 height 13
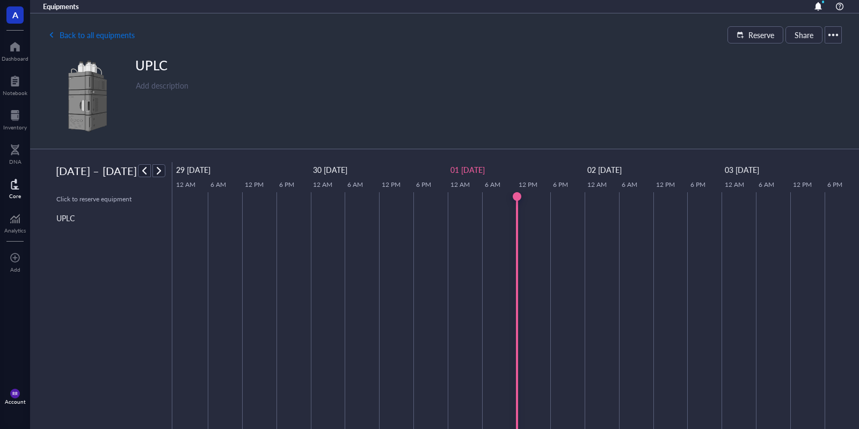
click at [93, 37] on span "Back to all equipments" at bounding box center [97, 35] width 75 height 9
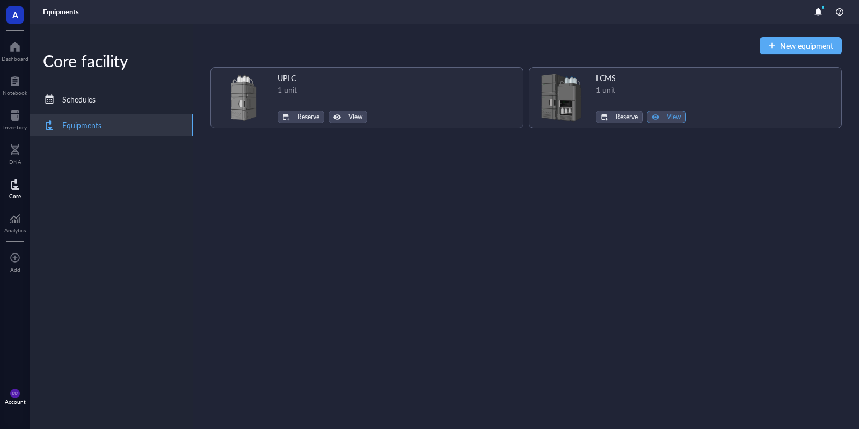
click at [662, 116] on button "View" at bounding box center [666, 117] width 39 height 13
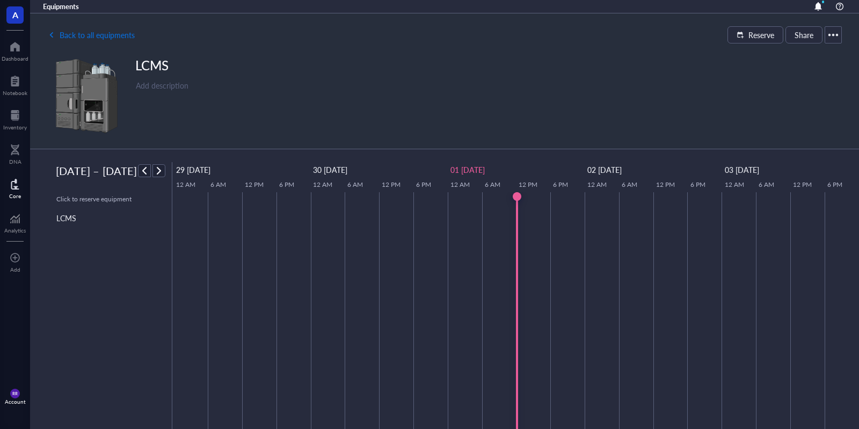
click at [78, 36] on span "Back to all equipments" at bounding box center [97, 35] width 75 height 9
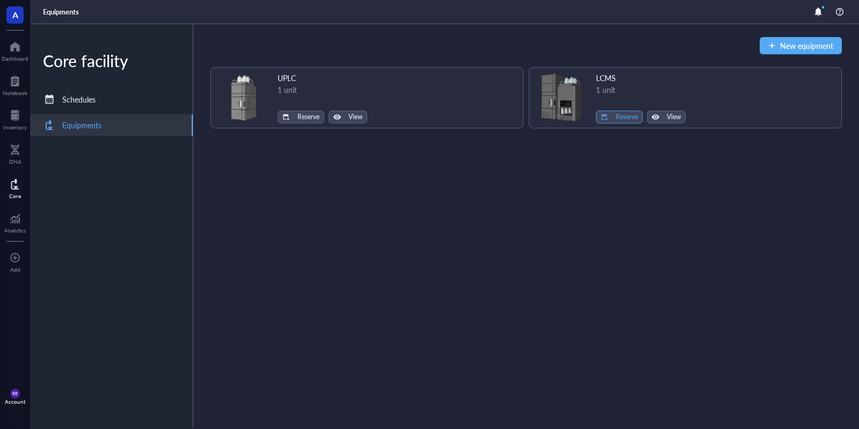
click at [628, 120] on span "Reserve" at bounding box center [627, 117] width 22 height 8
click at [316, 119] on span "Reserve" at bounding box center [308, 117] width 22 height 8
click at [447, 98] on div "UPLC 1 unit Reserve View" at bounding box center [366, 97] width 313 height 61
click at [288, 90] on div "1 unit" at bounding box center [322, 90] width 90 height 12
click at [245, 89] on img at bounding box center [243, 98] width 52 height 52
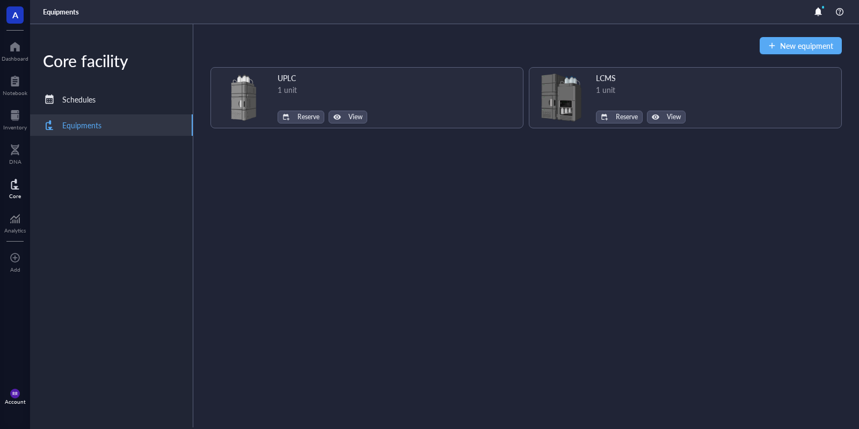
click at [254, 114] on img at bounding box center [243, 98] width 52 height 52
click at [251, 91] on img at bounding box center [243, 98] width 52 height 52
click at [240, 101] on img at bounding box center [243, 98] width 52 height 52
click at [782, 47] on span "New equipment" at bounding box center [806, 45] width 53 height 9
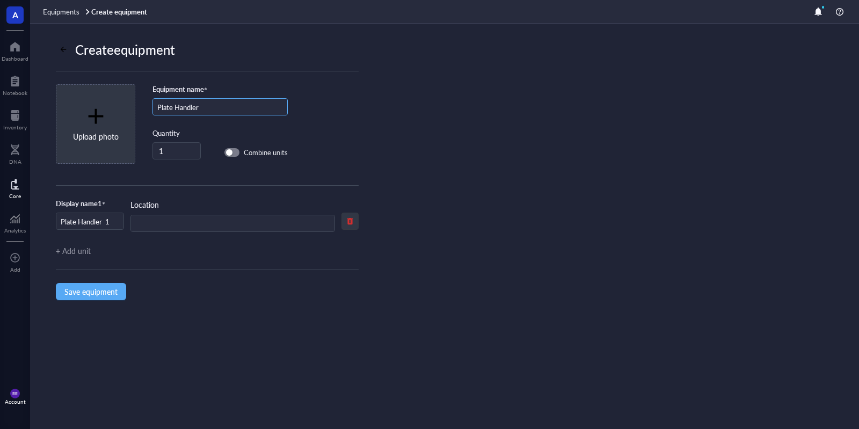
drag, startPoint x: 174, startPoint y: 107, endPoint x: 82, endPoint y: 101, distance: 92.0
click at [153, 101] on input "Plate Handler" at bounding box center [220, 107] width 134 height 17
type input "[PERSON_NAME] Liquid Handler"
drag, startPoint x: 111, startPoint y: 223, endPoint x: 158, endPoint y: 224, distance: 47.8
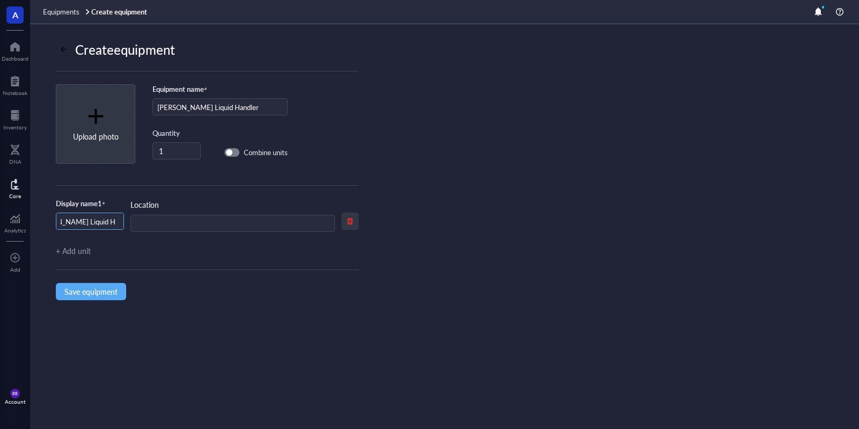
click at [123, 224] on input "Beckman Liquid Handler 1" at bounding box center [89, 221] width 67 height 17
click at [112, 222] on input "Beckman Liquid Handler 1" at bounding box center [89, 221] width 67 height 17
type input "[PERSON_NAME] Liquid Handler"
click at [106, 125] on div "Upload photo" at bounding box center [96, 124] width 46 height 36
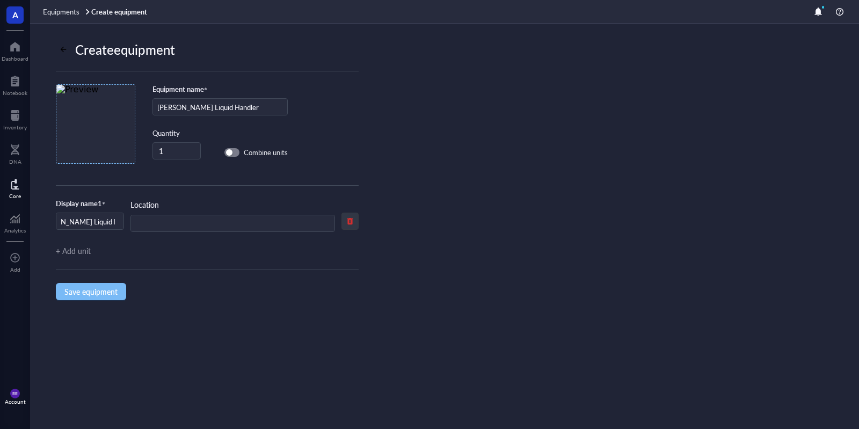
click at [99, 291] on span "Save equipment" at bounding box center [90, 291] width 53 height 9
click at [670, 303] on div "Create equipment Equipment name * Beckman Liquid Handler Quantity 1 Combine uni…" at bounding box center [444, 226] width 829 height 405
click at [69, 16] on span "Equipments" at bounding box center [61, 11] width 36 height 10
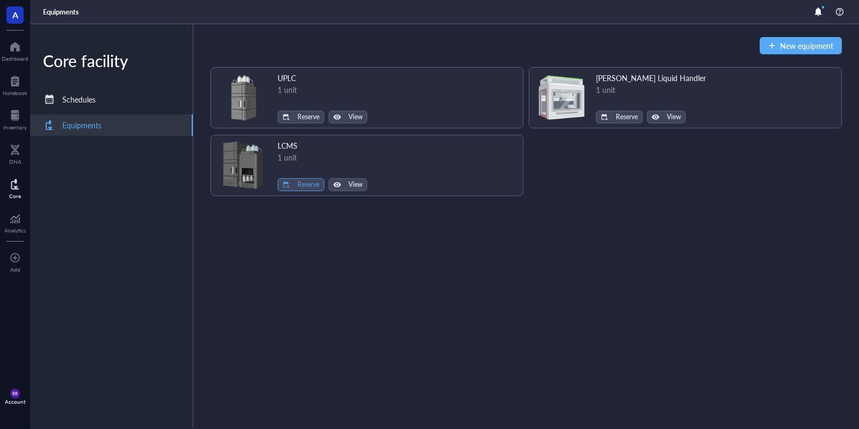
click at [304, 185] on span "Reserve" at bounding box center [308, 185] width 22 height 8
click at [289, 205] on span "LCMS" at bounding box center [285, 203] width 61 height 12
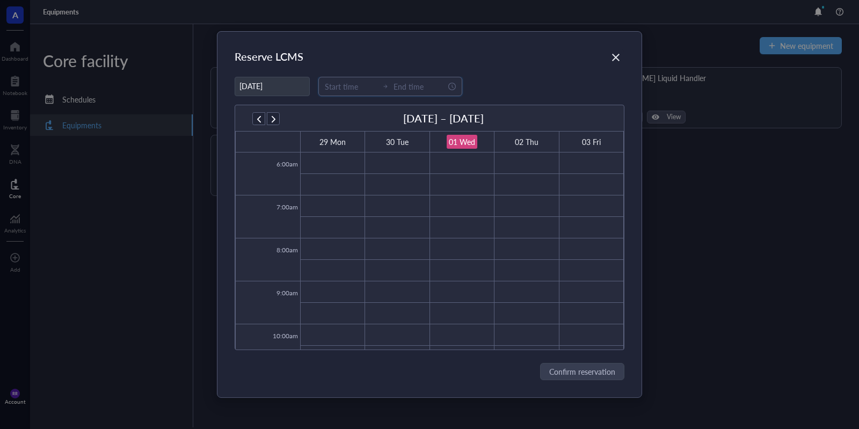
click at [353, 86] on input at bounding box center [351, 86] width 53 height 12
click at [615, 53] on icon "Close" at bounding box center [616, 57] width 10 height 10
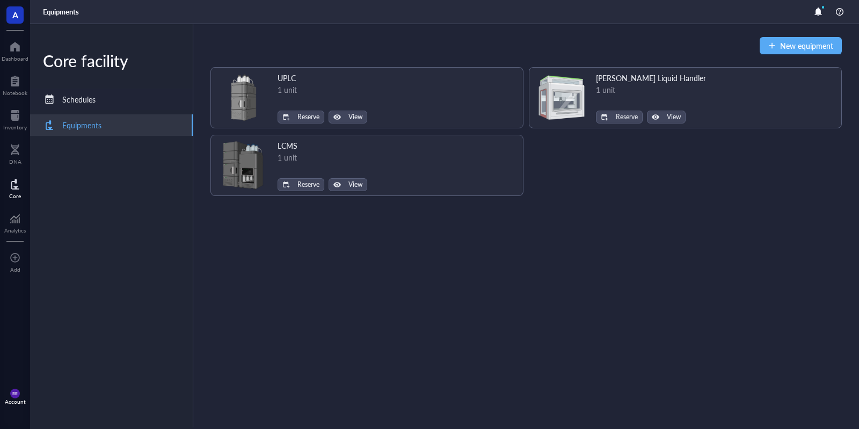
click at [134, 90] on div "Schedules" at bounding box center [111, 99] width 163 height 21
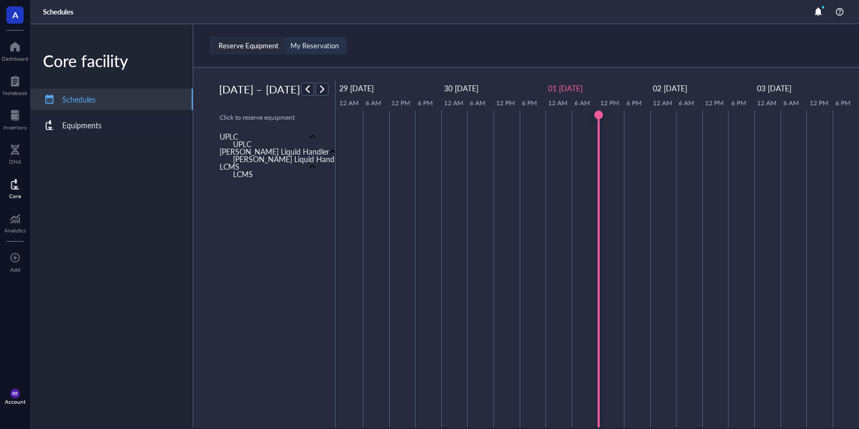
click at [136, 119] on div "Equipments" at bounding box center [111, 124] width 163 height 21
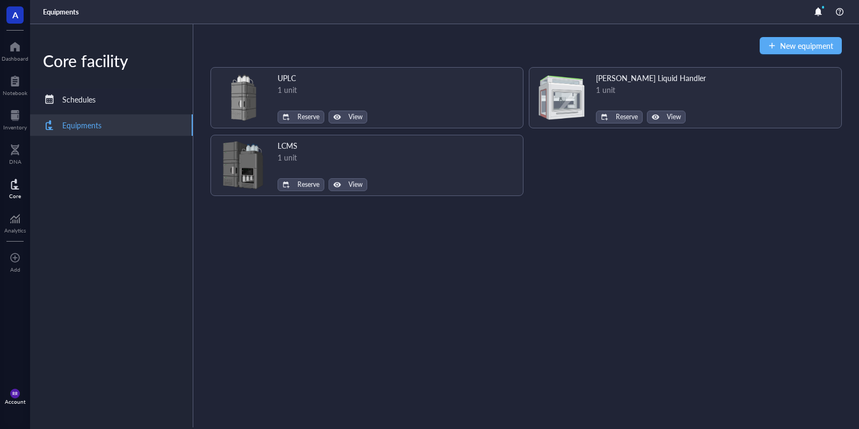
click at [147, 93] on div "Schedules" at bounding box center [111, 99] width 163 height 21
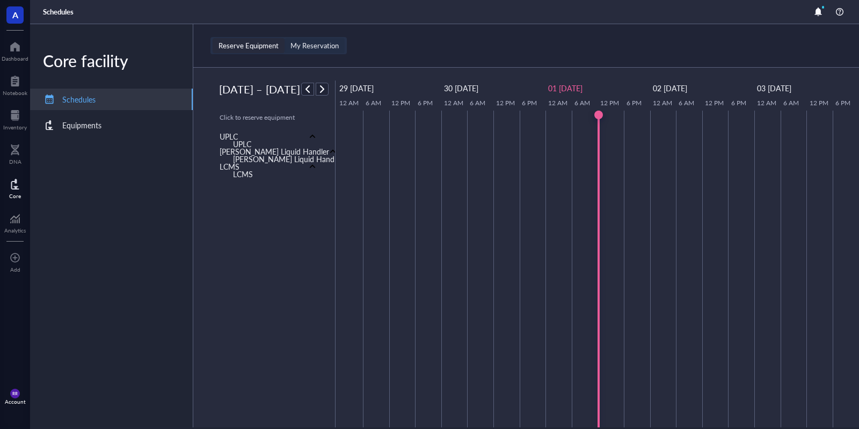
click at [342, 46] on div "My Reservation" at bounding box center [314, 45] width 60 height 15
click at [284, 38] on input "My Reservation" at bounding box center [284, 38] width 0 height 0
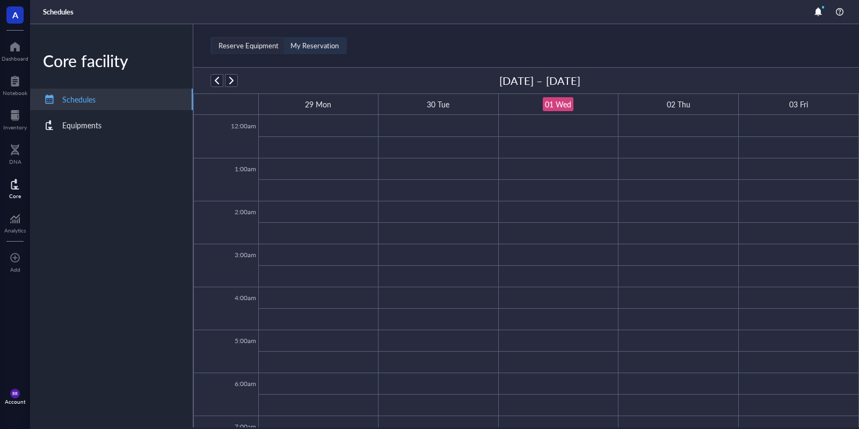
scroll to position [258, 0]
click at [246, 47] on div "Reserve Equipment" at bounding box center [248, 46] width 60 height 10
click at [213, 38] on input "Reserve Equipment" at bounding box center [213, 38] width 0 height 0
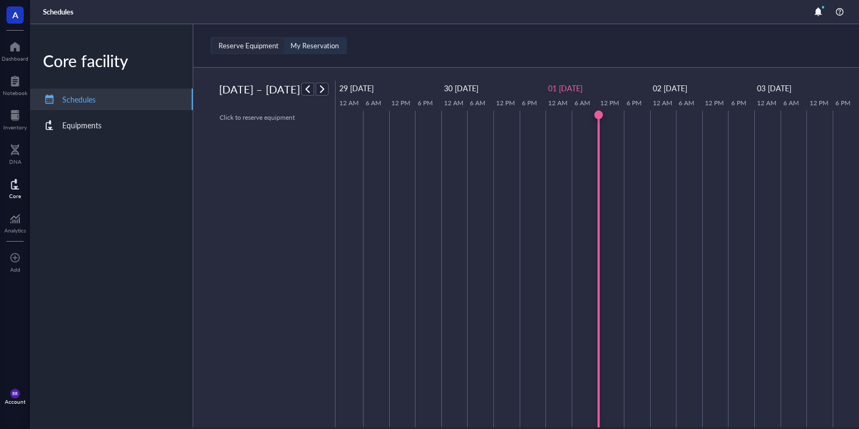
click at [322, 48] on div "My Reservation" at bounding box center [314, 46] width 48 height 10
click at [284, 38] on input "My Reservation" at bounding box center [284, 38] width 0 height 0
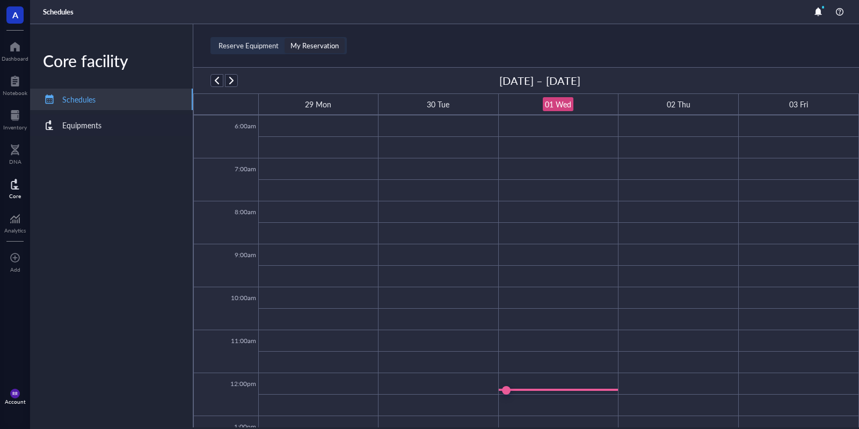
drag, startPoint x: 71, startPoint y: 125, endPoint x: 132, endPoint y: 124, distance: 61.2
click at [71, 125] on div "Equipments" at bounding box center [81, 125] width 39 height 12
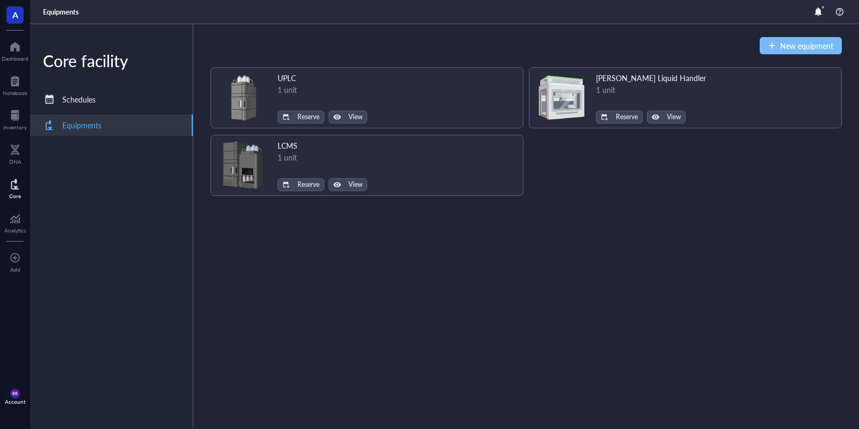
click at [814, 45] on span "New equipment" at bounding box center [806, 45] width 53 height 9
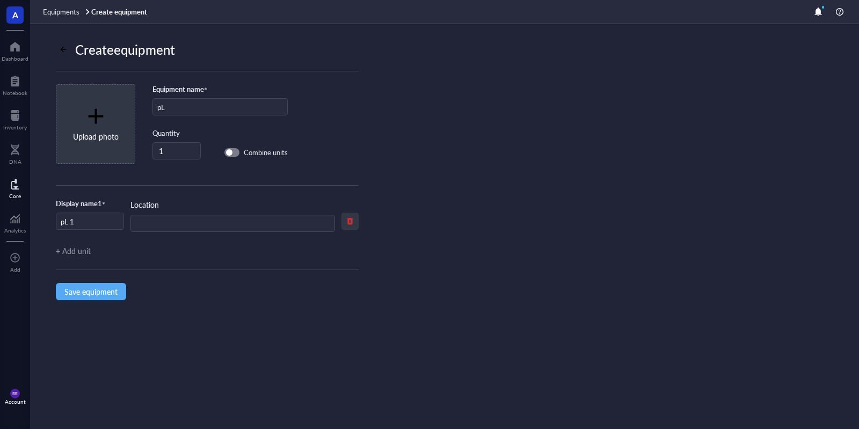
type input "p"
type input "SpectraMax Plate Reader"
drag, startPoint x: 152, startPoint y: 222, endPoint x: 176, endPoint y: 219, distance: 23.8
click at [124, 219] on div "SpectraMax Plate Reader 1" at bounding box center [90, 221] width 68 height 17
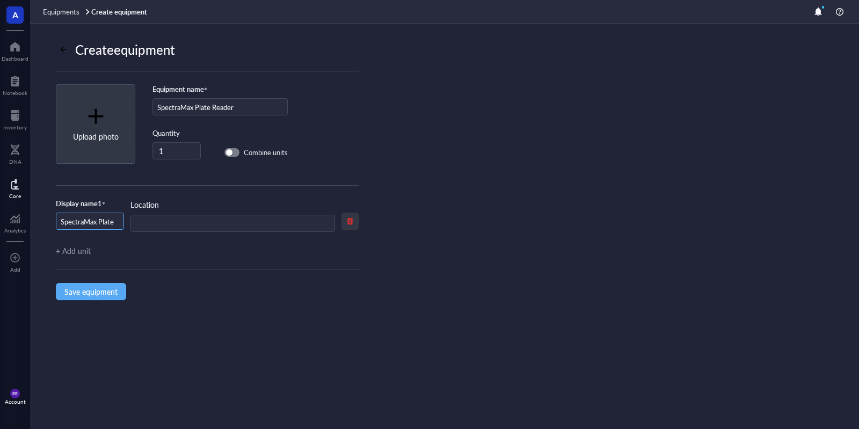
scroll to position [0, 28]
drag, startPoint x: 114, startPoint y: 221, endPoint x: 129, endPoint y: 224, distance: 15.3
click at [123, 224] on input "SpectraMax Plate Reader 1" at bounding box center [89, 221] width 67 height 17
click at [121, 222] on input "SpectraMax Plate Reader 1" at bounding box center [89, 221] width 67 height 17
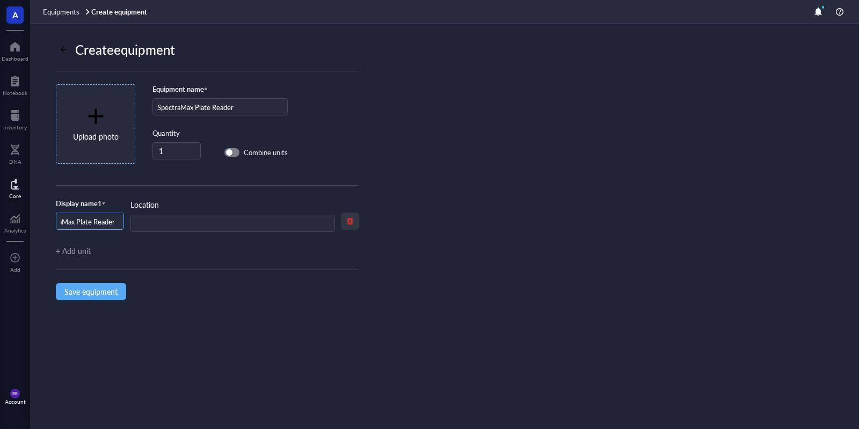
type input "SpectraMax Plate Reader"
click at [78, 137] on div "Upload photo" at bounding box center [96, 136] width 46 height 12
click at [111, 299] on button "Save equipment" at bounding box center [91, 291] width 70 height 17
click at [273, 404] on div "Create equipment Equipment name * SpectraMax Plate Reader Quantity 1 Combine un…" at bounding box center [444, 226] width 829 height 405
click at [48, 12] on span "Equipments" at bounding box center [61, 11] width 36 height 10
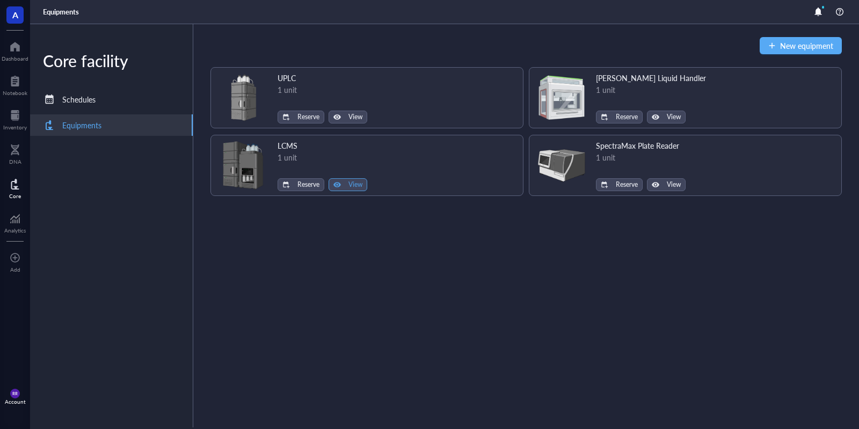
click at [335, 187] on div "button" at bounding box center [337, 185] width 8 height 8
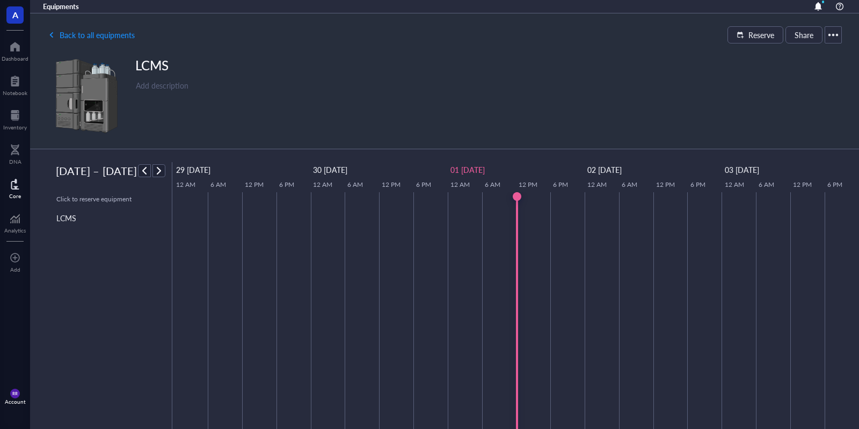
click at [830, 31] on div at bounding box center [832, 34] width 17 height 17
click at [779, 54] on icon at bounding box center [776, 56] width 8 height 8
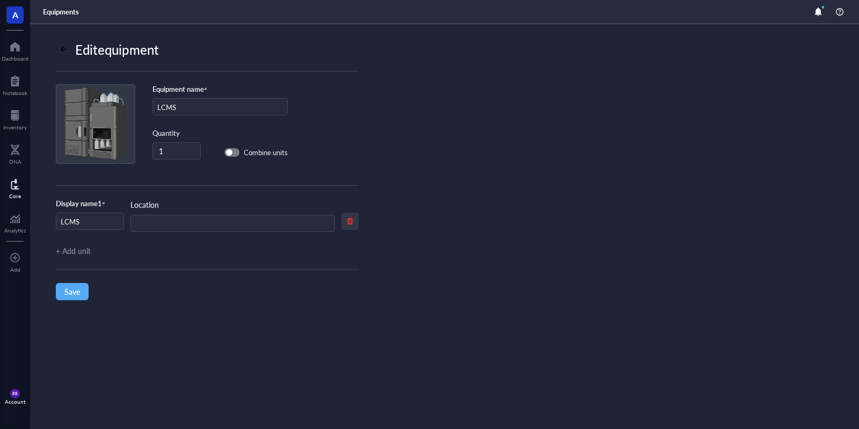
click at [66, 8] on link "Equipments" at bounding box center [62, 12] width 38 height 10
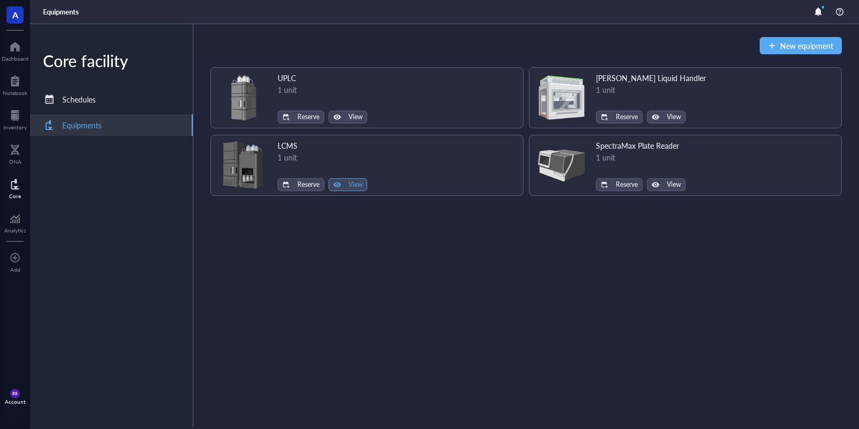
click at [342, 180] on button "View" at bounding box center [347, 184] width 39 height 13
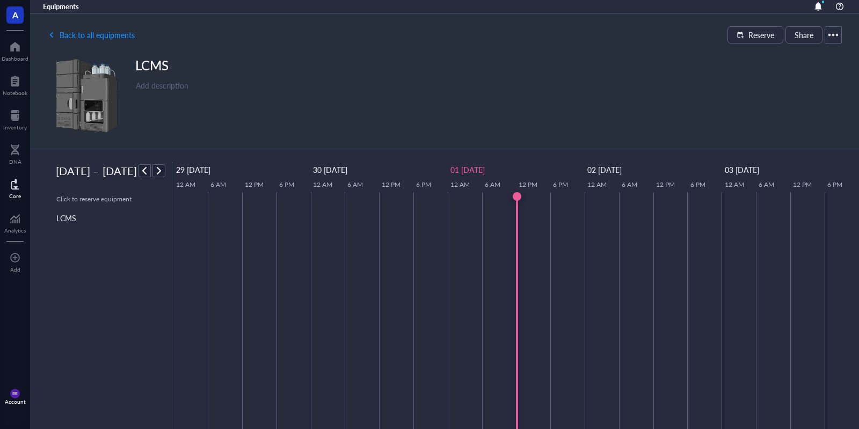
click at [584, 130] on div "LCMS Add description" at bounding box center [444, 95] width 794 height 79
click at [165, 171] on span "button" at bounding box center [158, 170] width 13 height 13
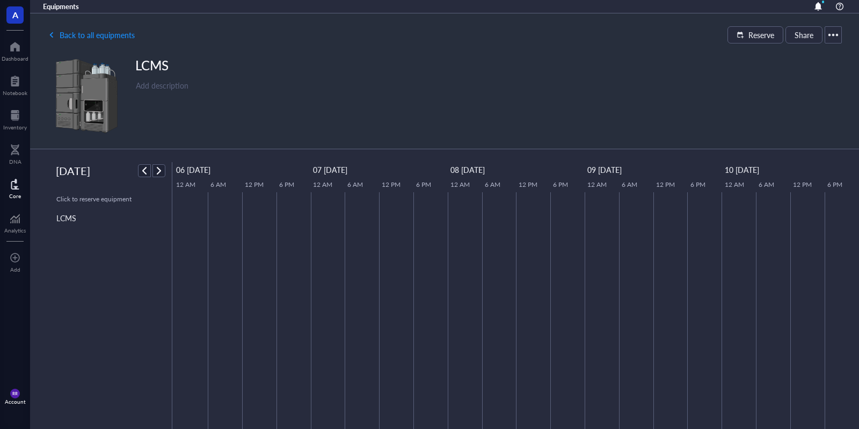
click at [830, 39] on div at bounding box center [832, 34] width 17 height 17
click at [803, 35] on span "Share" at bounding box center [803, 35] width 19 height 9
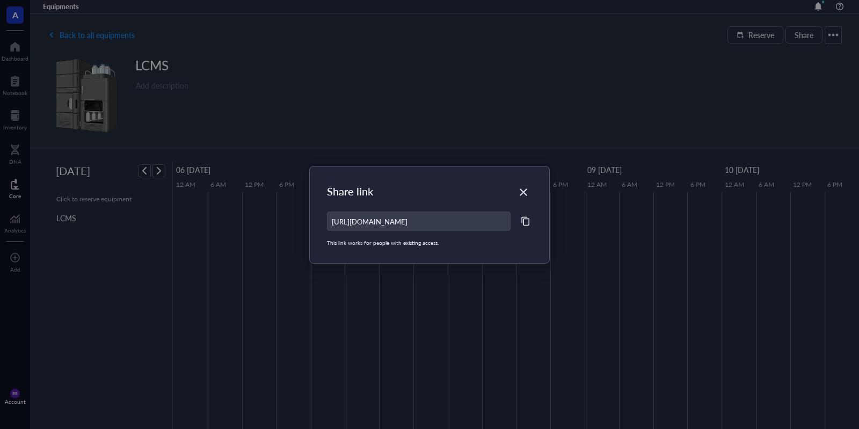
click at [533, 191] on div "Share link https://app.genemod.net/app/de040e7e-981c-4838-bded-4617d708544a/cor…" at bounding box center [429, 214] width 239 height 97
click at [524, 192] on icon "Close" at bounding box center [523, 192] width 8 height 8
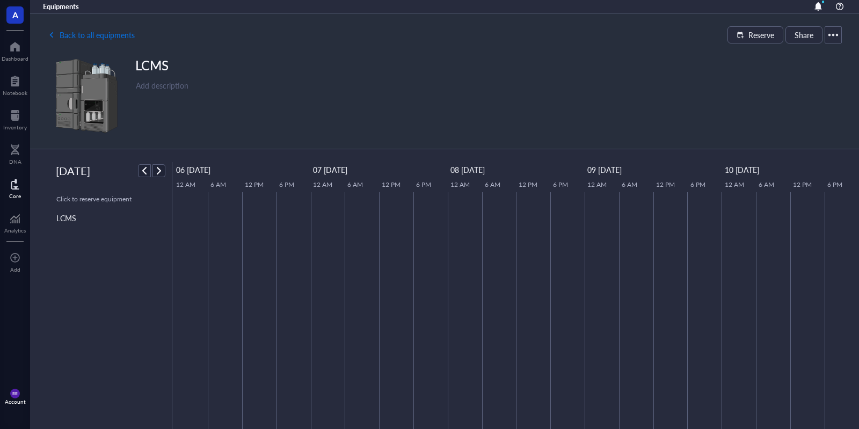
click at [90, 39] on span "Back to all equipments" at bounding box center [97, 35] width 75 height 9
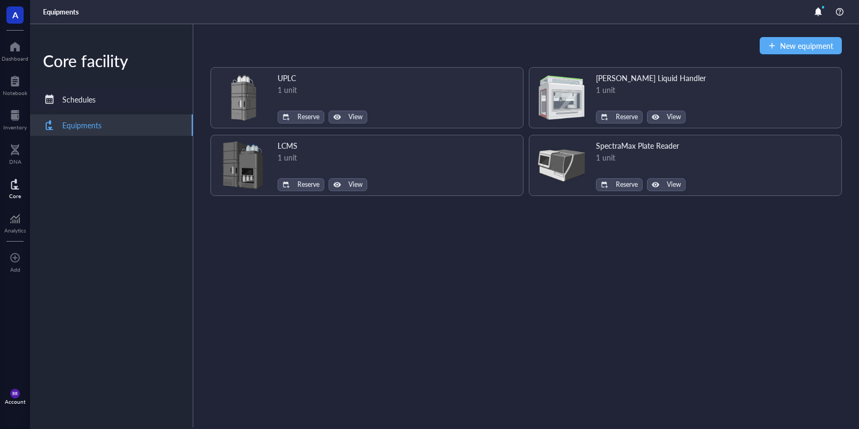
click at [101, 106] on div "Schedules" at bounding box center [111, 99] width 163 height 21
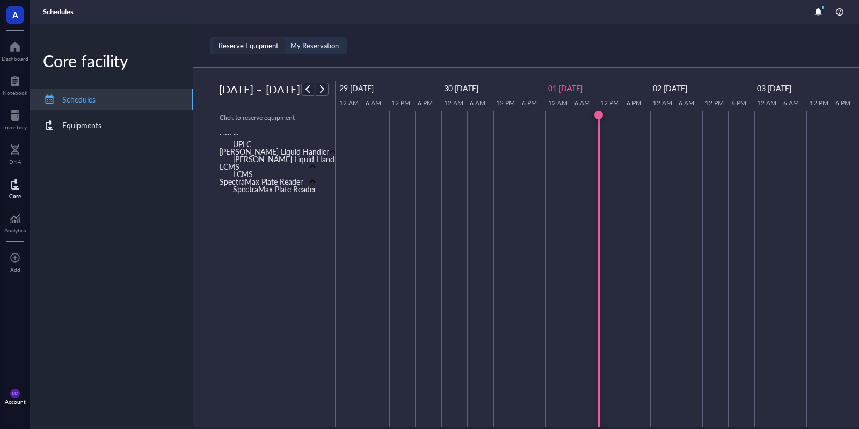
click at [316, 137] on div "UPLC" at bounding box center [278, 143] width 108 height 17
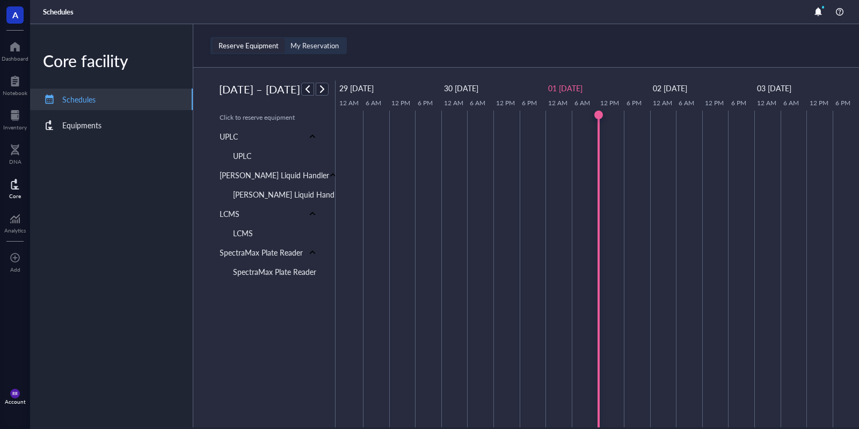
scroll to position [258, 0]
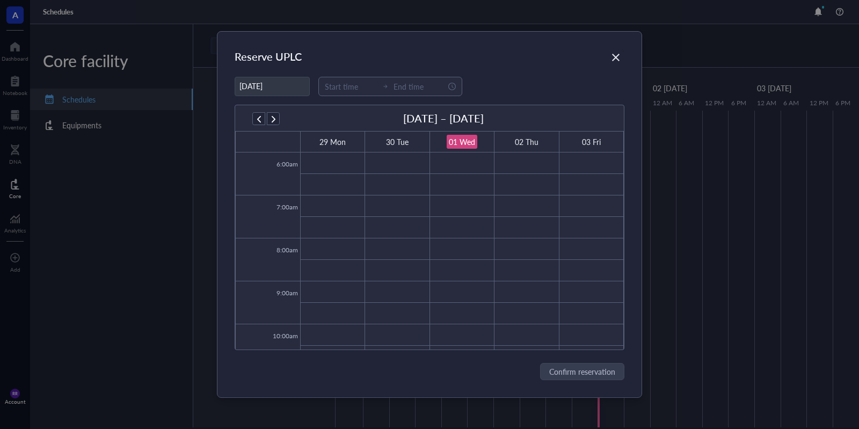
click at [618, 48] on div "Reserve UPLC 10/01/2025 September 29 – October 3 29 Mon 30 Tue 01 Wed 02 Thu 03…" at bounding box center [429, 214] width 424 height 365
click at [617, 56] on icon "Close" at bounding box center [616, 58] width 8 height 8
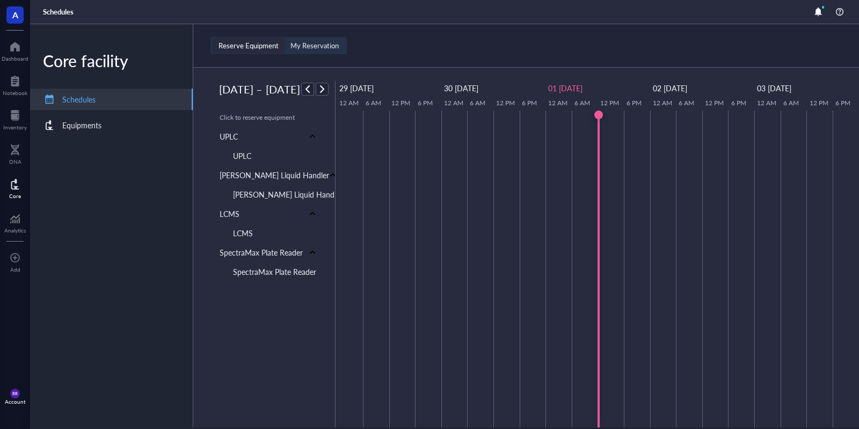
click at [314, 252] on div at bounding box center [313, 252] width 8 height 8
click at [311, 217] on div at bounding box center [313, 214] width 8 height 8
click at [144, 122] on div "Equipments" at bounding box center [111, 124] width 163 height 21
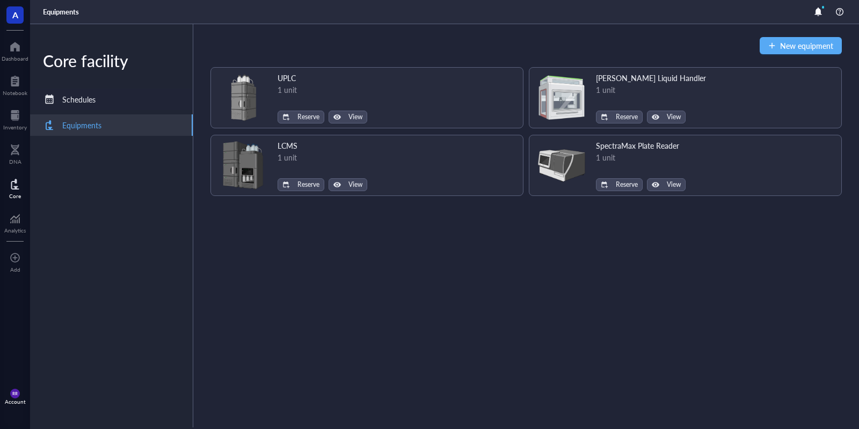
click at [142, 99] on div "Schedules" at bounding box center [111, 99] width 163 height 21
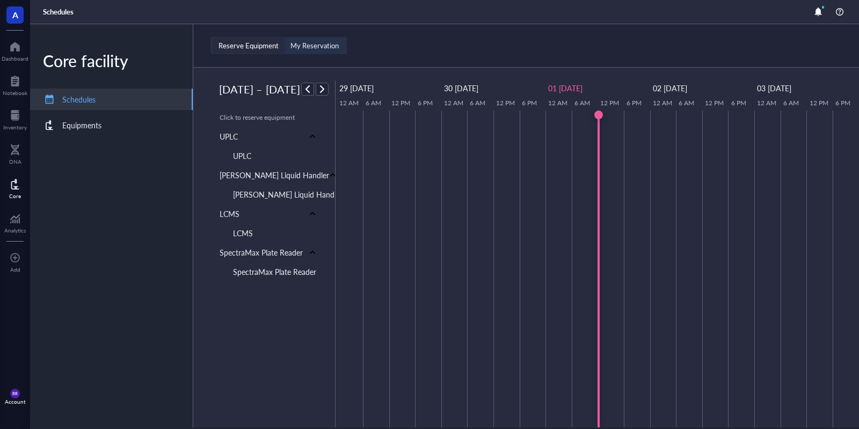
click at [241, 116] on div "Click to reserve equipment" at bounding box center [269, 118] width 100 height 10
click at [239, 138] on div "UPLC" at bounding box center [268, 136] width 114 height 17
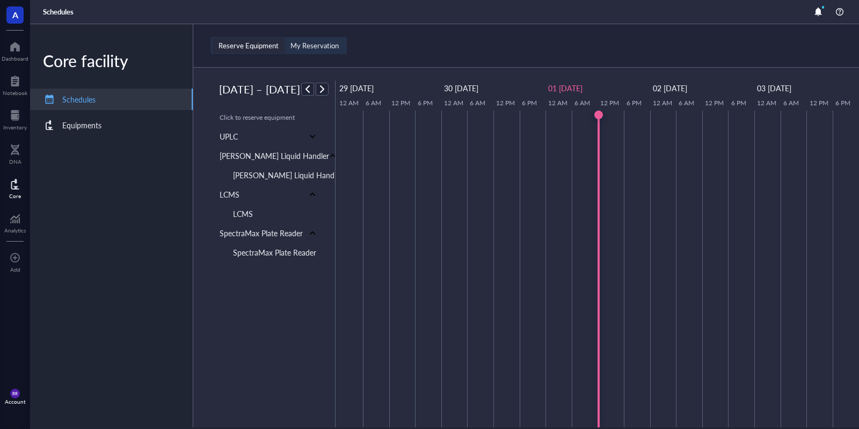
click at [241, 142] on div "UPLC" at bounding box center [268, 136] width 114 height 17
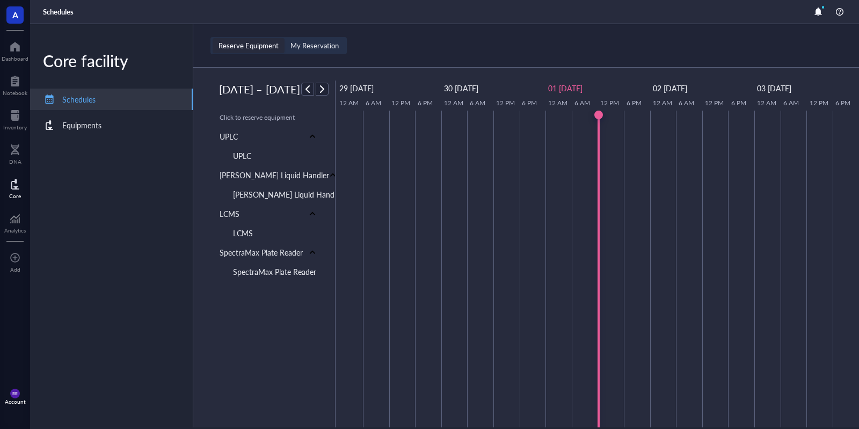
click at [247, 158] on div "UPLC" at bounding box center [242, 156] width 18 height 12
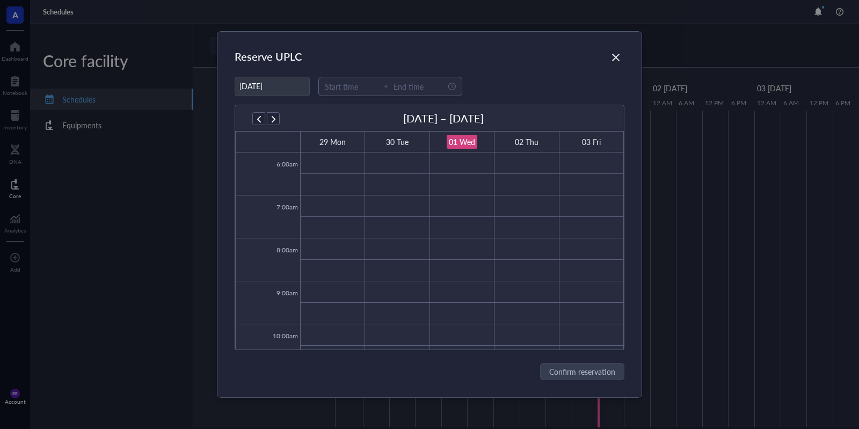
scroll to position [386, 0]
click at [350, 85] on input at bounding box center [351, 86] width 53 height 12
click at [331, 193] on div "05" at bounding box center [331, 191] width 26 height 15
type input "08:00"
type input "00:00"
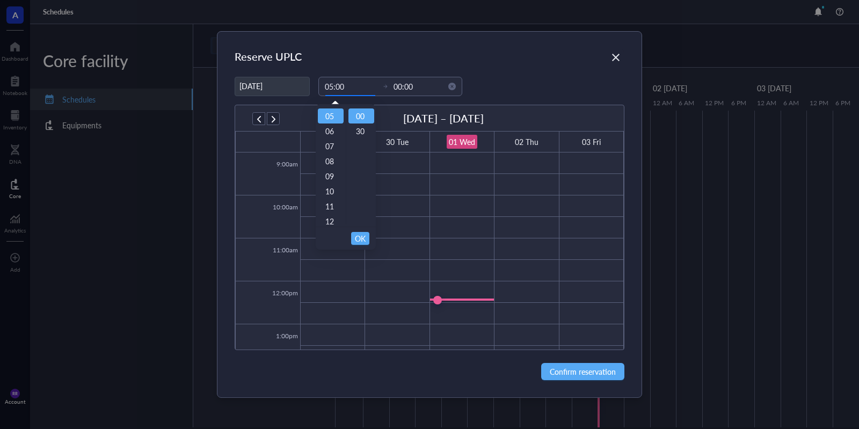
scroll to position [75, 0]
click at [413, 86] on input "00:00" at bounding box center [419, 86] width 53 height 12
type input "05:00"
click at [419, 90] on input "00:00" at bounding box center [419, 86] width 53 height 12
click at [401, 86] on input "00:00" at bounding box center [419, 86] width 53 height 12
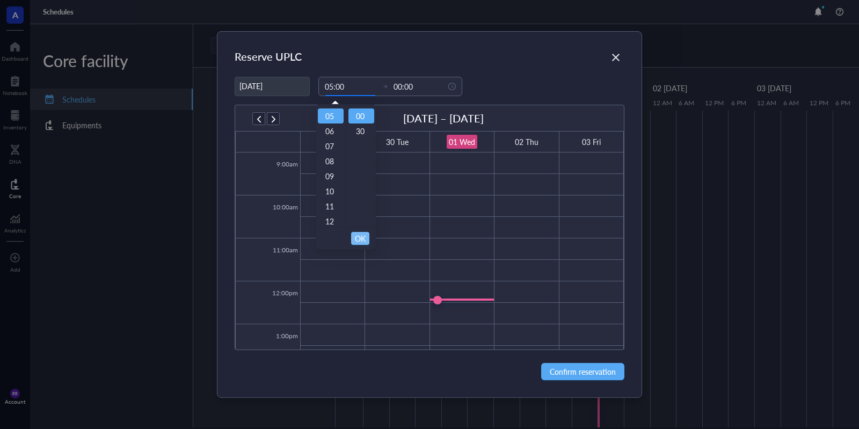
click at [361, 236] on span "OK" at bounding box center [360, 238] width 11 height 20
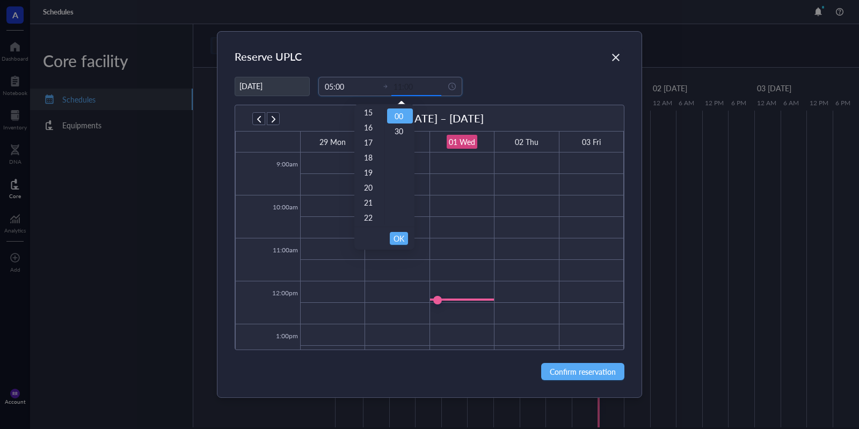
type input "21:00"
click at [369, 204] on div "21" at bounding box center [369, 202] width 26 height 15
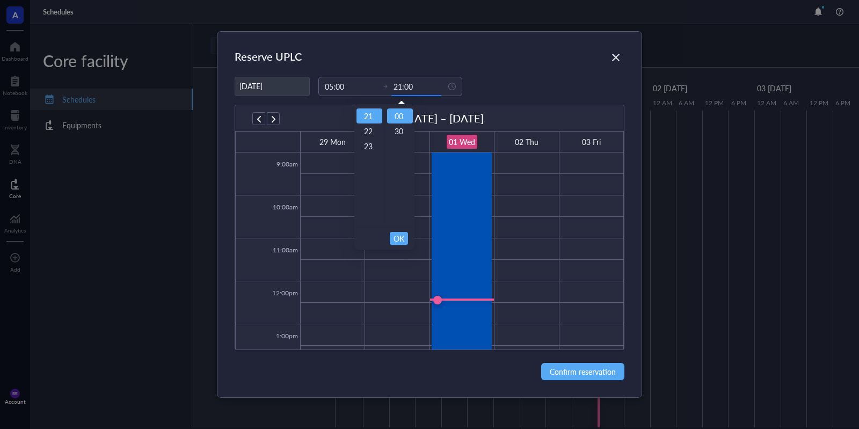
scroll to position [316, 0]
click at [401, 243] on span "OK" at bounding box center [398, 238] width 11 height 20
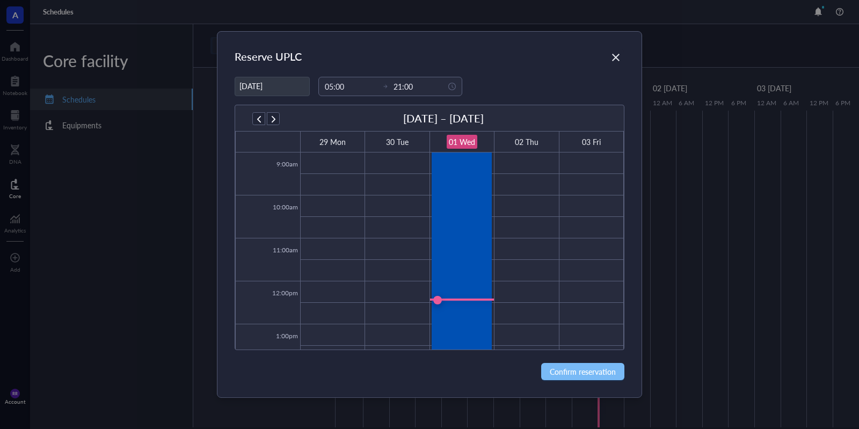
click at [575, 373] on span "Confirm reservation" at bounding box center [583, 371] width 66 height 12
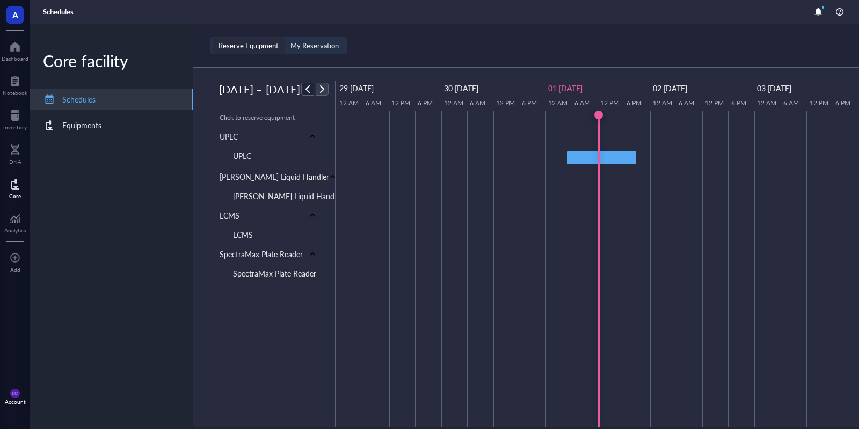
click at [328, 90] on span "button" at bounding box center [322, 89] width 13 height 13
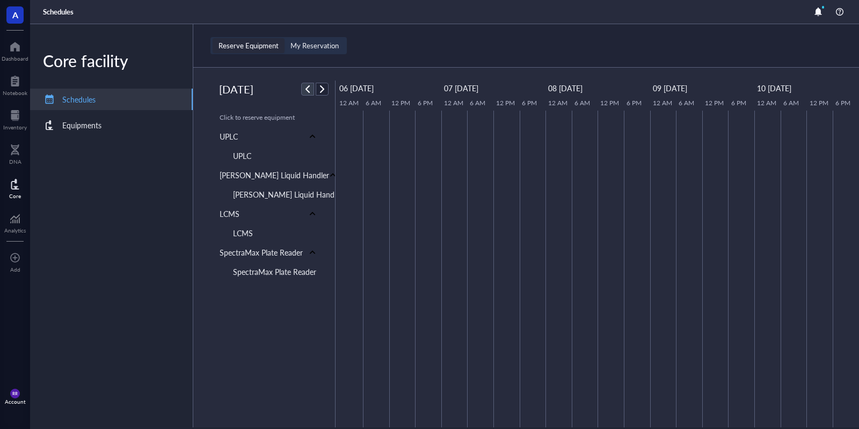
click at [310, 87] on span "button" at bounding box center [307, 89] width 13 height 13
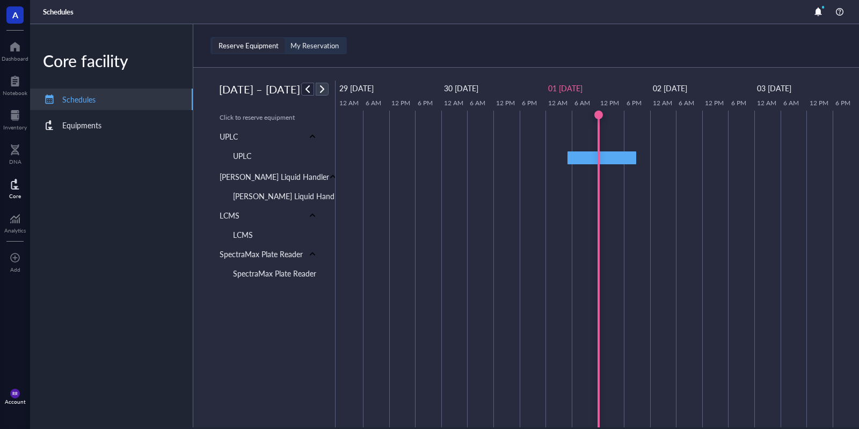
click at [328, 96] on span "button" at bounding box center [322, 89] width 13 height 13
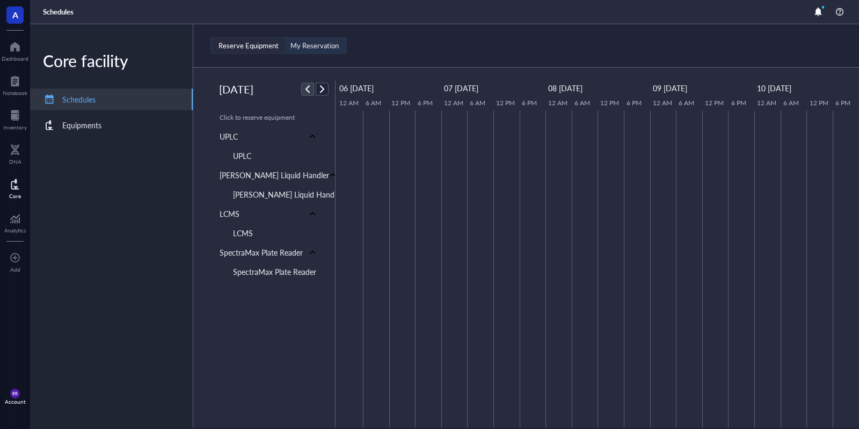
click at [308, 89] on span "button" at bounding box center [307, 89] width 13 height 13
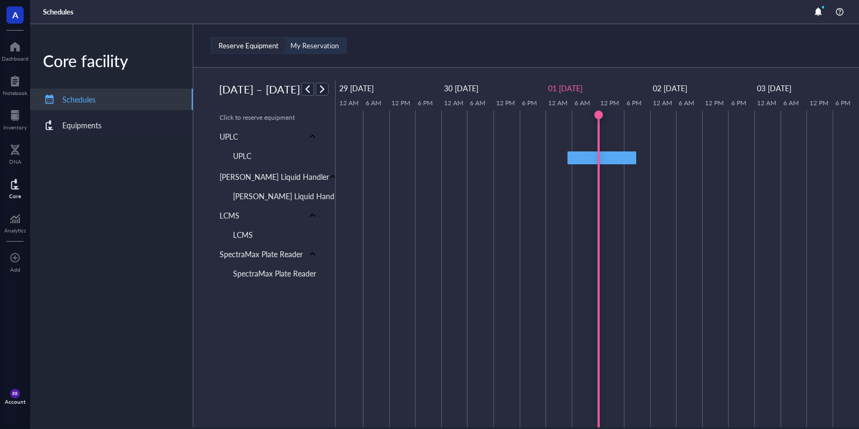
click at [112, 121] on div "Equipments" at bounding box center [111, 124] width 163 height 21
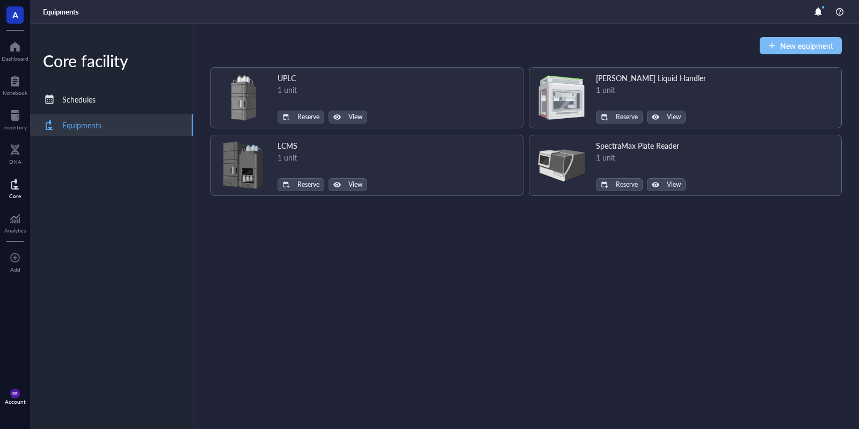
click at [777, 51] on button "New equipment" at bounding box center [800, 45] width 82 height 17
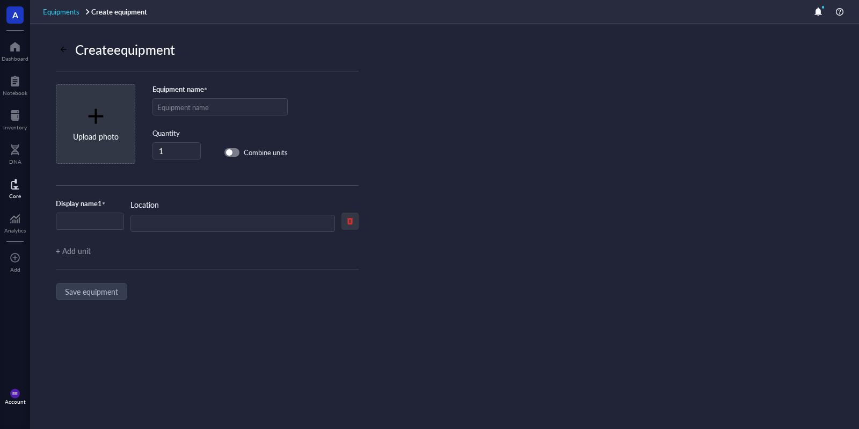
click at [78, 12] on span "Equipments" at bounding box center [61, 11] width 36 height 10
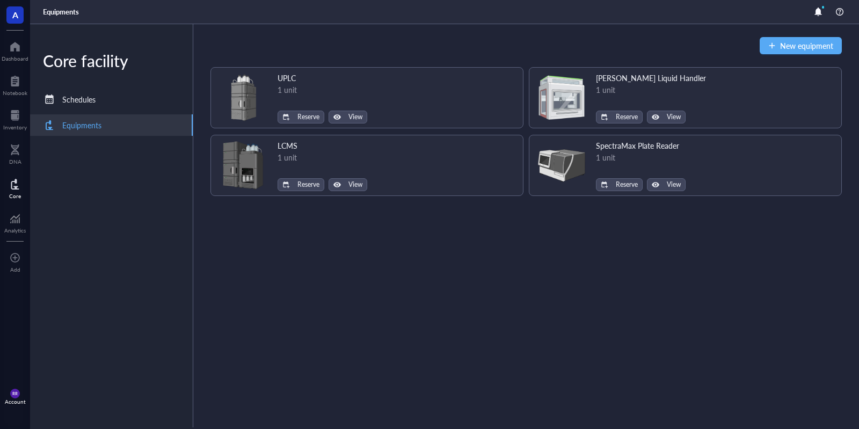
click at [485, 223] on div "New equipment UPLC 1 unit Reserve View Beckman Liquid Handler 1 unit Reserve Vi…" at bounding box center [525, 226] width 665 height 405
click at [135, 105] on div "Schedules" at bounding box center [111, 99] width 163 height 21
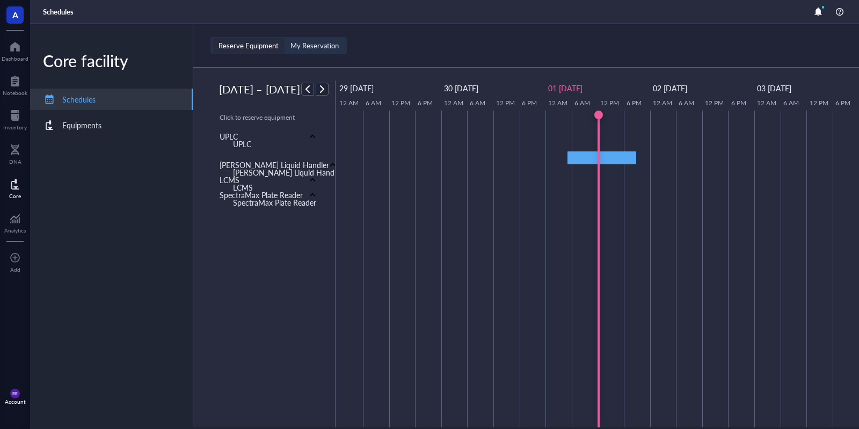
click at [313, 192] on td "SpectraMax Plate Reader" at bounding box center [264, 196] width 141 height 8
click at [304, 196] on div "SpectraMax Plate Reader" at bounding box center [278, 202] width 108 height 17
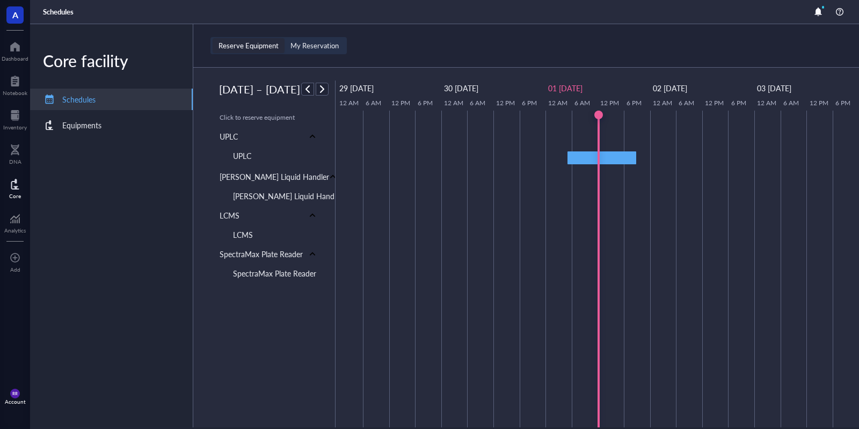
scroll to position [258, 0]
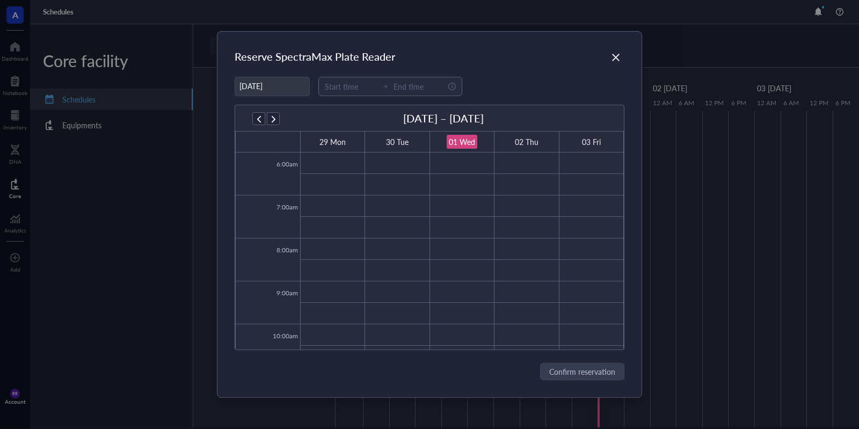
click at [632, 60] on div "Reserve SpectraMax Plate Reader 10/01/2025 September 29 – October 3 29 Mon 30 T…" at bounding box center [429, 214] width 424 height 365
click at [630, 49] on div "Reserve SpectraMax Plate Reader 10/01/2025 September 29 – October 3 29 Mon 30 T…" at bounding box center [429, 214] width 424 height 365
click at [619, 57] on icon "Close" at bounding box center [616, 57] width 10 height 10
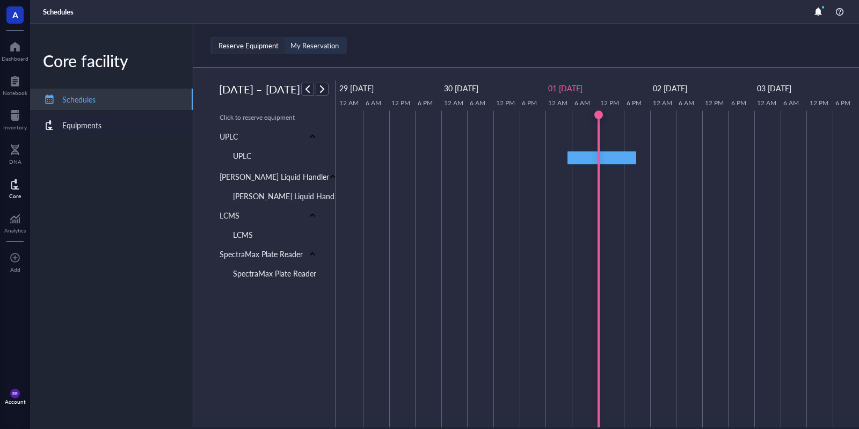
click at [78, 116] on div "Equipments" at bounding box center [111, 124] width 163 height 21
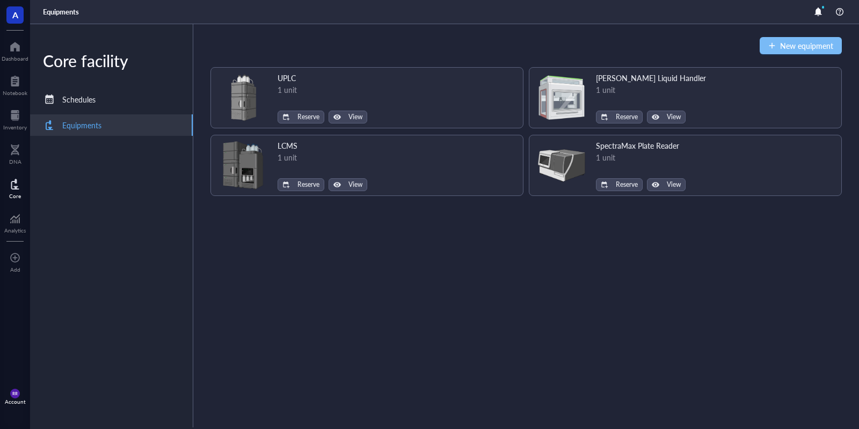
click at [824, 48] on span "New equipment" at bounding box center [806, 45] width 53 height 9
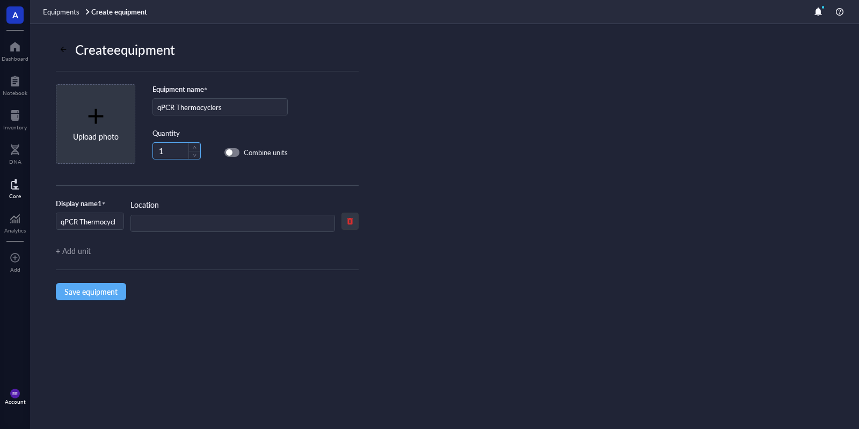
type input "qPCR Thermocyclers"
click at [164, 148] on input "1" at bounding box center [176, 151] width 47 height 16
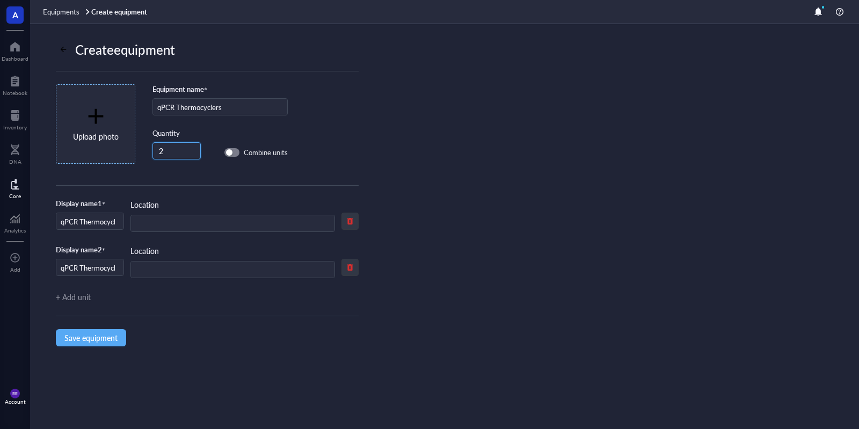
type input "2"
click at [97, 130] on div "Upload photo" at bounding box center [96, 124] width 46 height 36
click at [95, 337] on span "Save equipment" at bounding box center [90, 337] width 53 height 9
click at [444, 412] on div "Create equipment Equipment name * qPCR Thermocyclers Quantity 2 Combine units D…" at bounding box center [444, 226] width 829 height 405
click at [98, 336] on span "Save equipment" at bounding box center [90, 337] width 53 height 9
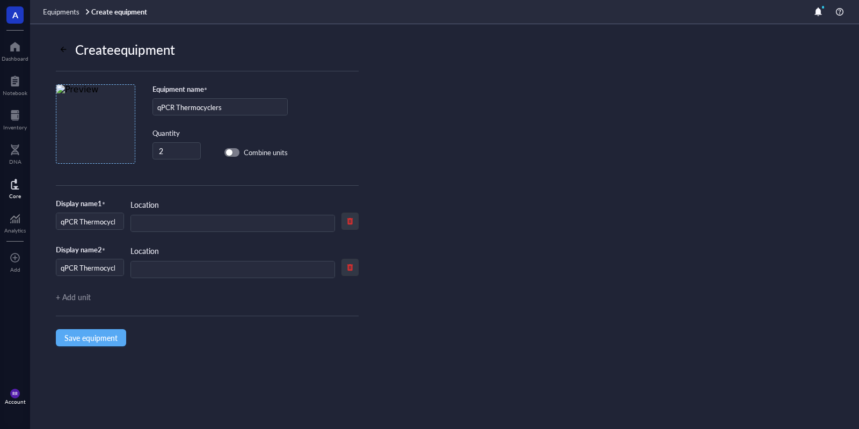
click at [479, 385] on div "Create equipment Equipment name * qPCR Thermocyclers Quantity 2 Combine units D…" at bounding box center [444, 226] width 829 height 405
click at [71, 16] on span "Equipments" at bounding box center [61, 11] width 36 height 10
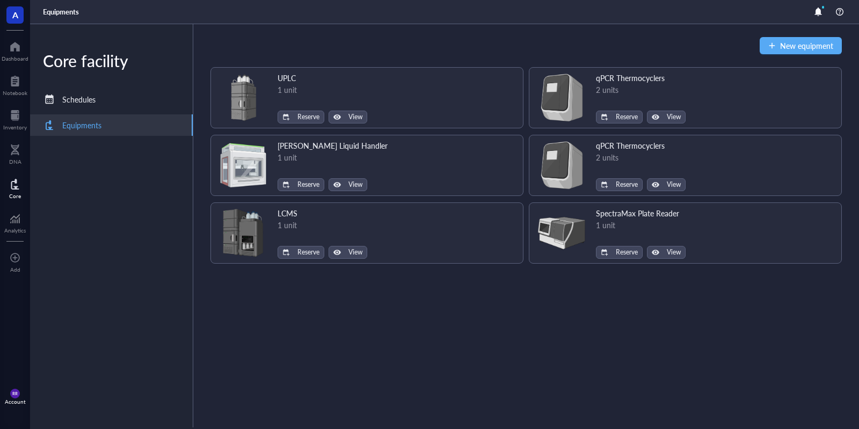
click at [671, 86] on div "2 units" at bounding box center [641, 90] width 90 height 12
click at [610, 123] on button "Reserve" at bounding box center [619, 117] width 47 height 13
click at [616, 184] on span "Reserve" at bounding box center [627, 185] width 22 height 8
click at [678, 175] on div "qPCR Thermocyclers 2 units Reserve View" at bounding box center [641, 166] width 90 height 52
click at [690, 160] on div "qPCR Thermocyclers 2 units Reserve View" at bounding box center [685, 165] width 313 height 61
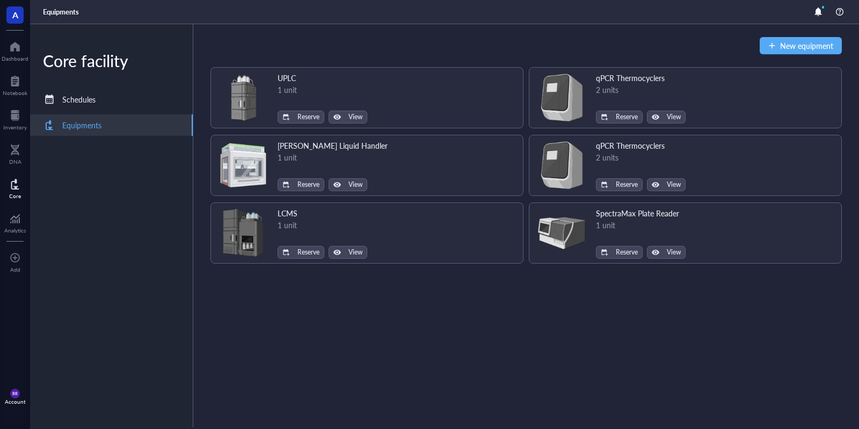
click at [672, 176] on div "qPCR Thermocyclers 2 units Reserve View" at bounding box center [641, 166] width 90 height 52
click at [669, 181] on span "View" at bounding box center [674, 185] width 14 height 8
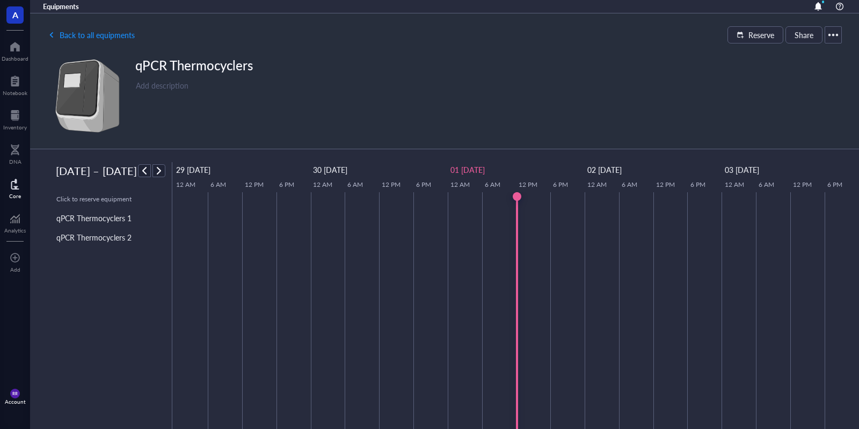
click at [833, 36] on div at bounding box center [832, 34] width 17 height 17
click at [800, 70] on div "Delete" at bounding box center [794, 73] width 21 height 12
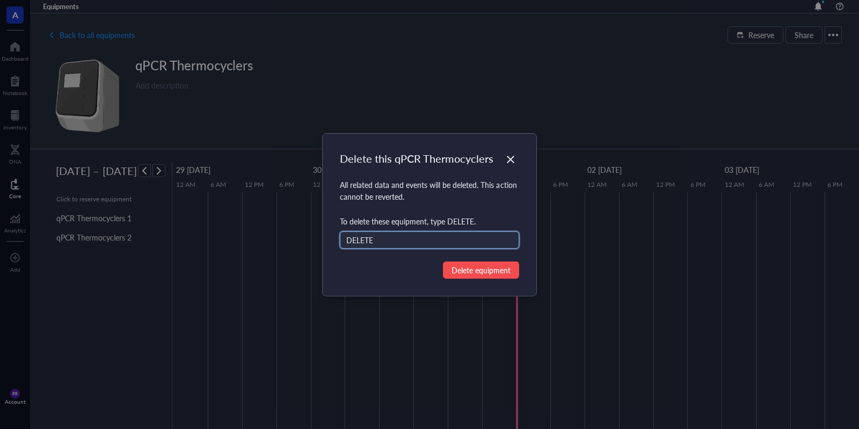
type input "DELETE"
click at [471, 263] on button "Delete equipment" at bounding box center [481, 269] width 76 height 17
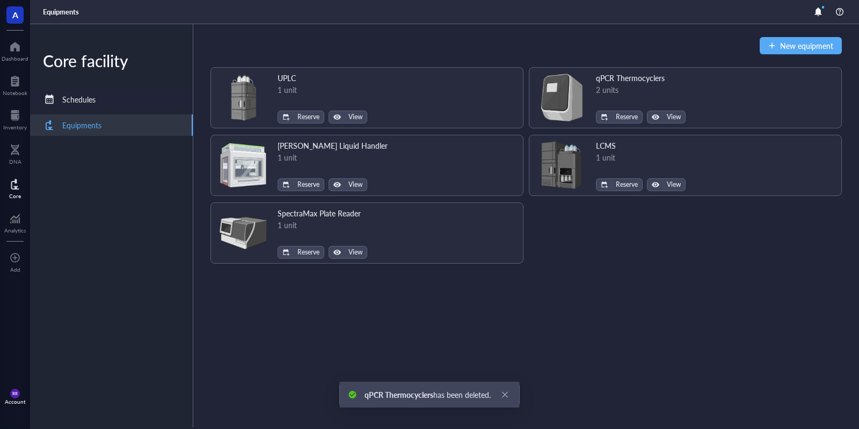
click at [129, 106] on div "Schedules" at bounding box center [111, 99] width 163 height 21
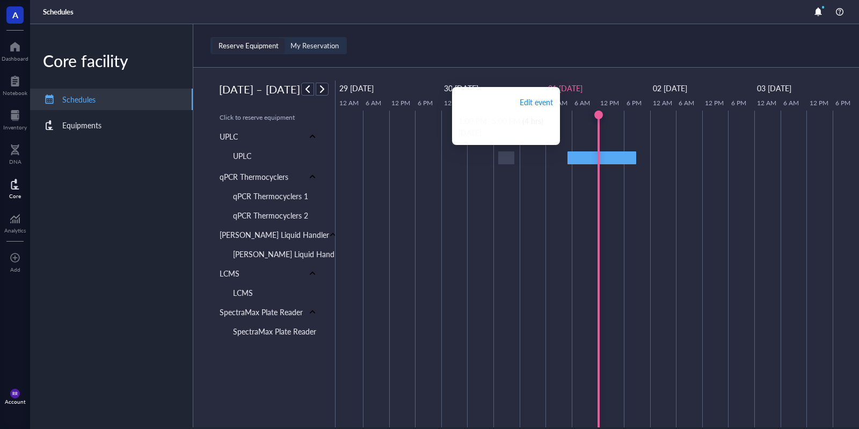
click at [506, 157] on div at bounding box center [506, 157] width 16 height 13
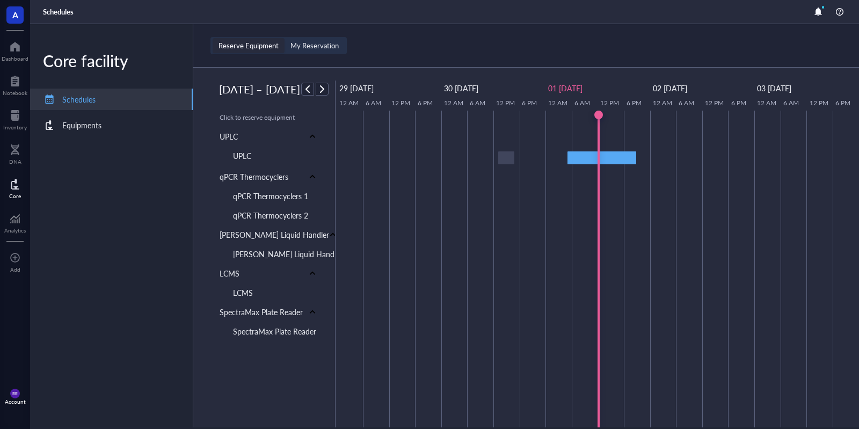
drag, startPoint x: 539, startPoint y: 124, endPoint x: 453, endPoint y: 121, distance: 85.9
click at [453, 121] on body "A Dashboard Notebook Inventory DNA Core Analytics To pick up a draggable item, …" at bounding box center [429, 214] width 859 height 429
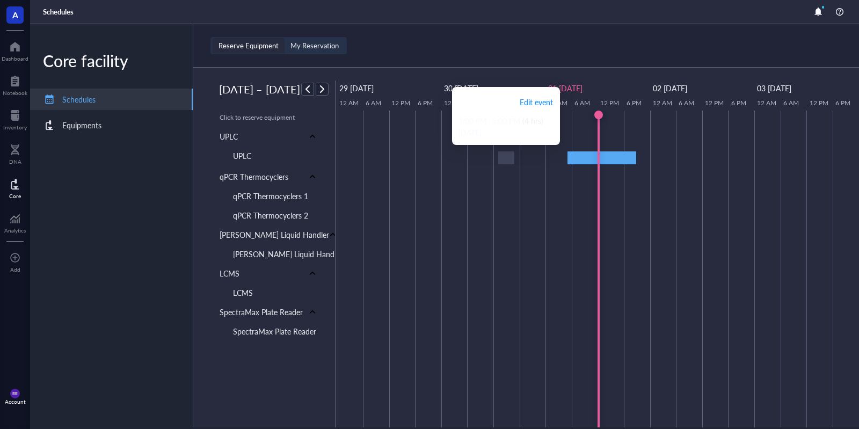
click at [508, 160] on div at bounding box center [506, 157] width 16 height 13
click at [505, 160] on div at bounding box center [506, 157] width 16 height 13
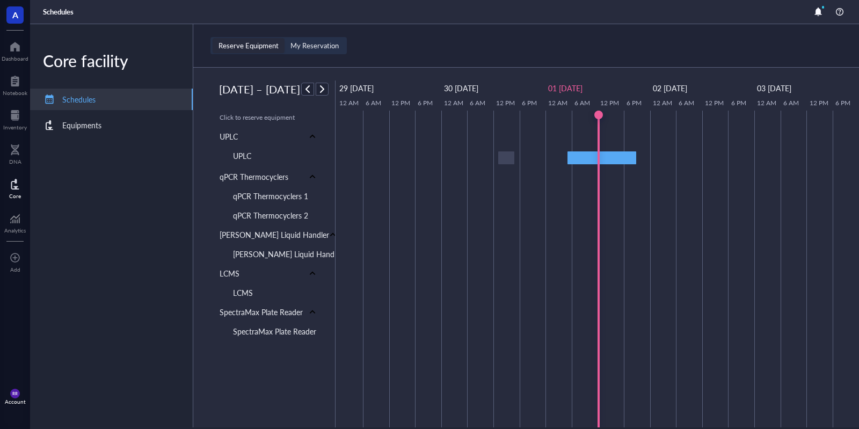
click at [395, 415] on td at bounding box center [402, 269] width 26 height 317
click at [306, 49] on div "My Reservation" at bounding box center [314, 46] width 48 height 10
click at [284, 38] on input "My Reservation" at bounding box center [284, 38] width 0 height 0
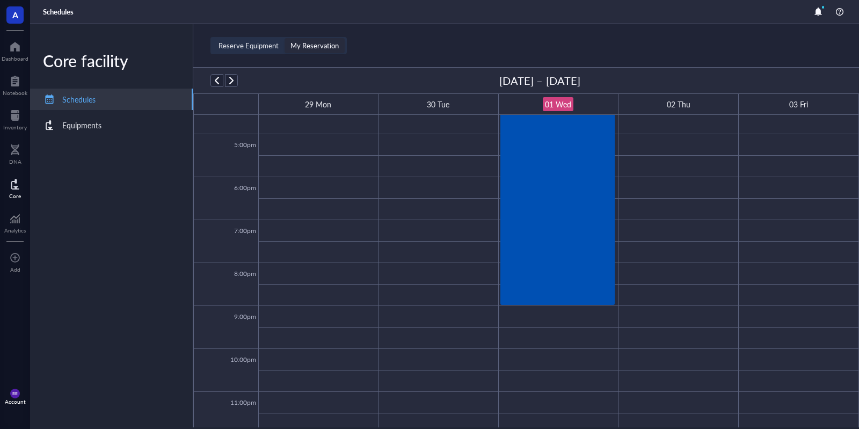
scroll to position [712, 0]
click at [241, 45] on div "Reserve Equipment" at bounding box center [248, 46] width 60 height 10
click at [213, 38] on input "Reserve Equipment" at bounding box center [213, 38] width 0 height 0
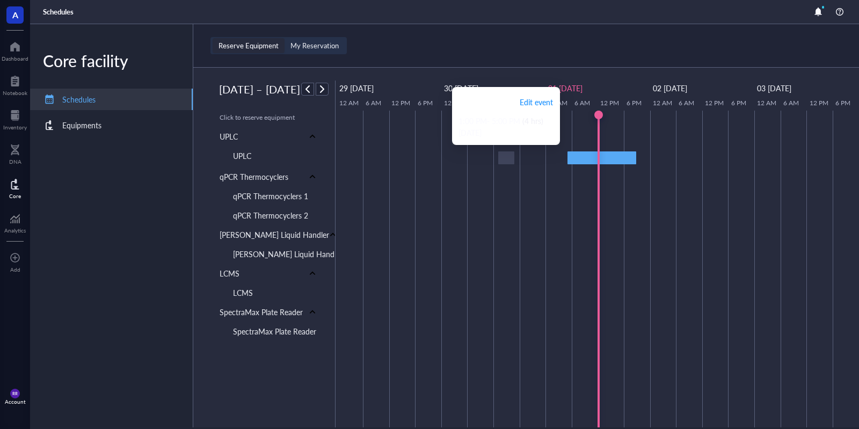
click at [504, 160] on div at bounding box center [506, 157] width 16 height 13
click at [536, 100] on span "Edit event" at bounding box center [535, 102] width 33 height 12
click at [538, 103] on span "Edit event" at bounding box center [535, 102] width 33 height 12
click at [502, 164] on div at bounding box center [506, 157] width 16 height 13
click at [535, 99] on span "Edit event" at bounding box center [535, 102] width 33 height 12
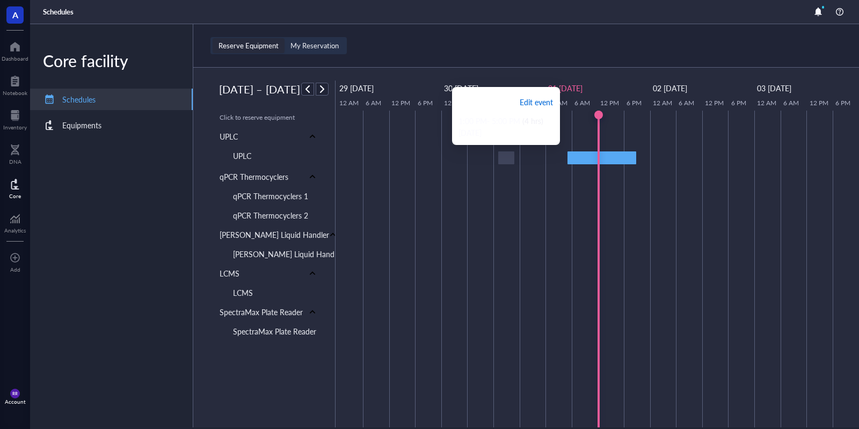
click at [535, 99] on span "Edit event" at bounding box center [535, 102] width 33 height 12
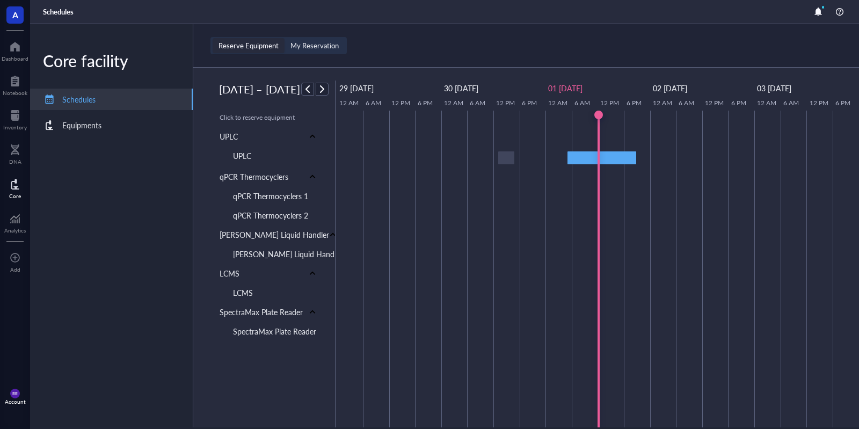
click at [676, 155] on td at bounding box center [663, 269] width 26 height 317
click at [676, 155] on body "A Dashboard Notebook Inventory DNA Core Analytics To pick up a draggable item, …" at bounding box center [429, 214] width 859 height 429
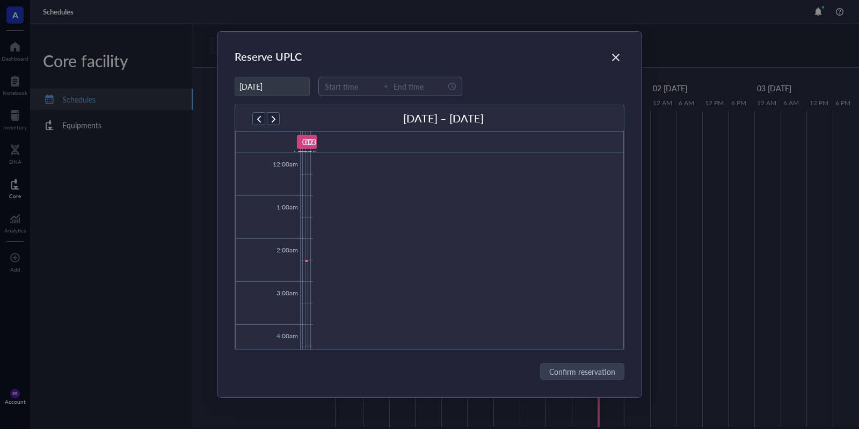
scroll to position [258, 0]
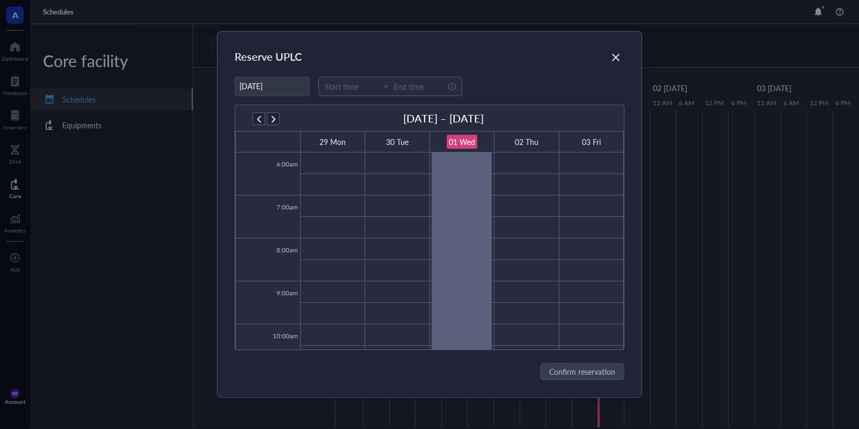
click at [515, 227] on td at bounding box center [462, 227] width 324 height 21
type input "[DATE]"
type input "07:45"
type input "08:15"
click at [566, 374] on span "Confirm reservation" at bounding box center [583, 371] width 66 height 12
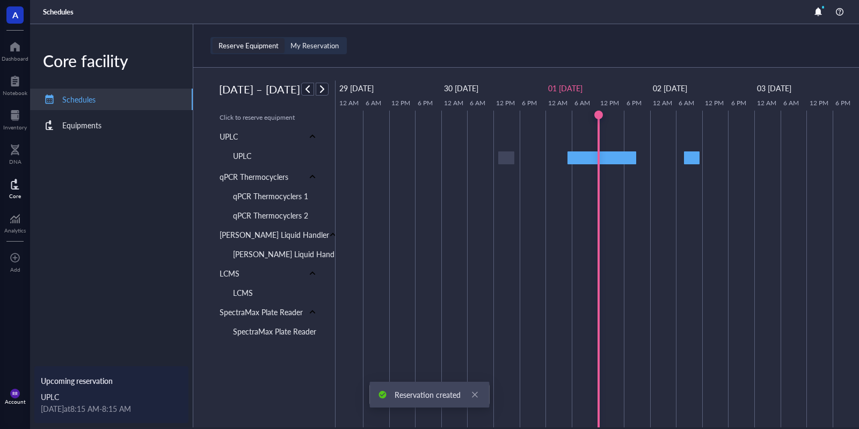
drag, startPoint x: 400, startPoint y: 422, endPoint x: 646, endPoint y: 186, distance: 340.8
click at [646, 186] on tr at bounding box center [598, 269] width 522 height 317
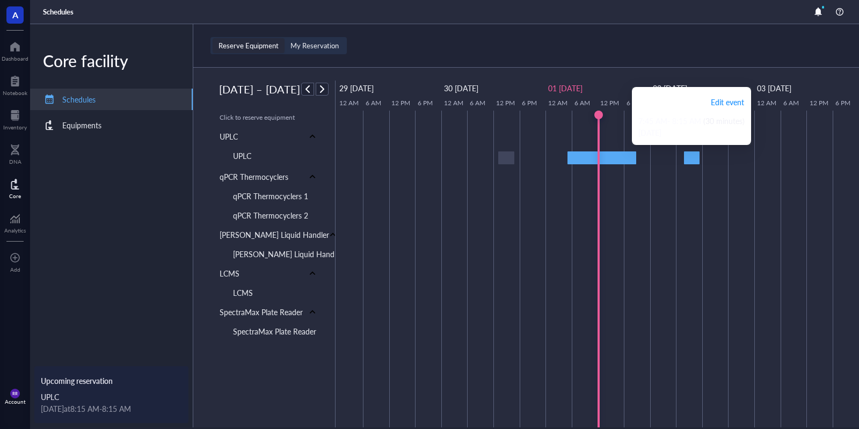
click at [704, 125] on span "(30 minutes)" at bounding box center [722, 120] width 43 height 11
drag, startPoint x: 658, startPoint y: 97, endPoint x: 757, endPoint y: 145, distance: 110.2
click at [757, 145] on body "A Dashboard Notebook Inventory DNA Core Analytics To pick up a draggable item, …" at bounding box center [429, 214] width 859 height 429
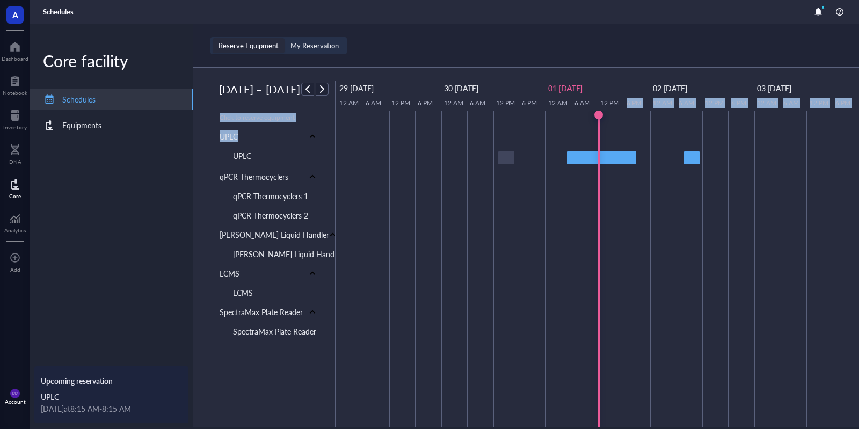
drag, startPoint x: 709, startPoint y: 141, endPoint x: 622, endPoint y: 96, distance: 98.4
click at [622, 96] on body "A Dashboard Notebook Inventory DNA Core Analytics To pick up a draggable item, …" at bounding box center [429, 214] width 859 height 429
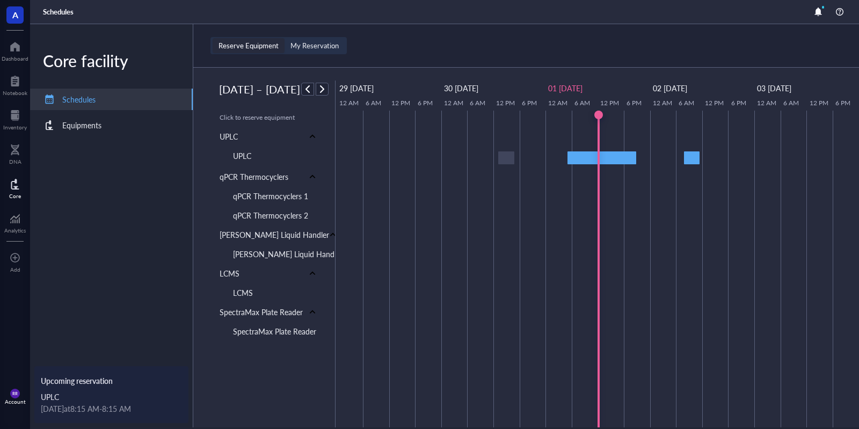
click at [117, 413] on div "[DATE] at 8:15 AM - 8:15 AM" at bounding box center [111, 408] width 141 height 12
click at [305, 55] on div "Reserve Equipment My Reservation" at bounding box center [525, 45] width 665 height 43
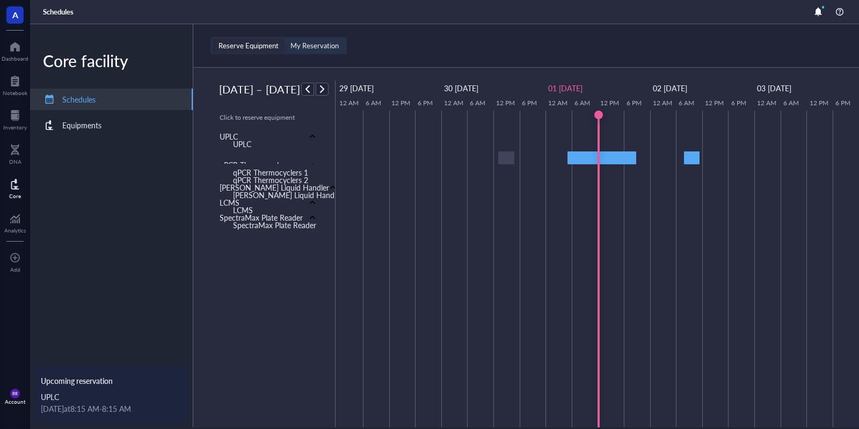
click at [310, 165] on div "qPCR Thermocyclers 1" at bounding box center [278, 172] width 108 height 17
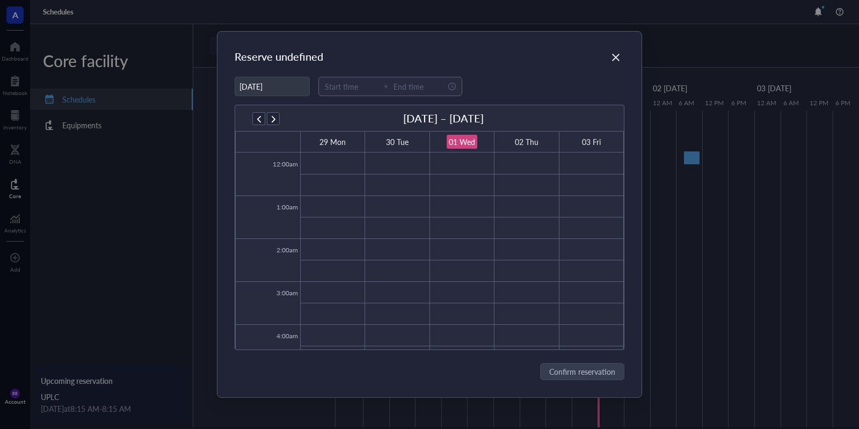
scroll to position [258, 0]
click at [635, 56] on div "Reserve qPCR Thermocyclers 1 10/01/[DATE] – [DATE] Mon 30 Tue 01 Wed 02 Thu 03 …" at bounding box center [429, 214] width 424 height 365
click at [624, 57] on div "Close" at bounding box center [615, 57] width 17 height 17
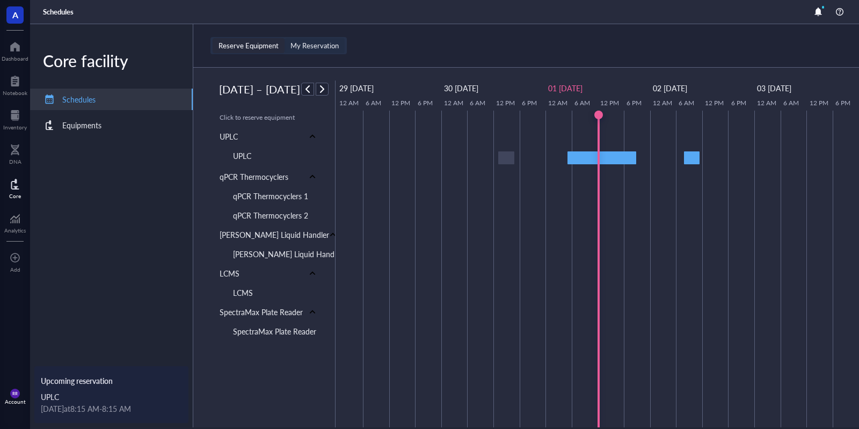
click at [299, 52] on div "My Reservation" at bounding box center [314, 45] width 60 height 15
click at [326, 47] on div "My Reservation" at bounding box center [314, 46] width 48 height 10
click at [284, 38] on input "My Reservation" at bounding box center [284, 38] width 0 height 0
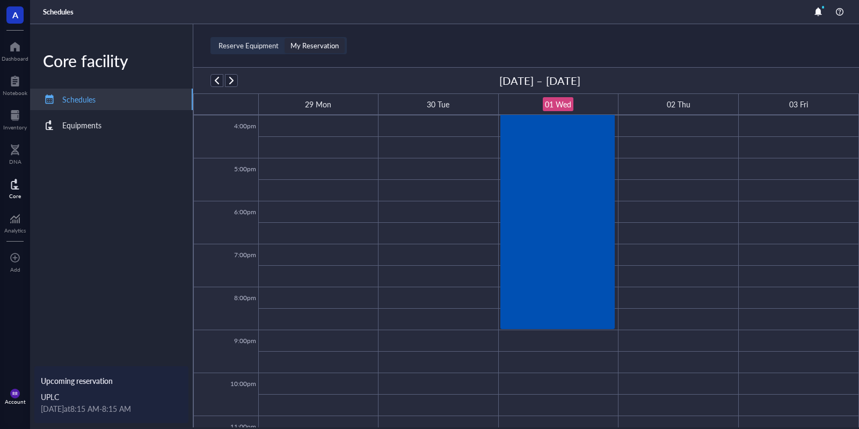
scroll to position [718, 0]
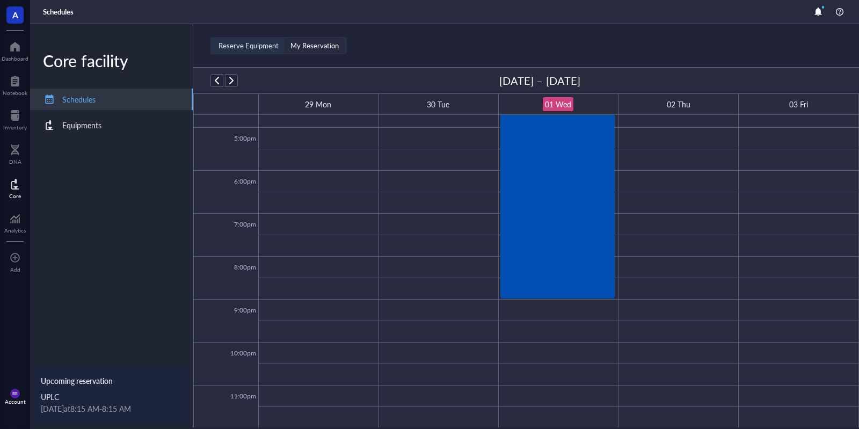
click at [581, 311] on td at bounding box center [558, 309] width 600 height 21
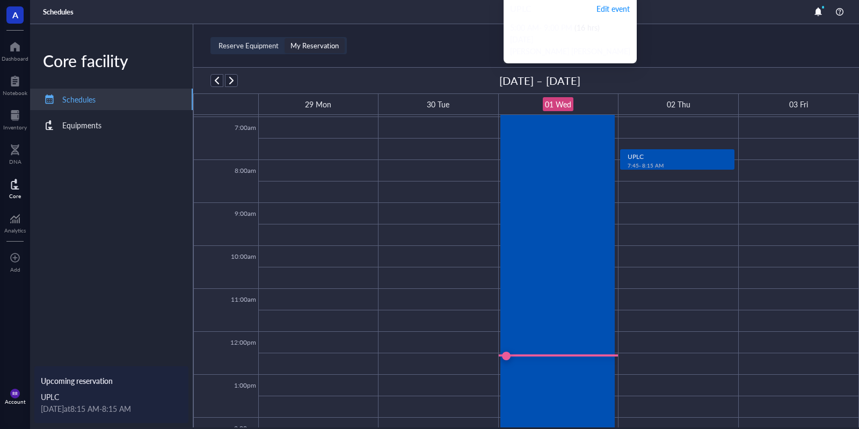
scroll to position [159, 0]
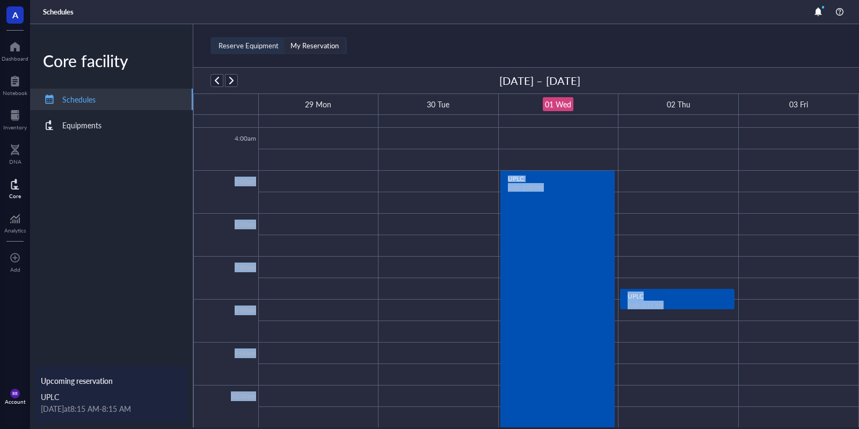
drag, startPoint x: 591, startPoint y: 123, endPoint x: 597, endPoint y: 156, distance: 33.4
click at [597, 156] on body "A Dashboard Notebook Inventory DNA Core Analytics To pick up a draggable item, …" at bounding box center [429, 214] width 859 height 429
drag, startPoint x: 584, startPoint y: 155, endPoint x: 533, endPoint y: 135, distance: 55.2
click at [533, 135] on body "A Dashboard Notebook Inventory DNA Core Analytics To pick up a draggable item, …" at bounding box center [429, 214] width 859 height 429
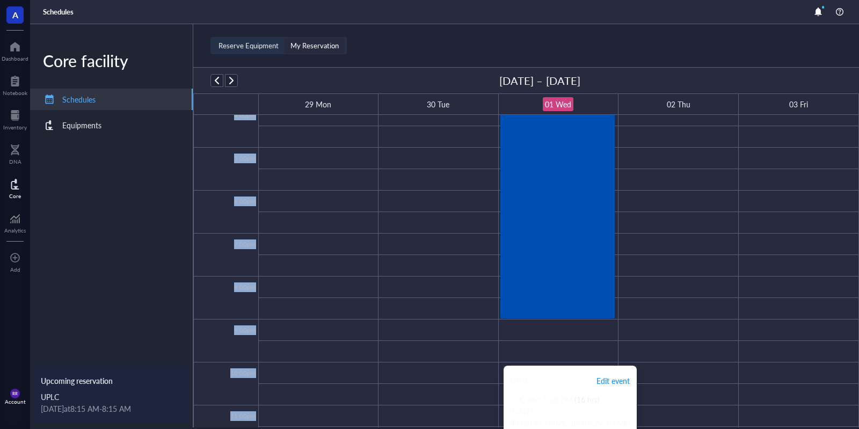
scroll to position [718, 0]
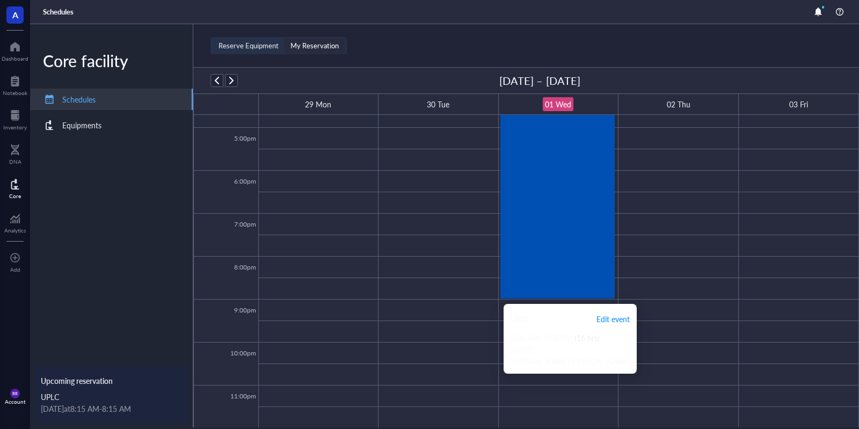
drag, startPoint x: 601, startPoint y: 286, endPoint x: 538, endPoint y: 248, distance: 73.0
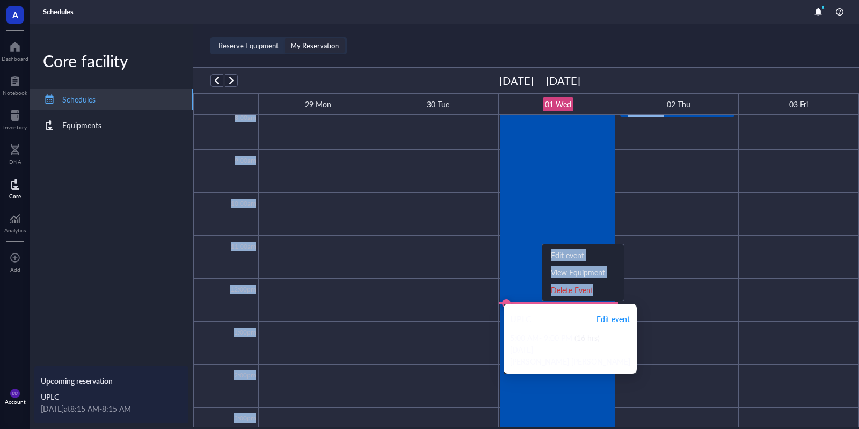
scroll to position [299, 0]
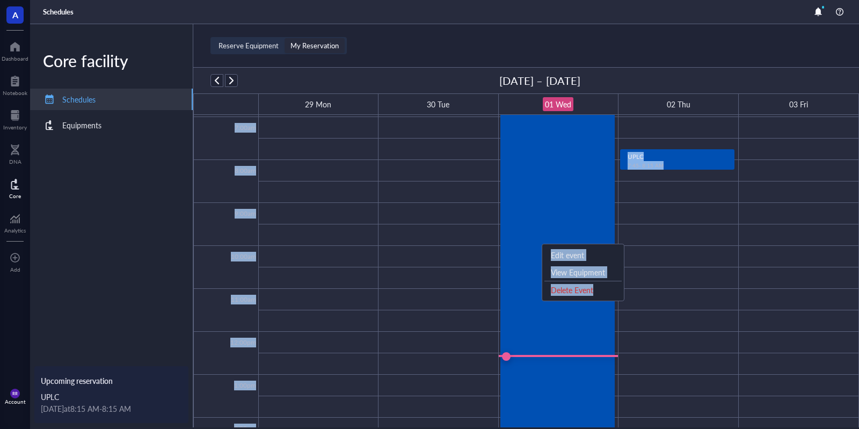
click at [578, 268] on div "View Equipment" at bounding box center [582, 272] width 77 height 17
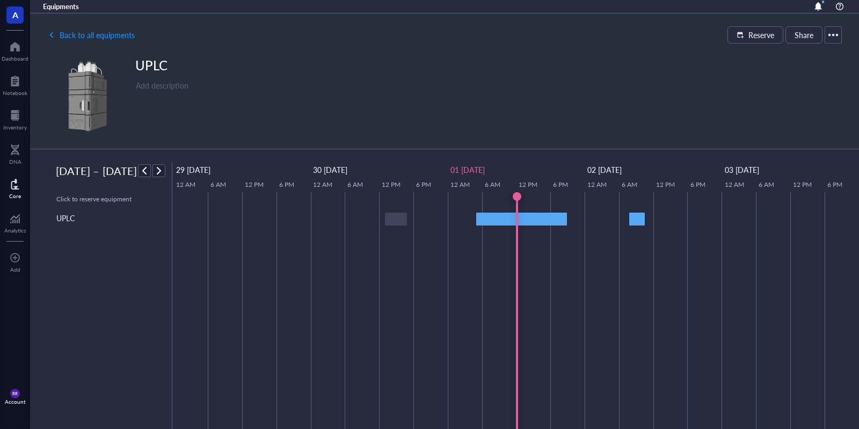
drag, startPoint x: 550, startPoint y: 221, endPoint x: 581, endPoint y: 219, distance: 31.7
click at [581, 220] on div at bounding box center [516, 350] width 685 height 317
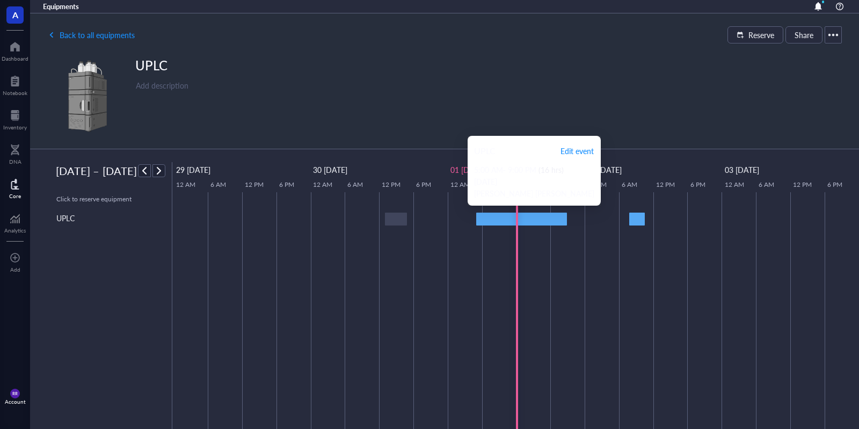
drag, startPoint x: 538, startPoint y: 220, endPoint x: 496, endPoint y: 173, distance: 63.1
click at [475, 169] on body "A Dashboard Notebook Inventory DNA Core Analytics To pick up a draggable item, …" at bounding box center [429, 214] width 859 height 429
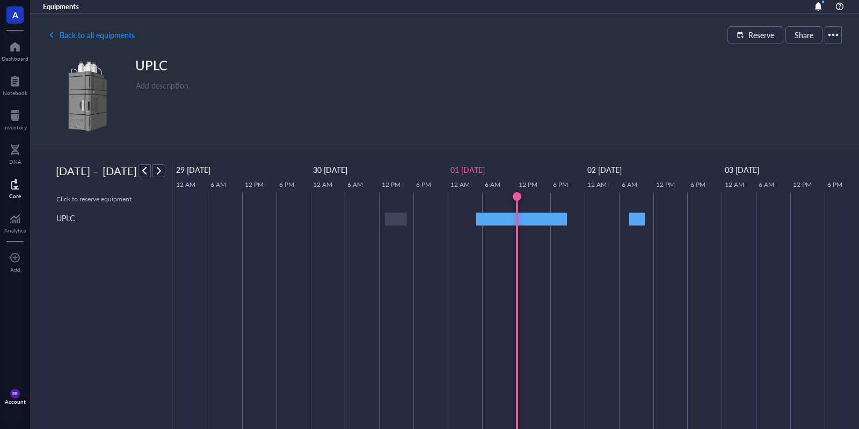
drag, startPoint x: 545, startPoint y: 187, endPoint x: 447, endPoint y: 148, distance: 105.2
click at [445, 148] on body "A Dashboard Notebook Inventory DNA Core Analytics To pick up a draggable item, …" at bounding box center [429, 214] width 859 height 429
click at [88, 39] on span "Back to all equipments" at bounding box center [97, 35] width 75 height 9
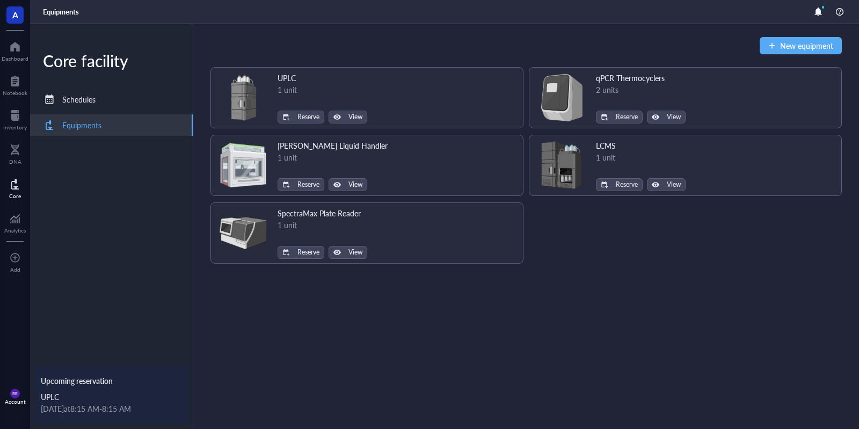
click at [492, 412] on div "New equipment UPLC 1 unit Reserve View qPCR Thermocyclers 2 units Reserve View …" at bounding box center [525, 226] width 665 height 405
click at [103, 384] on div "Upcoming reservation" at bounding box center [111, 381] width 141 height 12
drag, startPoint x: 122, startPoint y: 411, endPoint x: 181, endPoint y: 414, distance: 59.7
click at [181, 414] on div "[DATE] at 8:15 AM - 8:15 AM" at bounding box center [111, 408] width 141 height 12
drag, startPoint x: 184, startPoint y: 412, endPoint x: 192, endPoint y: 281, distance: 131.7
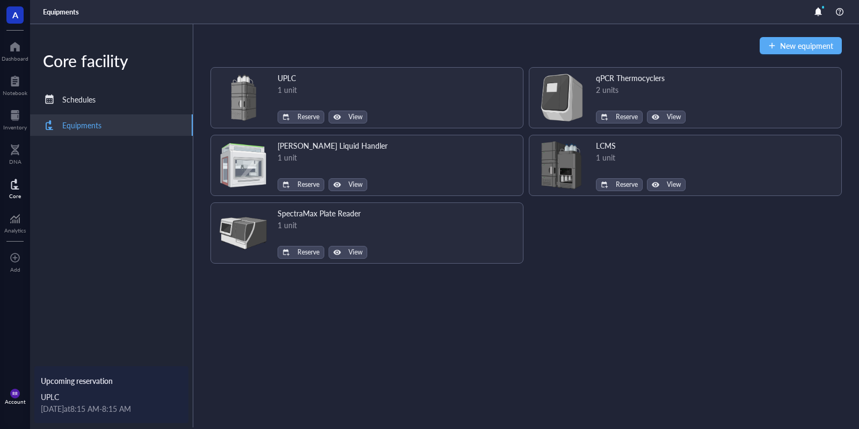
click at [183, 415] on div "Upcoming reservation UPLC [DATE] at 8:15 AM - 8:15 AM" at bounding box center [111, 394] width 154 height 57
click at [133, 90] on div "Schedules" at bounding box center [111, 99] width 163 height 21
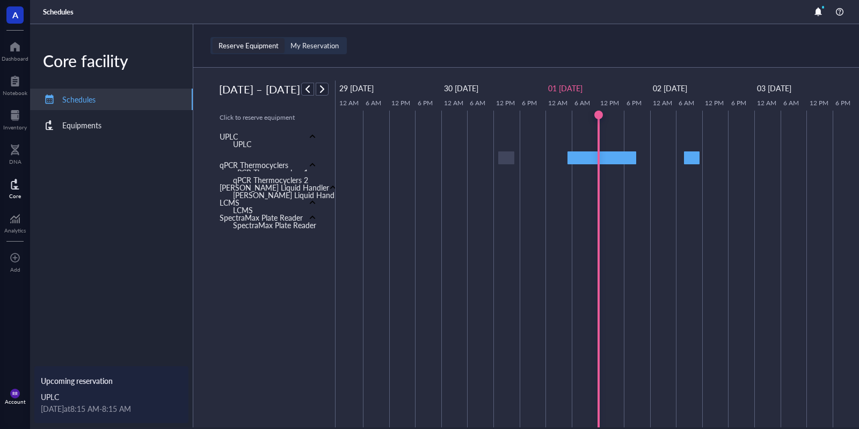
click at [302, 174] on div "qPCR Thermocyclers 2" at bounding box center [270, 180] width 75 height 12
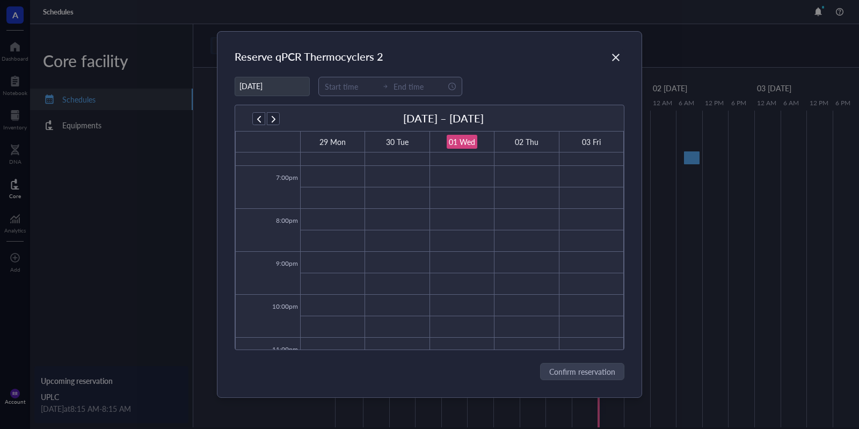
scroll to position [832, 0]
click at [277, 116] on span "button" at bounding box center [273, 118] width 11 height 11
click at [259, 114] on span "button" at bounding box center [258, 118] width 11 height 11
click at [536, 291] on td at bounding box center [462, 291] width 324 height 21
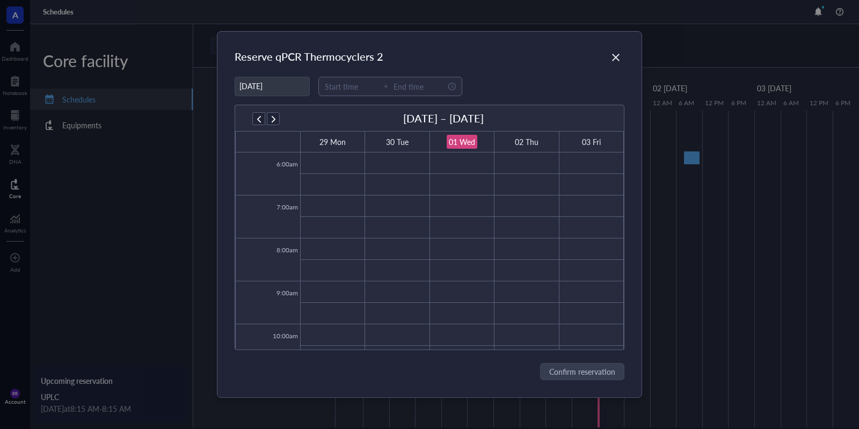
type input "[DATE]"
type input "09:15"
type input "09:45"
click at [536, 292] on div "New event 9:15 - 9:45 AM" at bounding box center [526, 302] width 62 height 21
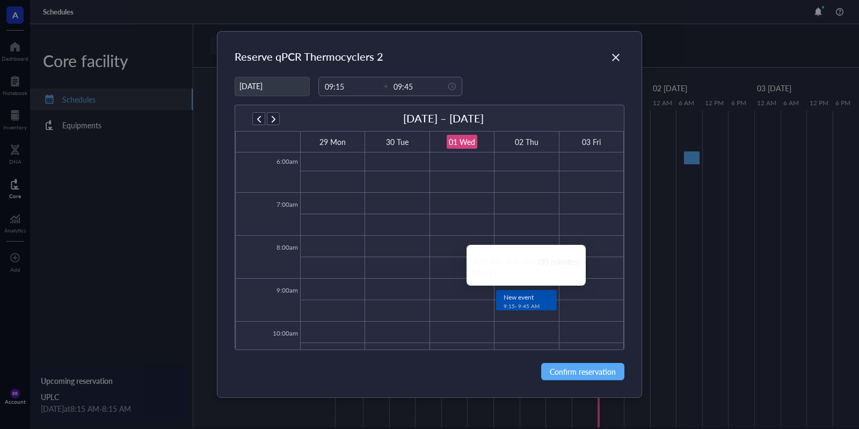
drag, startPoint x: 538, startPoint y: 304, endPoint x: 537, endPoint y: 321, distance: 17.2
click at [541, 327] on div "12:00am 1:00am 2:00am 3:00am 4:00am 5:00am 6:00am 7:00am 8:00am 9:00am 10:00am …" at bounding box center [430, 407] width 388 height 1030
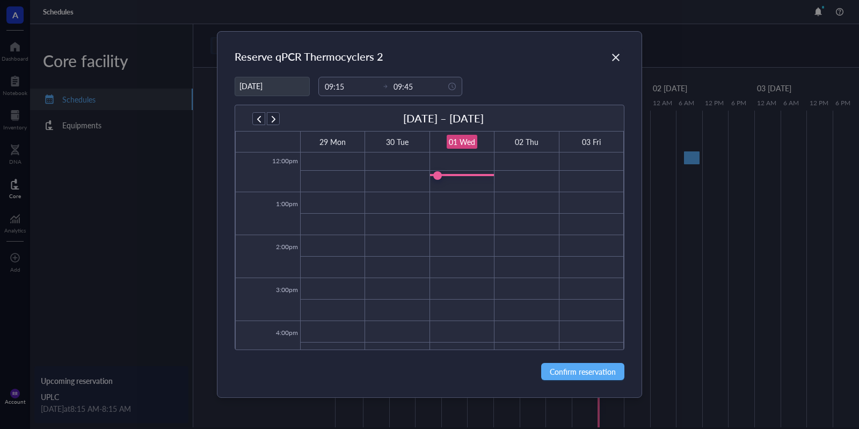
scroll to position [454, 0]
click at [531, 305] on td at bounding box center [462, 309] width 324 height 21
type input "14:00"
type input "14:30"
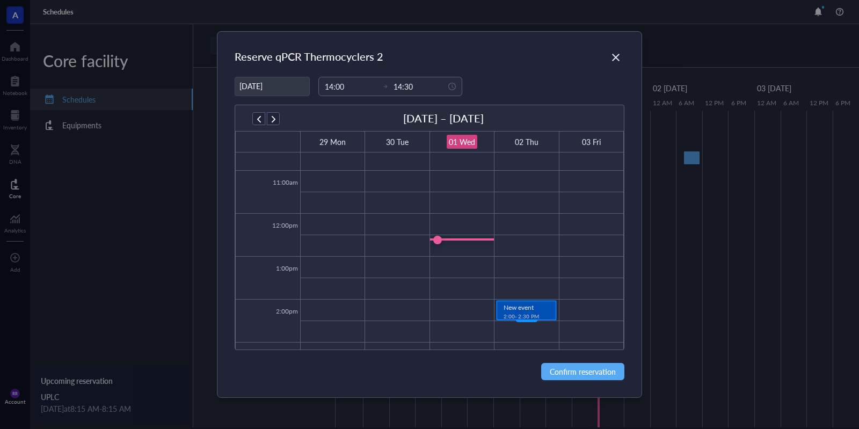
click at [531, 304] on span "New event" at bounding box center [518, 307] width 30 height 9
click at [582, 377] on span "Confirm reservation" at bounding box center [583, 371] width 66 height 12
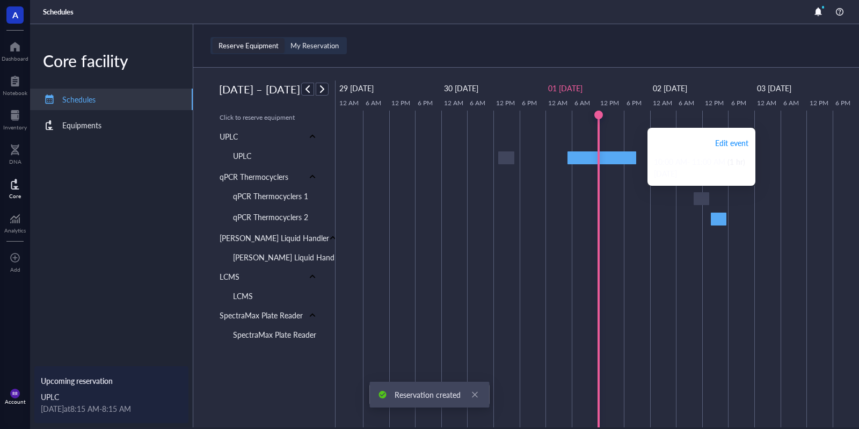
drag, startPoint x: 701, startPoint y: 200, endPoint x: 699, endPoint y: 169, distance: 31.2
click at [698, 169] on body "A Dashboard Notebook Inventory DNA Core Analytics To pick up a draggable item, …" at bounding box center [429, 214] width 859 height 429
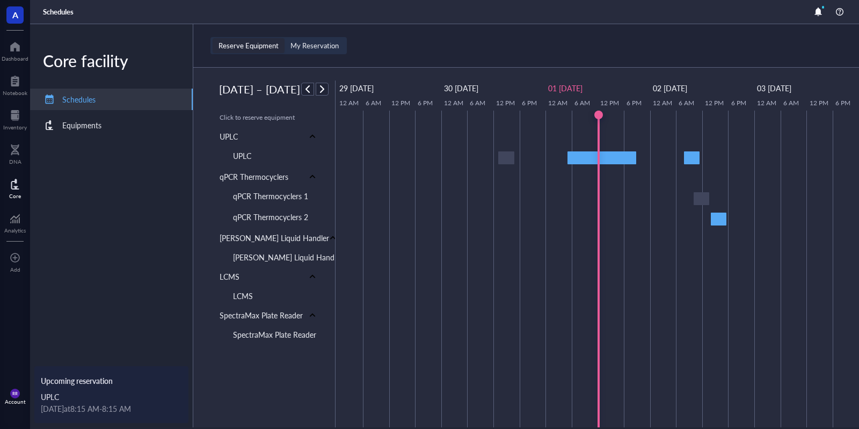
drag, startPoint x: 731, startPoint y: 173, endPoint x: 689, endPoint y: 185, distance: 44.0
click at [670, 176] on body "A Dashboard Notebook Inventory DNA Core Analytics To pick up a draggable item, …" at bounding box center [429, 214] width 859 height 429
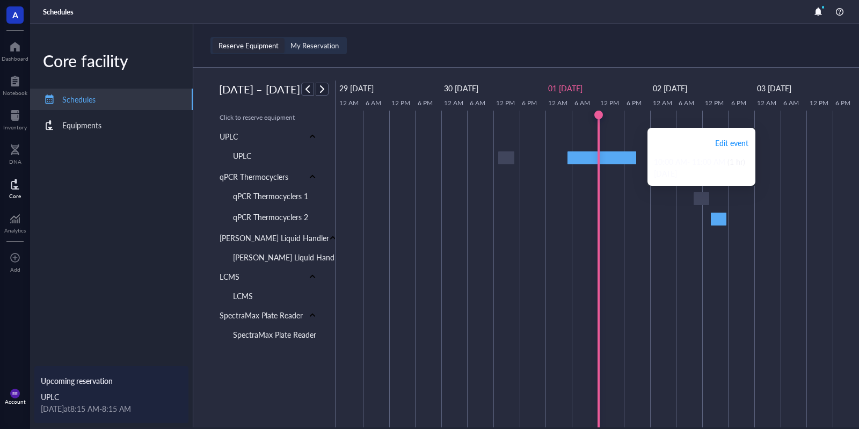
click at [707, 200] on div at bounding box center [701, 198] width 16 height 13
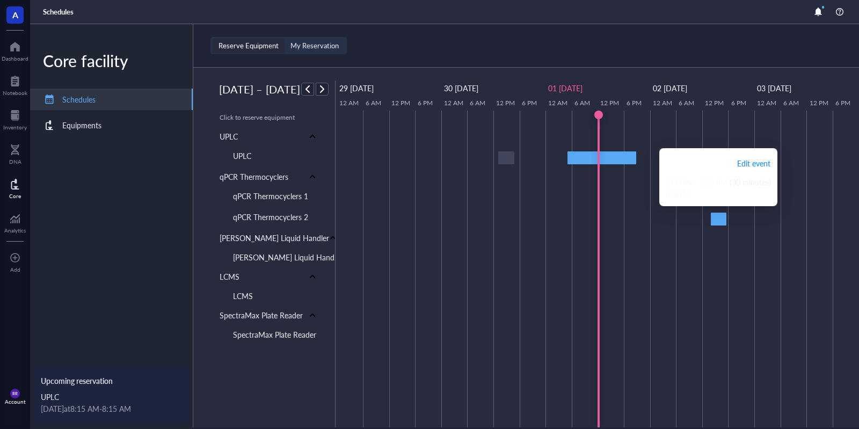
click at [714, 219] on div at bounding box center [719, 219] width 16 height 13
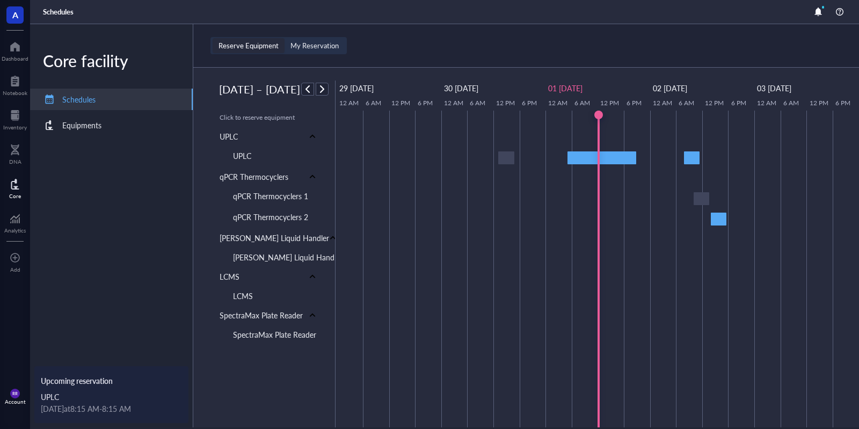
drag, startPoint x: 750, startPoint y: 191, endPoint x: 680, endPoint y: 171, distance: 72.9
click at [680, 171] on body "A Dashboard Notebook Inventory DNA Core Analytics To pick up a draggable item, …" at bounding box center [429, 214] width 859 height 429
click at [721, 222] on div at bounding box center [719, 219] width 16 height 13
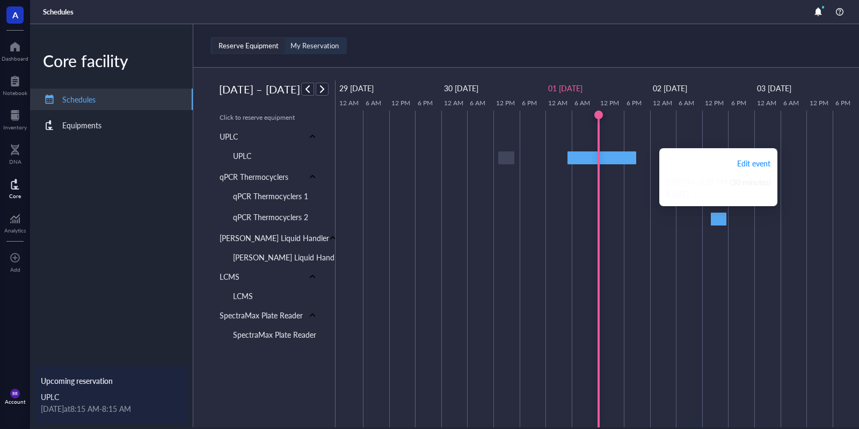
click at [764, 197] on div "[DATE]" at bounding box center [717, 194] width 105 height 12
drag, startPoint x: 772, startPoint y: 194, endPoint x: 679, endPoint y: 146, distance: 104.7
click at [679, 146] on body "A Dashboard Notebook Inventory DNA Core Analytics To pick up a draggable item, …" at bounding box center [429, 214] width 859 height 429
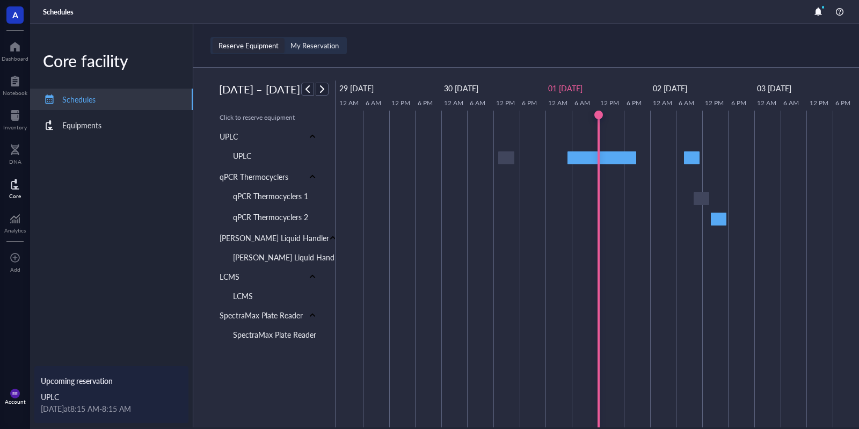
click at [414, 396] on td at bounding box center [402, 269] width 26 height 317
click at [118, 121] on div "Equipments" at bounding box center [111, 124] width 163 height 21
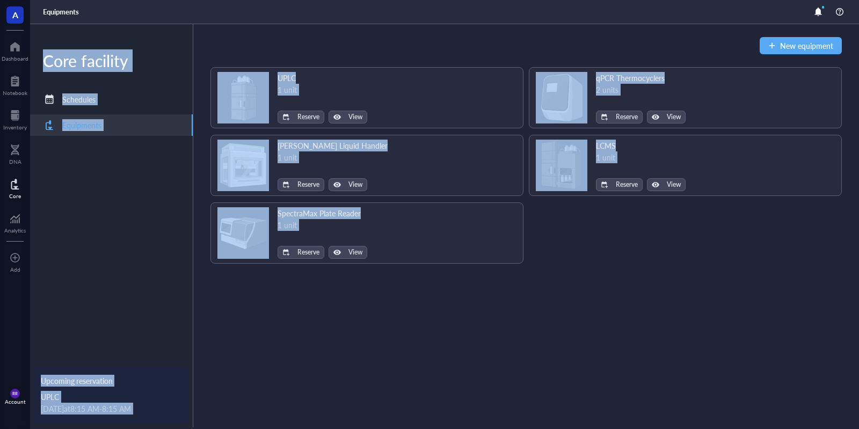
click at [360, 356] on div "New equipment UPLC 1 unit Reserve View qPCR Thermocyclers 2 units Reserve View …" at bounding box center [525, 226] width 665 height 405
